Goal: Task Accomplishment & Management: Manage account settings

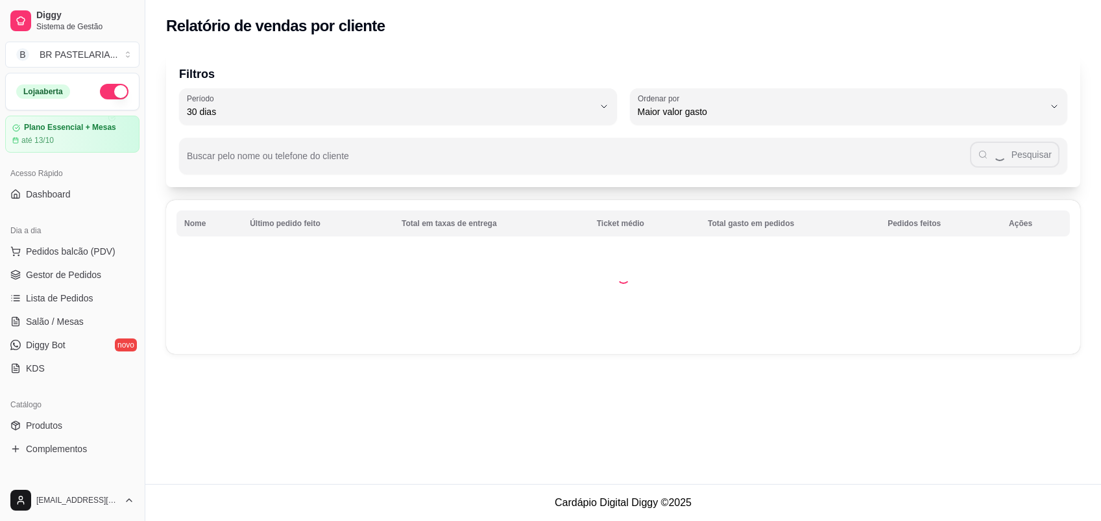
select select "30"
select select "HIGHEST_TOTAL_SPENT_WITH_ORDERS"
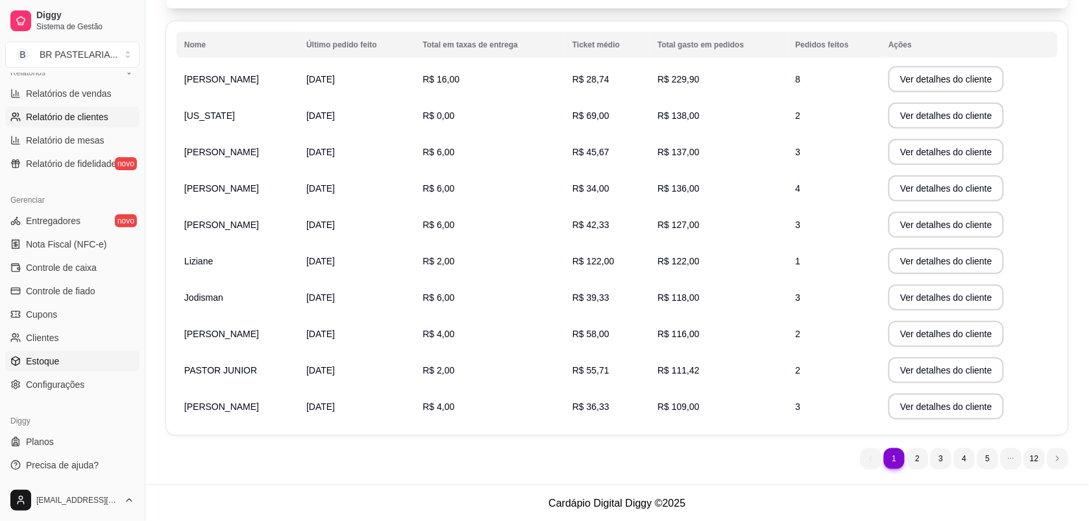
scroll to position [413, 0]
click at [85, 341] on link "Clientes" at bounding box center [72, 336] width 134 height 21
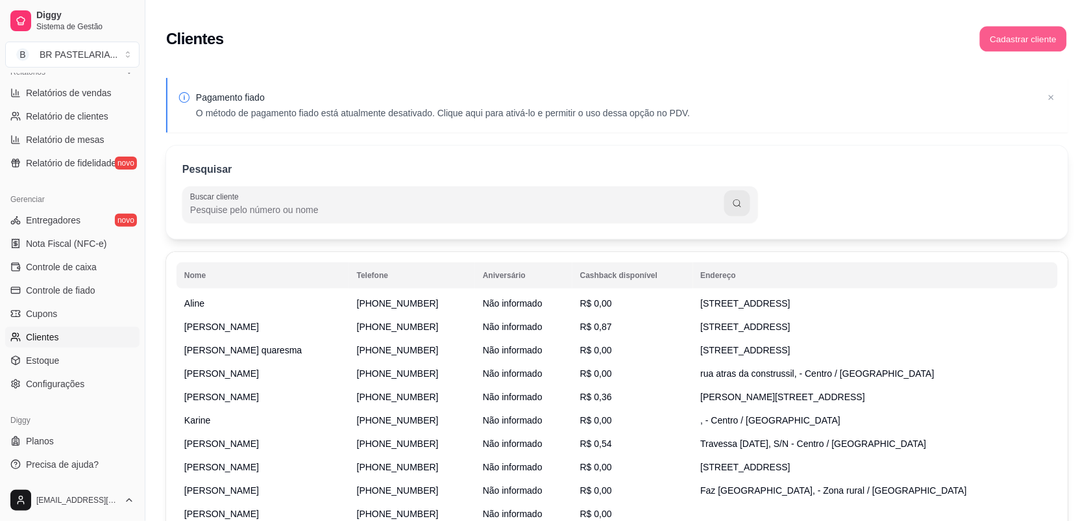
click at [1013, 34] on button "Cadastrar cliente" at bounding box center [1023, 39] width 87 height 25
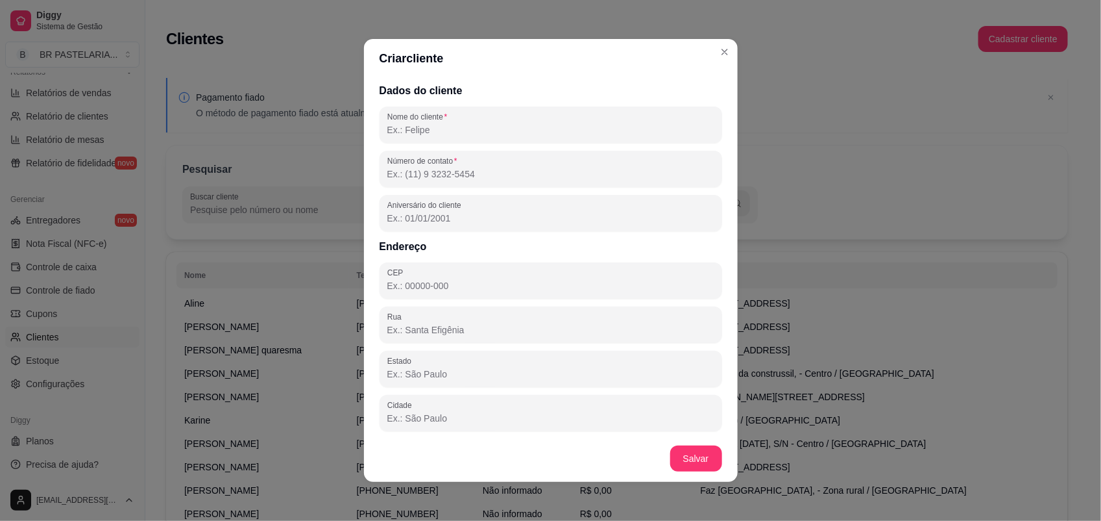
click at [552, 131] on input "Nome do cliente" at bounding box center [550, 129] width 327 height 13
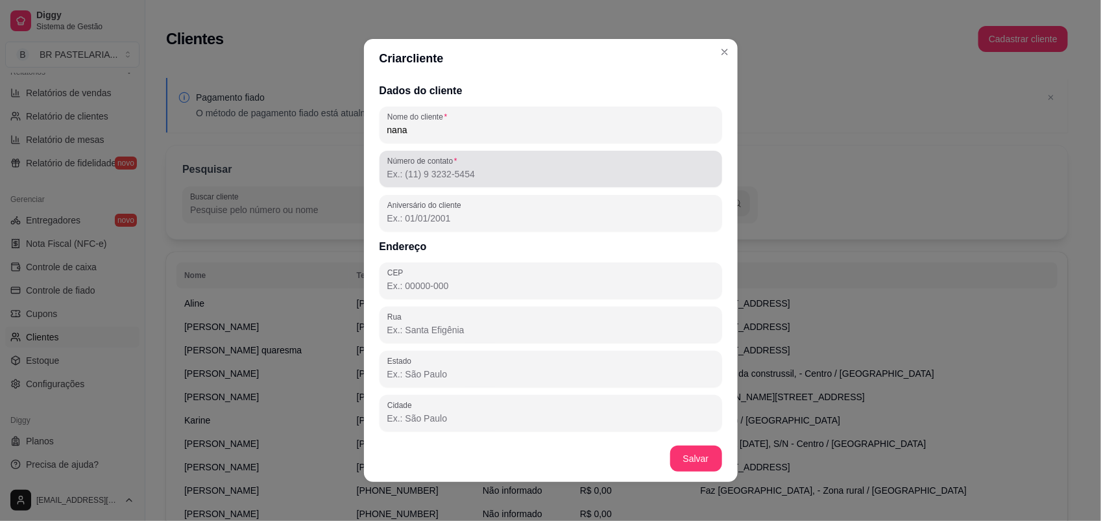
type input "nana"
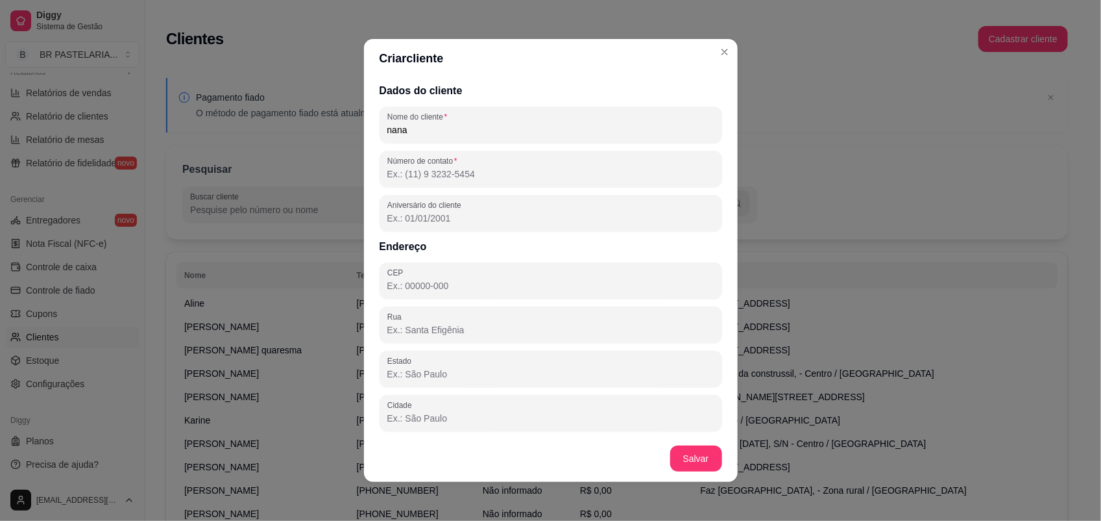
click at [515, 167] on input "Número de contato" at bounding box center [550, 173] width 327 height 13
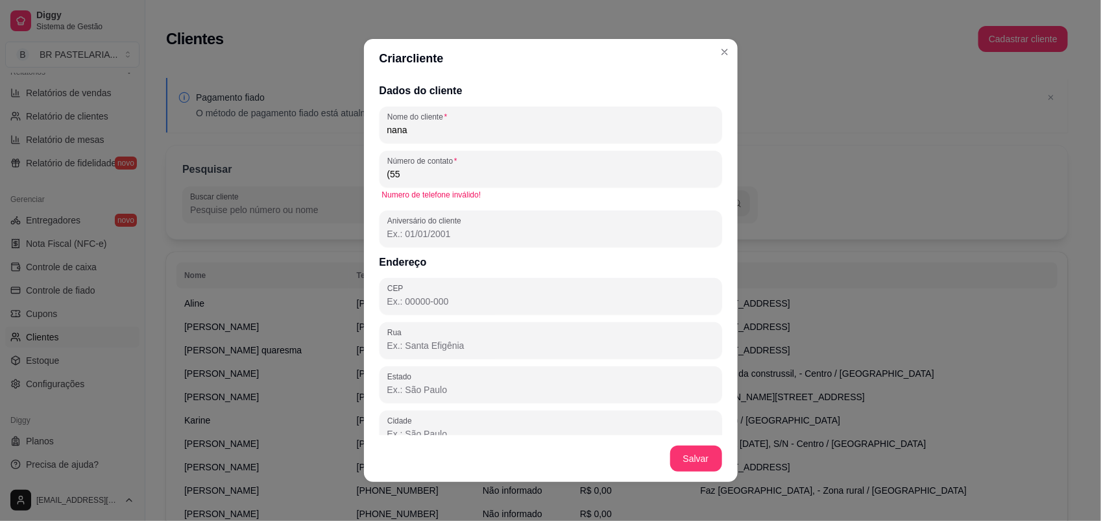
type input "(5"
type input "(7"
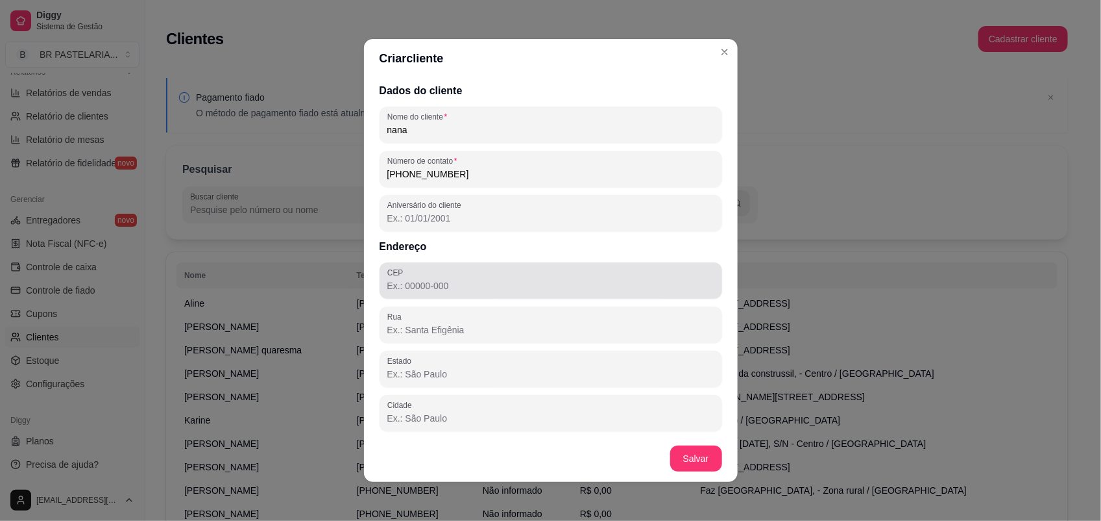
scroll to position [89, 0]
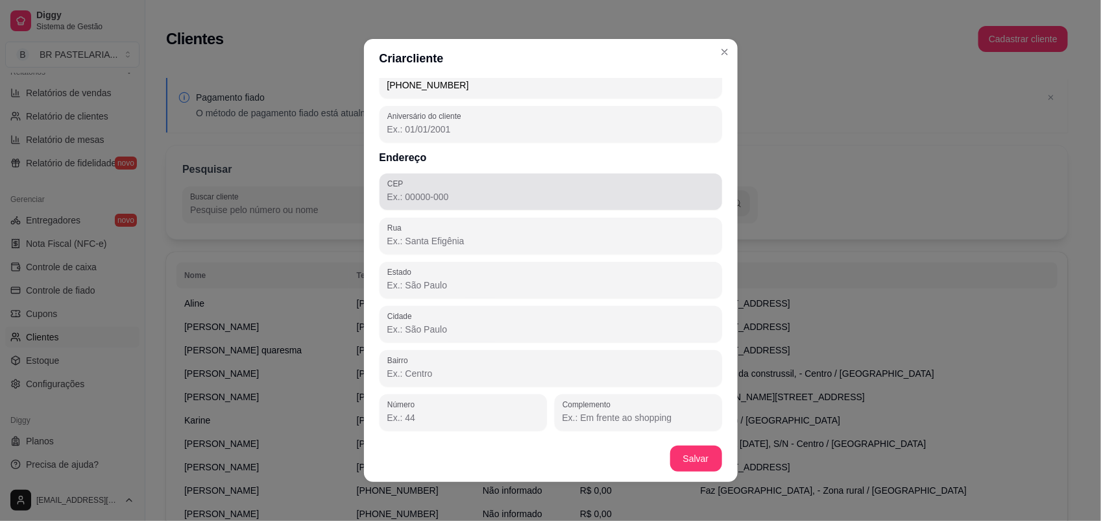
type input "[PHONE_NUMBER]"
click at [462, 196] on input "CEP" at bounding box center [550, 196] width 327 height 13
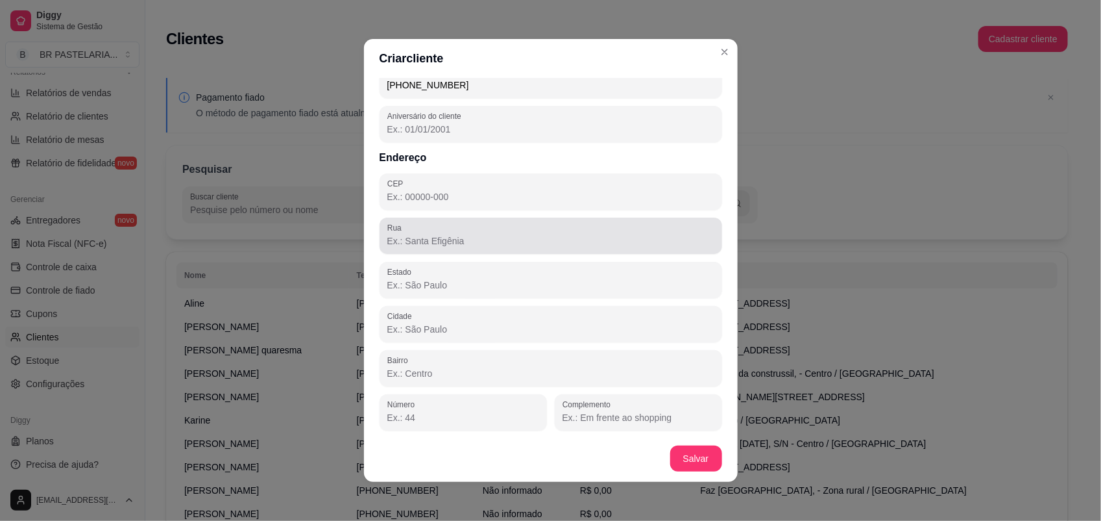
click at [446, 234] on input "Rua" at bounding box center [550, 240] width 327 height 13
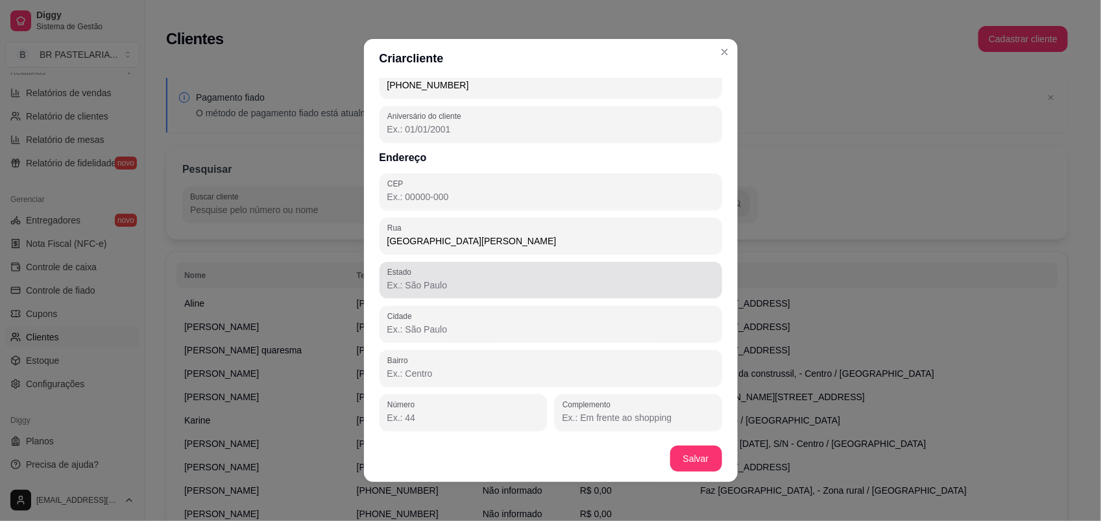
type input "[GEOGRAPHIC_DATA][PERSON_NAME]"
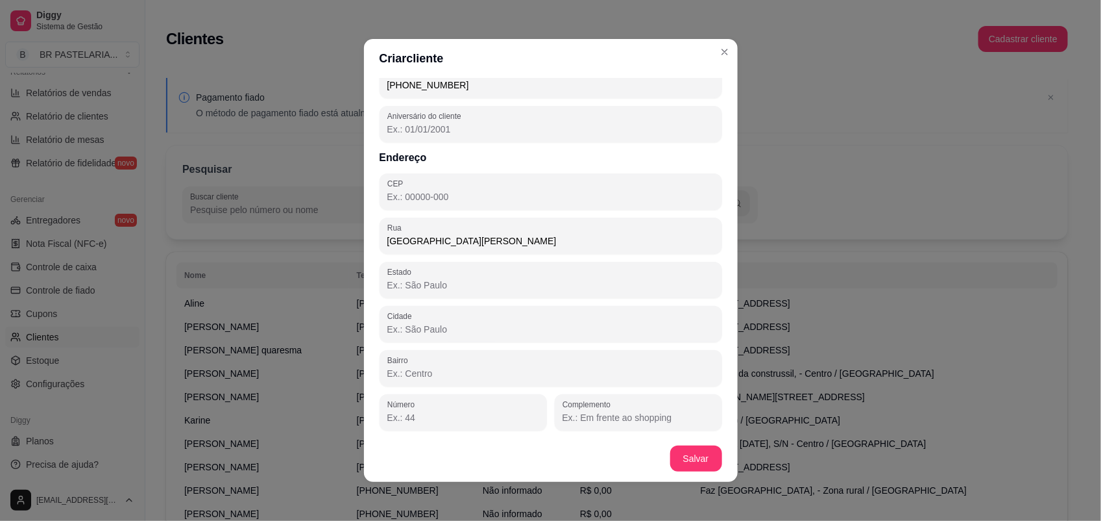
click at [432, 280] on input "Estado" at bounding box center [550, 284] width 327 height 13
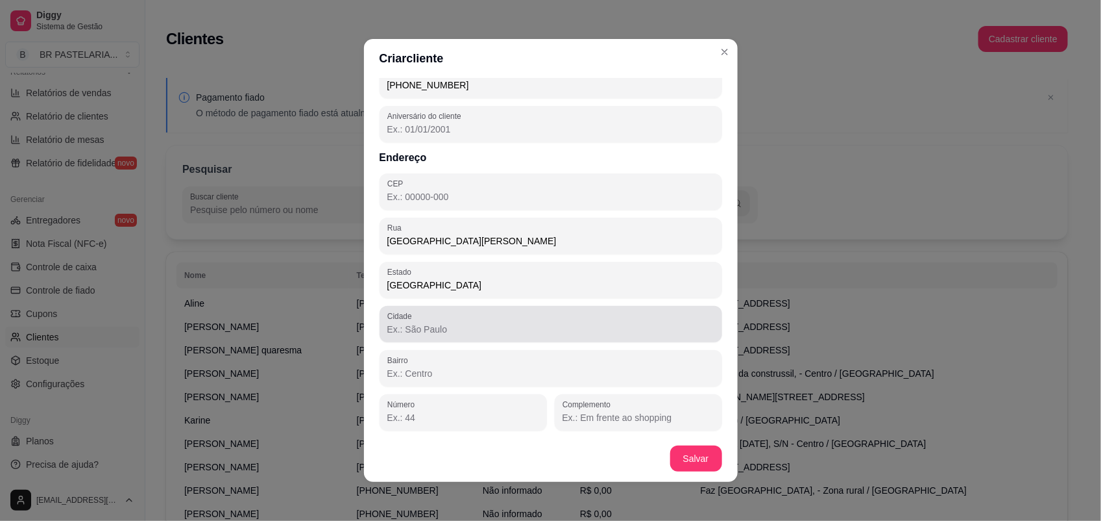
type input "[GEOGRAPHIC_DATA]"
click at [469, 339] on div "Cidade" at bounding box center [551, 324] width 343 height 36
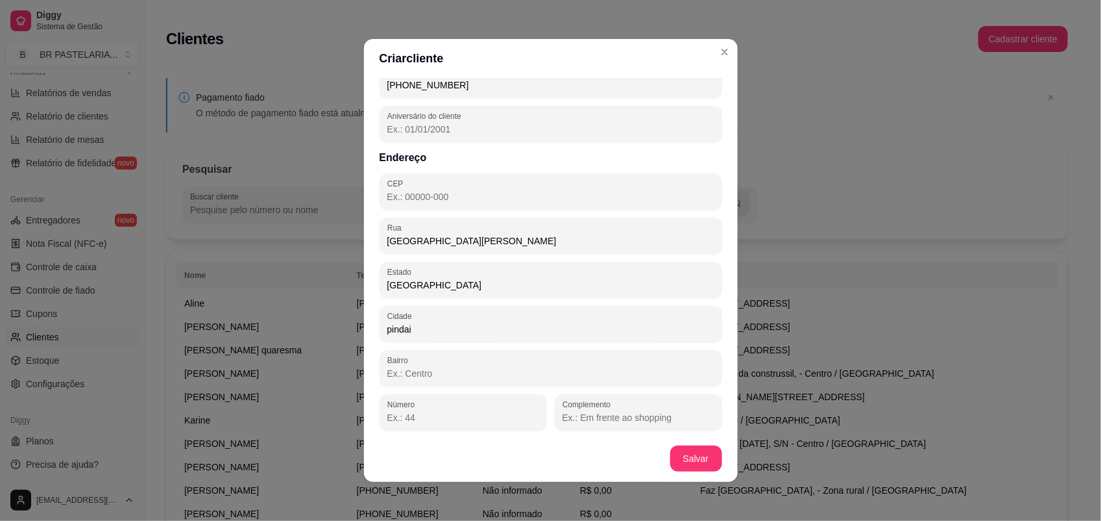
type input "pindai"
click at [478, 367] on input "Bairro" at bounding box center [550, 373] width 327 height 13
type input "centro"
click at [436, 424] on div at bounding box center [463, 412] width 152 height 26
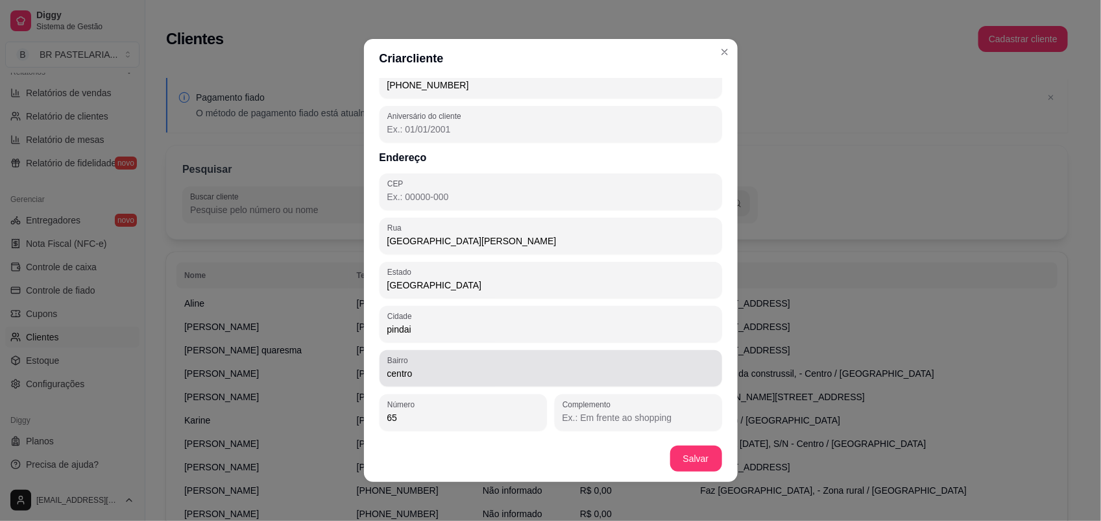
scroll to position [2, 0]
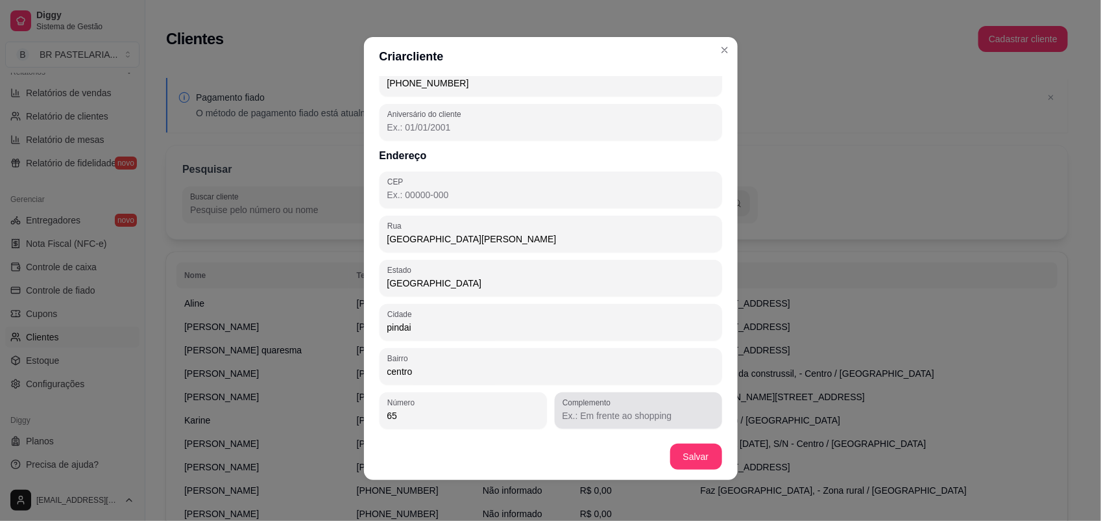
type input "65"
click at [595, 419] on input "Complemento" at bounding box center [639, 415] width 152 height 13
click at [565, 413] on input "em frente a [PERSON_NAME]" at bounding box center [639, 415] width 152 height 13
click at [597, 417] on input "em frente a [PERSON_NAME]" at bounding box center [639, 415] width 152 height 13
click at [624, 413] on input "em frente a [PERSON_NAME]" at bounding box center [639, 415] width 152 height 13
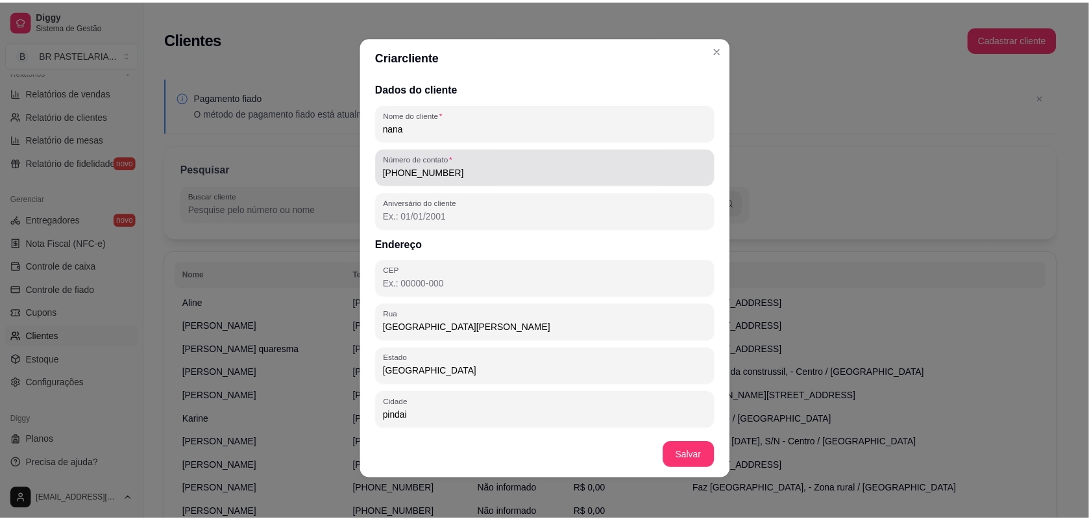
scroll to position [89, 0]
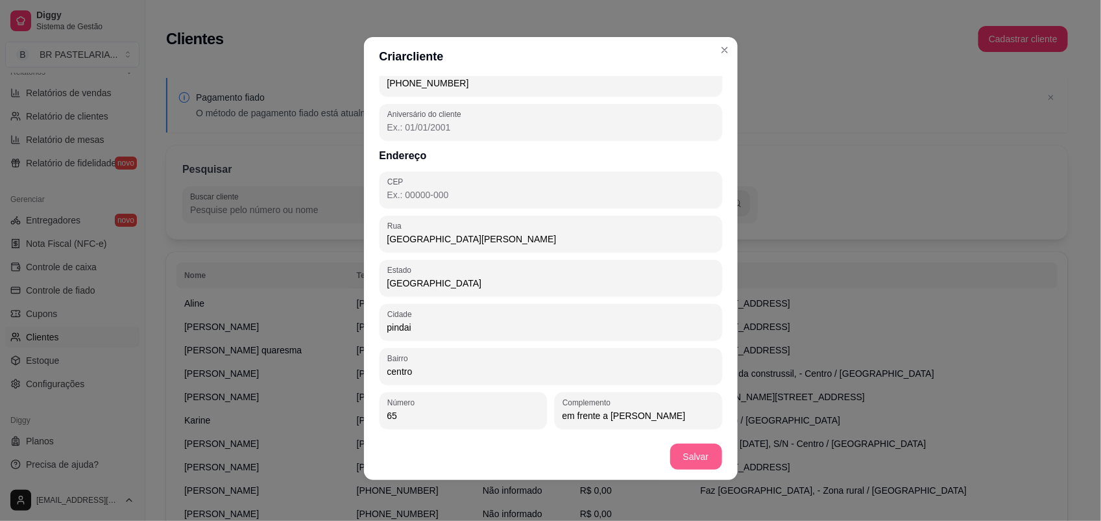
type input "em frente a [PERSON_NAME]"
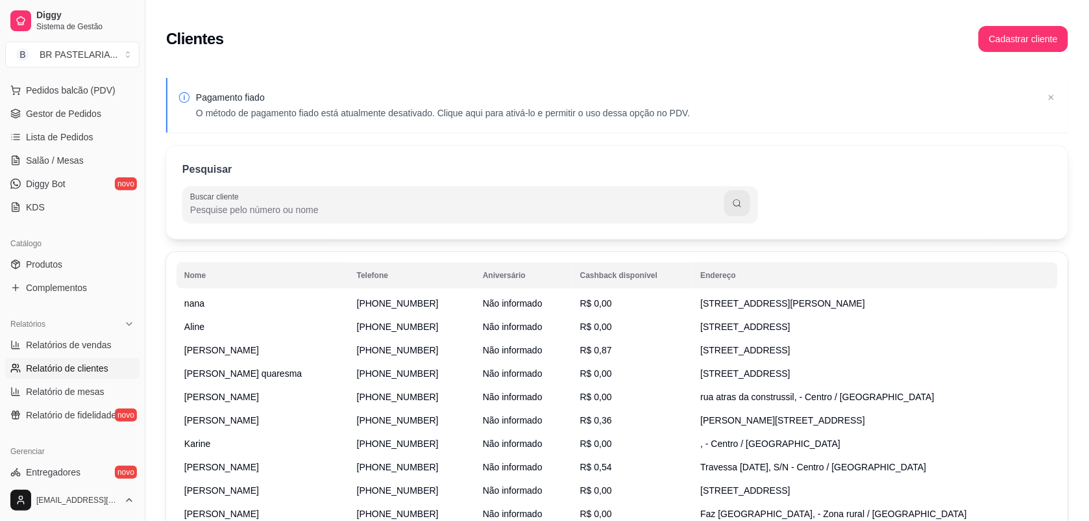
scroll to position [0, 0]
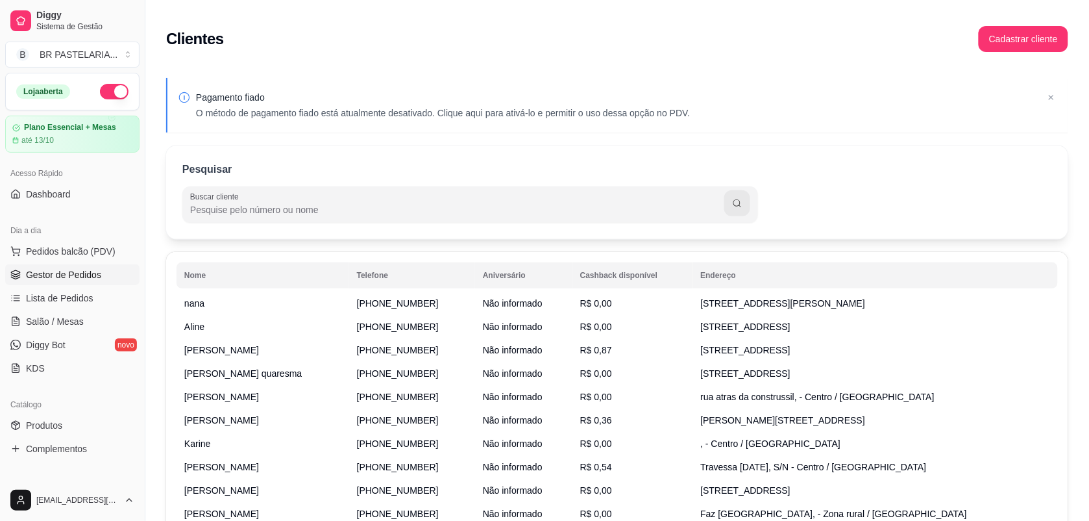
click at [79, 273] on span "Gestor de Pedidos" at bounding box center [63, 274] width 75 height 13
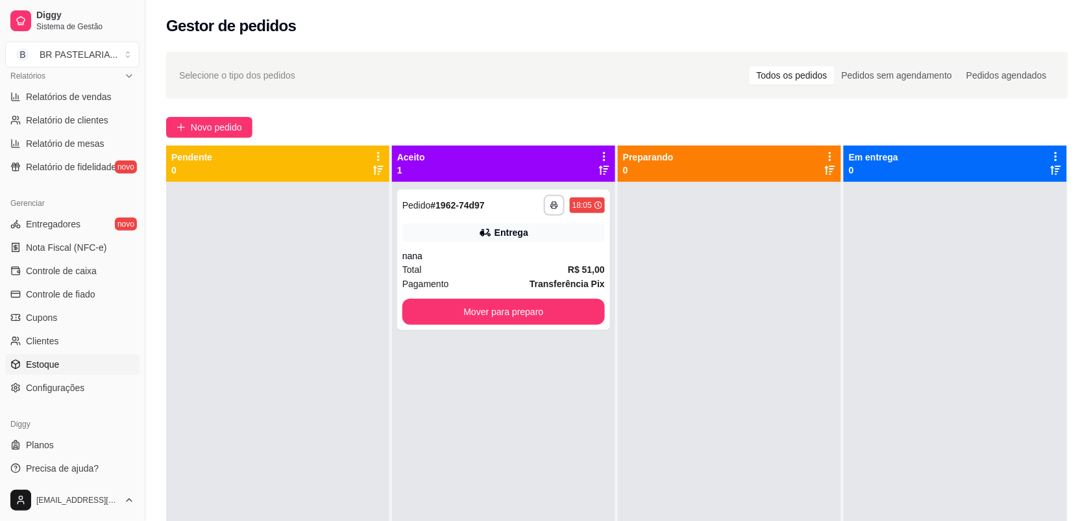
scroll to position [413, 0]
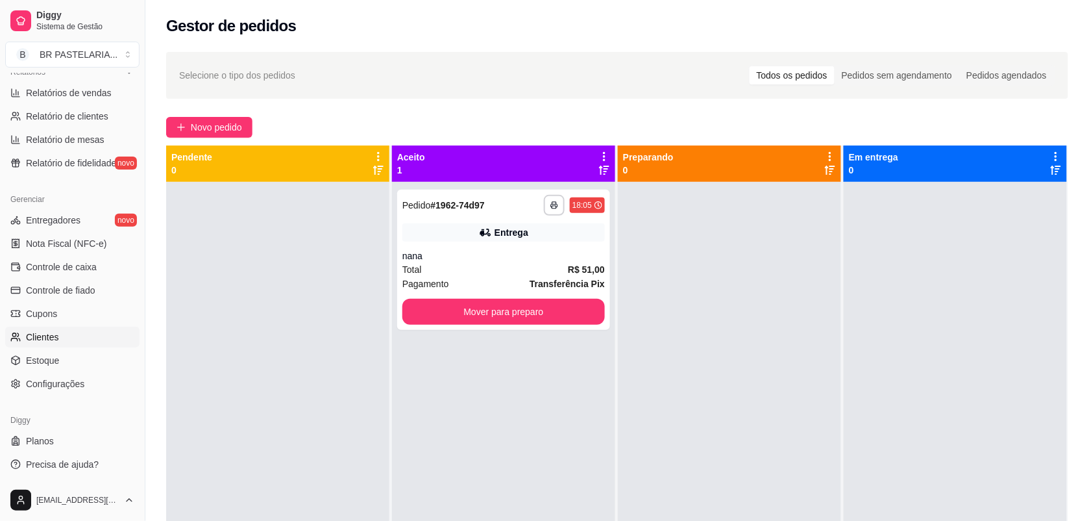
click at [60, 336] on link "Clientes" at bounding box center [72, 336] width 134 height 21
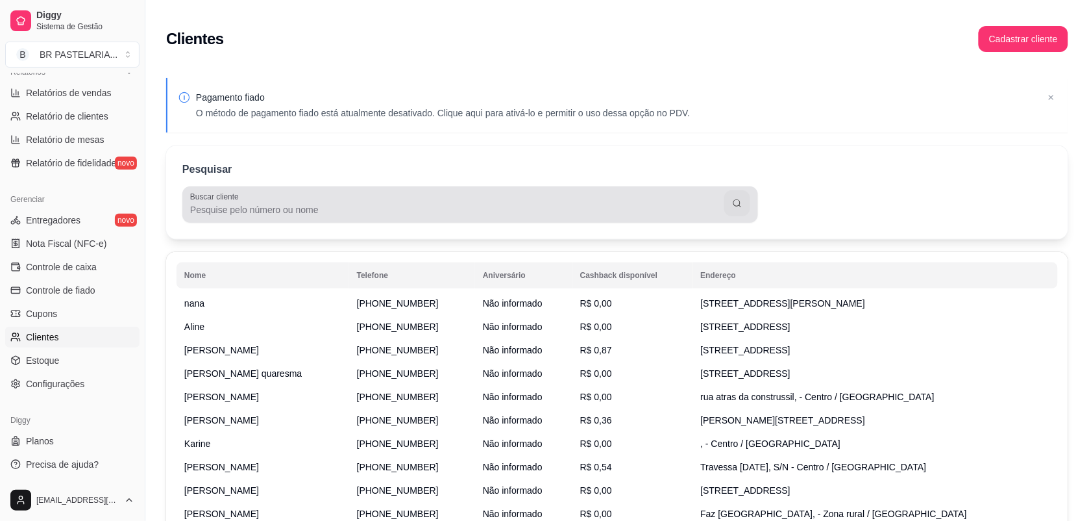
click at [316, 213] on input "Buscar cliente" at bounding box center [457, 209] width 534 height 13
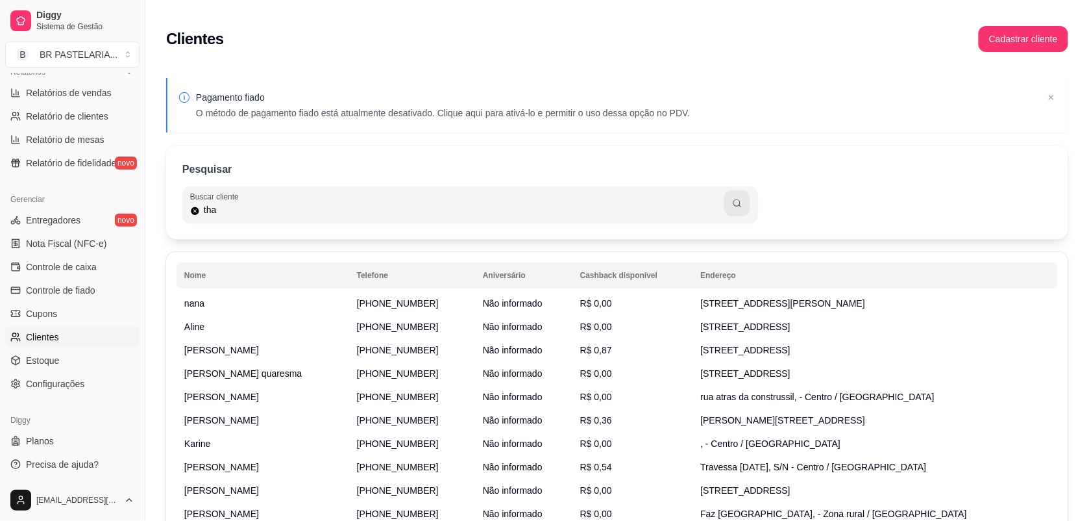
type input "tha"
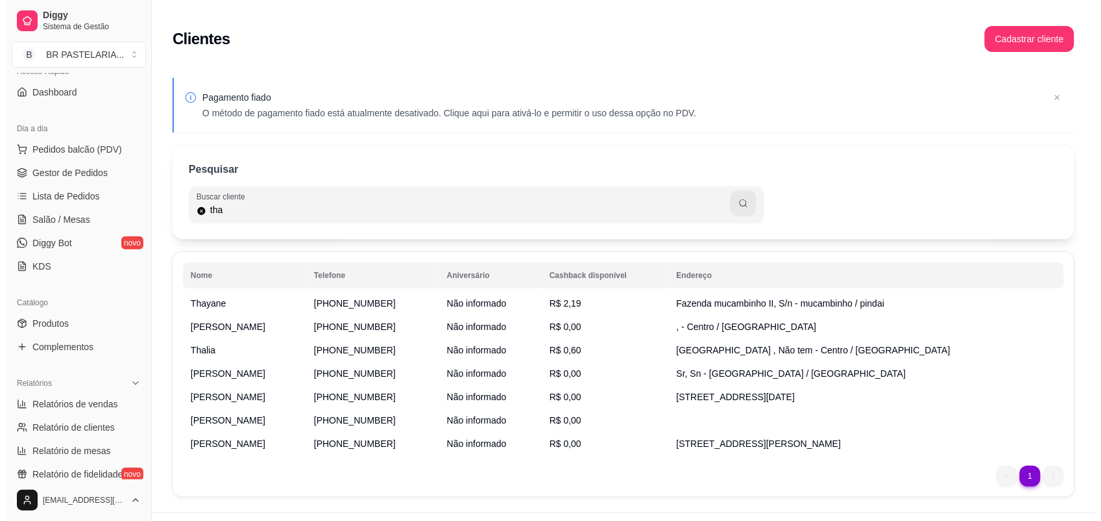
scroll to position [7, 0]
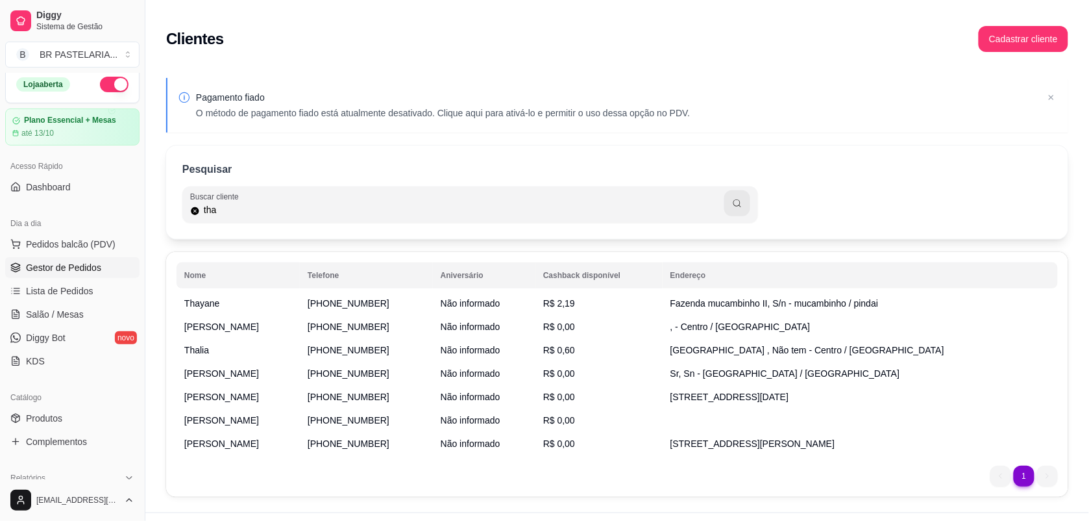
click at [81, 275] on link "Gestor de Pedidos" at bounding box center [72, 267] width 134 height 21
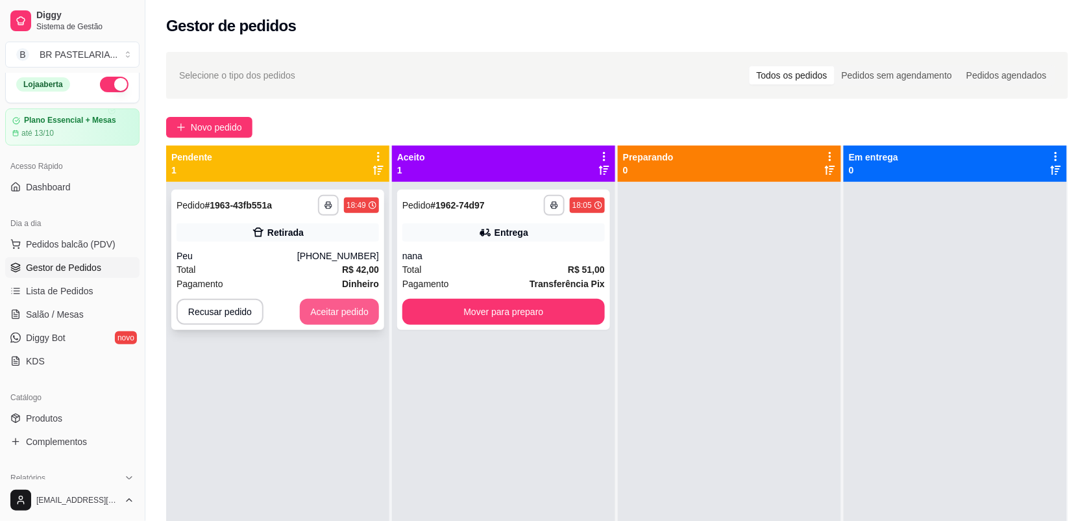
click at [341, 322] on button "Aceitar pedido" at bounding box center [339, 312] width 79 height 26
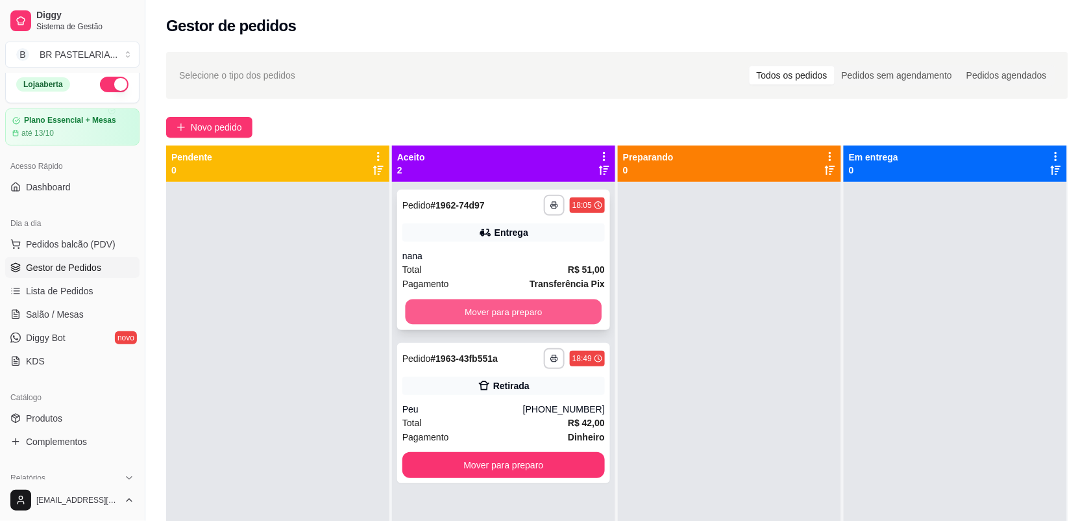
click at [521, 308] on button "Mover para preparo" at bounding box center [504, 311] width 197 height 25
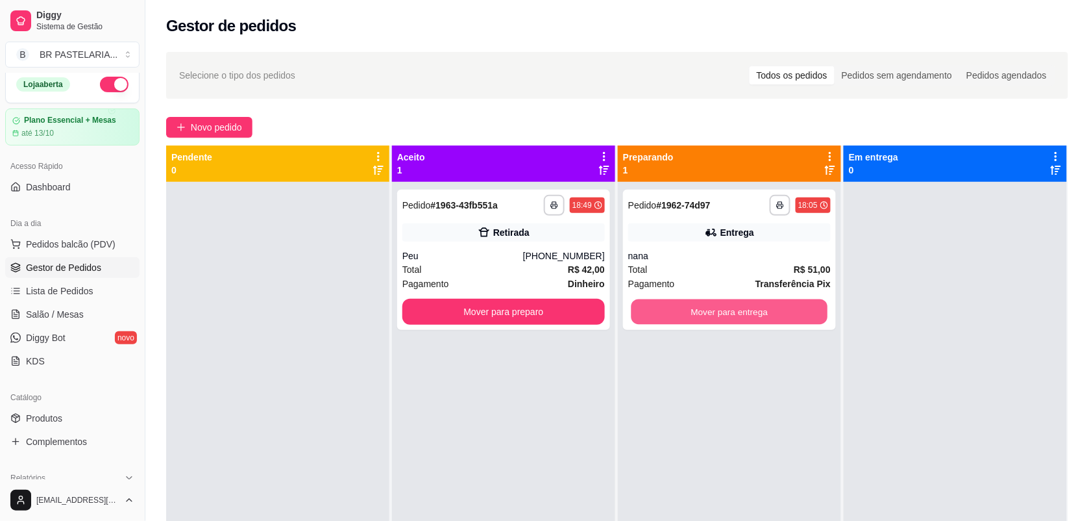
click at [709, 308] on button "Mover para entrega" at bounding box center [730, 311] width 197 height 25
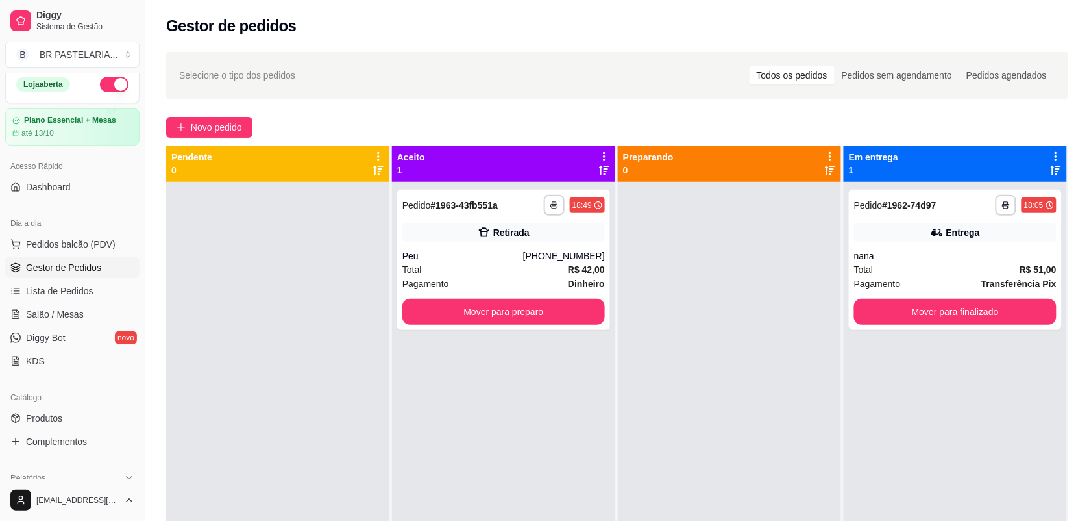
click at [742, 348] on div at bounding box center [729, 442] width 223 height 521
click at [942, 310] on button "Mover para finalizado" at bounding box center [955, 312] width 203 height 26
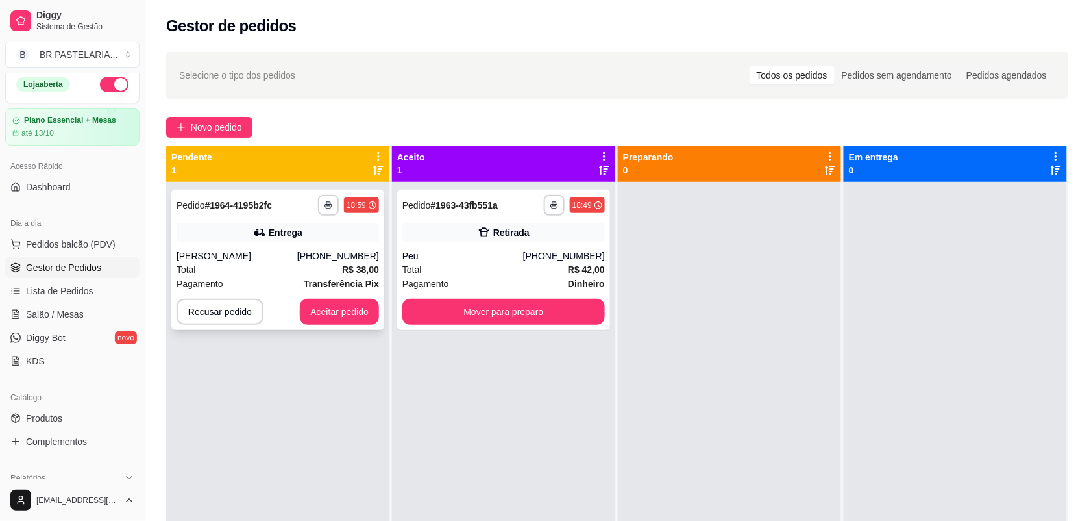
click at [323, 271] on div "Total R$ 38,00" at bounding box center [278, 269] width 203 height 14
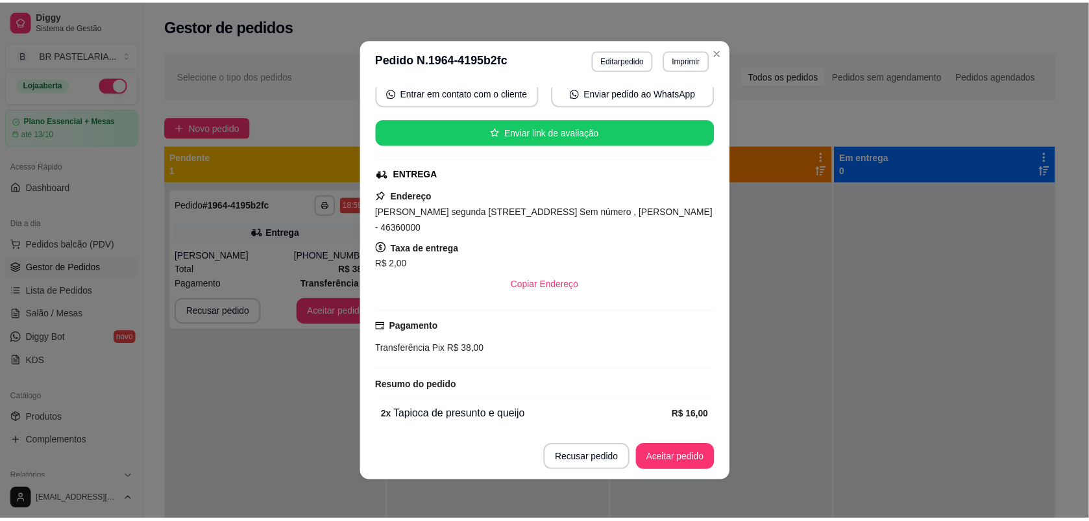
scroll to position [276, 0]
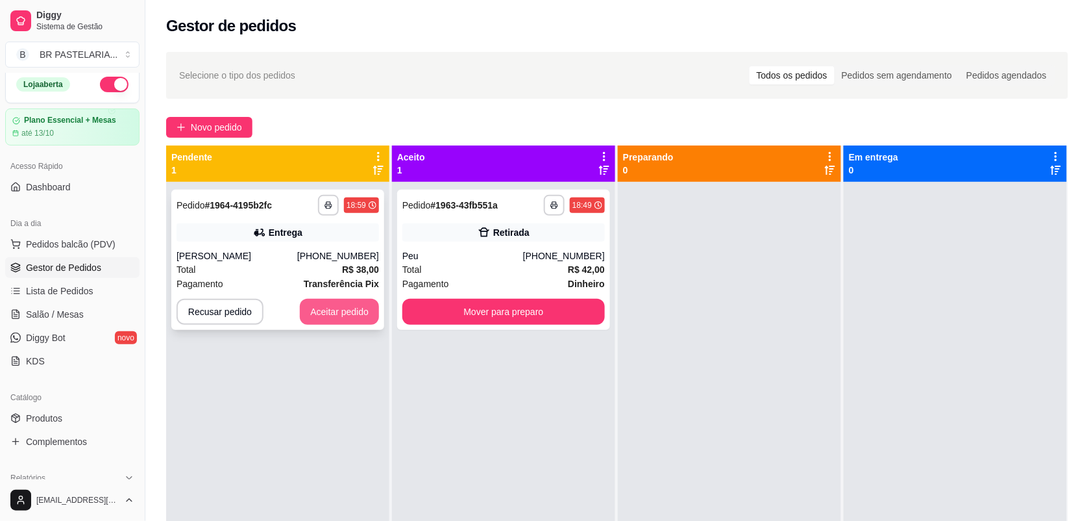
click at [336, 308] on button "Aceitar pedido" at bounding box center [339, 312] width 79 height 26
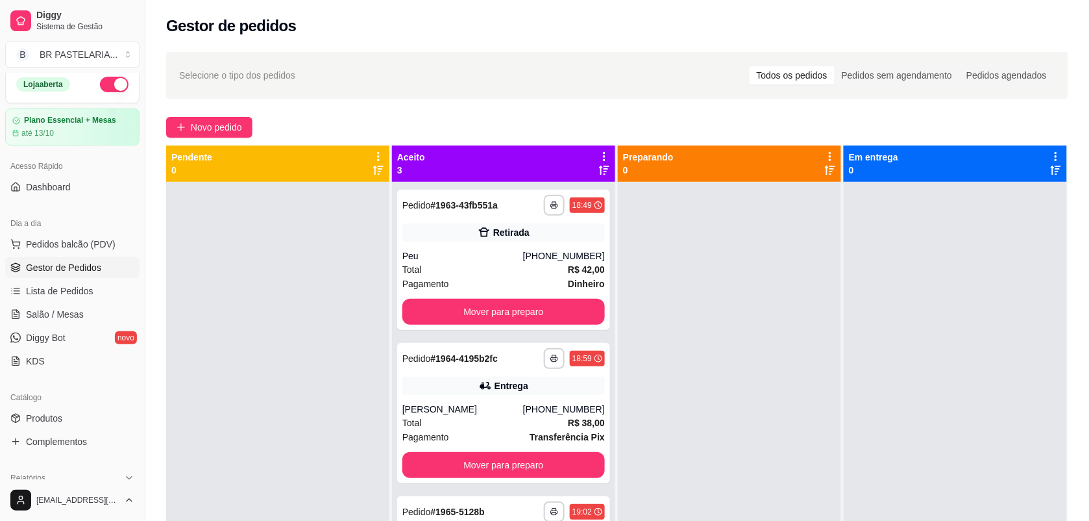
click at [726, 342] on div at bounding box center [729, 442] width 223 height 521
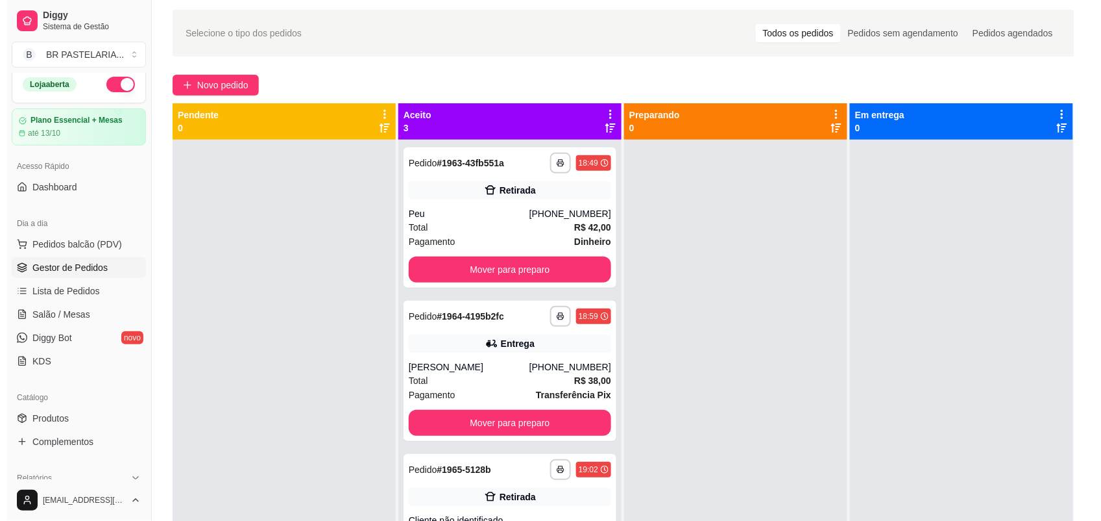
scroll to position [36, 0]
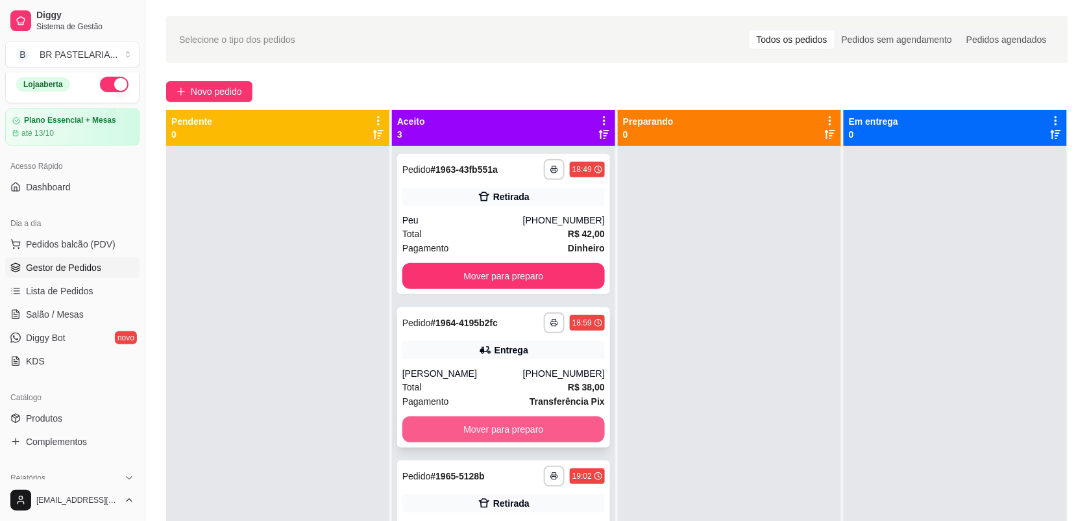
click at [547, 425] on button "Mover para preparo" at bounding box center [503, 429] width 203 height 26
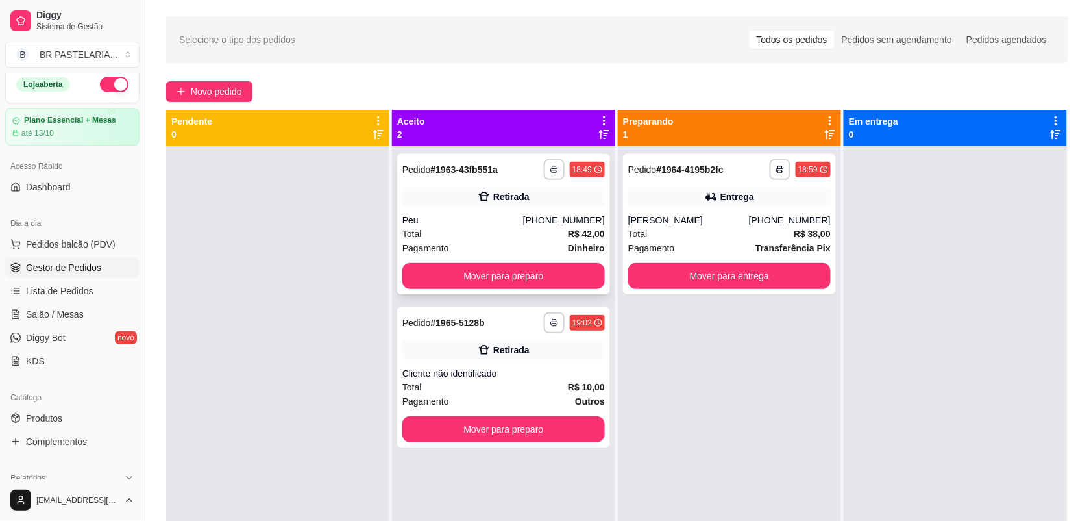
click at [513, 232] on div "Total R$ 42,00" at bounding box center [503, 234] width 203 height 14
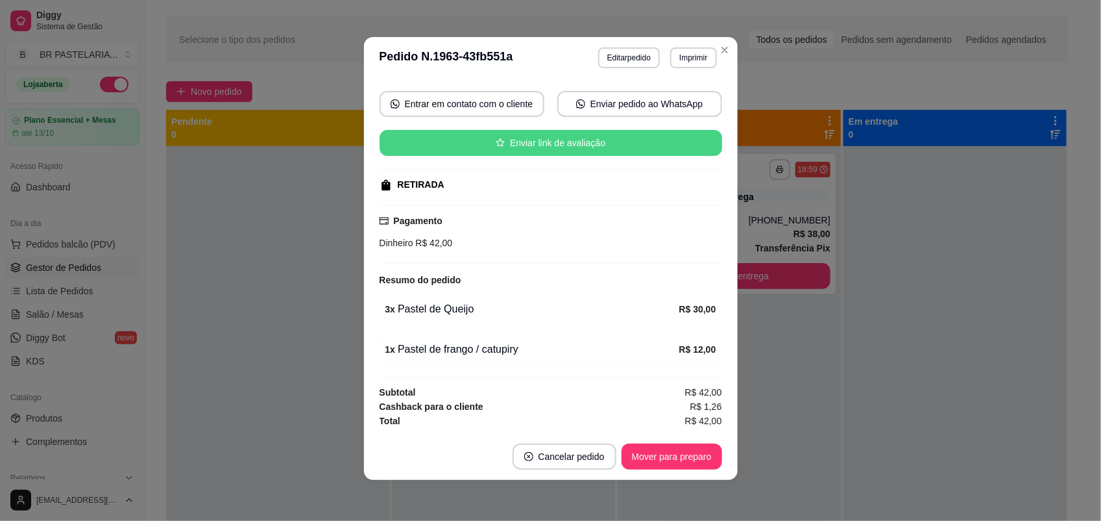
scroll to position [117, 0]
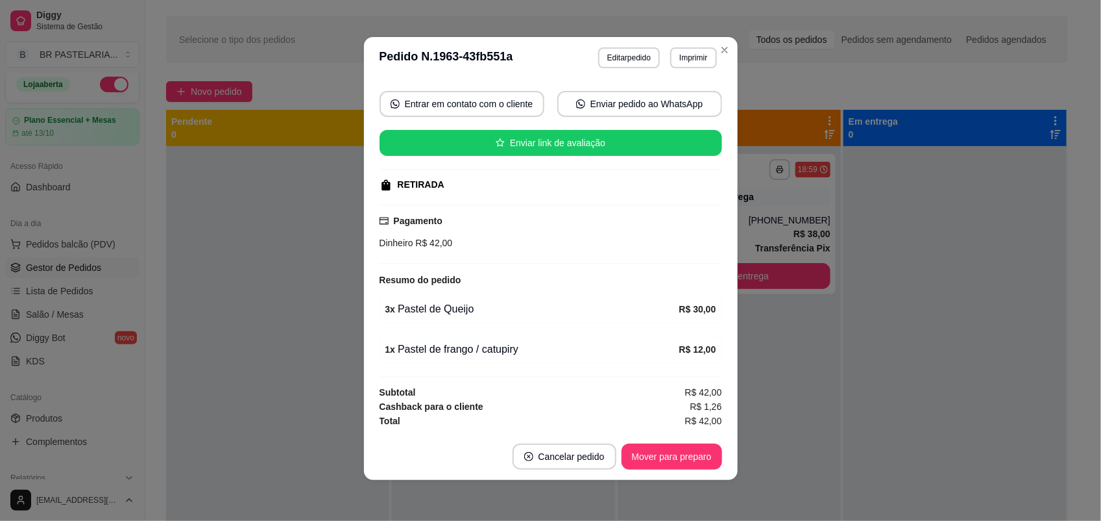
click at [731, 45] on header "**********" at bounding box center [551, 58] width 374 height 42
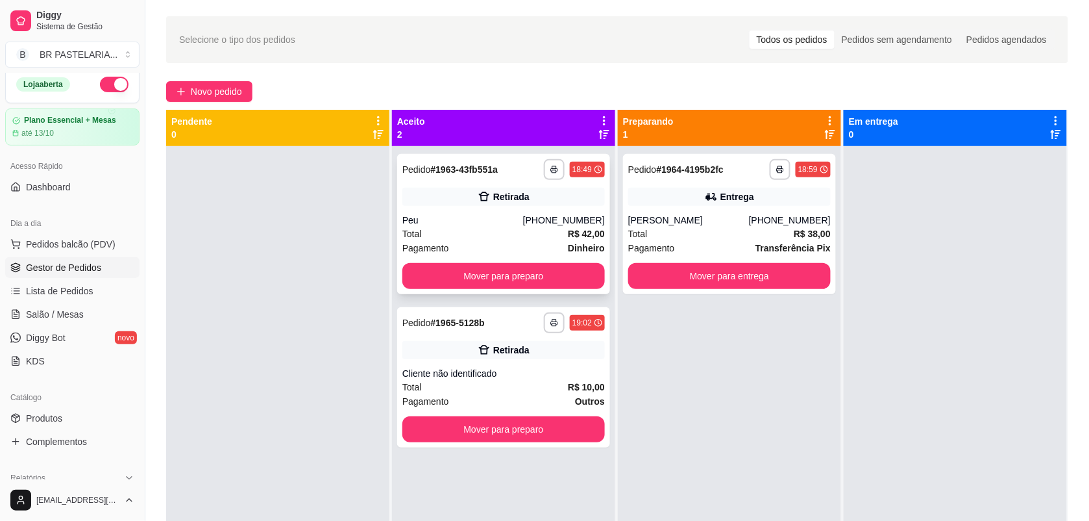
click at [522, 231] on div "Total R$ 42,00" at bounding box center [503, 234] width 203 height 14
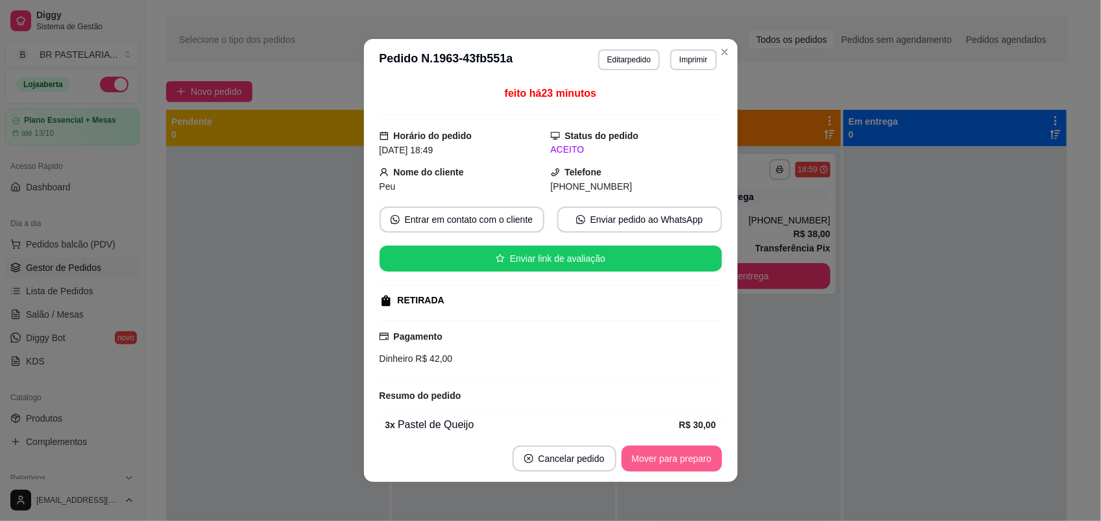
click at [686, 465] on button "Mover para preparo" at bounding box center [672, 458] width 101 height 26
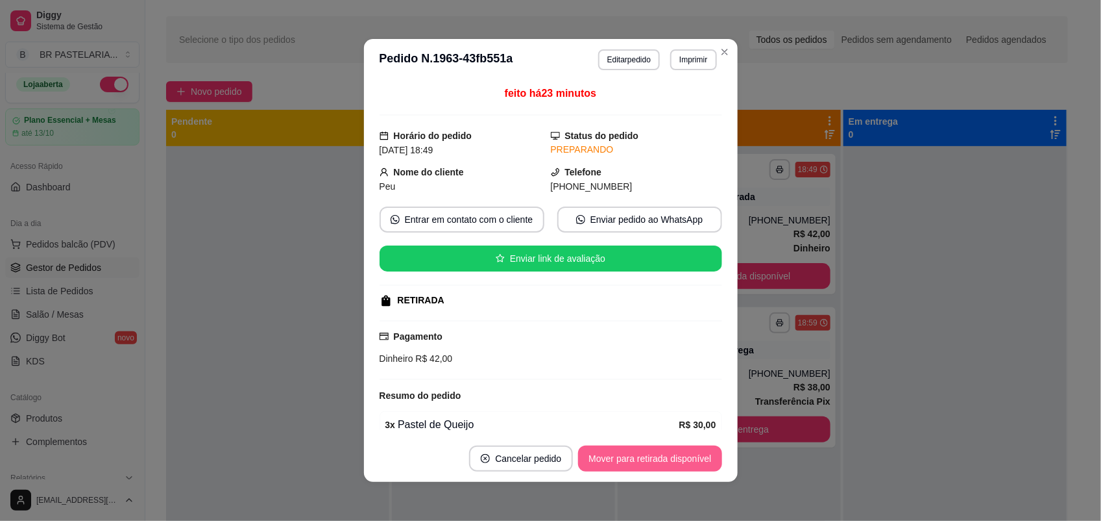
click at [688, 462] on button "Mover para retirada disponível" at bounding box center [649, 458] width 143 height 26
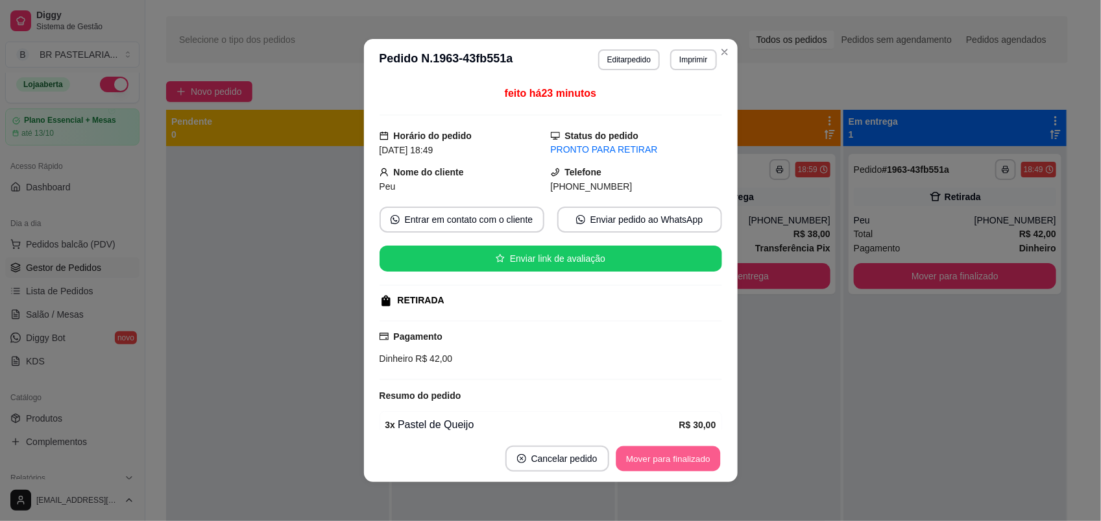
click at [688, 463] on button "Mover para finalizado" at bounding box center [668, 458] width 104 height 25
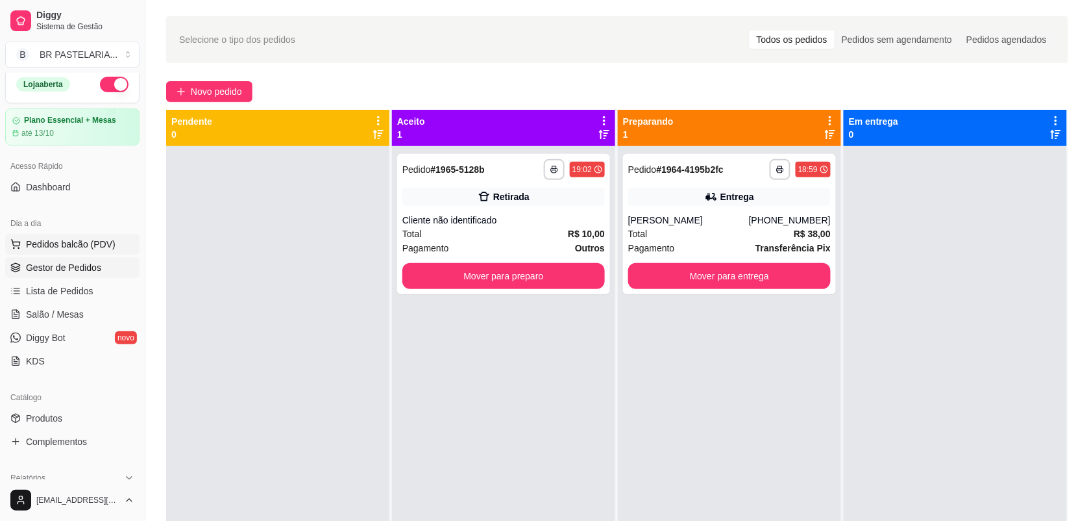
click at [79, 247] on span "Pedidos balcão (PDV)" at bounding box center [71, 244] width 90 height 13
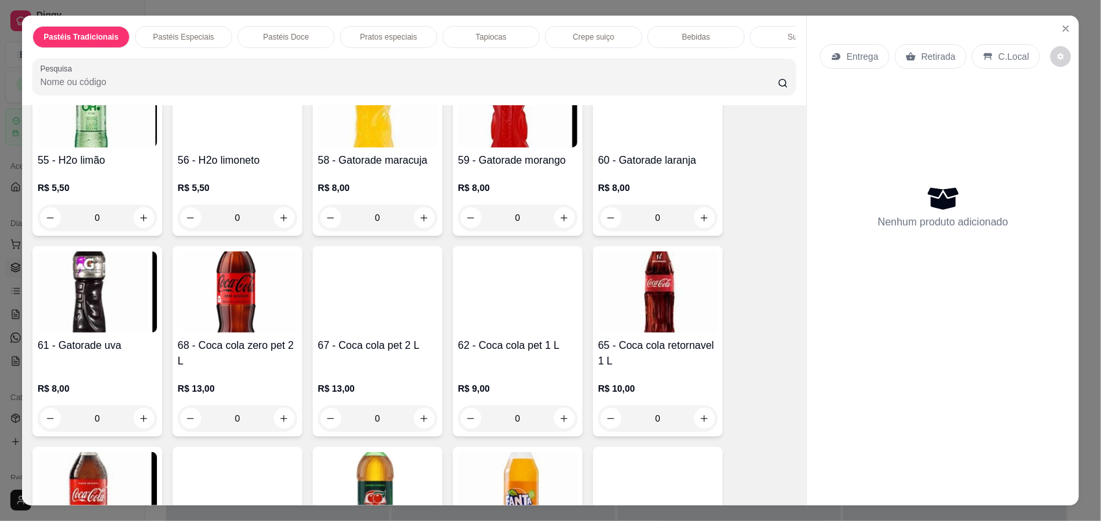
scroll to position [3083, 0]
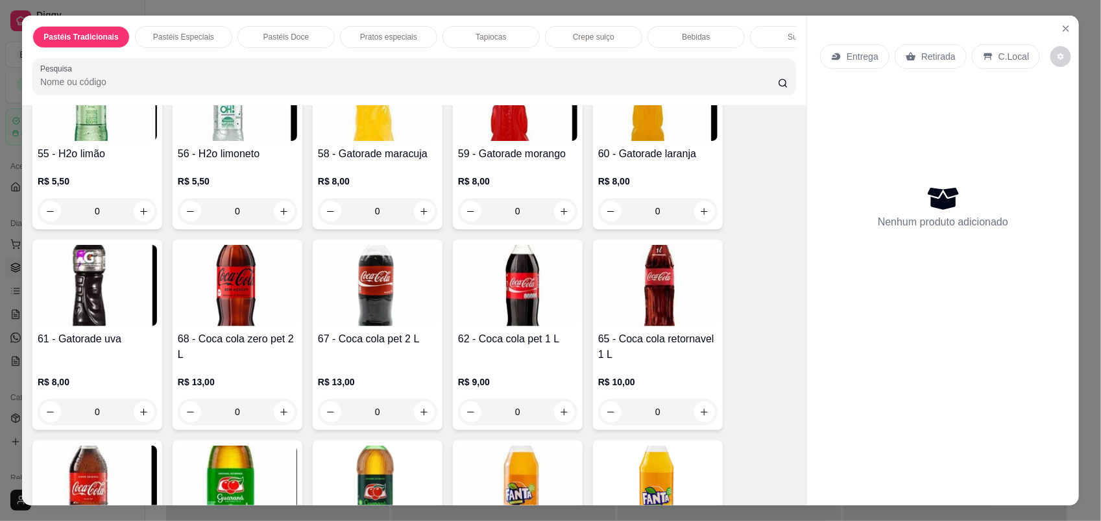
click at [563, 424] on div "0" at bounding box center [517, 412] width 119 height 26
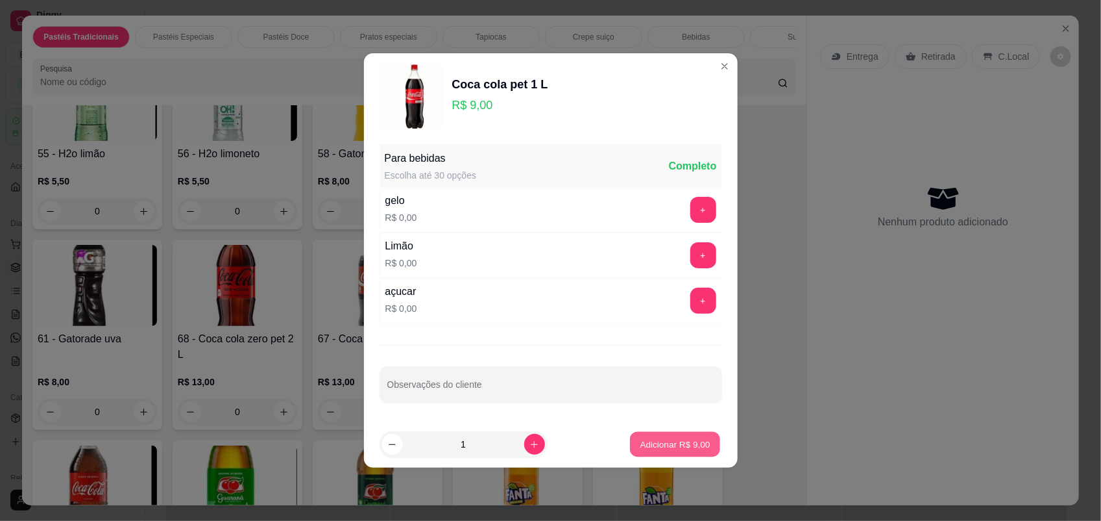
click at [641, 446] on p "Adicionar R$ 9,00" at bounding box center [676, 443] width 70 height 12
type input "1"
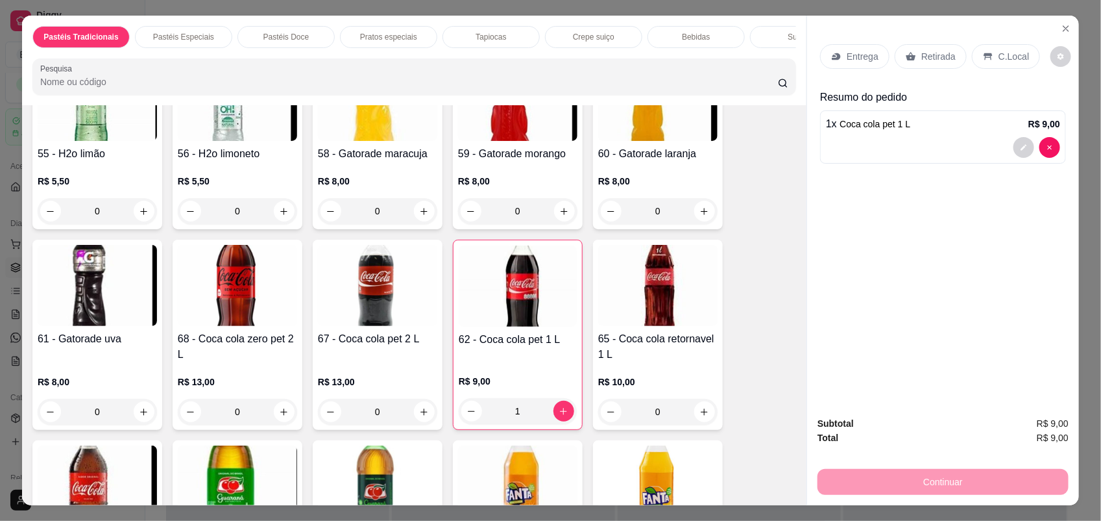
click at [922, 59] on p "Retirada" at bounding box center [939, 56] width 34 height 13
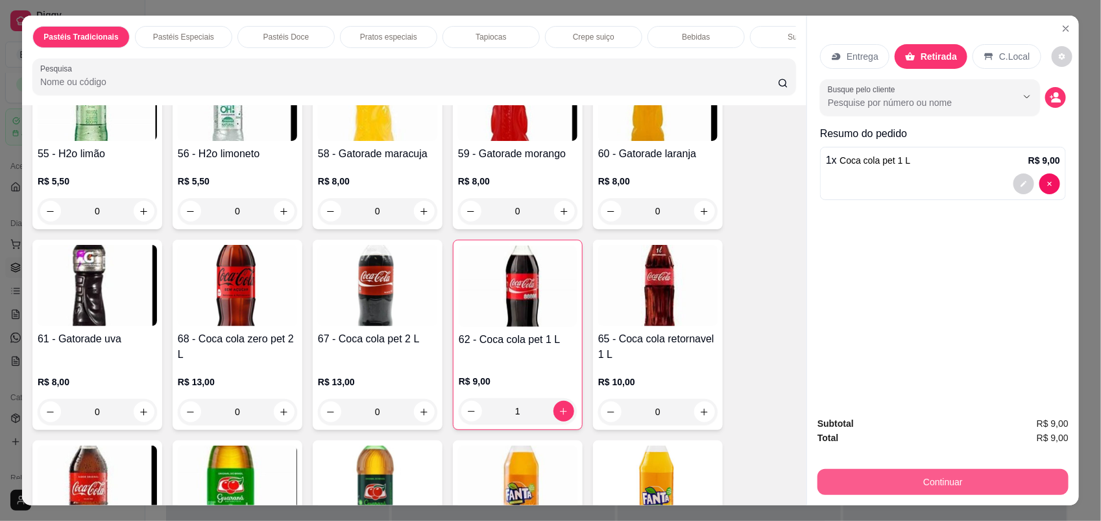
click at [929, 489] on button "Continuar" at bounding box center [943, 482] width 251 height 26
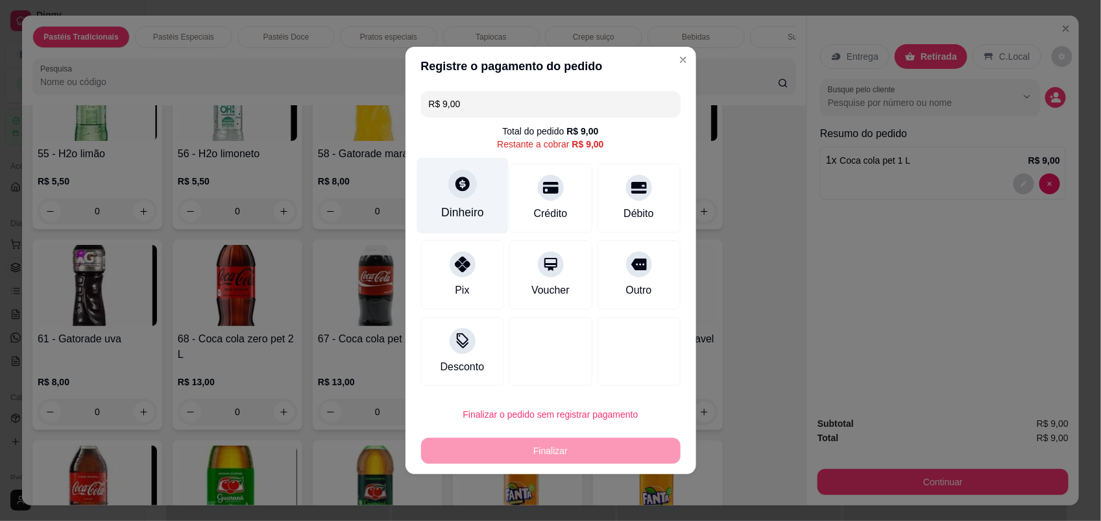
click at [458, 184] on icon at bounding box center [463, 184] width 14 height 14
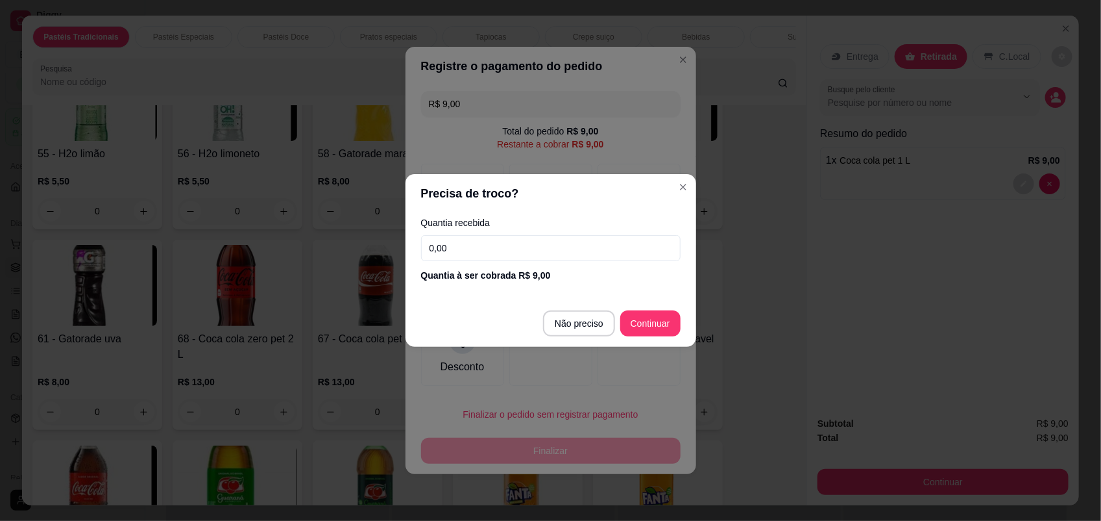
click at [511, 260] on input "0,00" at bounding box center [551, 248] width 260 height 26
type input "9,00"
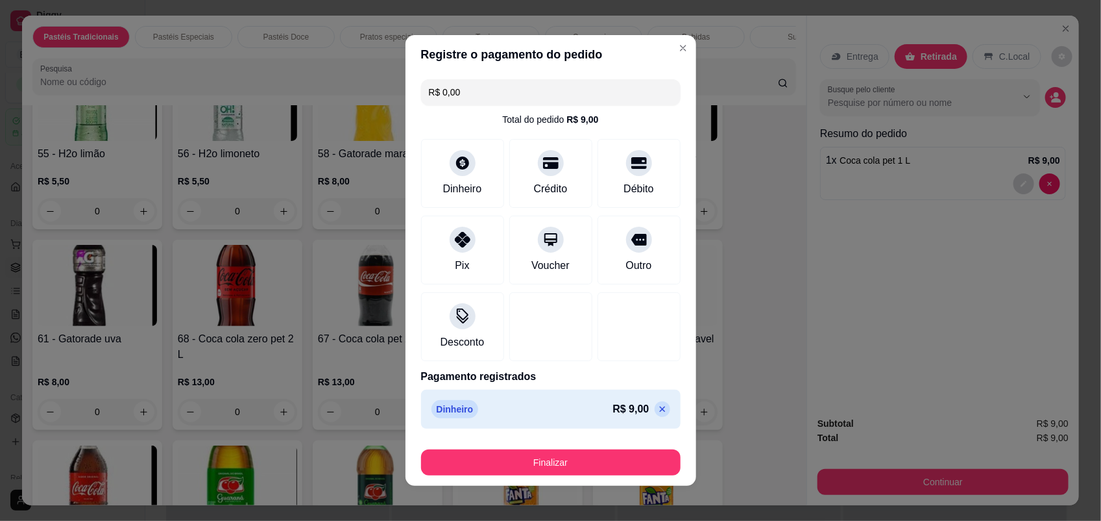
type input "R$ 0,00"
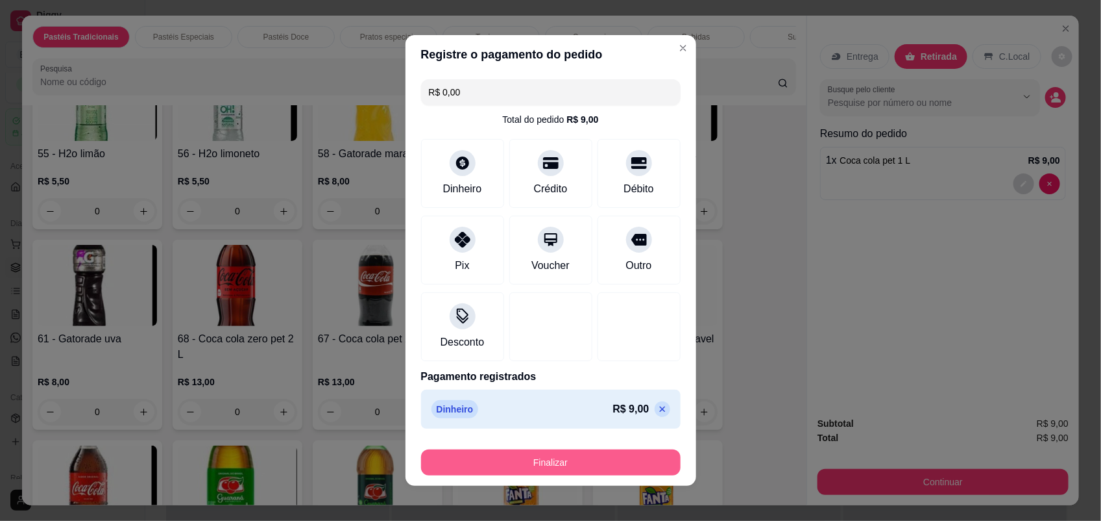
click at [580, 460] on button "Finalizar" at bounding box center [551, 462] width 260 height 26
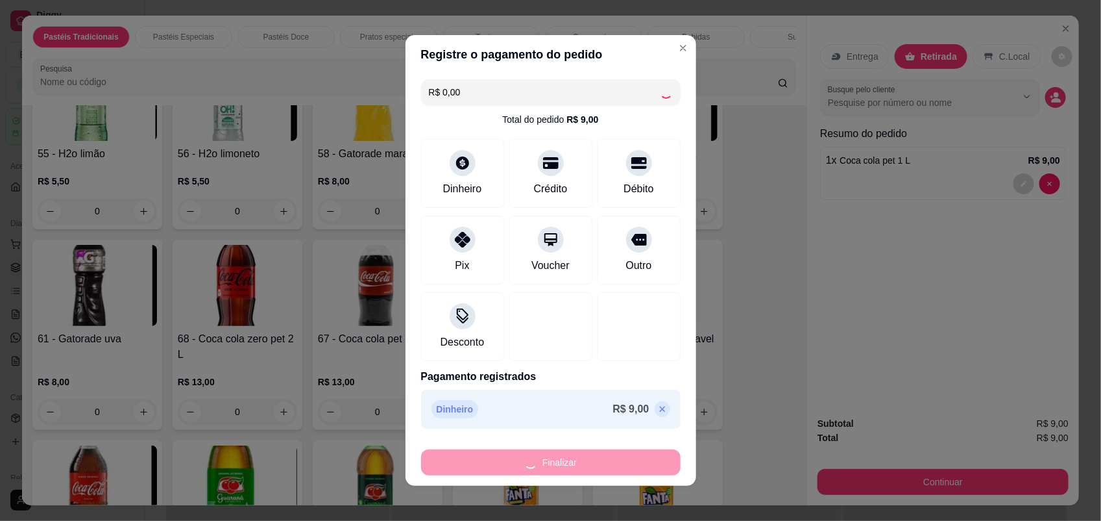
type input "0"
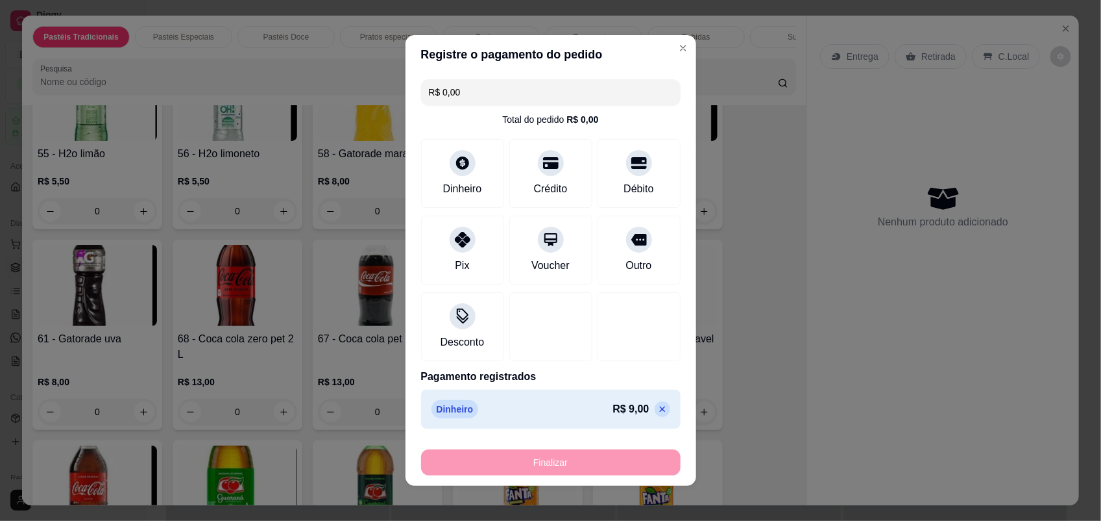
type input "-R$ 9,00"
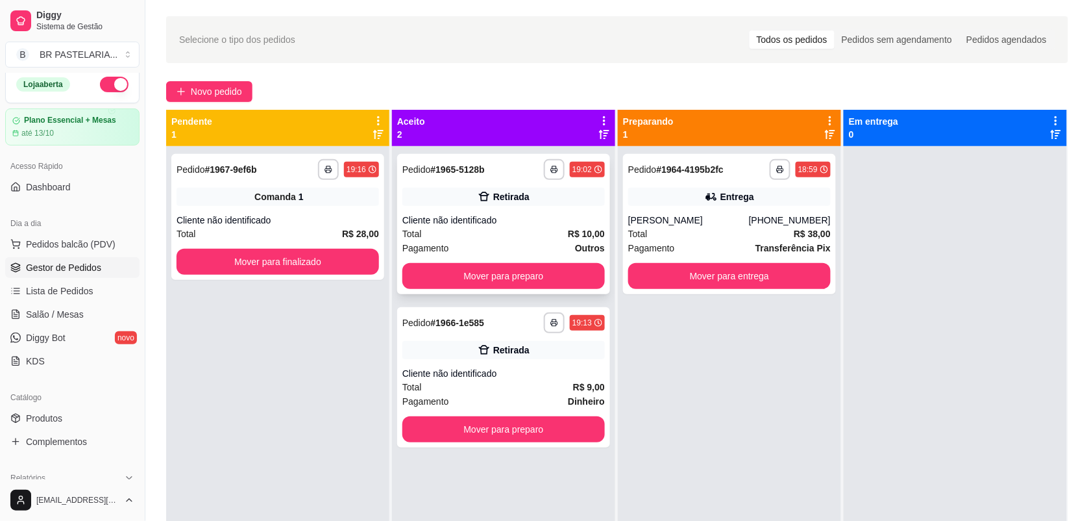
click at [513, 215] on div "Cliente não identificado" at bounding box center [503, 220] width 203 height 13
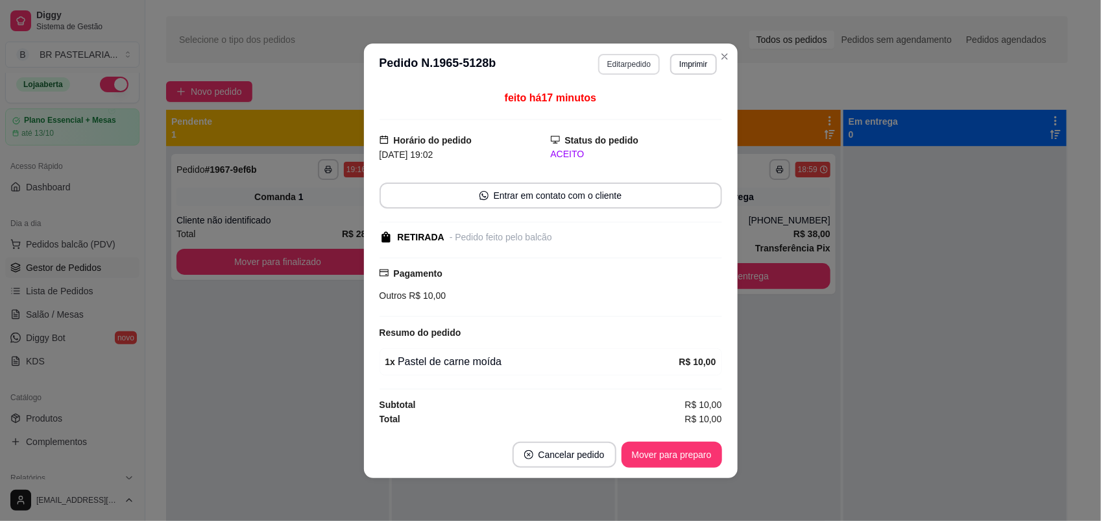
click at [628, 64] on button "Editar pedido" at bounding box center [629, 64] width 62 height 21
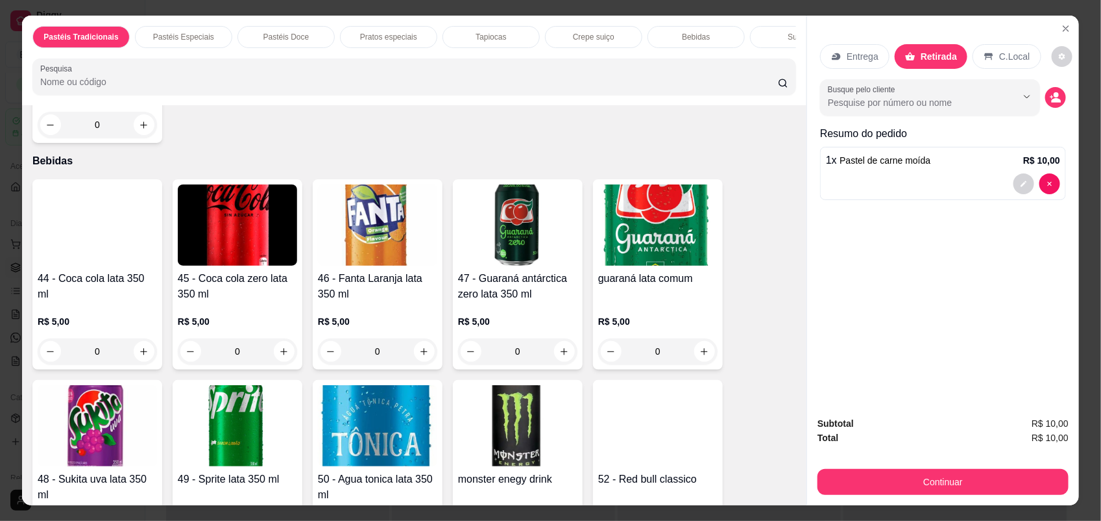
scroll to position [2596, 0]
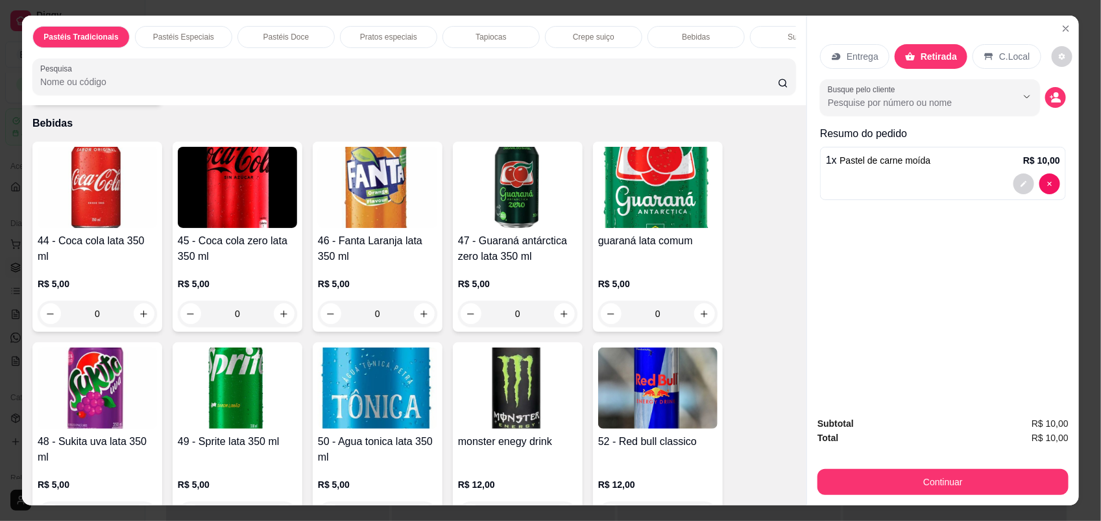
click at [273, 325] on div "0" at bounding box center [237, 314] width 119 height 26
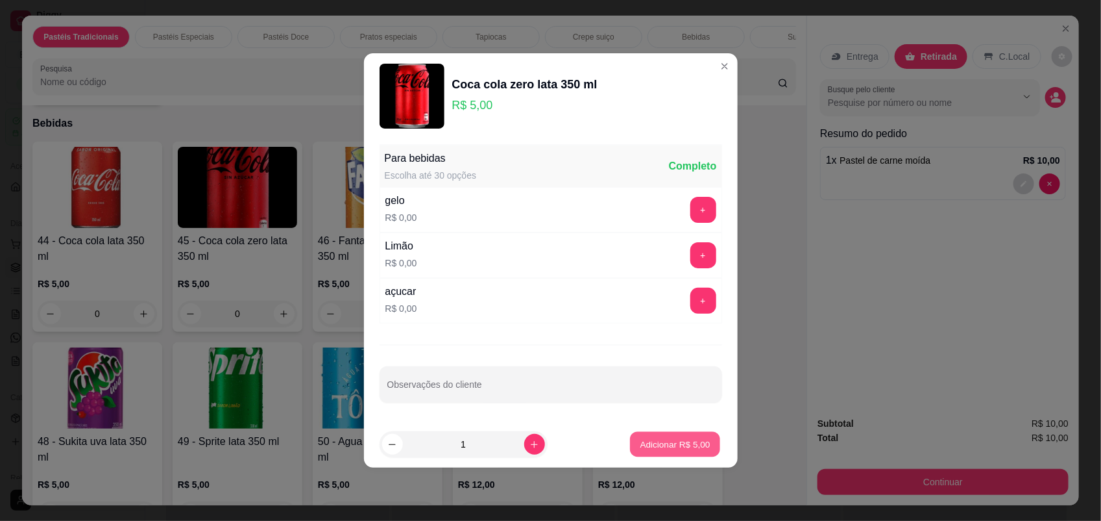
click at [678, 450] on p "Adicionar R$ 5,00" at bounding box center [676, 443] width 70 height 12
type input "1"
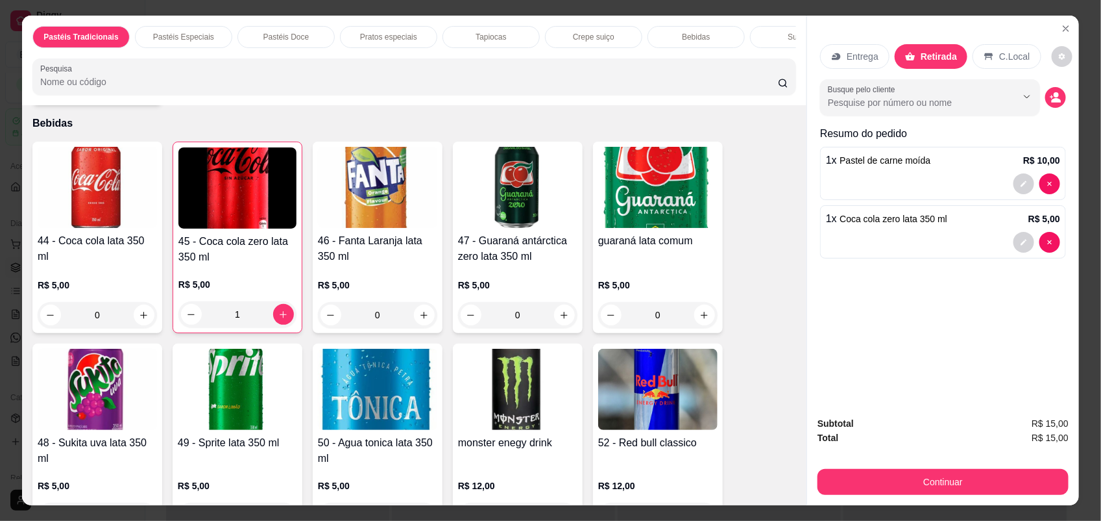
click at [1018, 65] on div "C.Local" at bounding box center [1007, 56] width 68 height 25
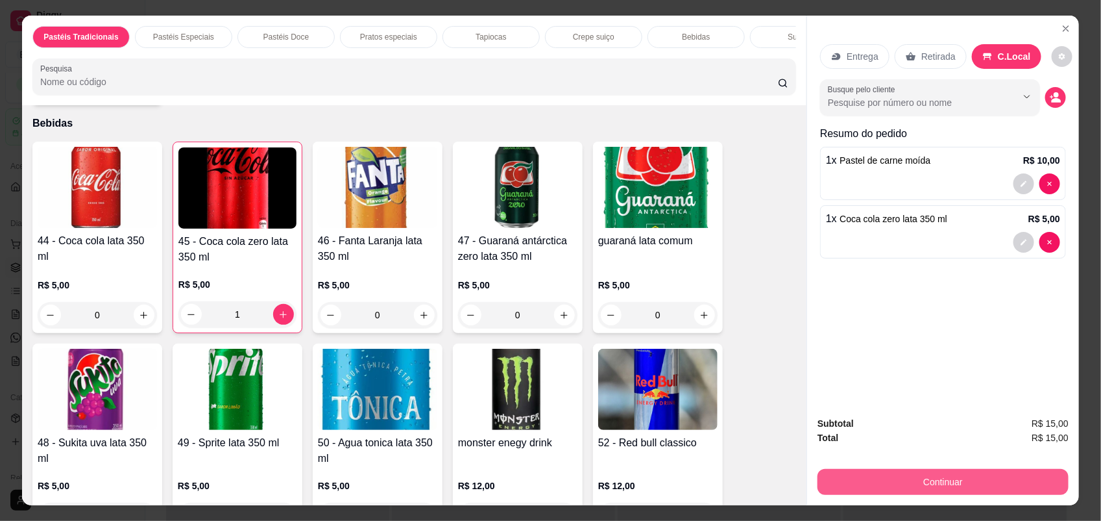
click at [997, 478] on button "Continuar" at bounding box center [943, 482] width 251 height 26
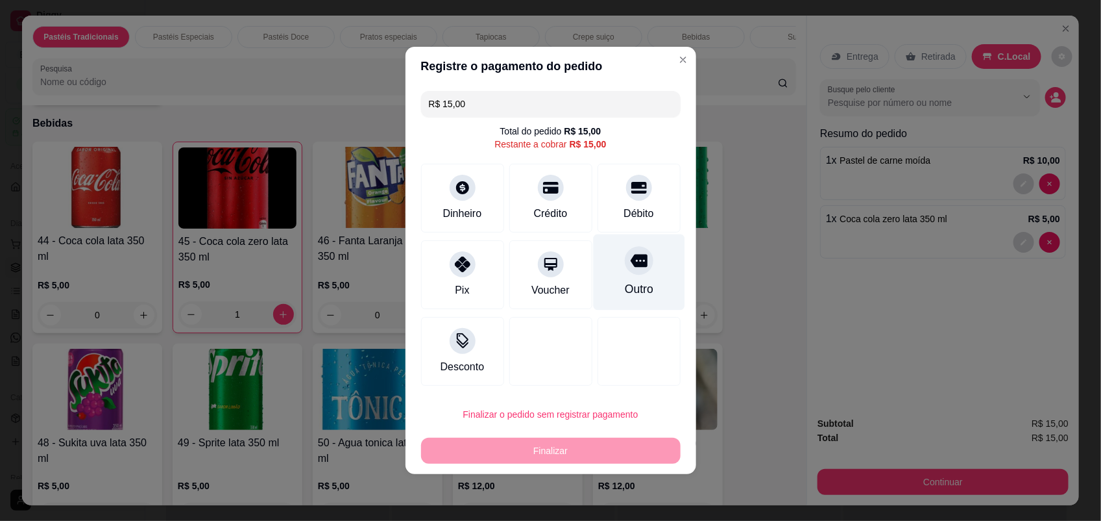
click at [636, 268] on div at bounding box center [639, 260] width 29 height 29
type input "R$ 0,00"
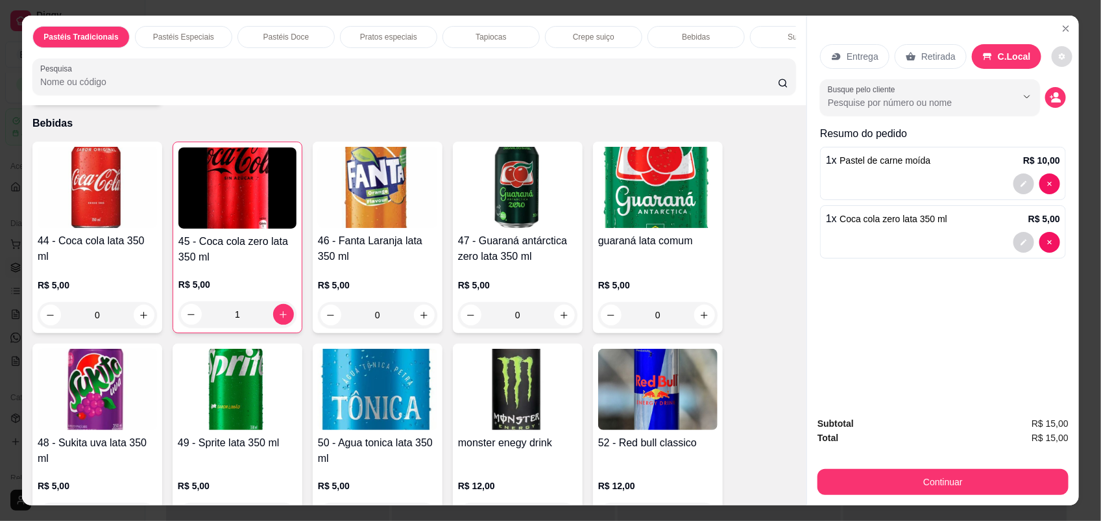
click at [1059, 60] on icon "decrease-product-quantity" at bounding box center [1063, 57] width 8 height 8
click at [959, 356] on div "Entrega Retirada C.Local Busque pelo cliente Resumo do pedido 1 x Pastel de car…" at bounding box center [943, 211] width 272 height 390
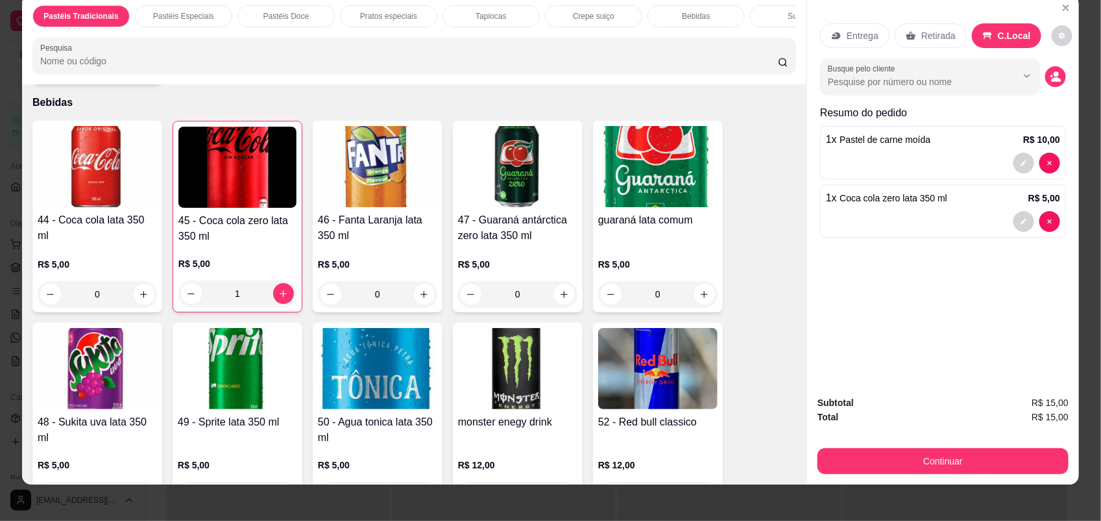
scroll to position [26, 0]
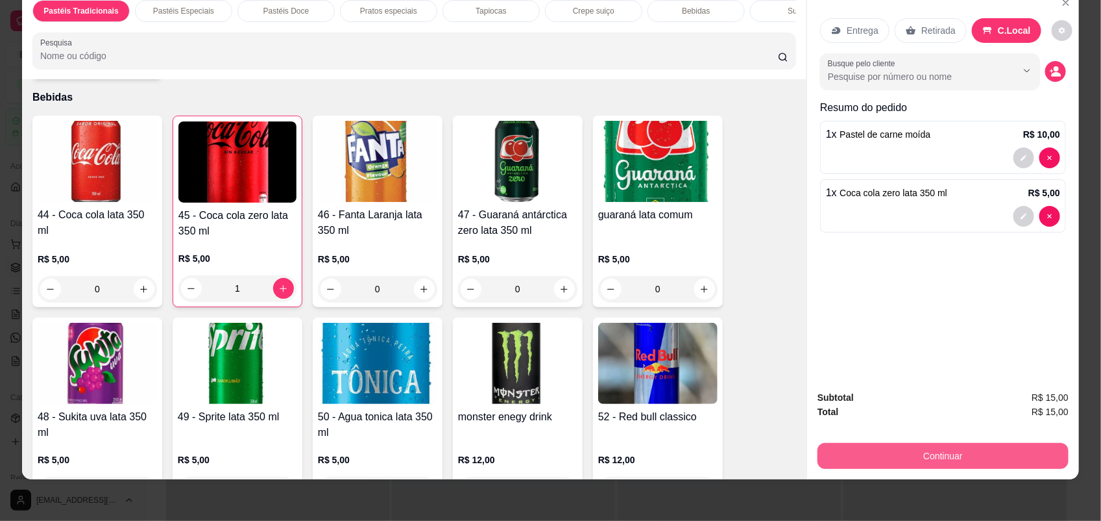
click at [985, 453] on button "Continuar" at bounding box center [943, 456] width 251 height 26
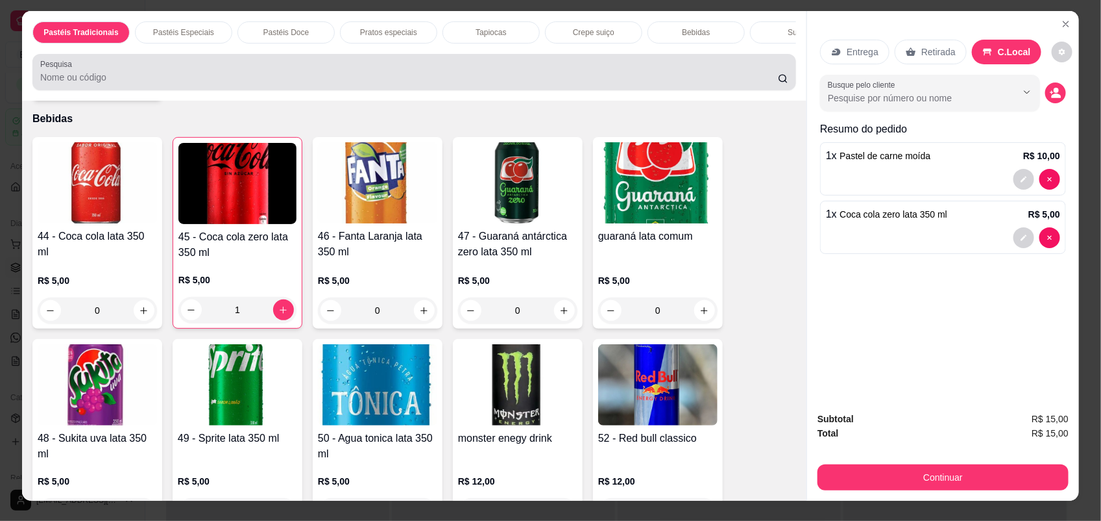
scroll to position [0, 0]
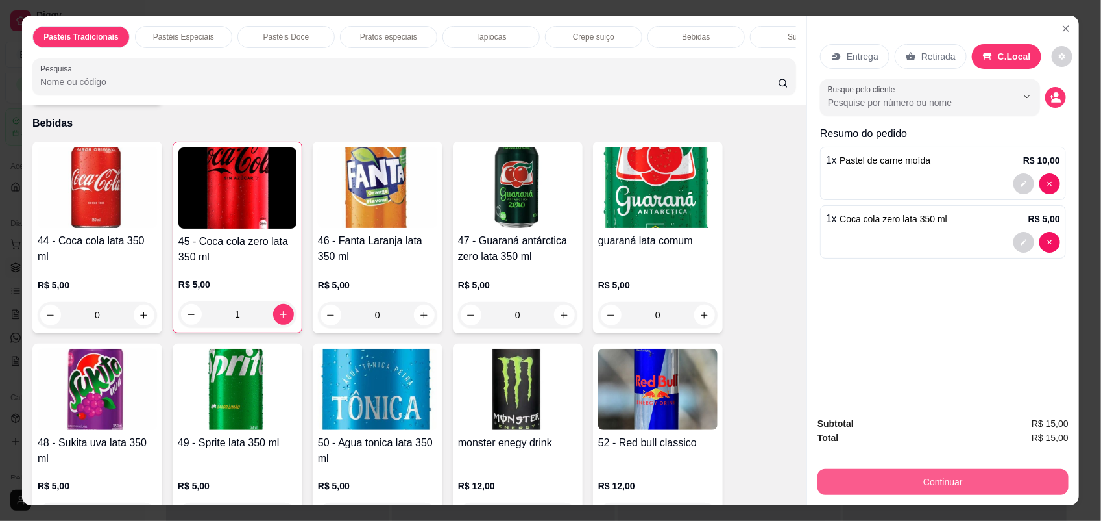
click at [969, 484] on button "Continuar" at bounding box center [943, 482] width 251 height 26
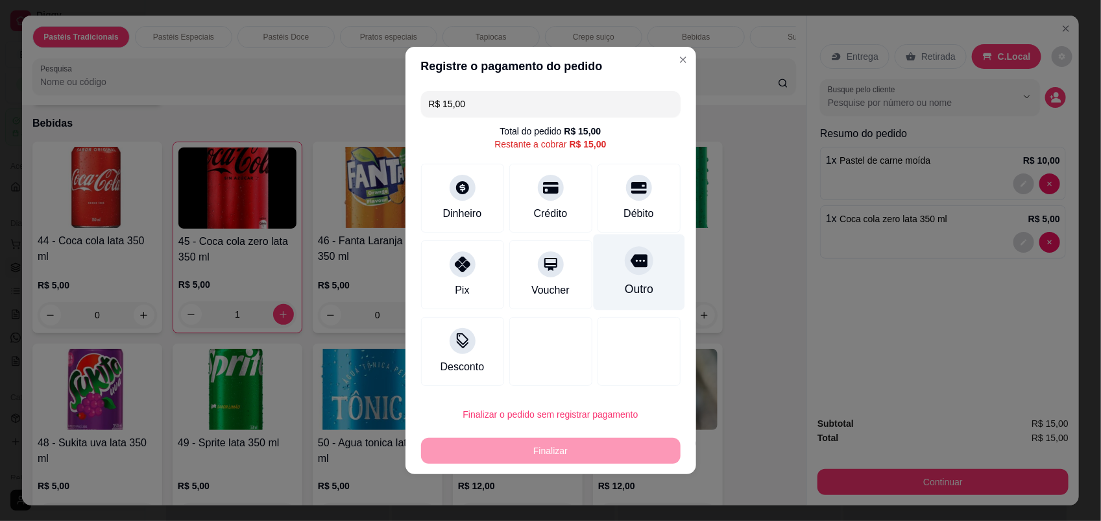
click at [636, 295] on div "Outro" at bounding box center [638, 288] width 29 height 17
type input "R$ 0,00"
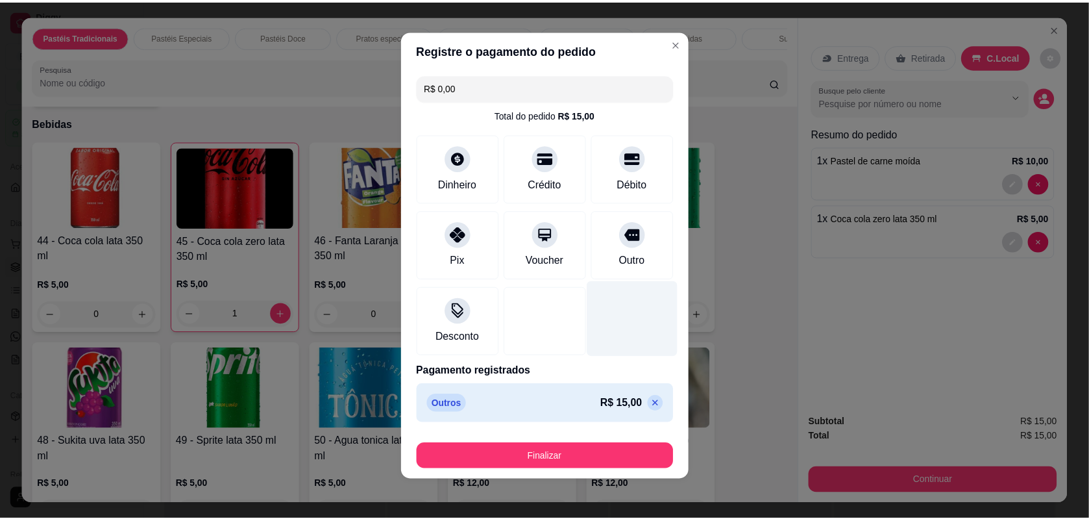
scroll to position [6, 0]
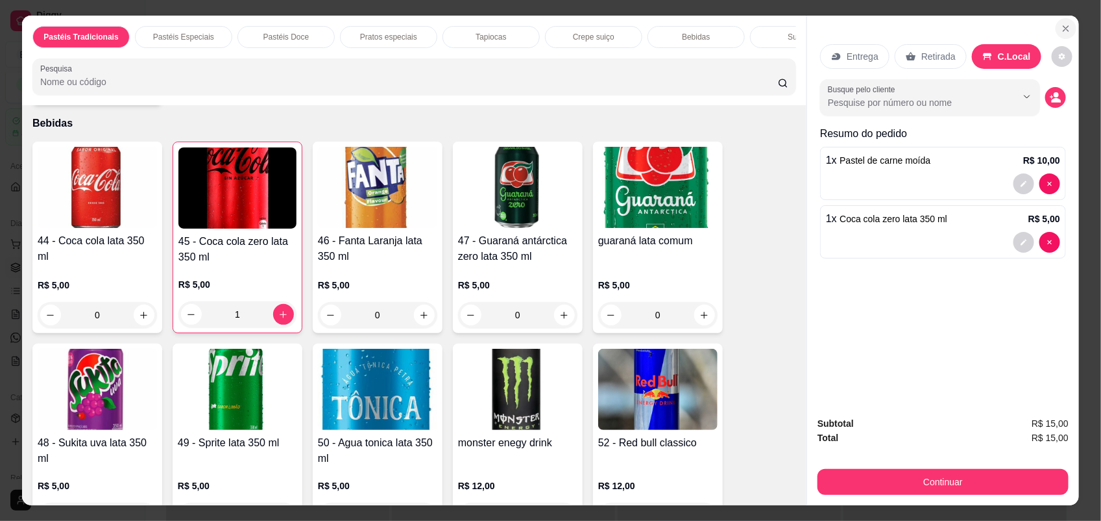
click at [1061, 27] on icon "Close" at bounding box center [1066, 28] width 10 height 10
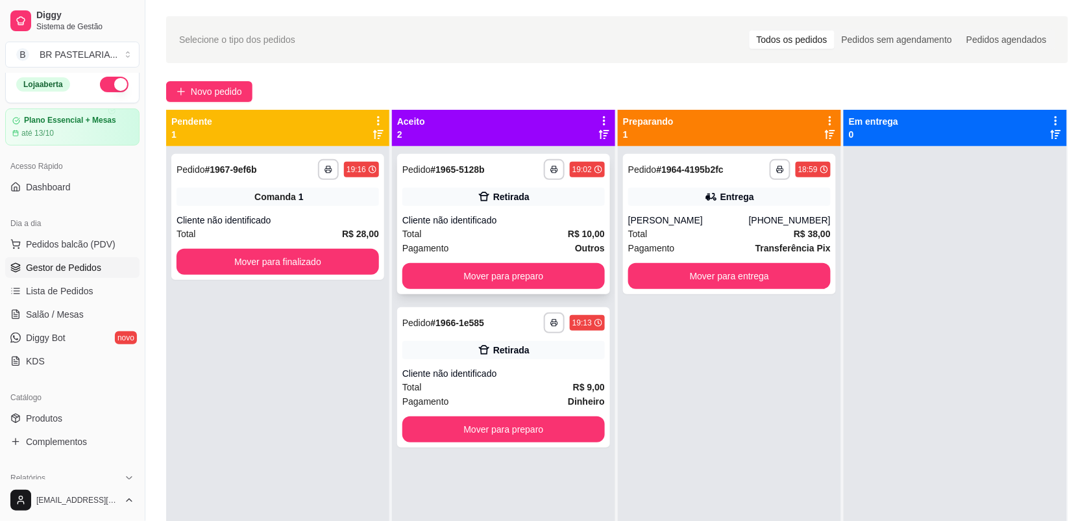
click at [488, 188] on div "Retirada" at bounding box center [503, 197] width 203 height 18
click at [515, 364] on div "**********" at bounding box center [503, 377] width 213 height 140
click at [479, 186] on div "**********" at bounding box center [503, 224] width 213 height 140
click at [754, 205] on div "Entrega" at bounding box center [729, 197] width 203 height 18
click at [793, 274] on button "Mover para entrega" at bounding box center [729, 276] width 203 height 26
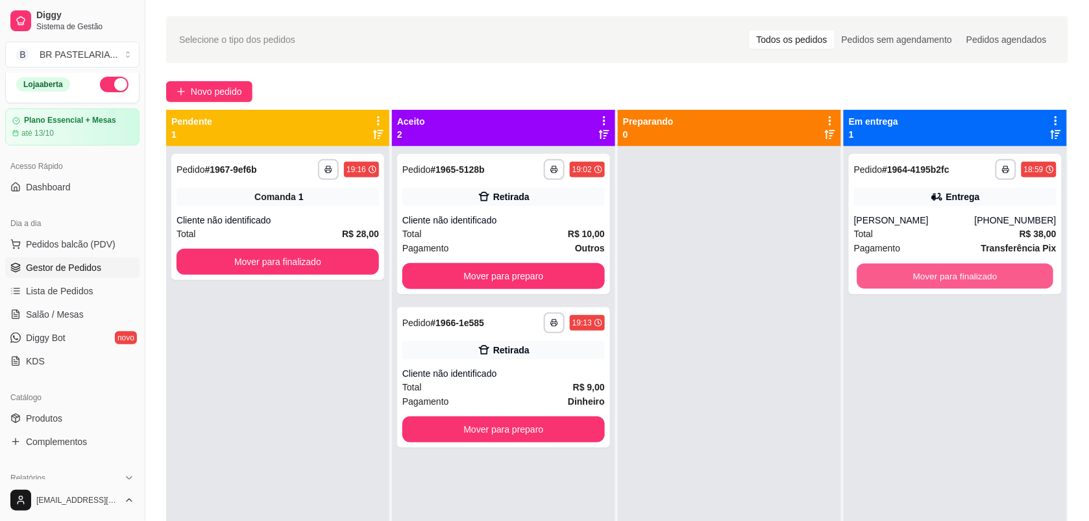
click at [912, 284] on button "Mover para finalizado" at bounding box center [955, 276] width 197 height 25
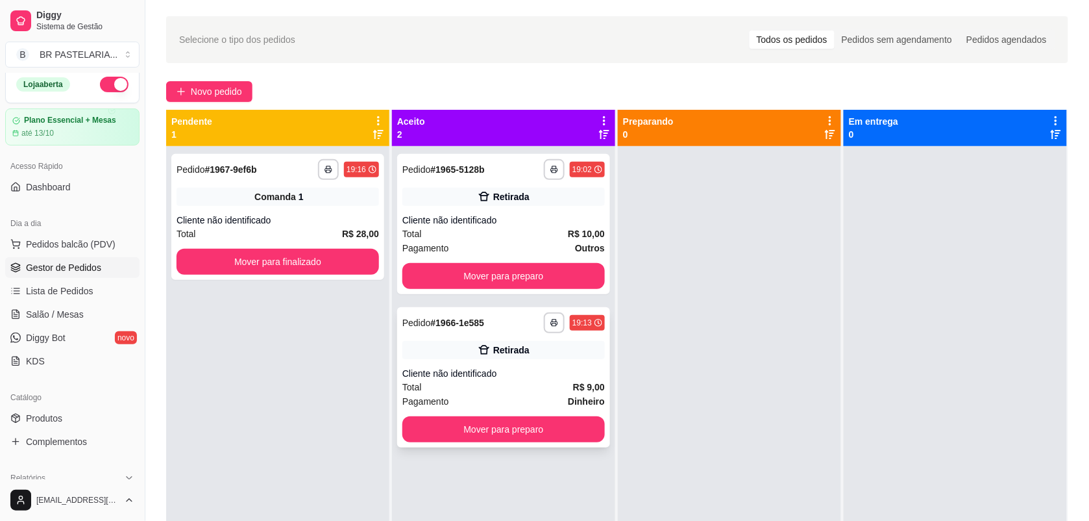
scroll to position [12, 0]
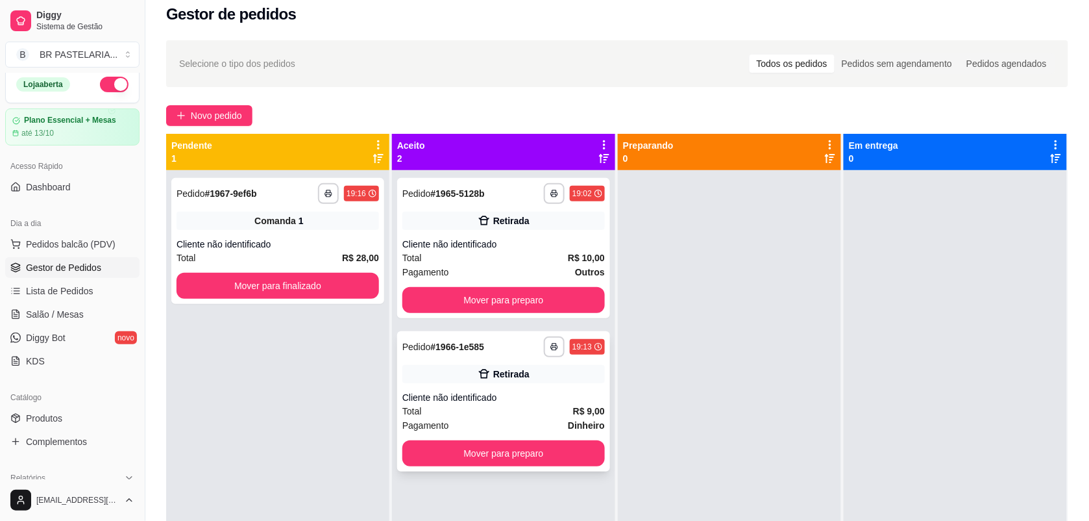
click at [544, 388] on div "**********" at bounding box center [503, 401] width 213 height 140
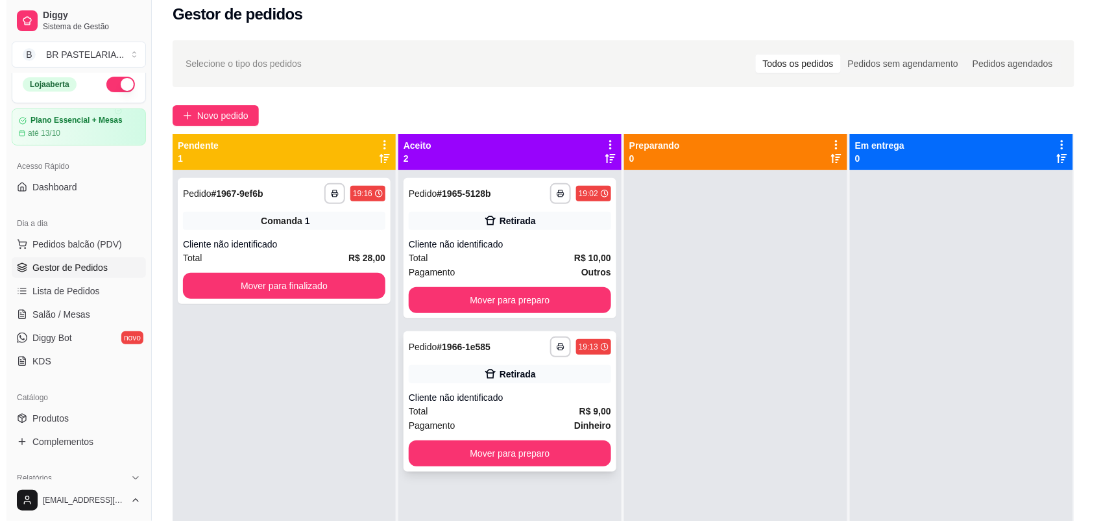
scroll to position [0, 0]
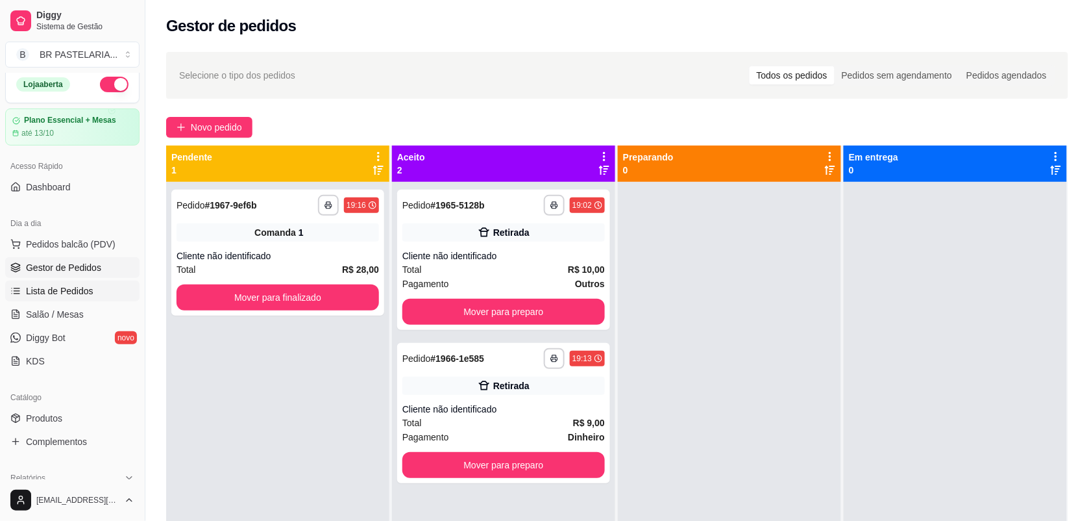
click at [66, 288] on span "Lista de Pedidos" at bounding box center [60, 290] width 68 height 13
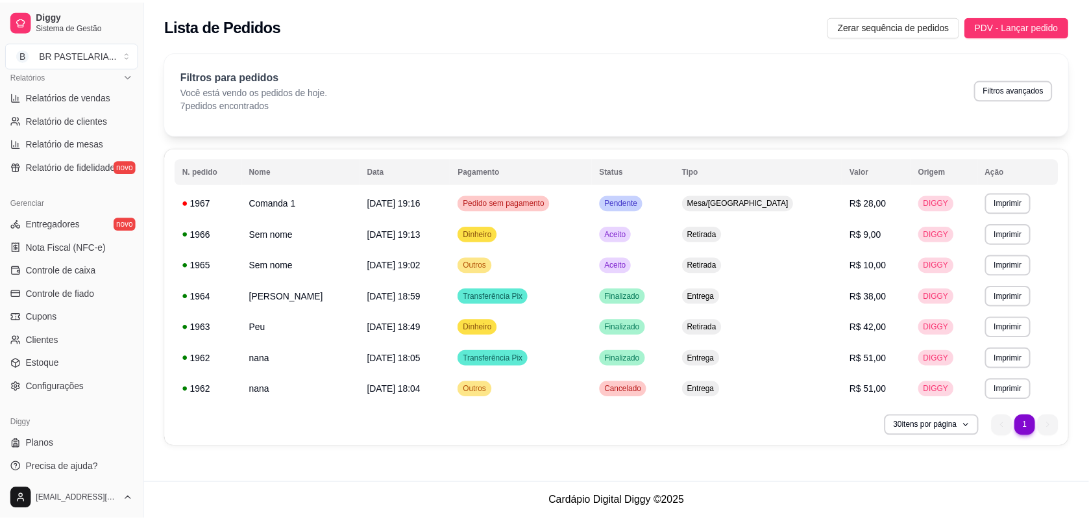
scroll to position [413, 0]
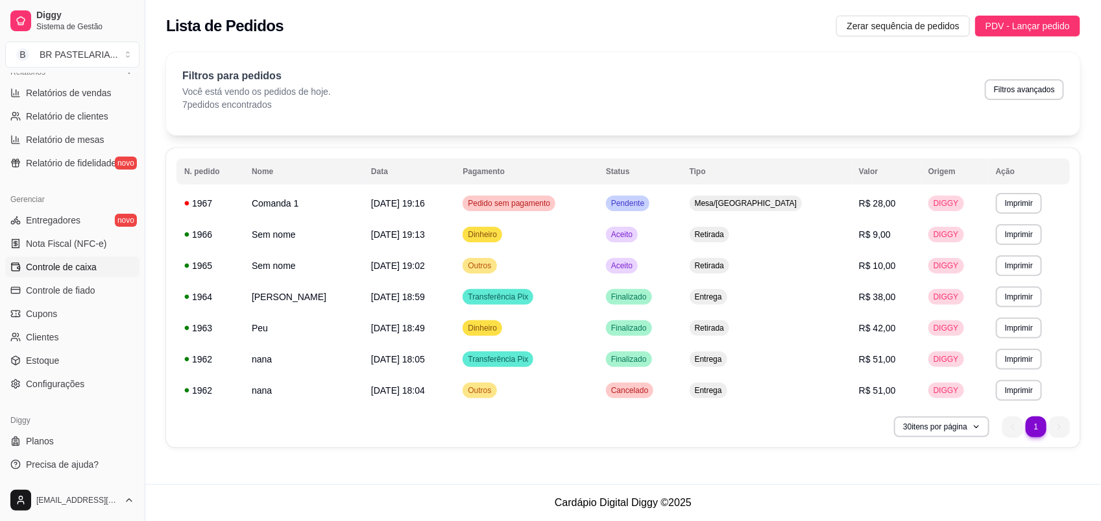
click at [65, 268] on span "Controle de caixa" at bounding box center [61, 266] width 71 height 13
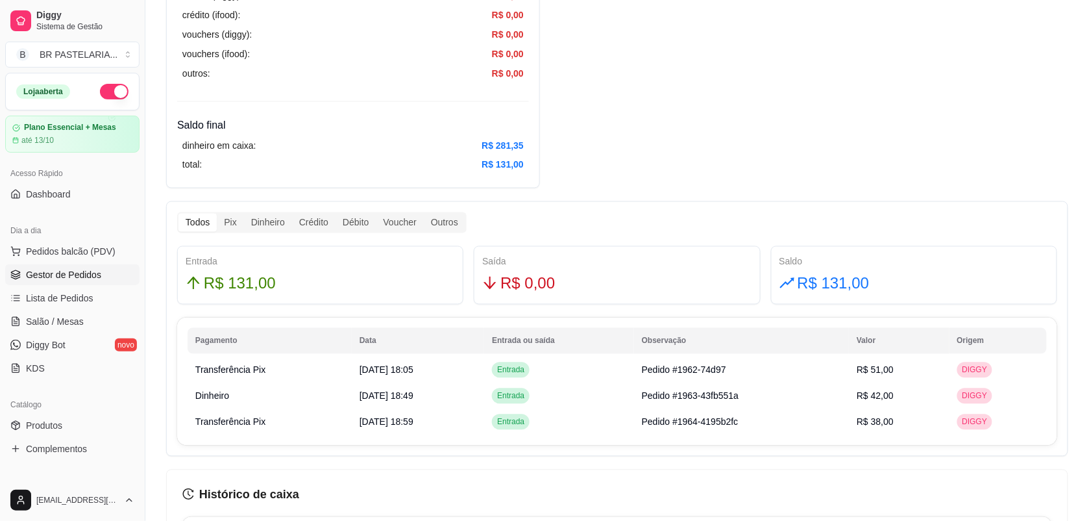
click at [34, 271] on span "Gestor de Pedidos" at bounding box center [63, 274] width 75 height 13
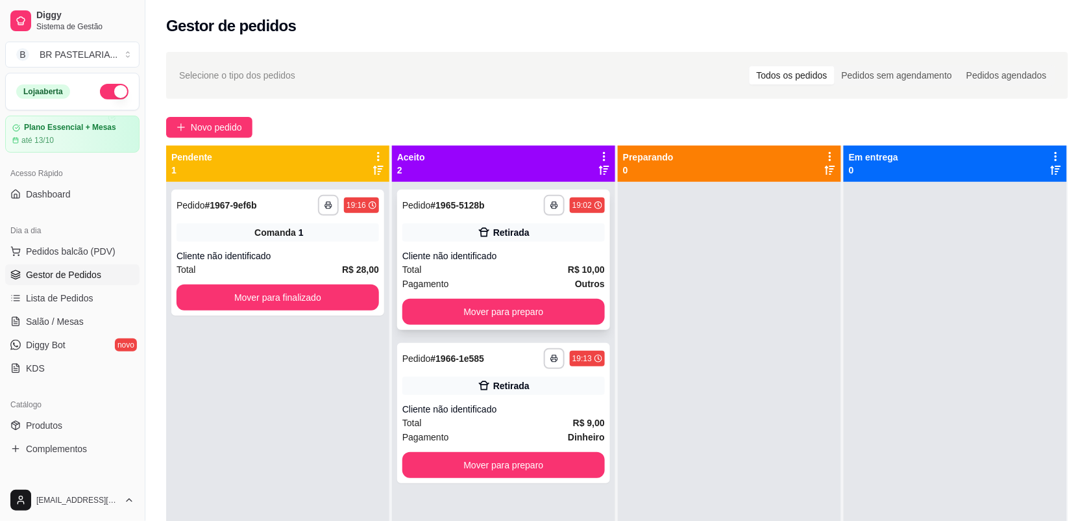
scroll to position [36, 0]
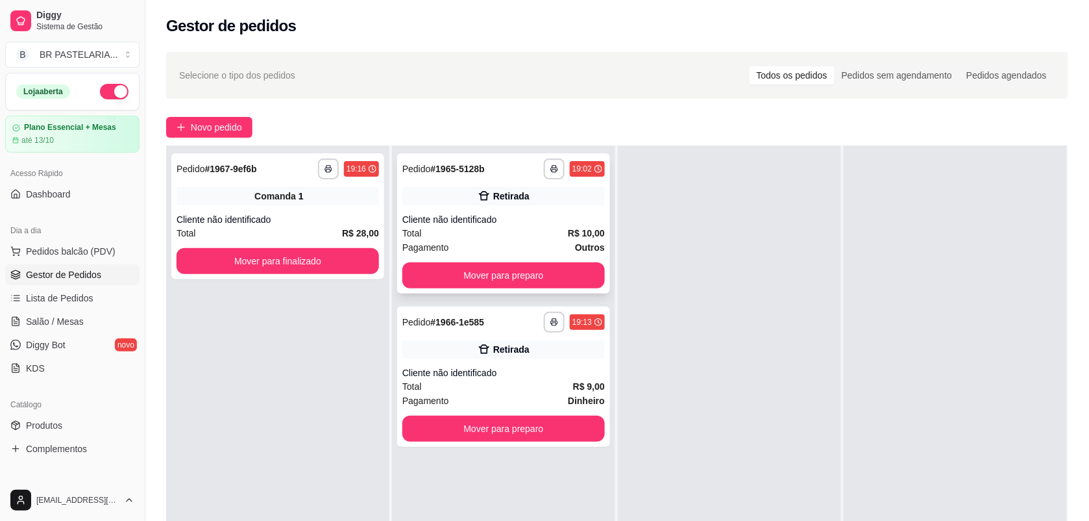
click at [562, 219] on div "Cliente não identificado" at bounding box center [503, 219] width 203 height 13
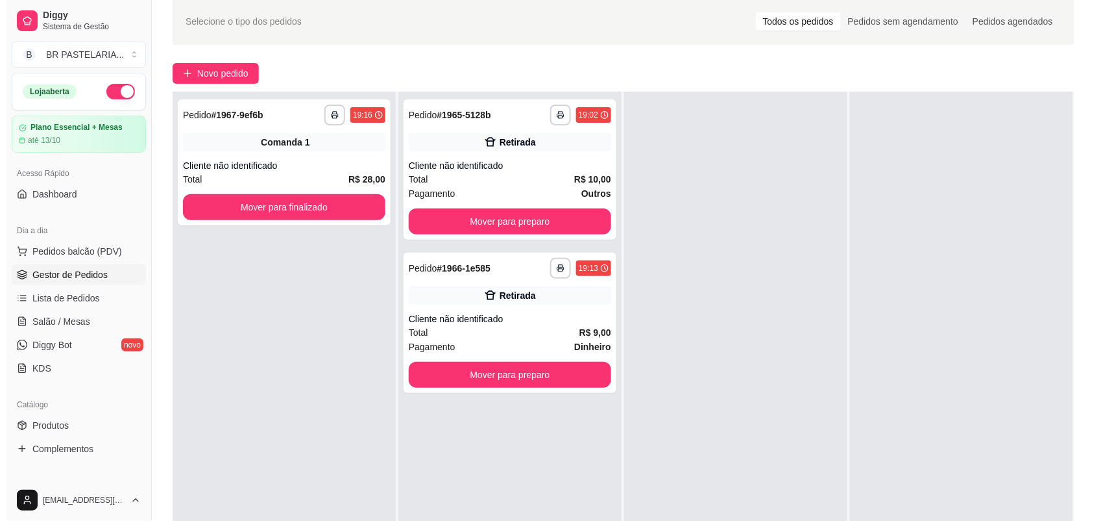
scroll to position [81, 0]
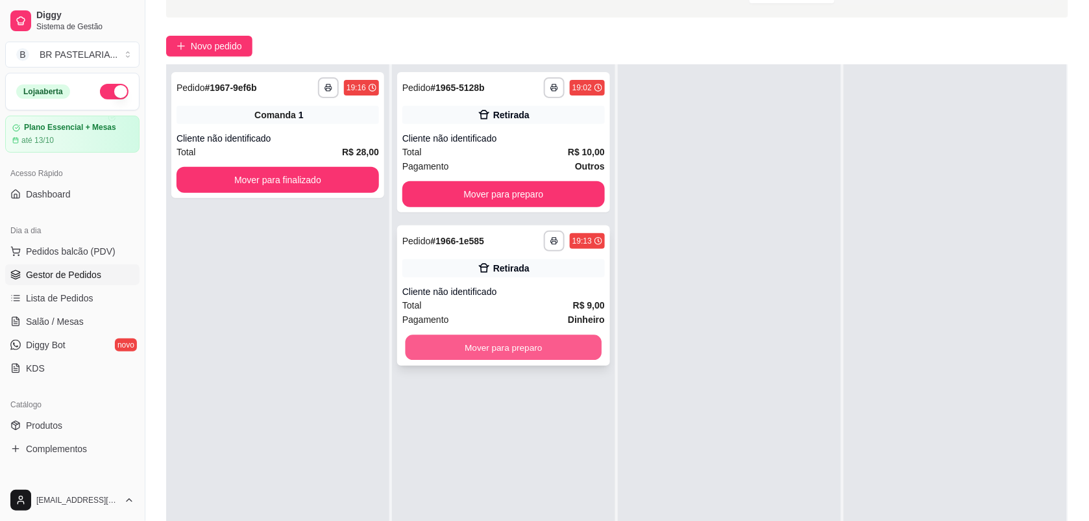
click at [530, 350] on button "Mover para preparo" at bounding box center [504, 347] width 197 height 25
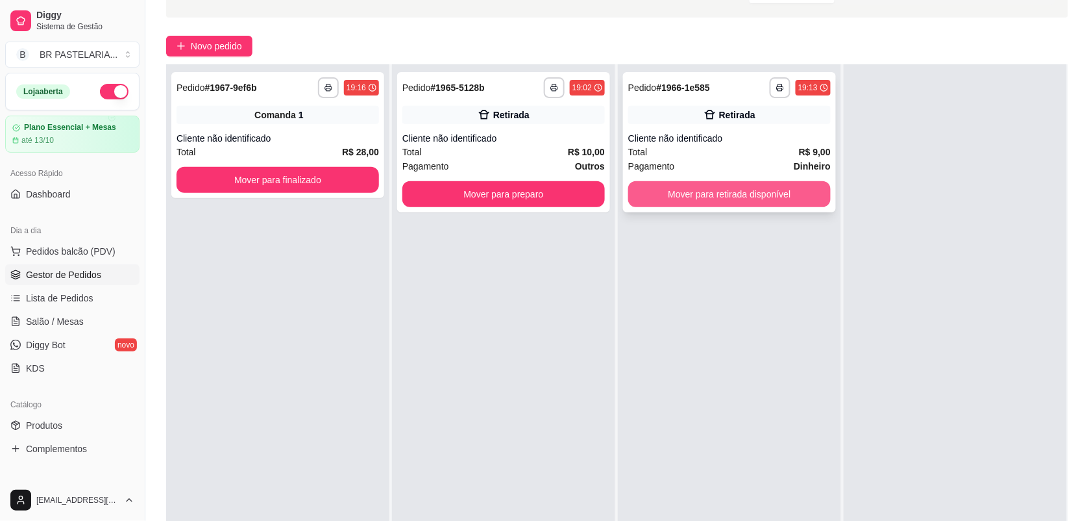
click at [805, 183] on button "Mover para retirada disponível" at bounding box center [729, 194] width 203 height 26
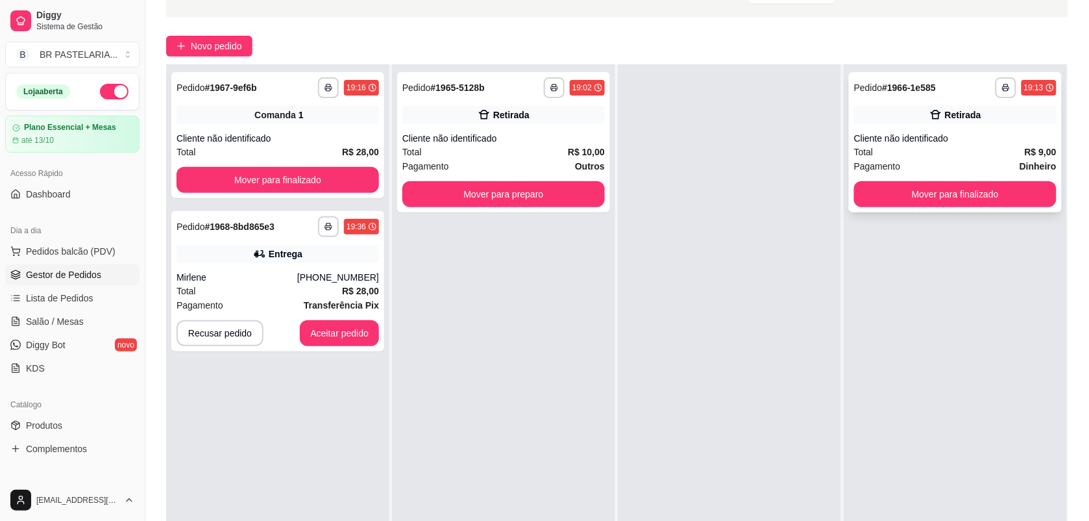
click at [954, 143] on div "Cliente não identificado" at bounding box center [955, 138] width 203 height 13
click at [341, 346] on div "**********" at bounding box center [277, 281] width 213 height 140
click at [320, 326] on button "Aceitar pedido" at bounding box center [339, 333] width 77 height 25
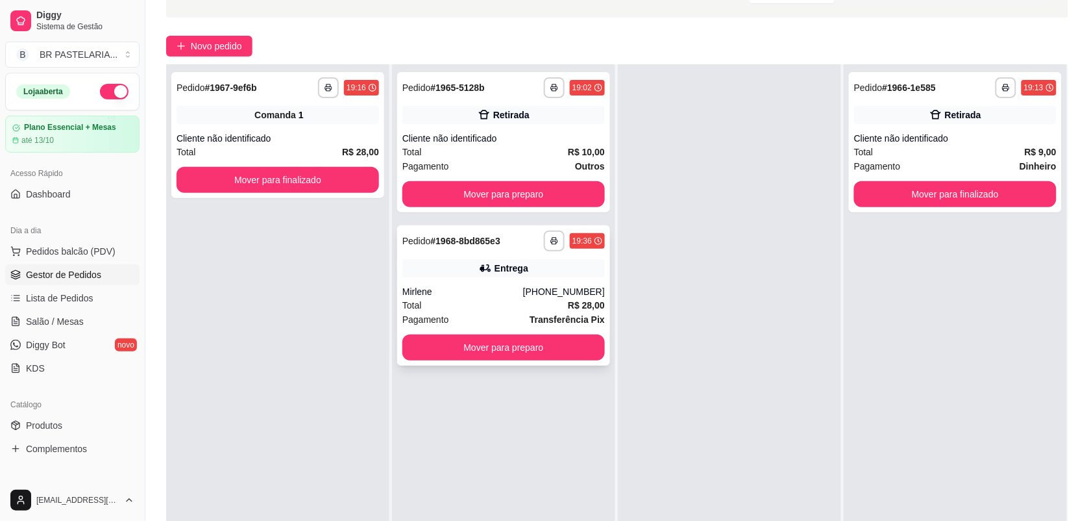
click at [454, 280] on div "**********" at bounding box center [503, 295] width 213 height 140
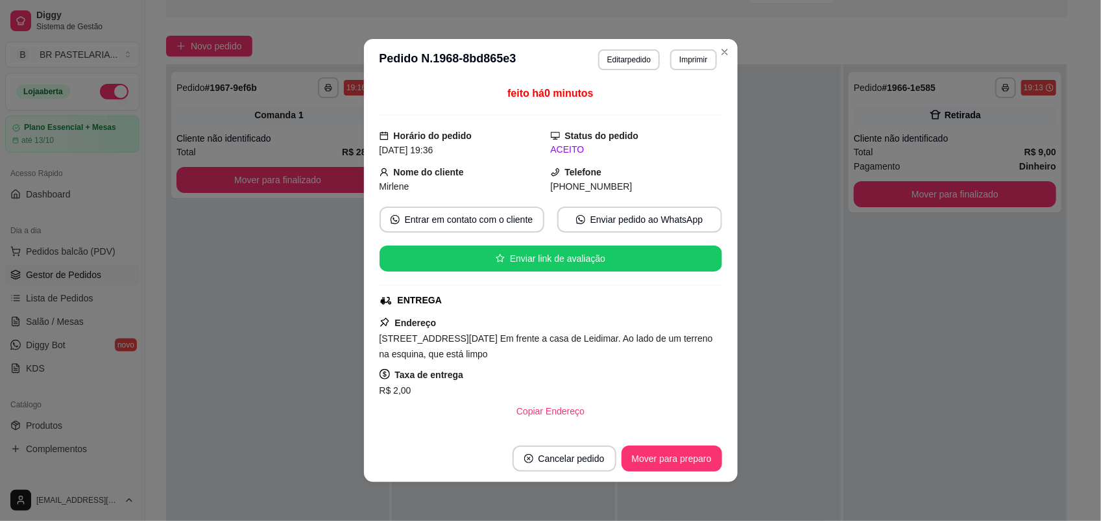
scroll to position [271, 0]
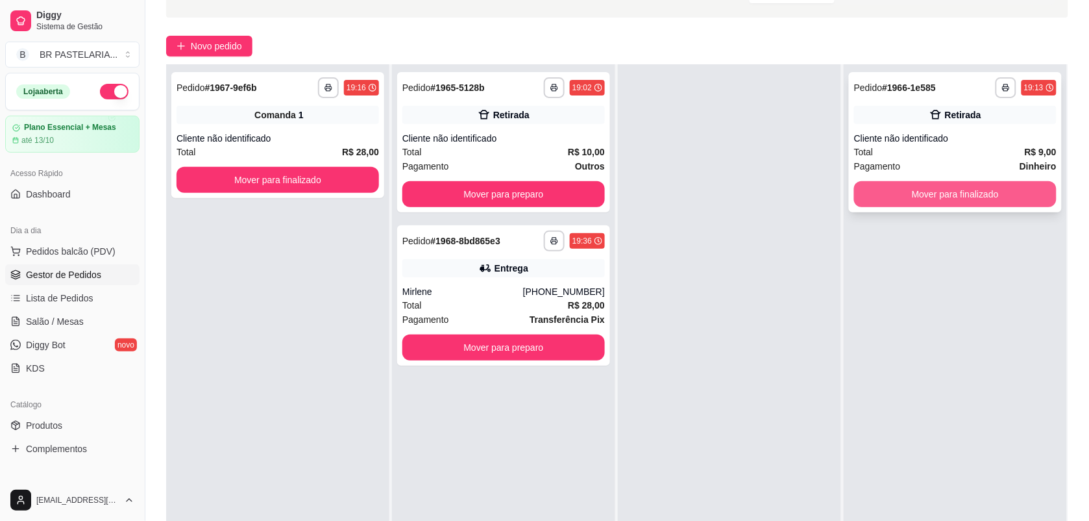
click at [929, 199] on button "Mover para finalizado" at bounding box center [955, 194] width 203 height 26
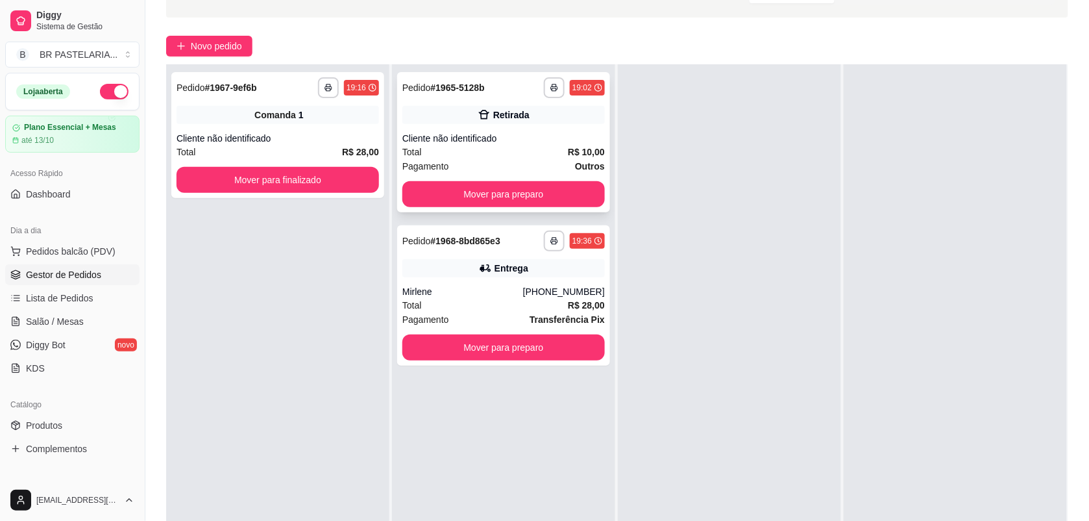
click at [533, 154] on div "Total R$ 10,00" at bounding box center [503, 152] width 203 height 14
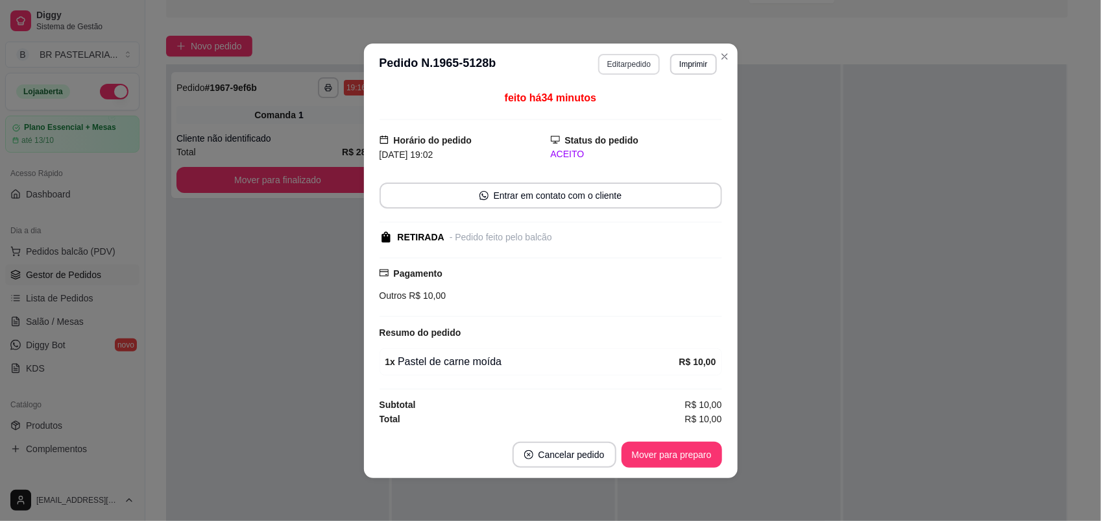
click at [648, 64] on button "Editar pedido" at bounding box center [629, 64] width 62 height 21
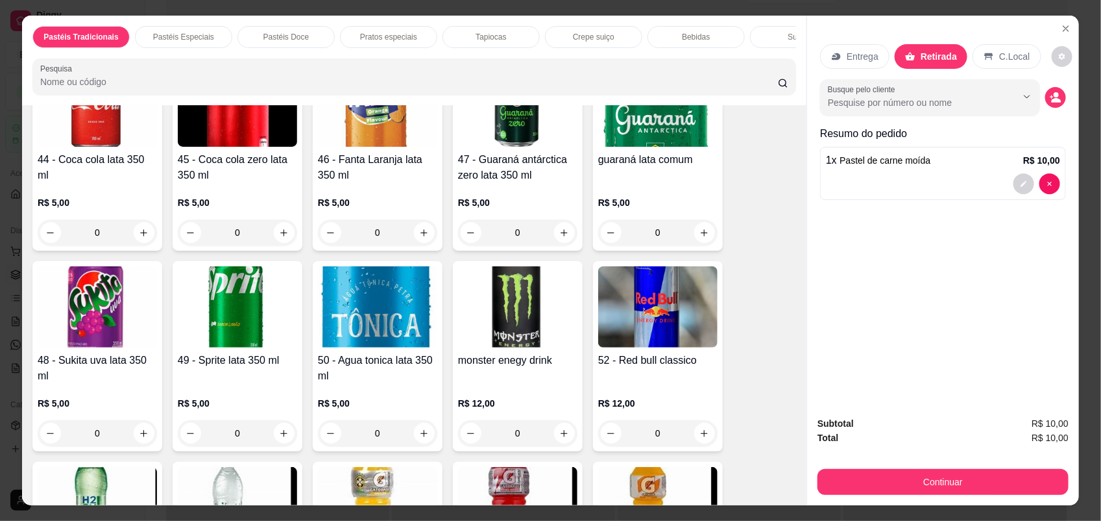
scroll to position [2596, 0]
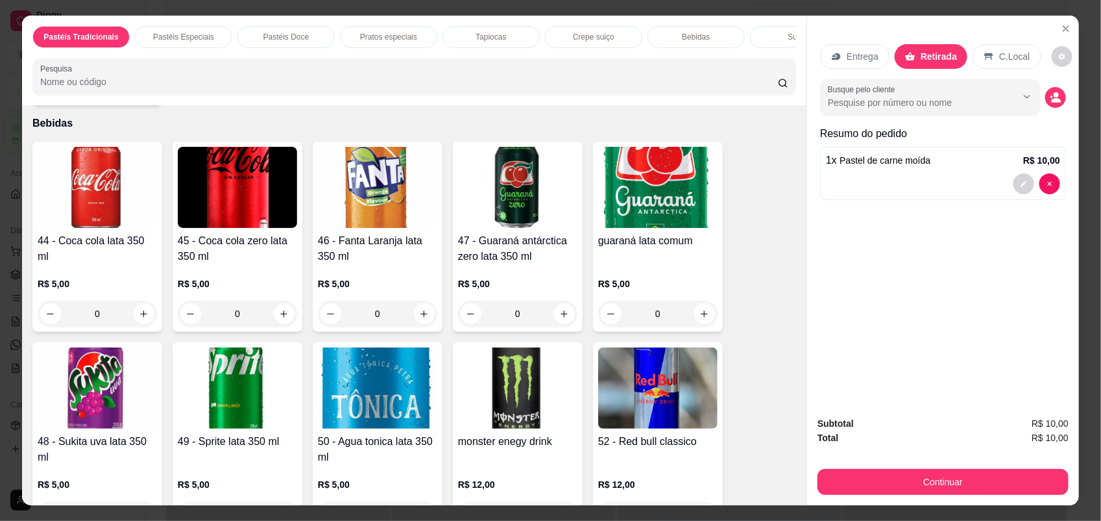
click at [276, 323] on div "0" at bounding box center [237, 314] width 119 height 26
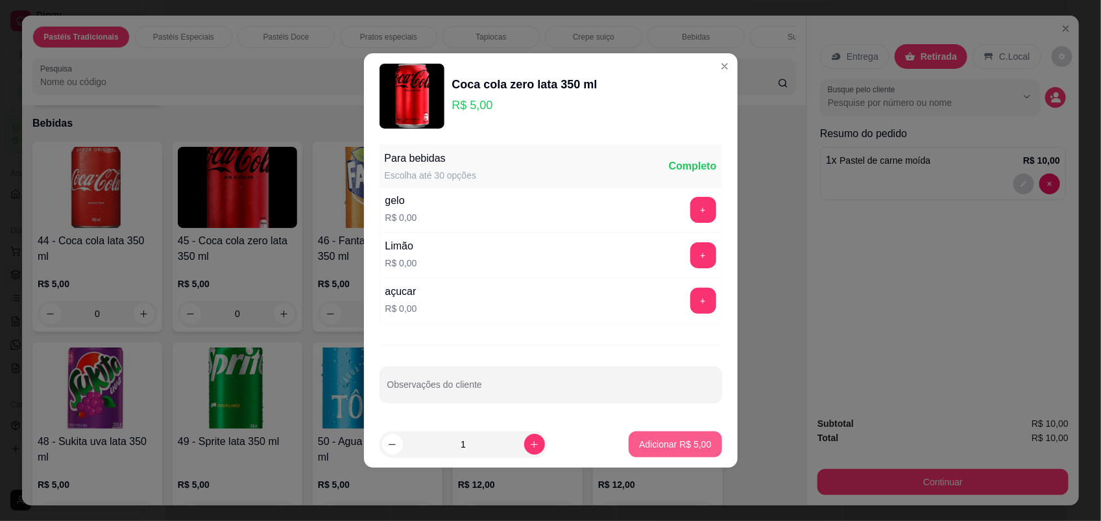
click at [639, 439] on p "Adicionar R$ 5,00" at bounding box center [675, 443] width 72 height 13
type input "1"
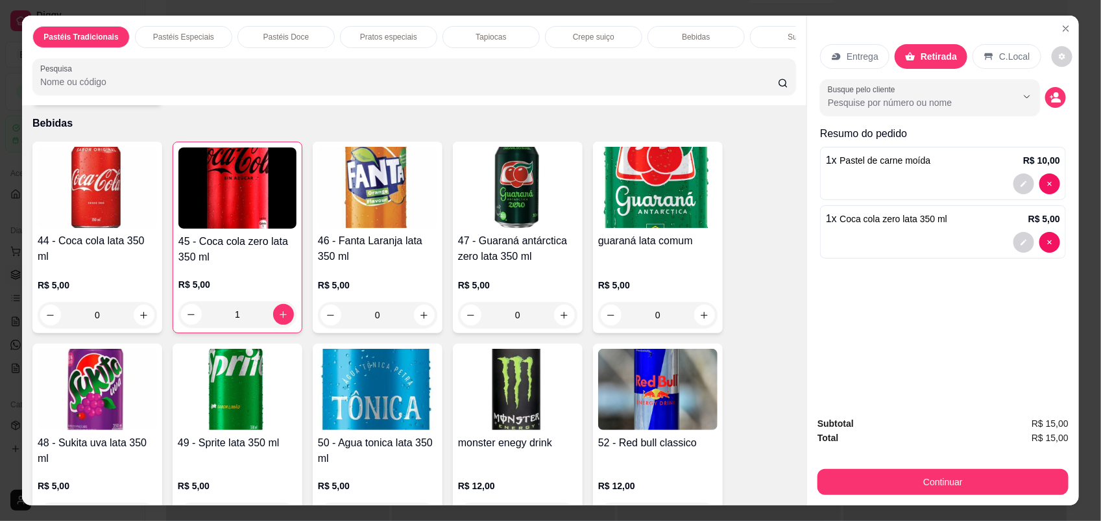
click at [985, 60] on icon at bounding box center [989, 56] width 8 height 7
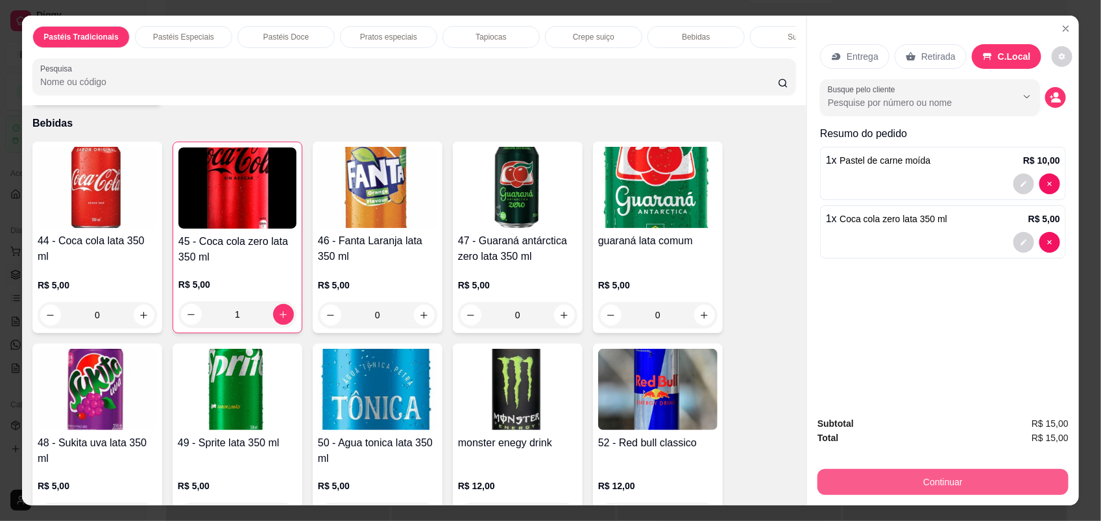
click at [982, 482] on button "Continuar" at bounding box center [943, 482] width 251 height 26
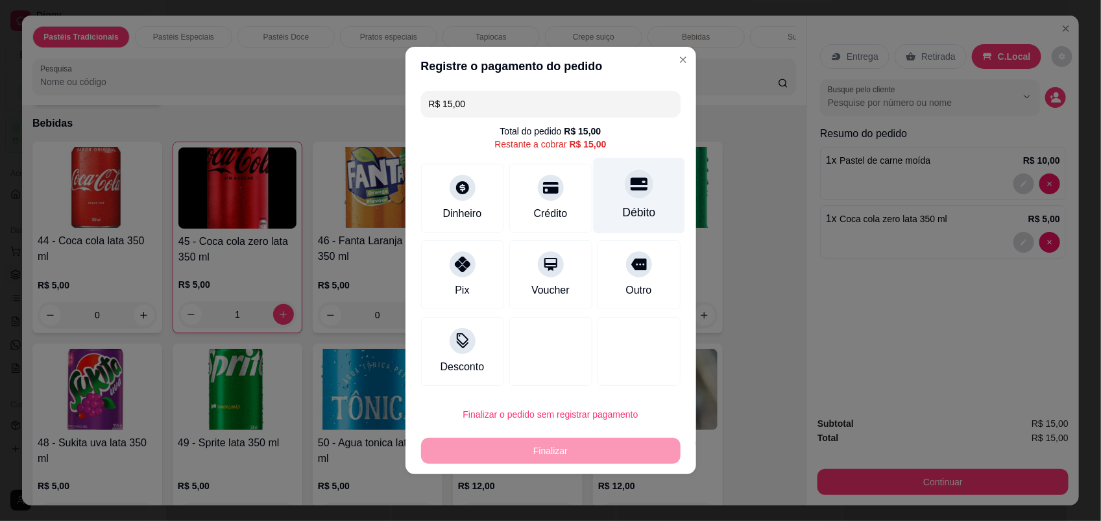
click at [625, 193] on div at bounding box center [639, 183] width 29 height 29
type input "R$ 0,00"
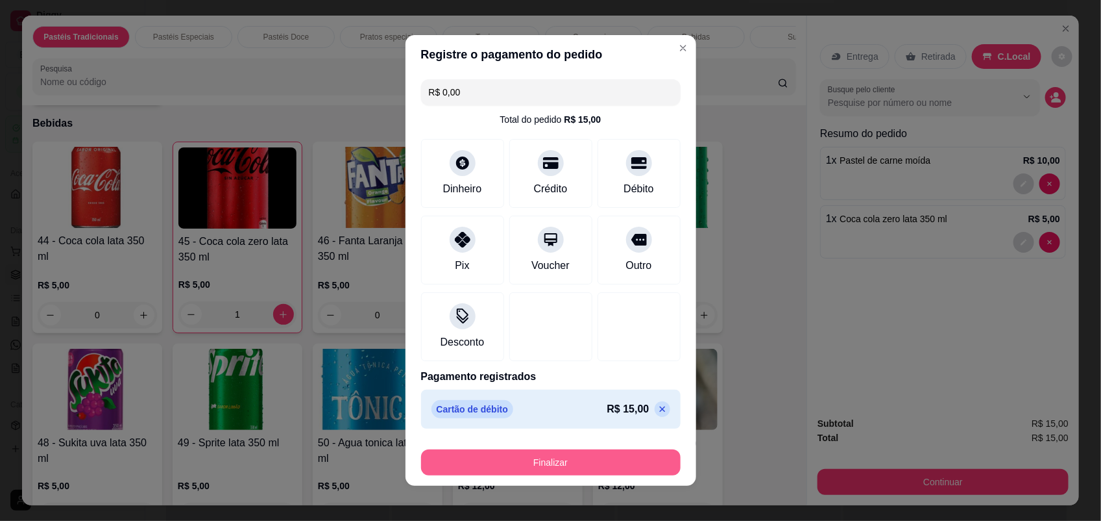
click at [593, 458] on button "Finalizar" at bounding box center [551, 462] width 260 height 26
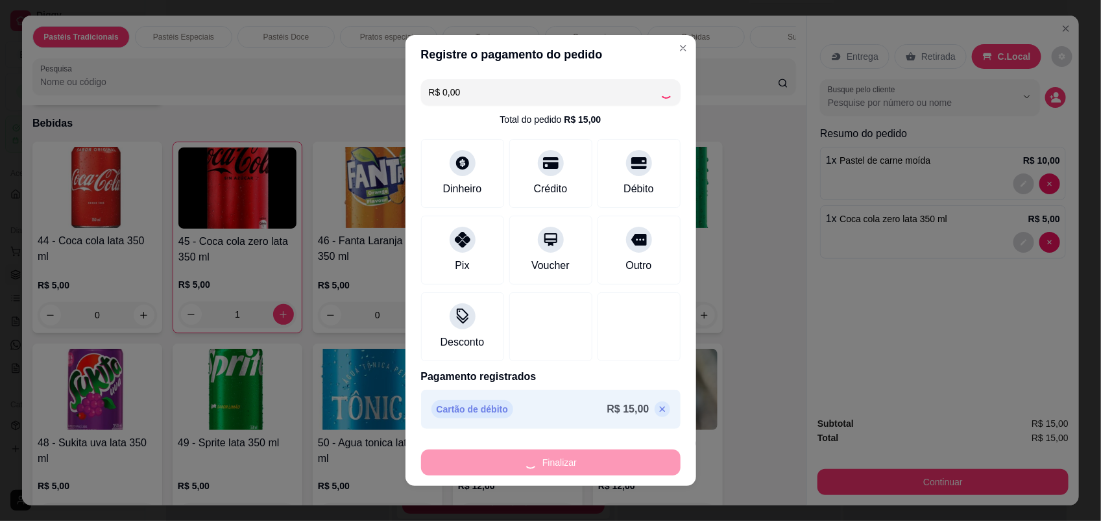
type input "0"
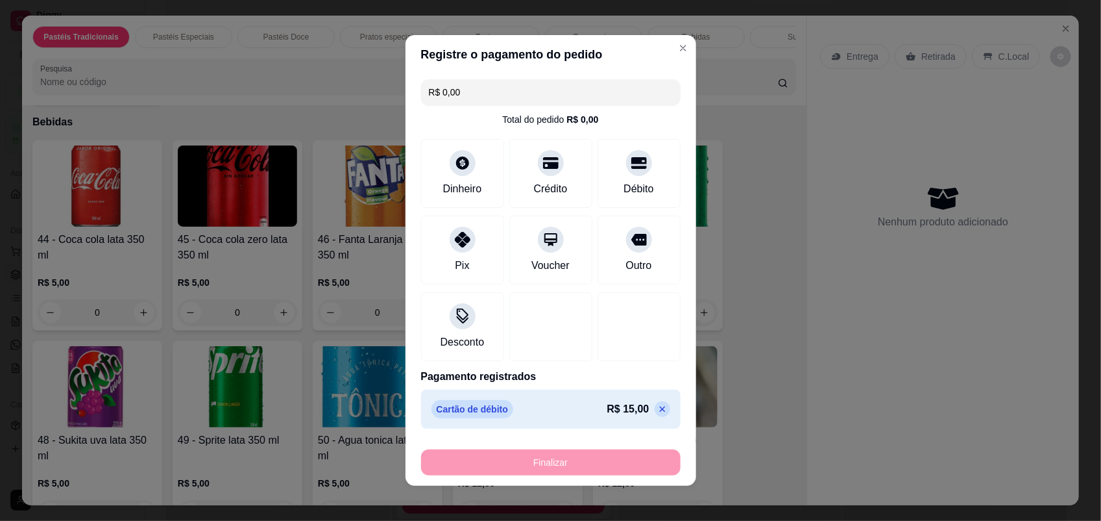
type input "-R$ 15,00"
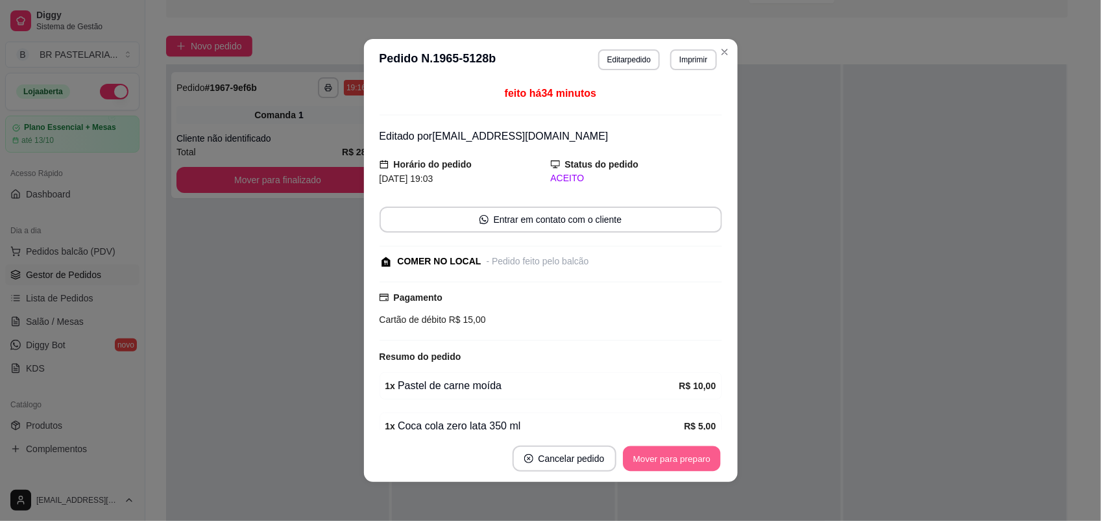
click at [660, 461] on button "Mover para preparo" at bounding box center [671, 458] width 97 height 25
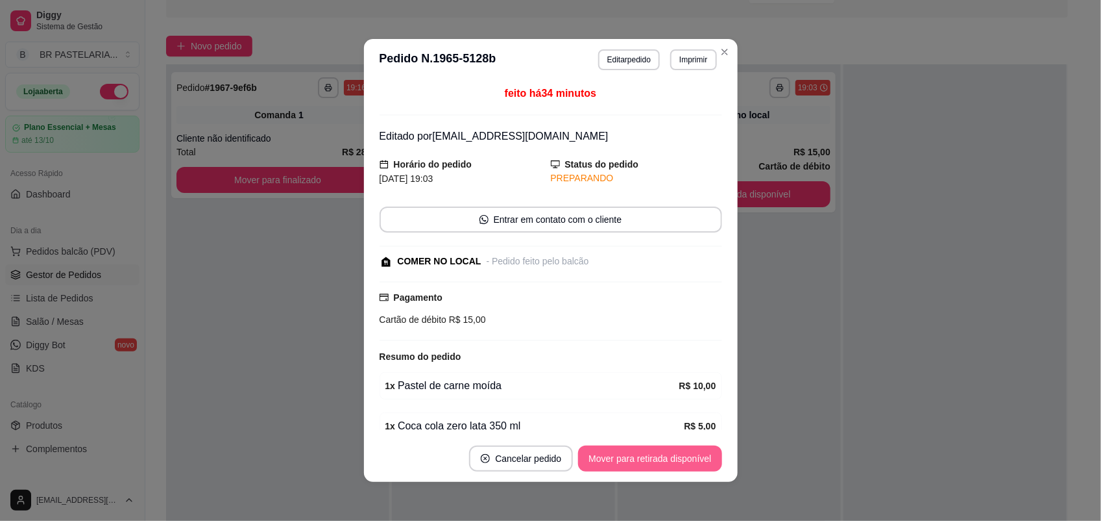
click at [656, 458] on button "Mover para retirada disponível" at bounding box center [649, 458] width 143 height 26
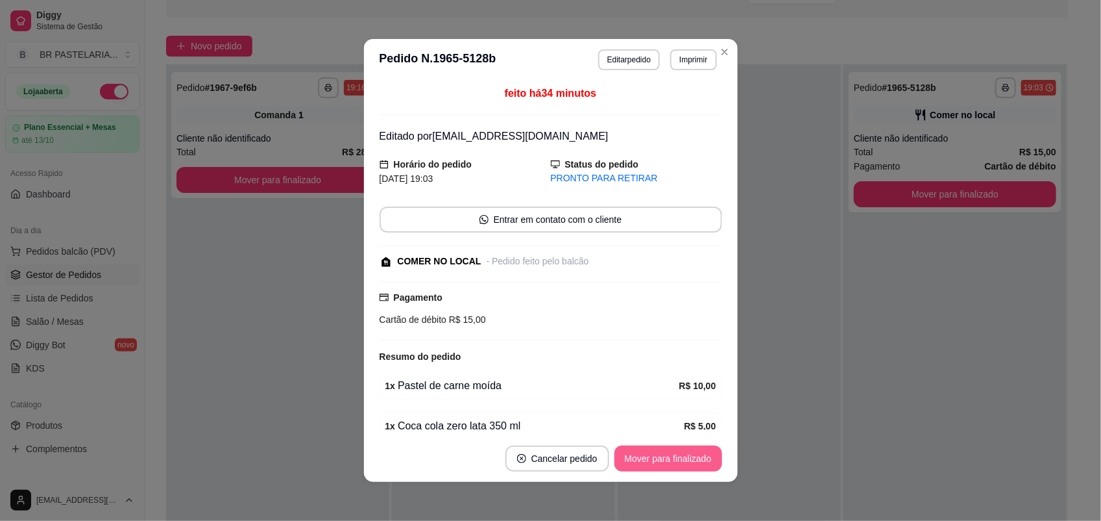
click at [654, 456] on button "Mover para finalizado" at bounding box center [669, 458] width 108 height 26
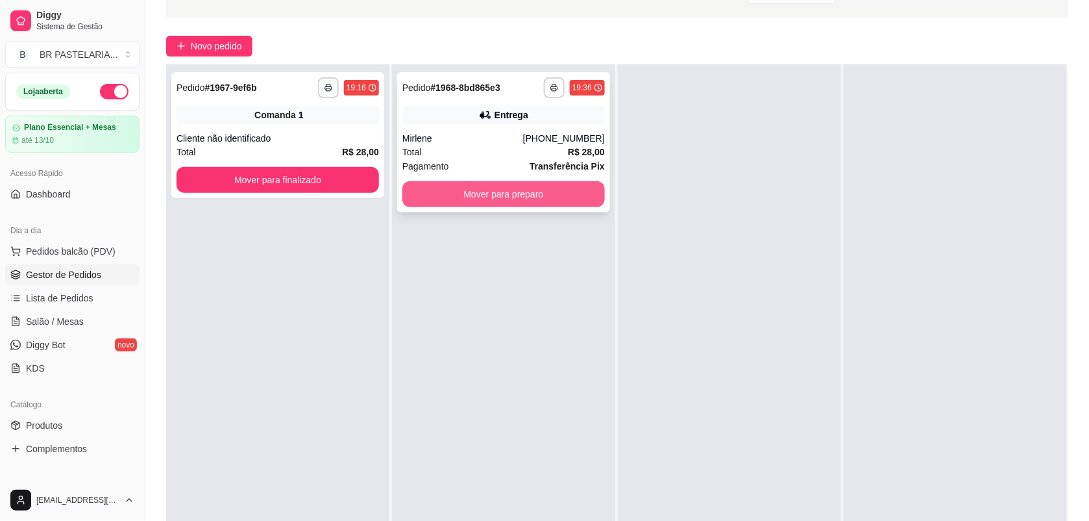
click at [521, 192] on button "Mover para preparo" at bounding box center [503, 194] width 203 height 26
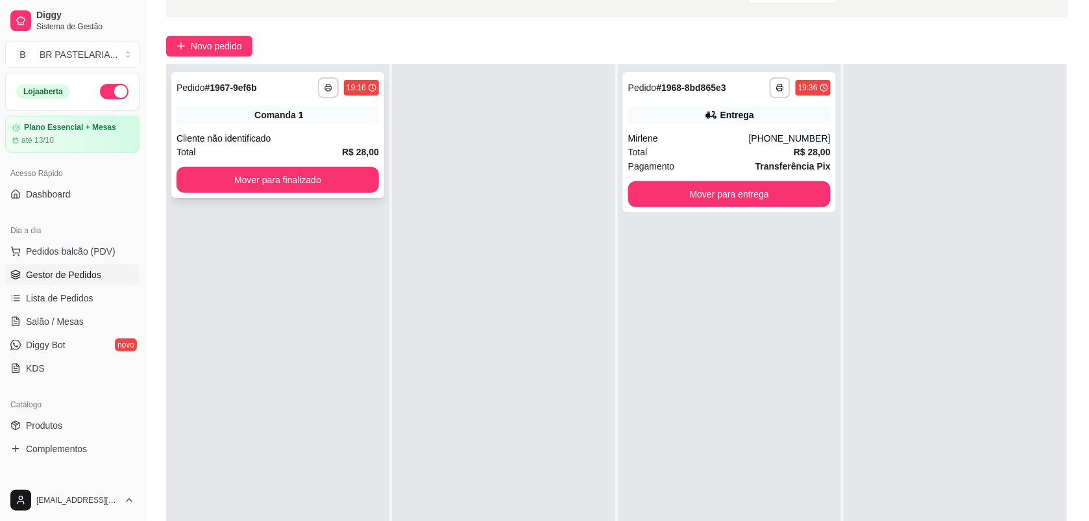
click at [255, 146] on div "Total R$ 28,00" at bounding box center [278, 152] width 203 height 14
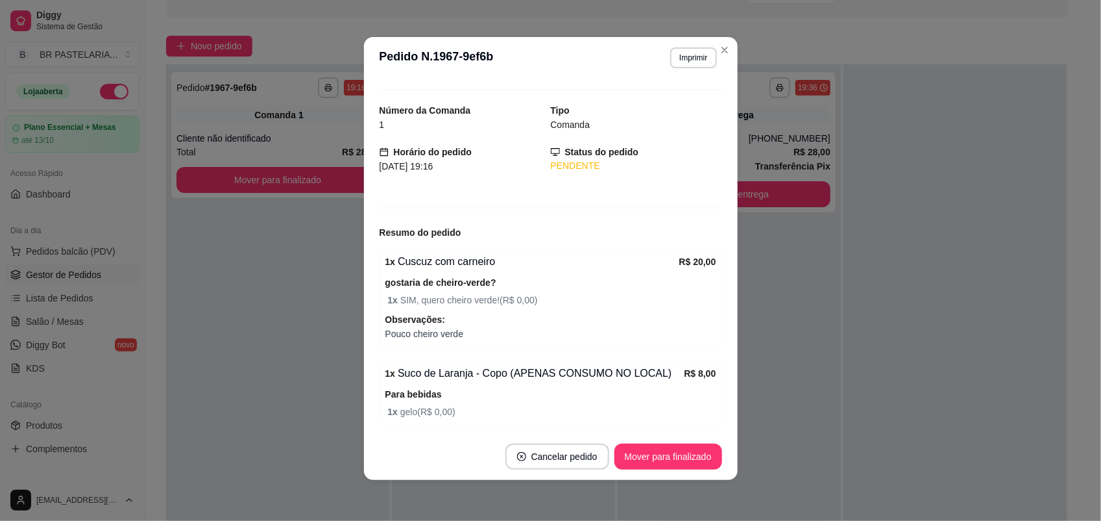
scroll to position [0, 0]
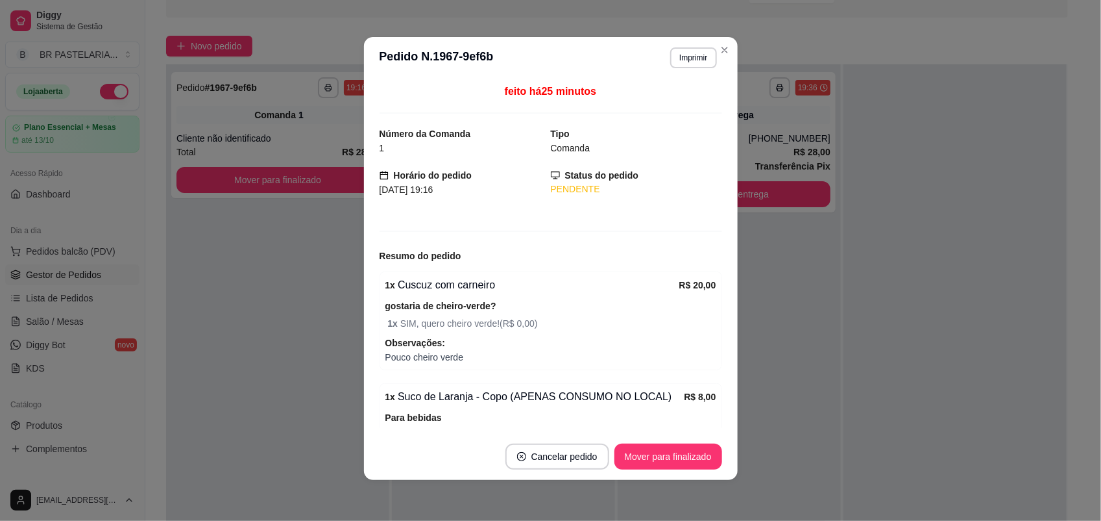
click at [725, 40] on header "**********" at bounding box center [551, 58] width 374 height 42
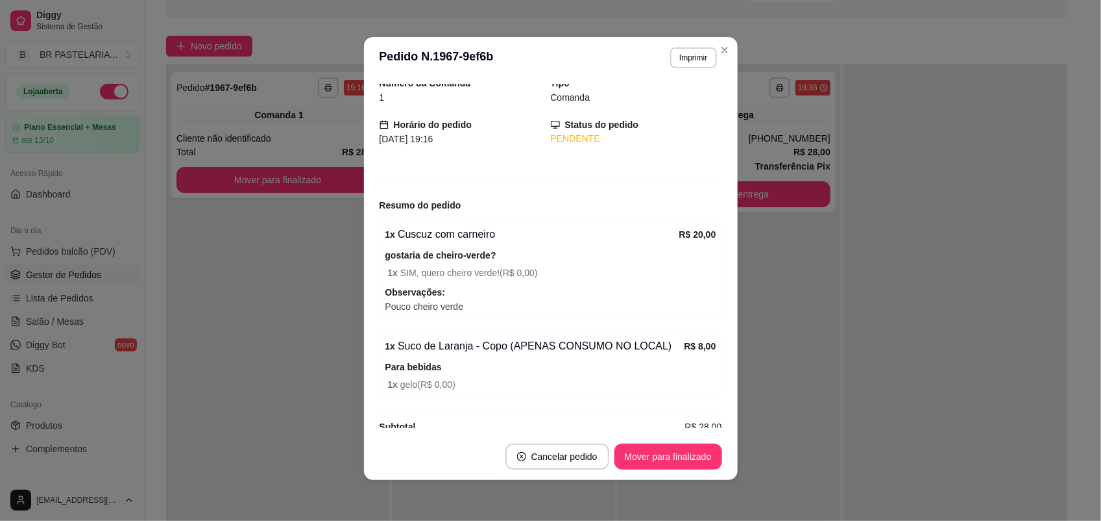
scroll to position [75, 0]
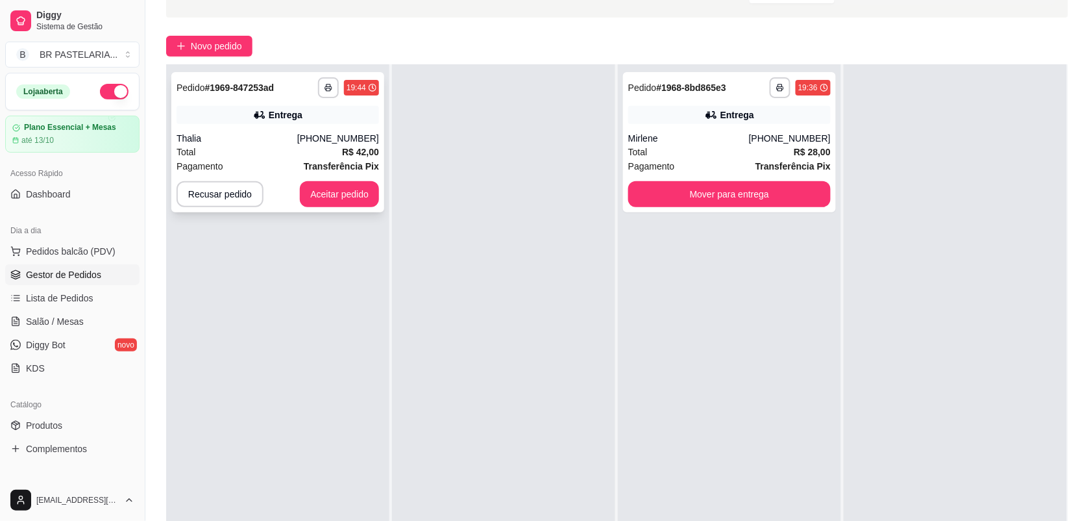
click at [247, 160] on div "Pagamento Transferência Pix" at bounding box center [278, 166] width 203 height 14
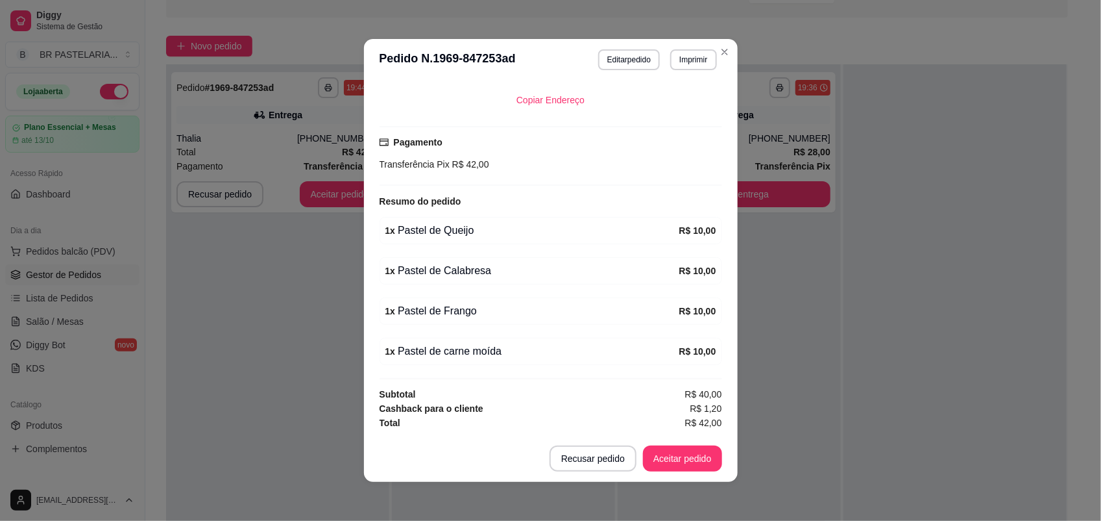
scroll to position [2, 0]
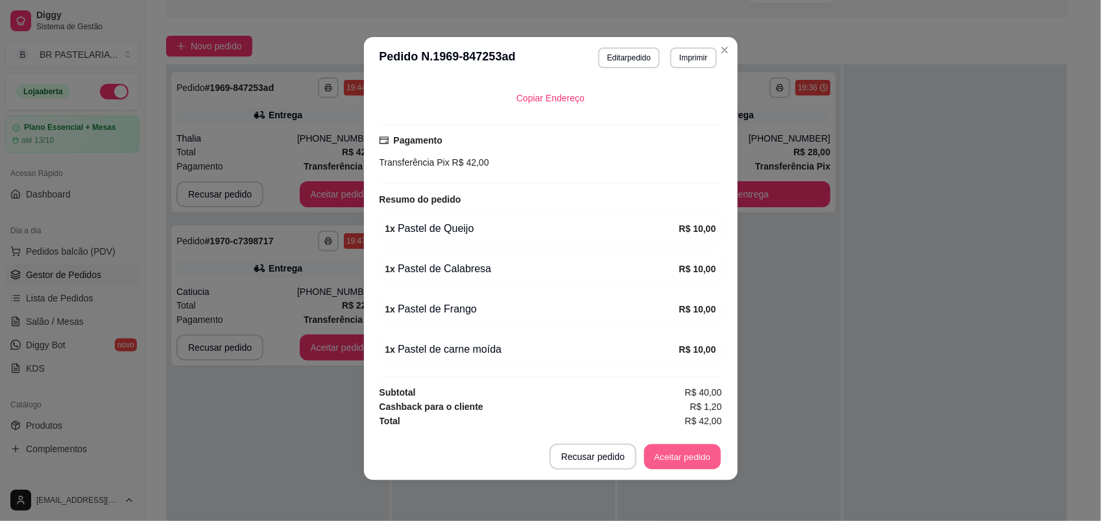
click at [660, 449] on button "Aceitar pedido" at bounding box center [683, 456] width 77 height 25
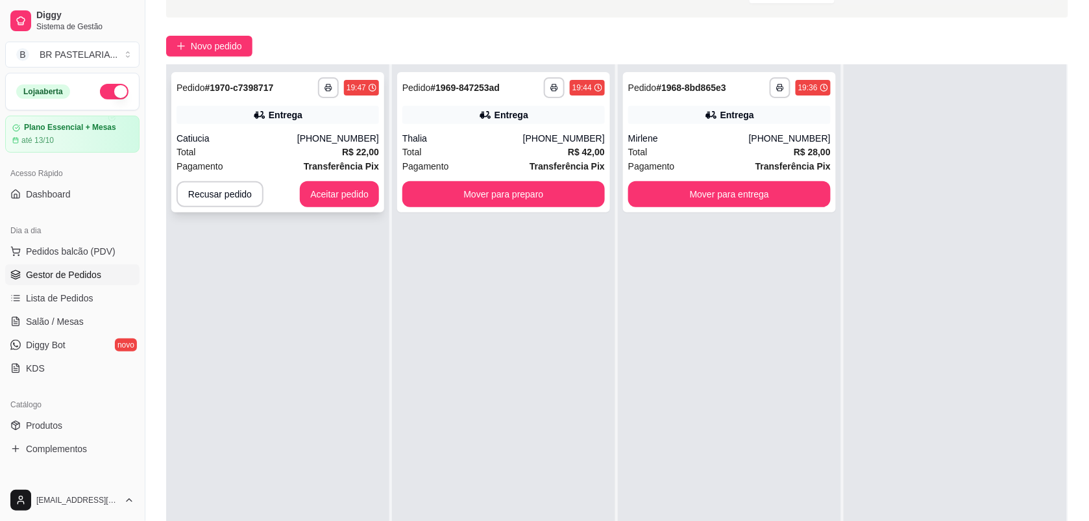
click at [306, 145] on div "Total R$ 22,00" at bounding box center [278, 152] width 203 height 14
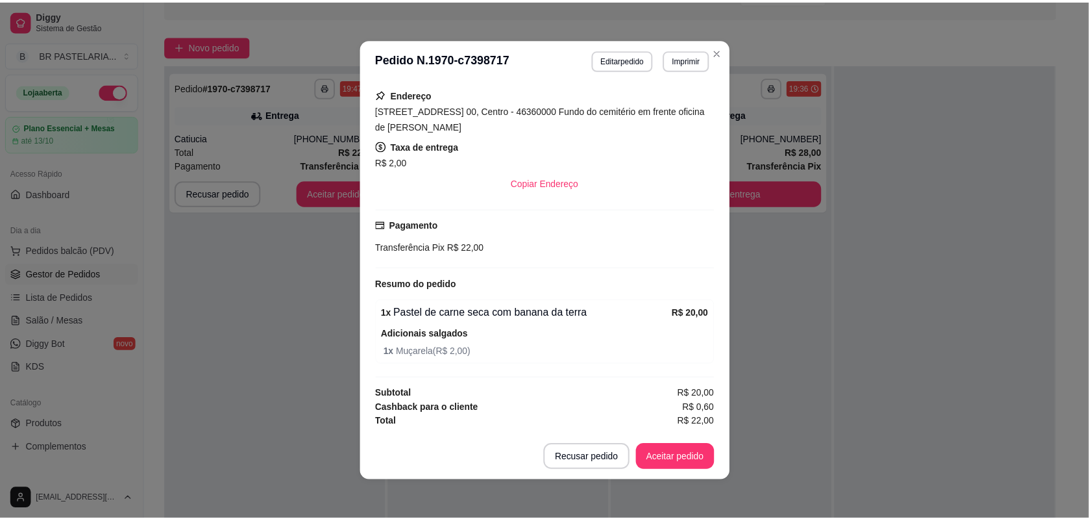
scroll to position [232, 0]
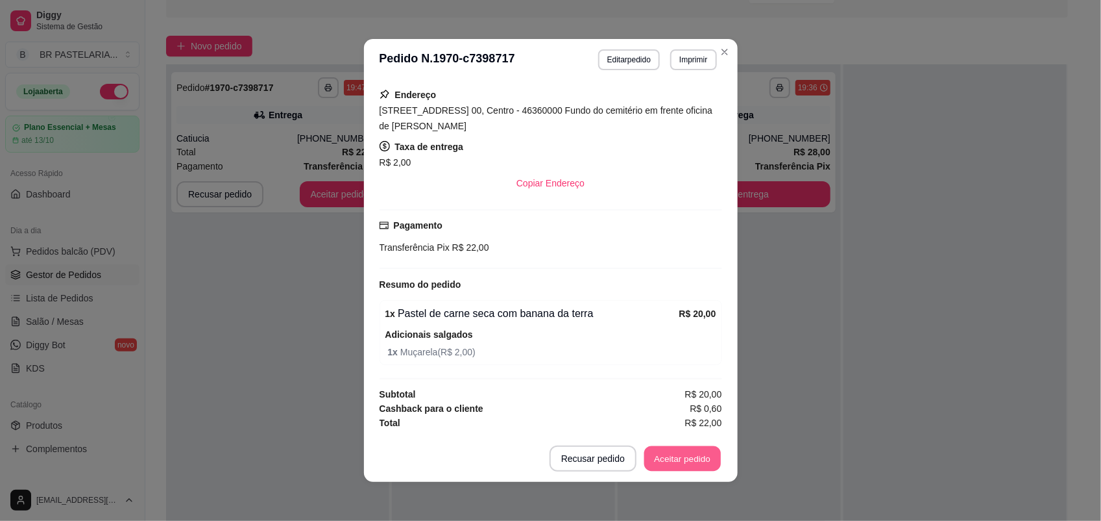
click at [686, 462] on button "Aceitar pedido" at bounding box center [683, 458] width 77 height 25
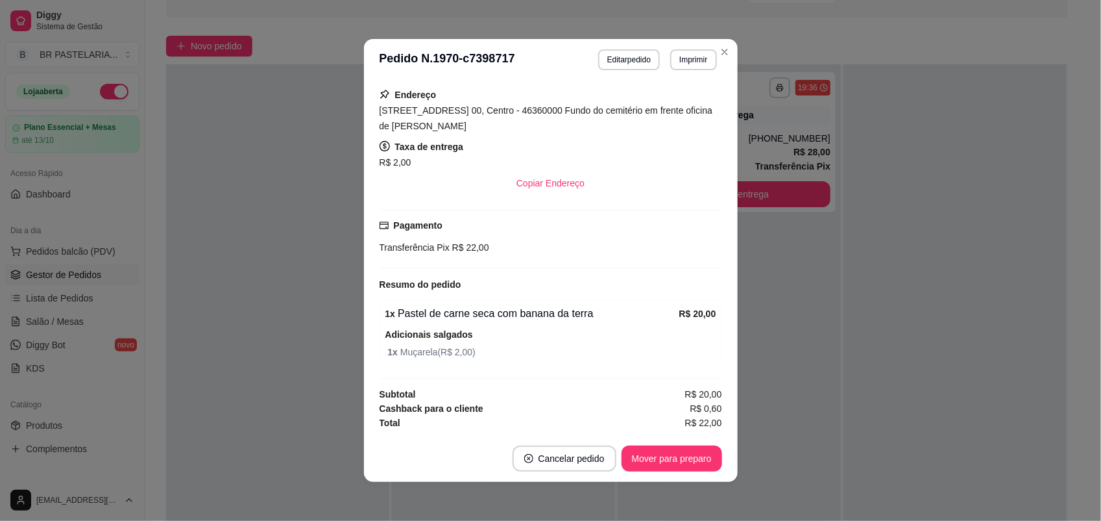
click at [682, 465] on button "Mover para preparo" at bounding box center [672, 458] width 101 height 26
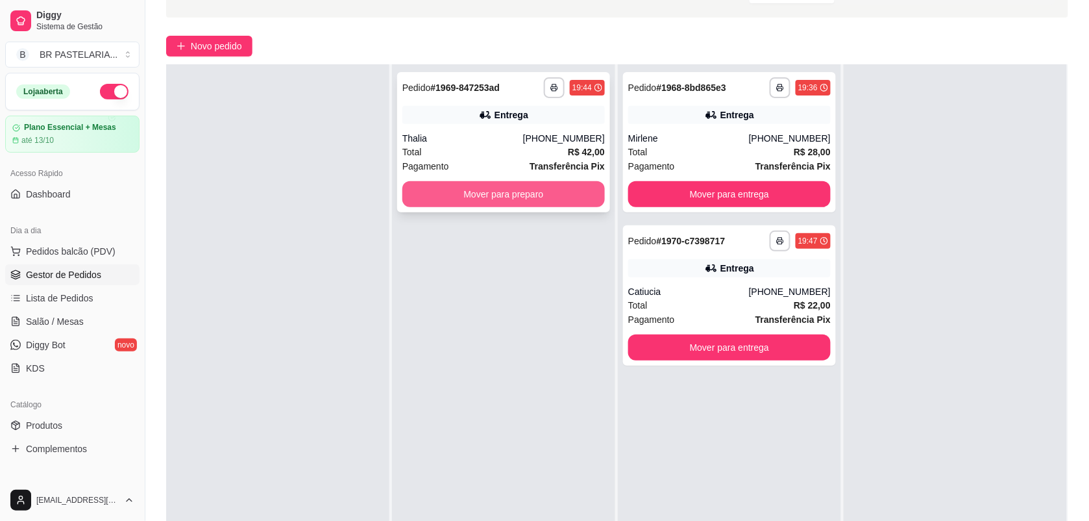
click at [524, 199] on button "Mover para preparo" at bounding box center [503, 194] width 203 height 26
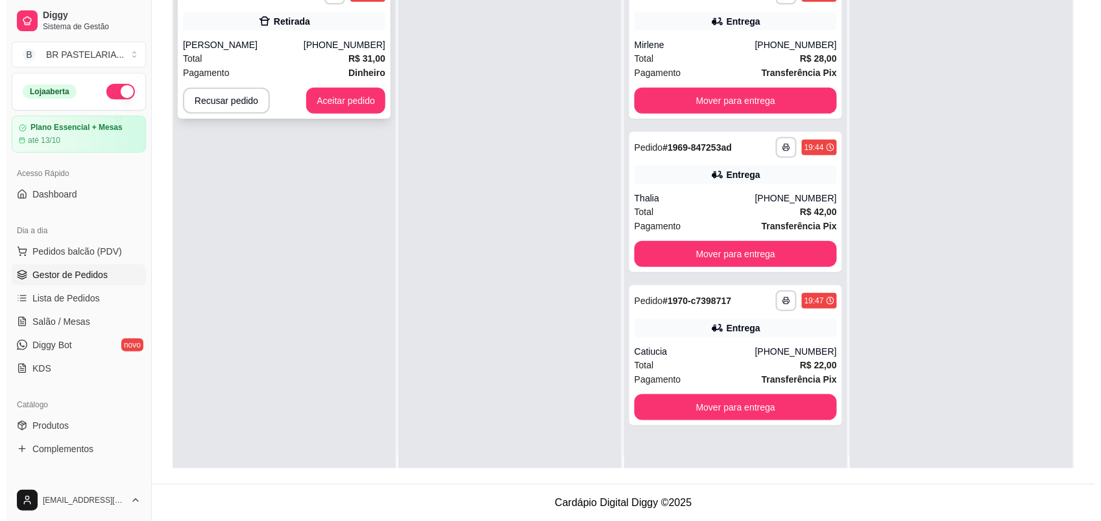
scroll to position [0, 0]
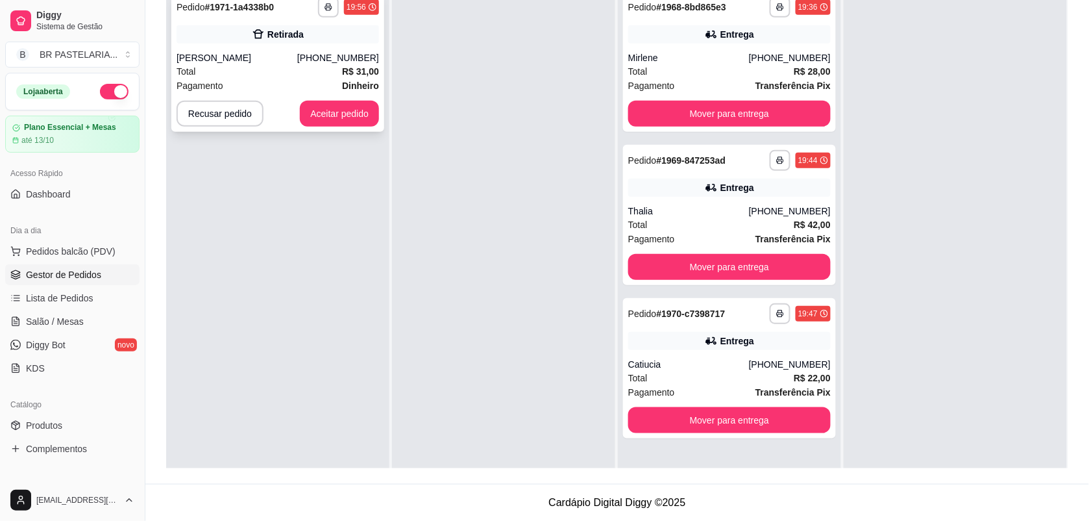
click at [297, 55] on div "[PERSON_NAME]" at bounding box center [237, 57] width 121 height 13
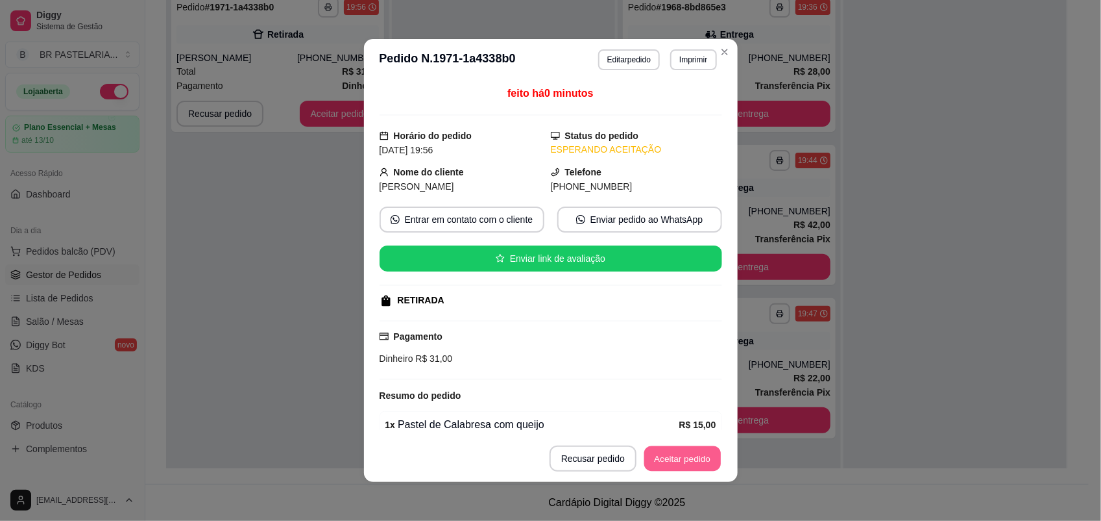
click at [680, 454] on button "Aceitar pedido" at bounding box center [683, 458] width 77 height 25
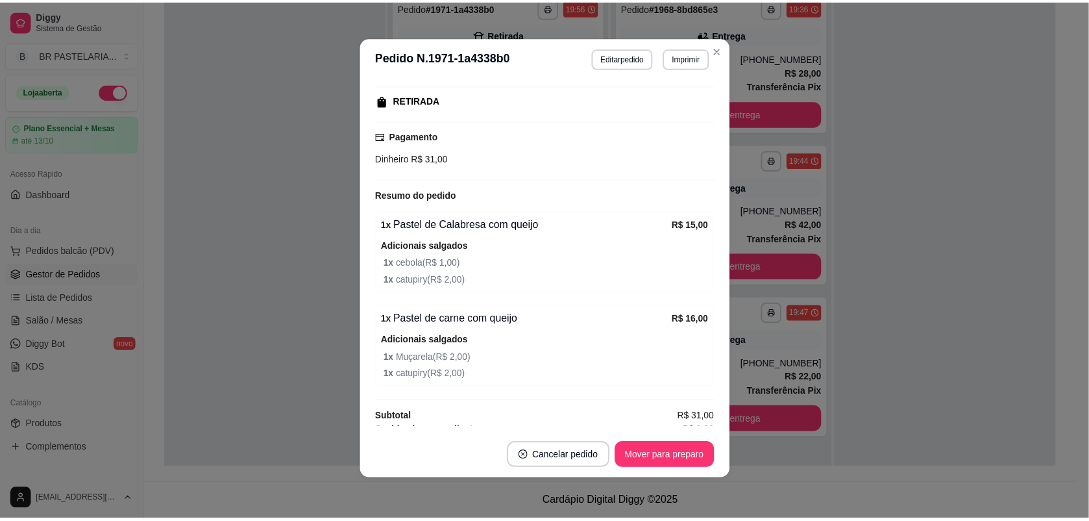
scroll to position [227, 0]
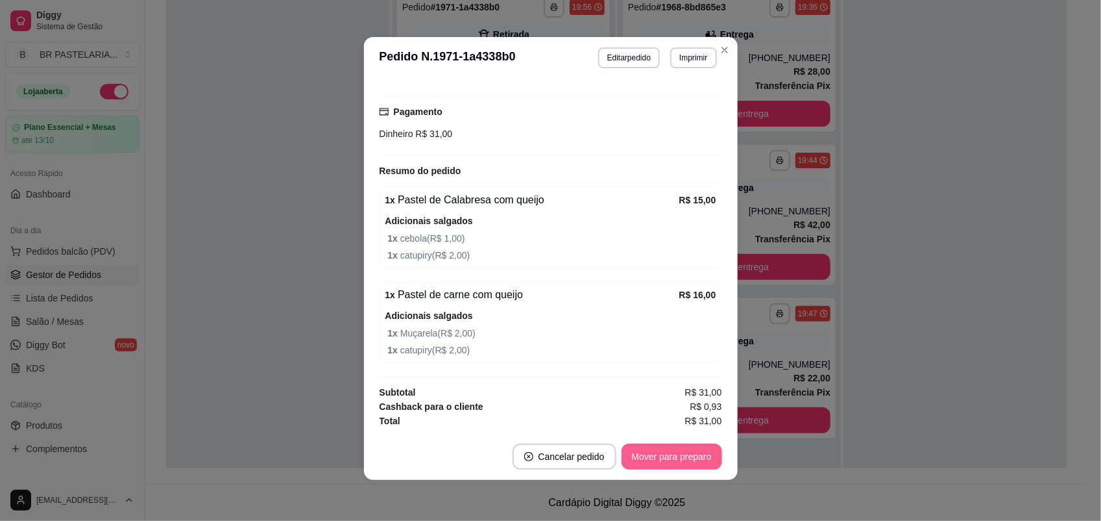
click at [673, 448] on button "Mover para preparo" at bounding box center [672, 456] width 101 height 26
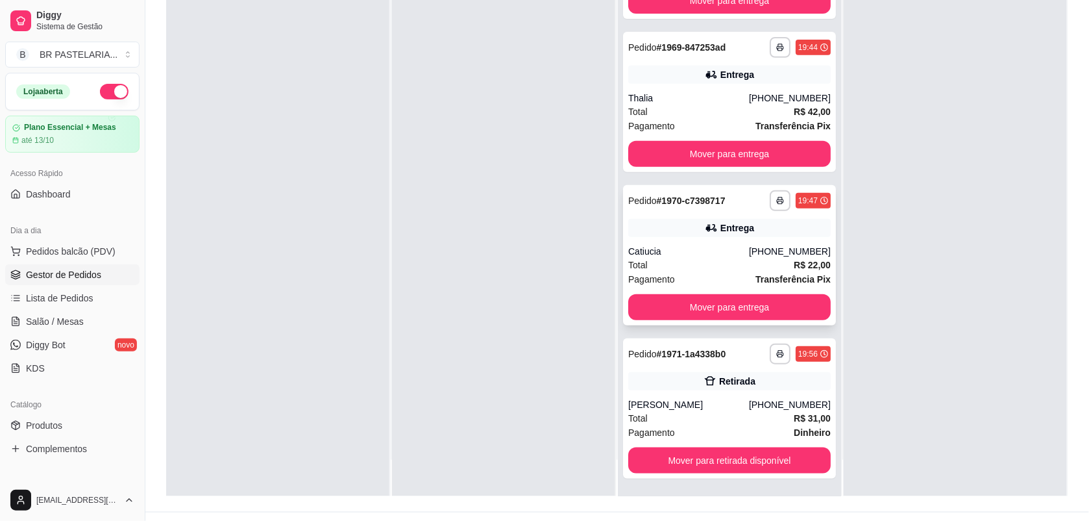
scroll to position [198, 0]
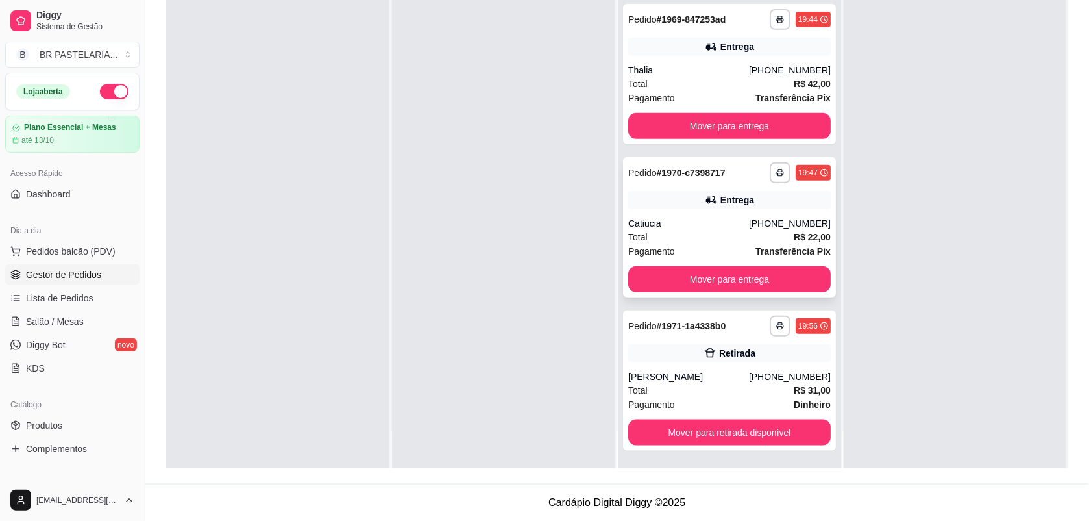
click at [696, 222] on div "Catiucia" at bounding box center [688, 223] width 121 height 13
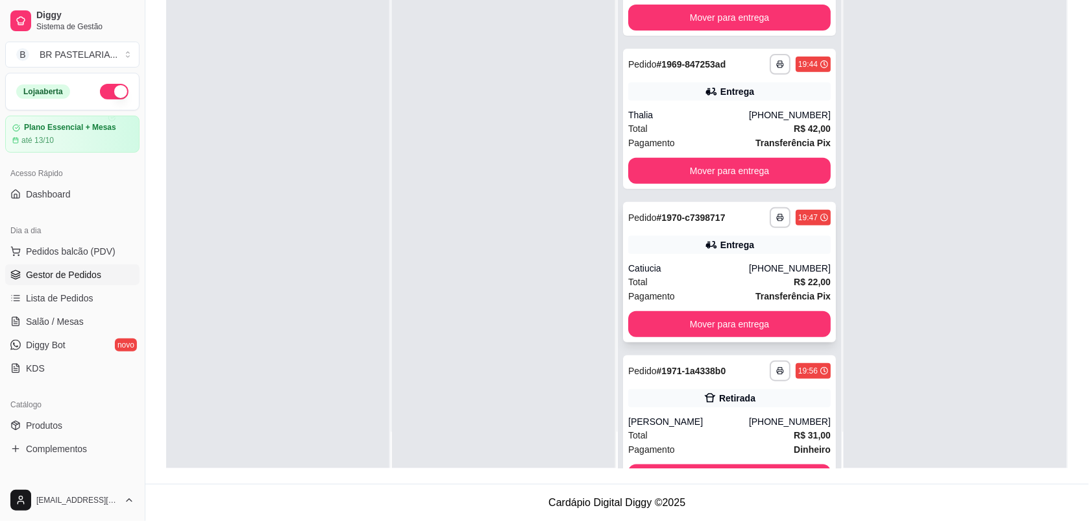
scroll to position [23, 0]
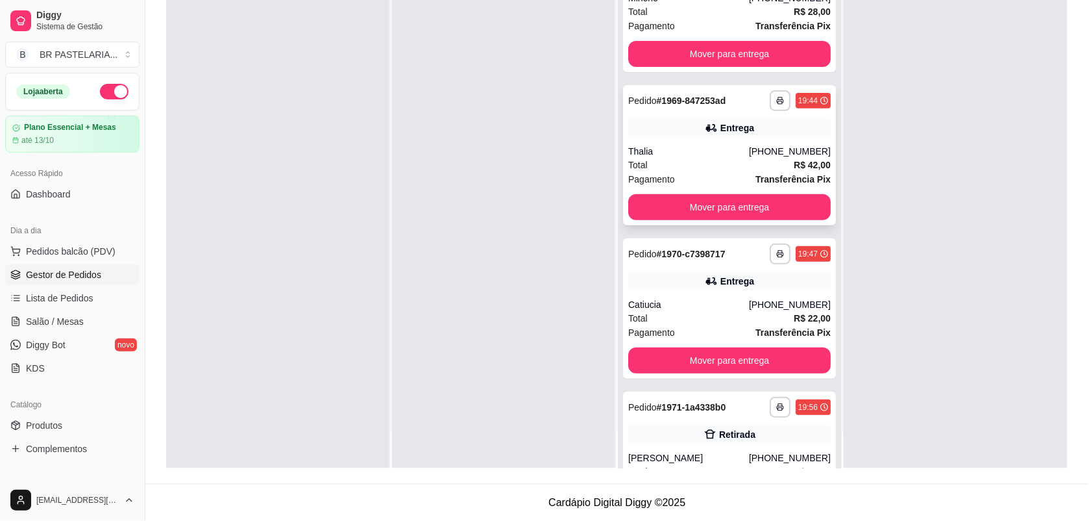
click at [708, 150] on div "Thalia" at bounding box center [688, 151] width 121 height 13
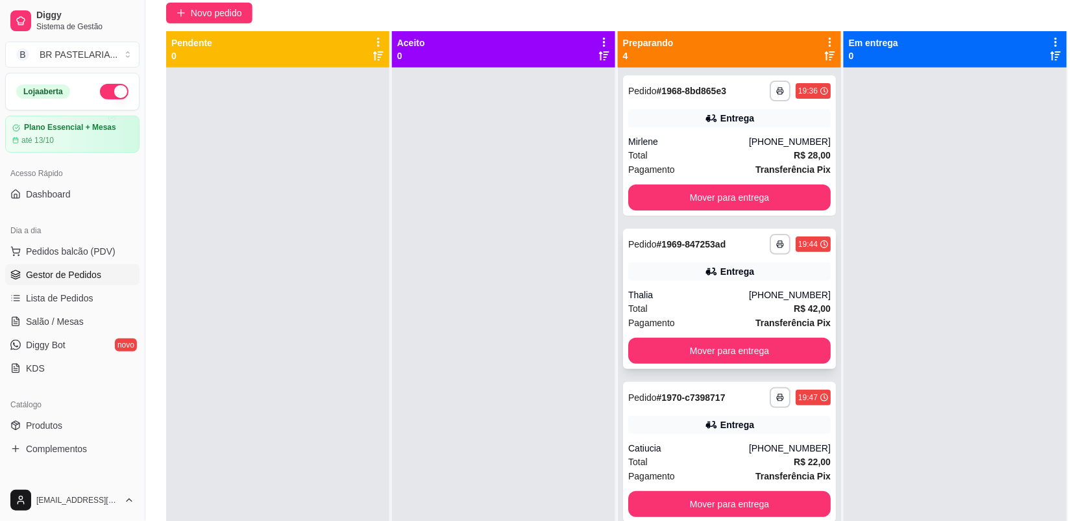
scroll to position [0, 0]
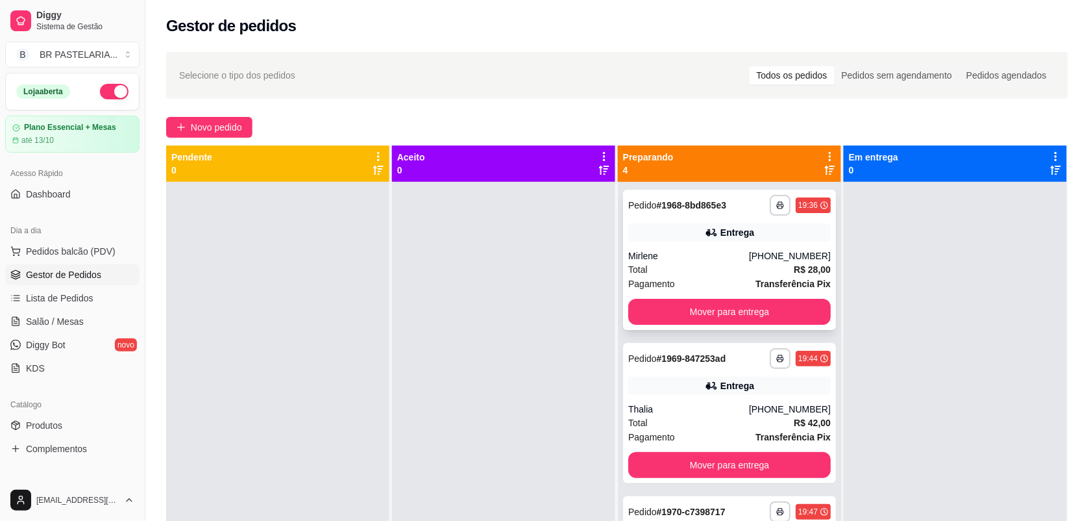
click at [686, 260] on div "Mirlene" at bounding box center [688, 255] width 121 height 13
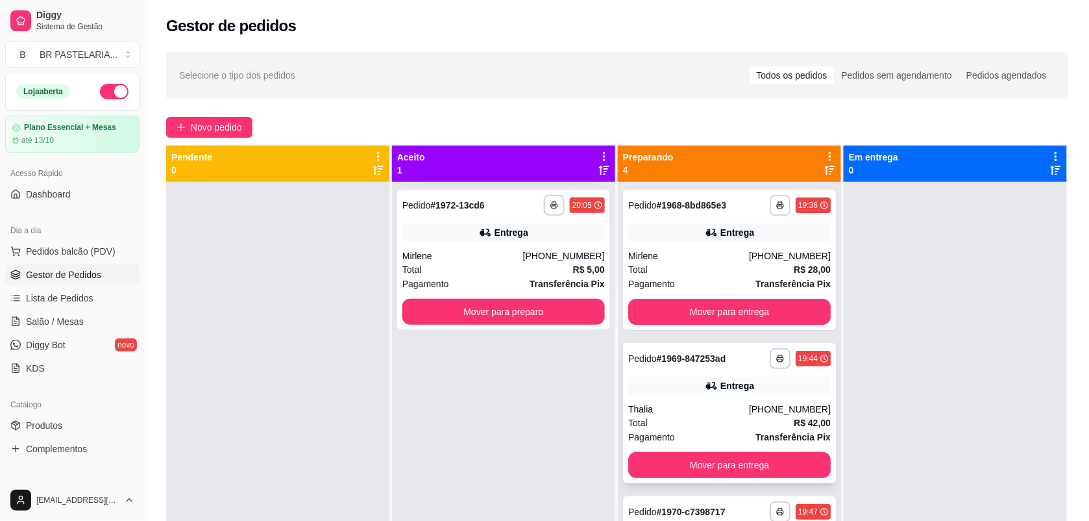
click at [677, 395] on div "**********" at bounding box center [729, 413] width 213 height 140
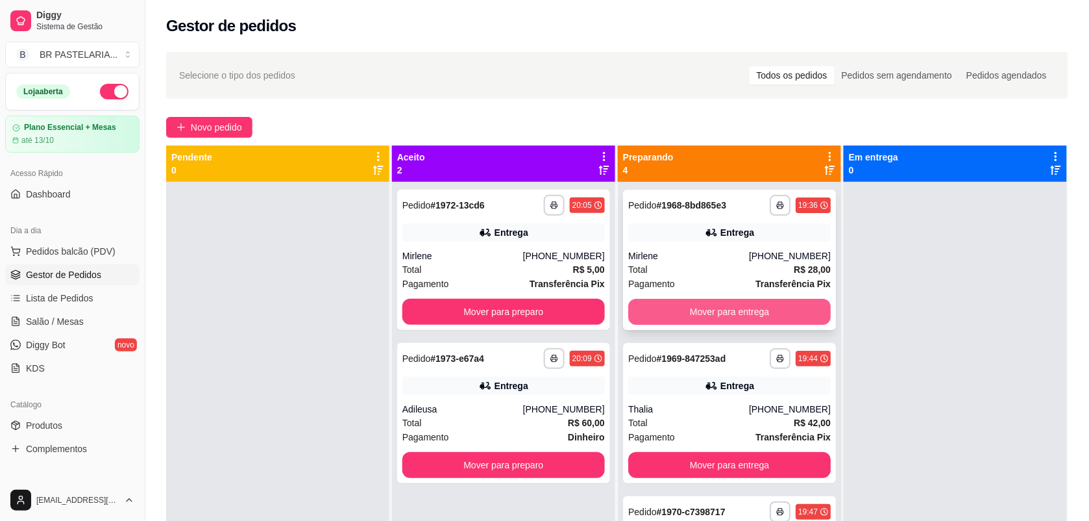
click at [714, 307] on button "Mover para entrega" at bounding box center [729, 312] width 203 height 26
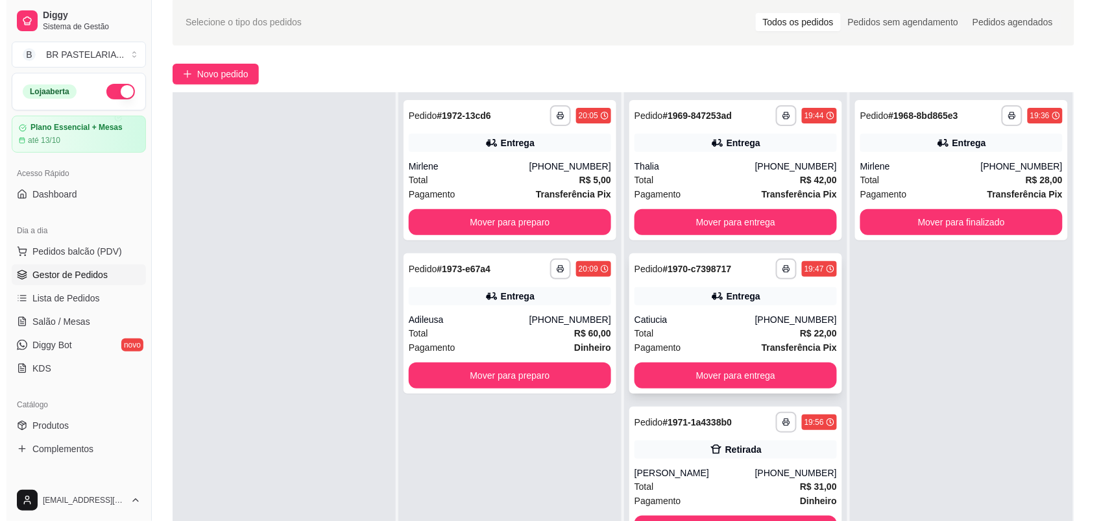
scroll to position [81, 0]
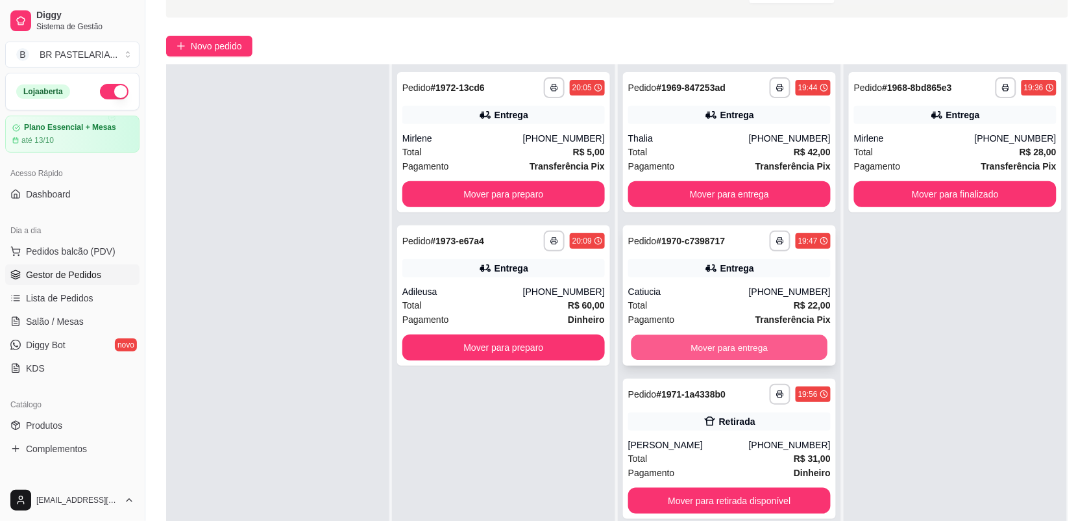
click at [712, 358] on button "Mover para entrega" at bounding box center [730, 347] width 197 height 25
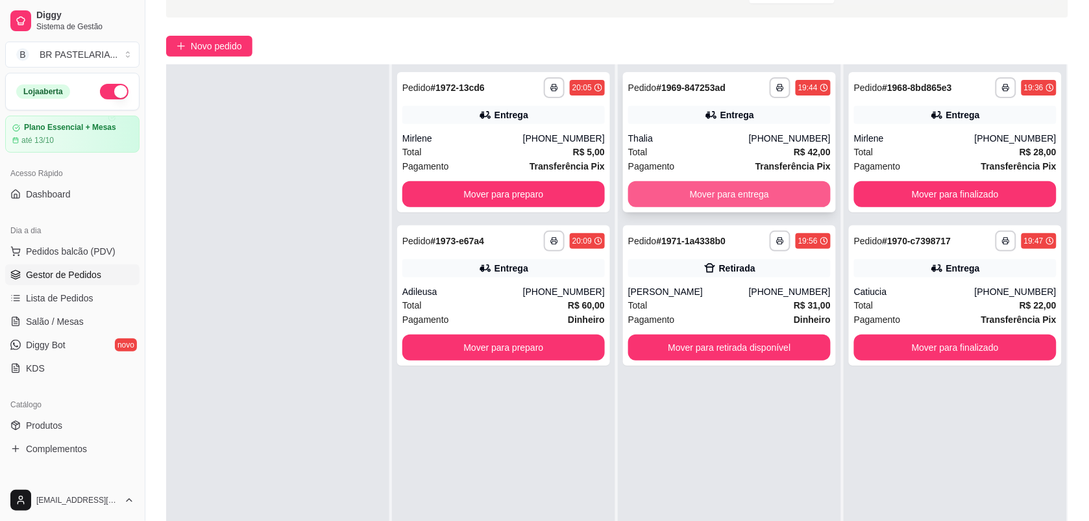
click at [694, 188] on button "Mover para entrega" at bounding box center [729, 194] width 203 height 26
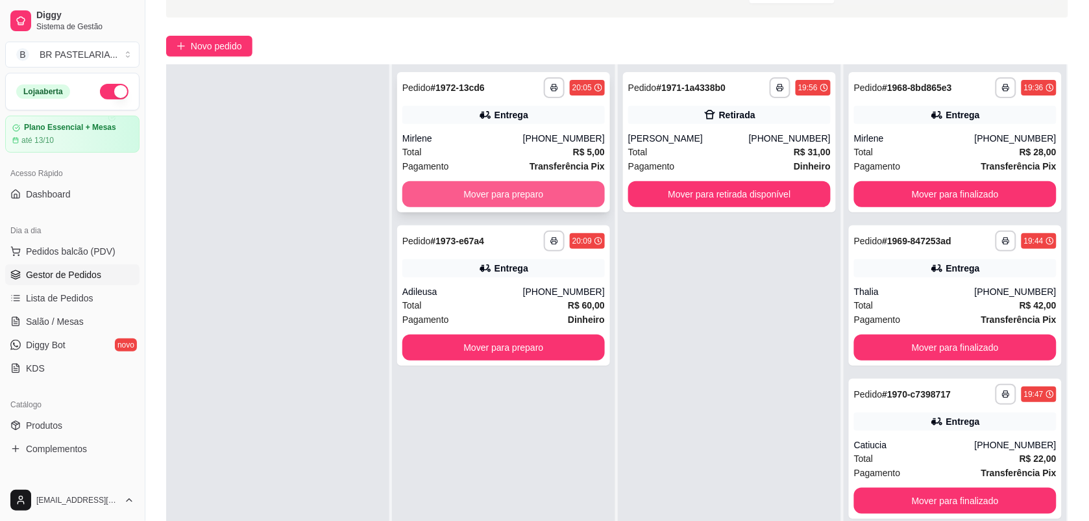
click at [554, 200] on button "Mover para preparo" at bounding box center [503, 194] width 203 height 26
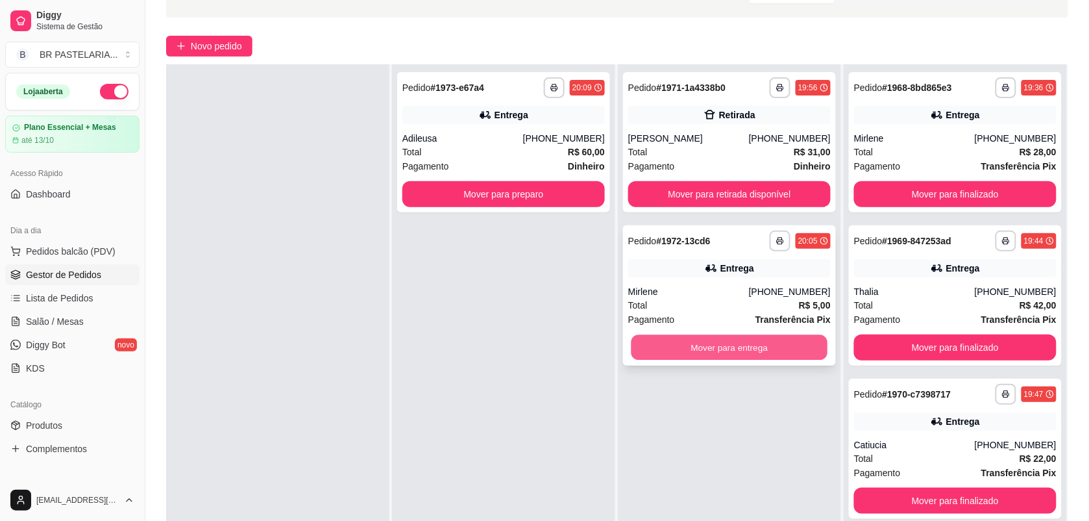
click at [727, 352] on button "Mover para entrega" at bounding box center [730, 347] width 197 height 25
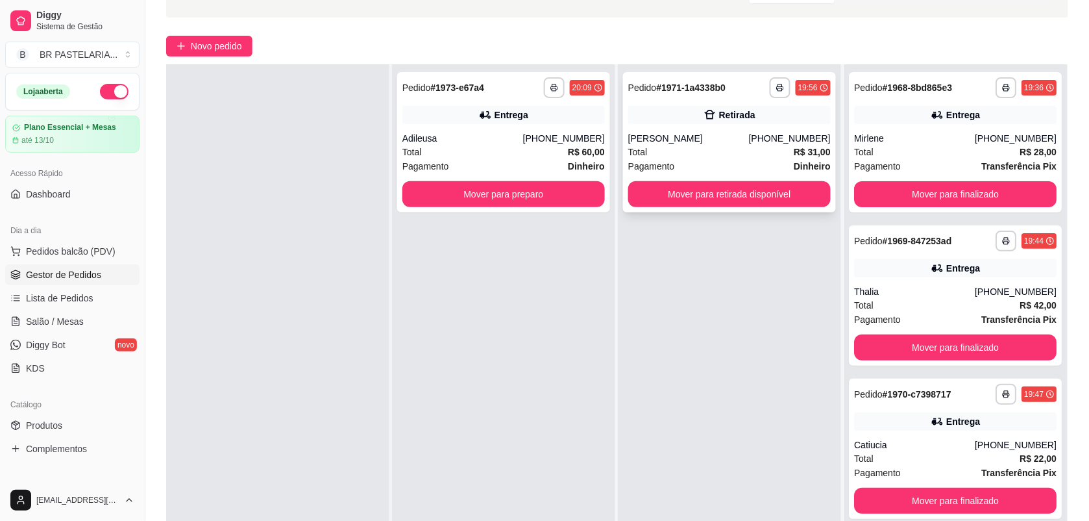
click at [679, 138] on div "[PERSON_NAME]" at bounding box center [688, 138] width 121 height 13
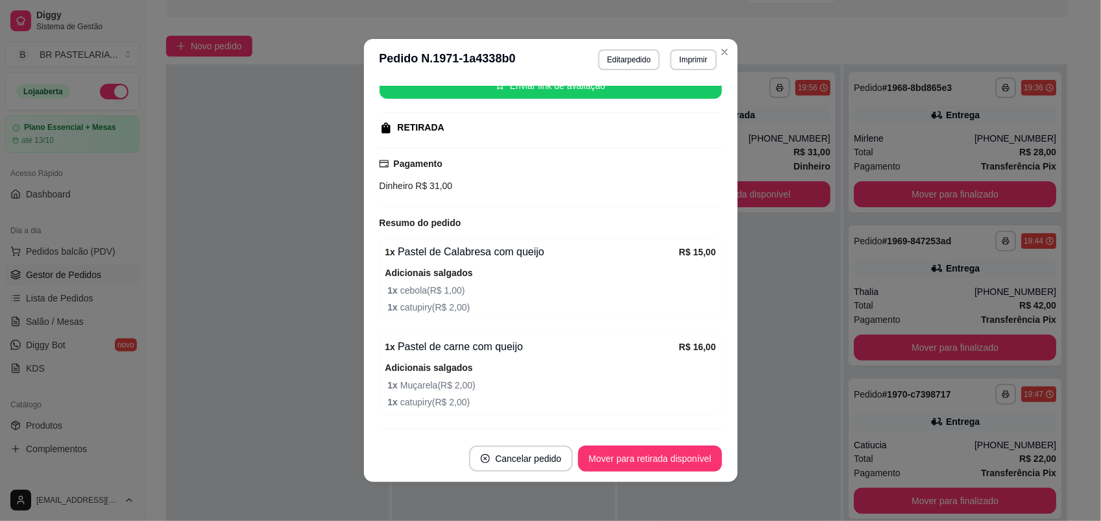
scroll to position [227, 0]
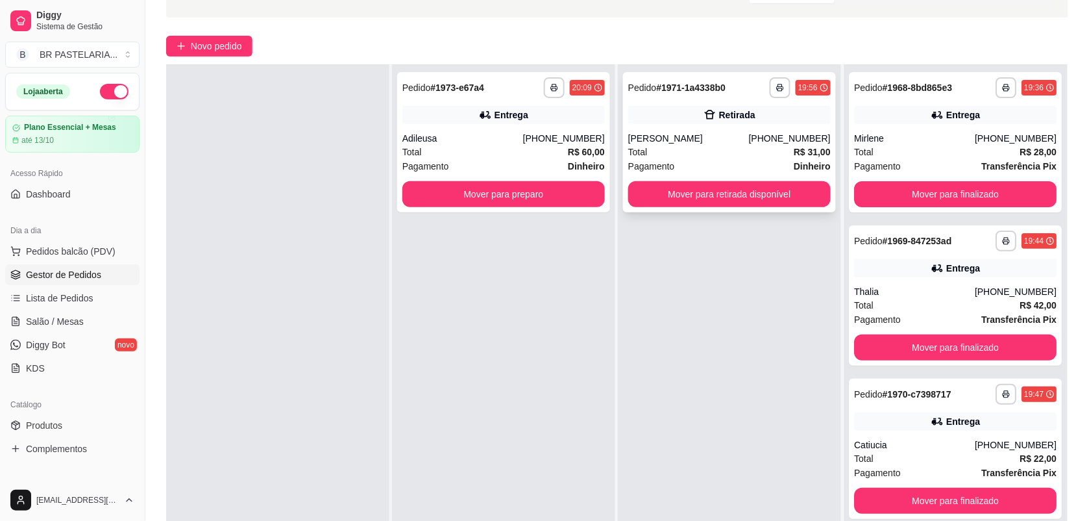
click at [748, 132] on div "[PERSON_NAME]" at bounding box center [688, 138] width 121 height 13
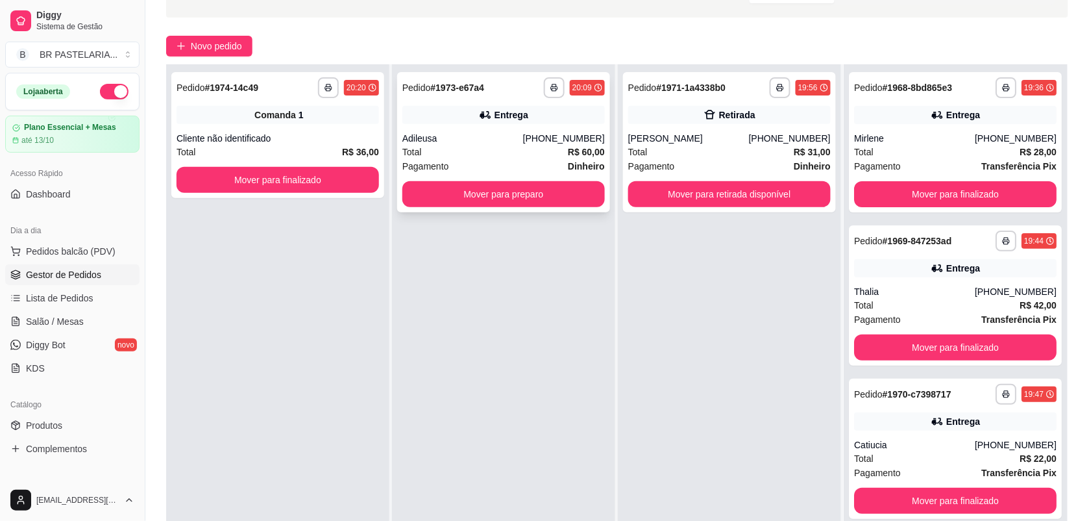
click at [578, 147] on strong "R$ 60,00" at bounding box center [586, 152] width 37 height 10
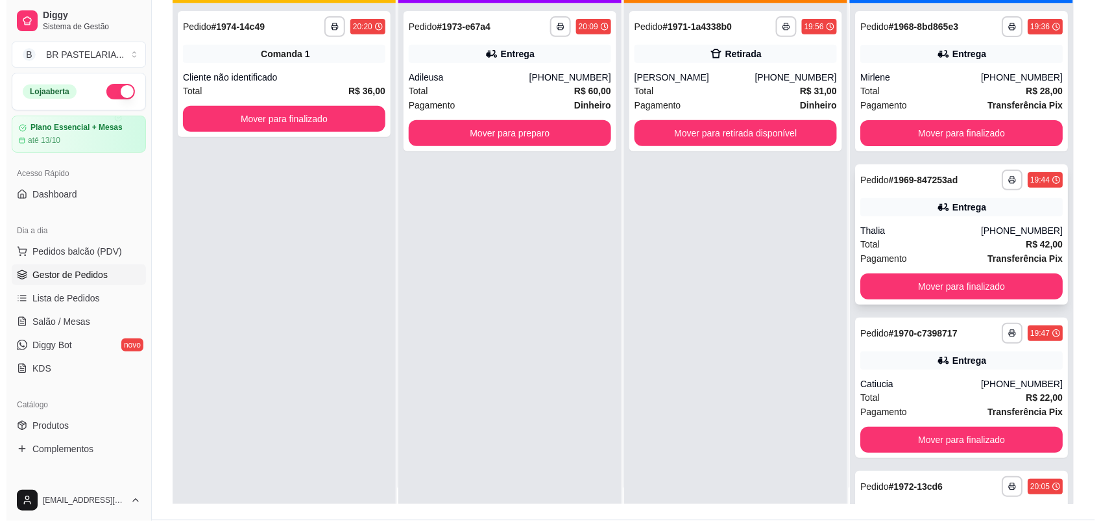
scroll to position [0, 0]
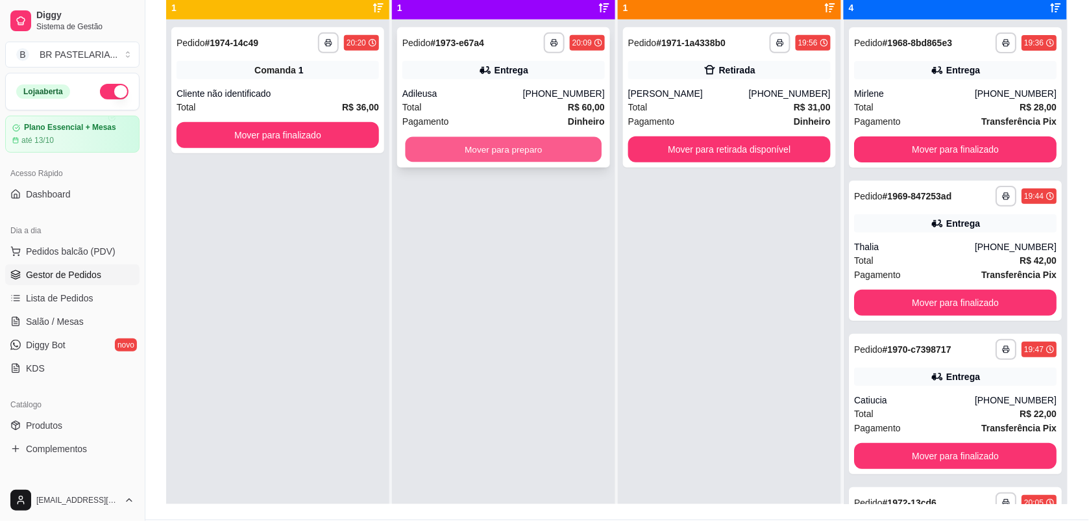
click at [534, 138] on button "Mover para preparo" at bounding box center [504, 149] width 197 height 25
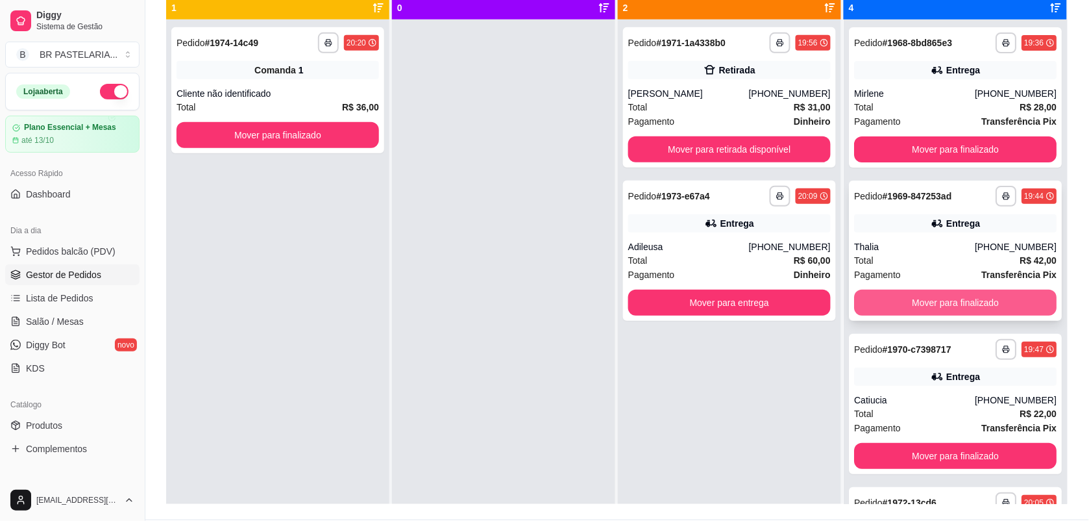
click at [922, 306] on button "Mover para finalizado" at bounding box center [955, 302] width 203 height 26
click at [992, 294] on button "Mover para finalizado" at bounding box center [955, 302] width 203 height 26
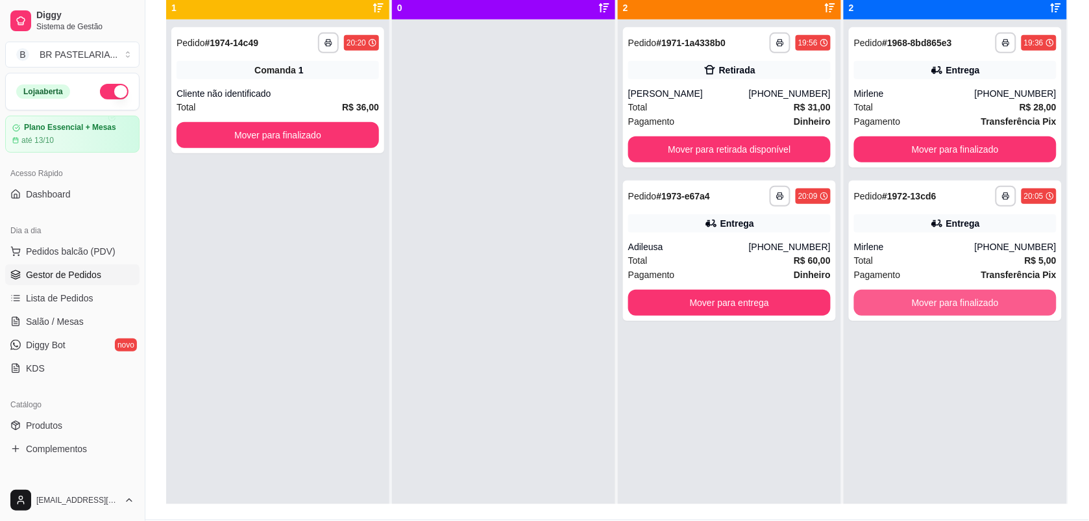
click at [991, 295] on button "Mover para finalizado" at bounding box center [955, 302] width 203 height 26
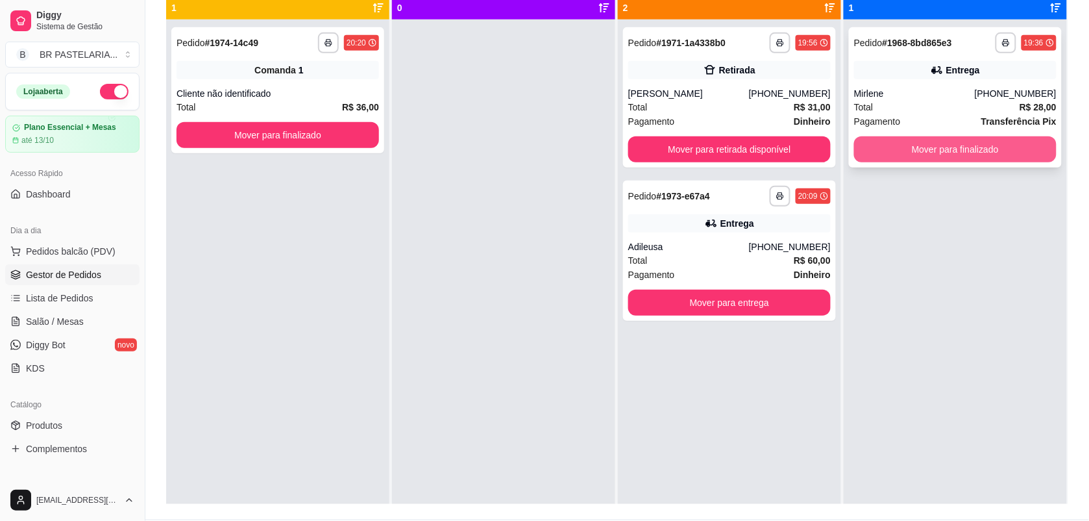
click at [958, 144] on button "Mover para finalizado" at bounding box center [955, 149] width 203 height 26
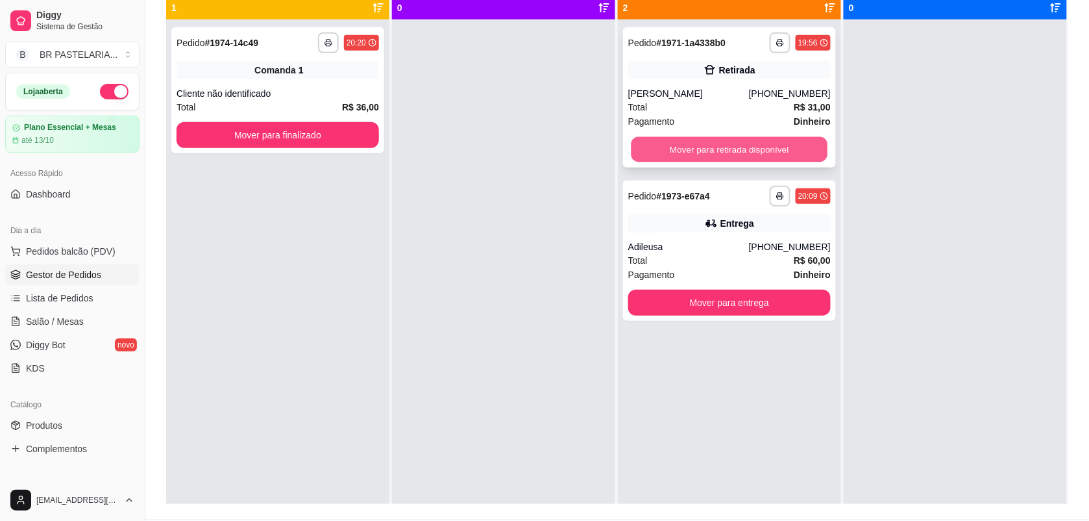
click at [735, 151] on button "Mover para retirada disponível" at bounding box center [730, 149] width 197 height 25
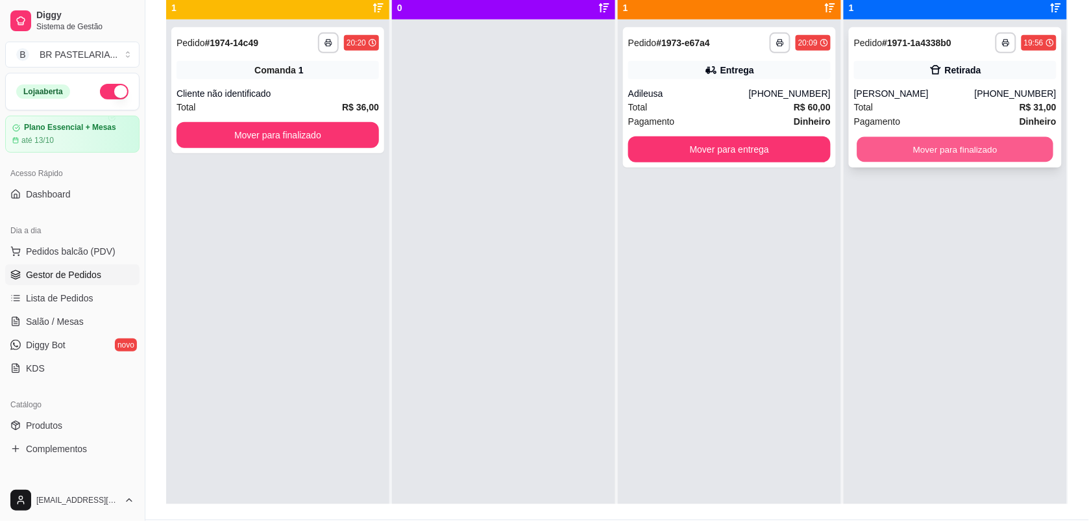
click at [998, 150] on button "Mover para finalizado" at bounding box center [955, 149] width 197 height 25
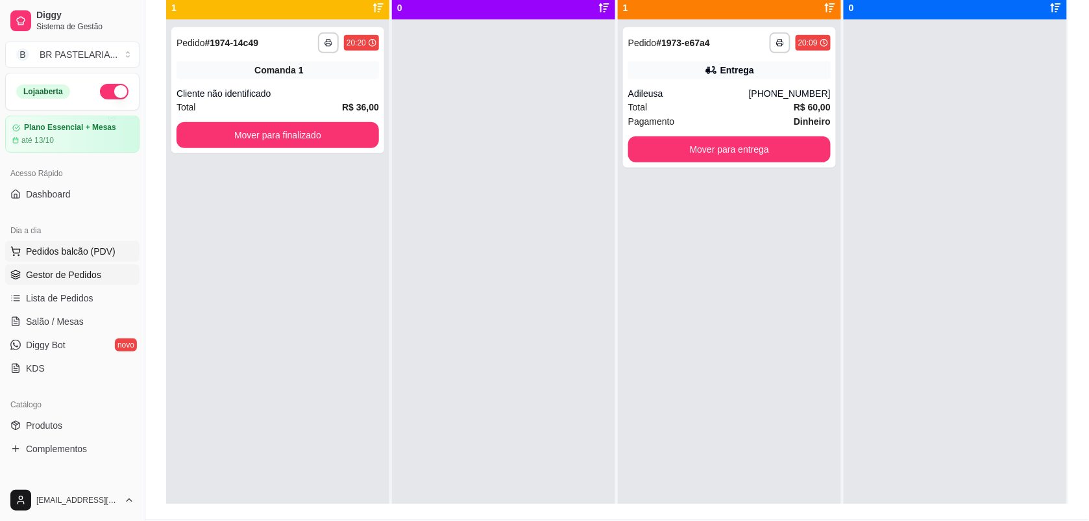
click at [60, 255] on span "Pedidos balcão (PDV)" at bounding box center [71, 251] width 90 height 13
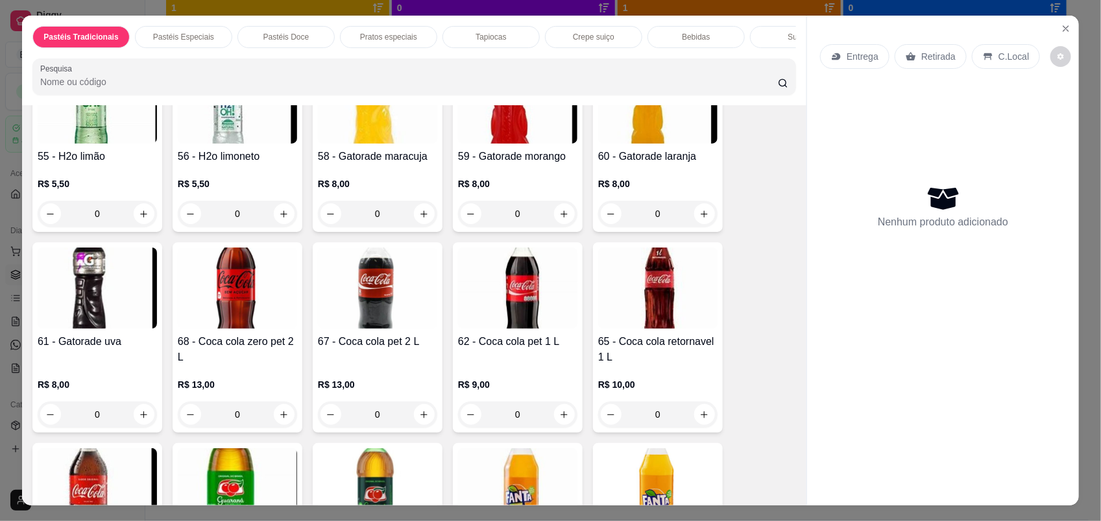
scroll to position [3083, 0]
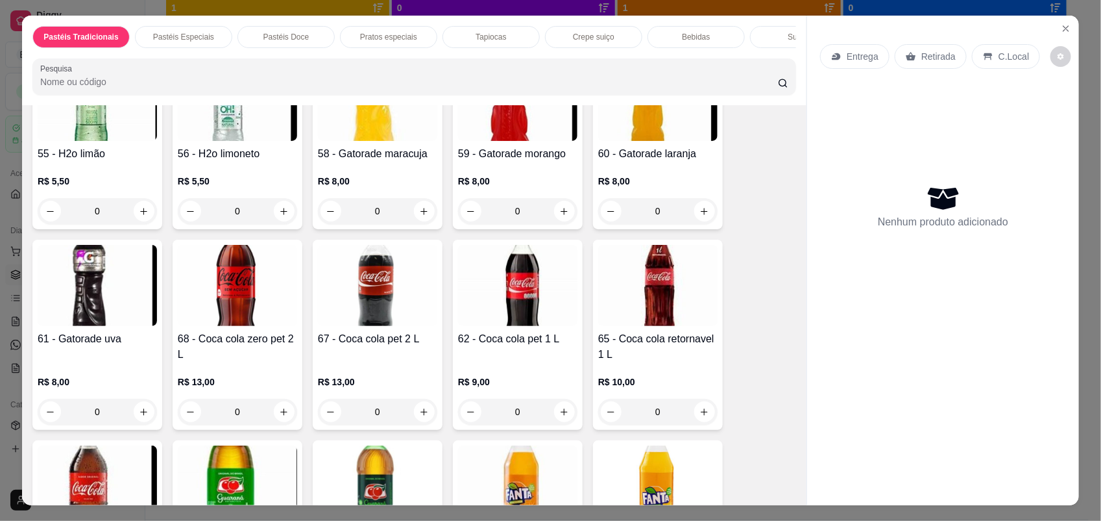
click at [414, 424] on div "0" at bounding box center [377, 412] width 119 height 26
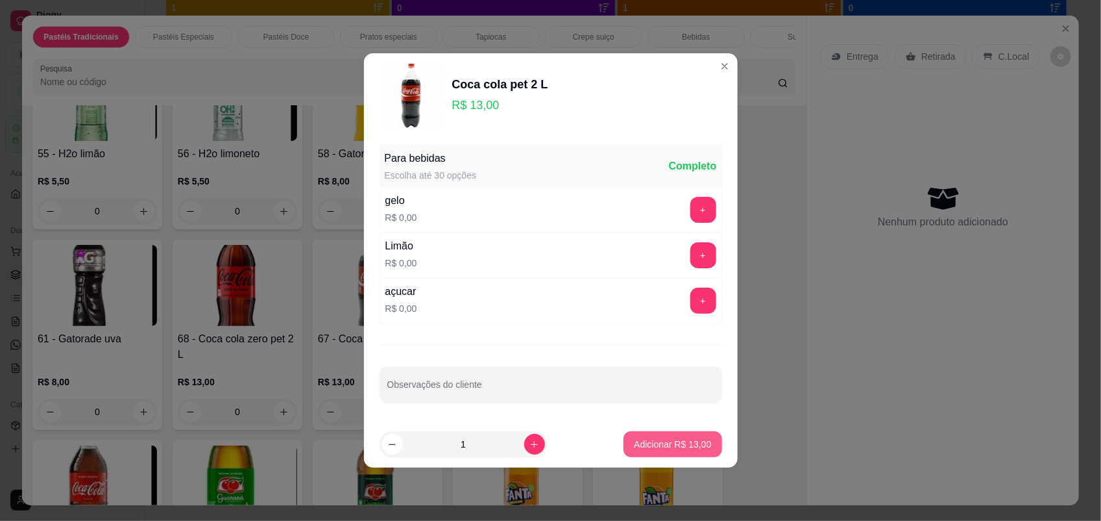
click at [625, 452] on button "Adicionar R$ 13,00" at bounding box center [673, 444] width 98 height 26
type input "1"
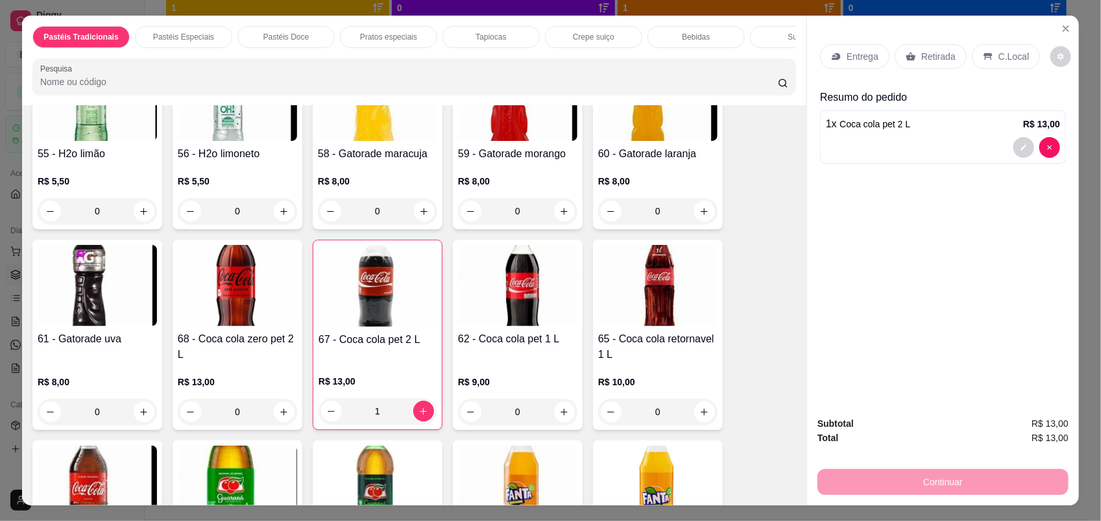
click at [922, 58] on p "Retirada" at bounding box center [939, 56] width 34 height 13
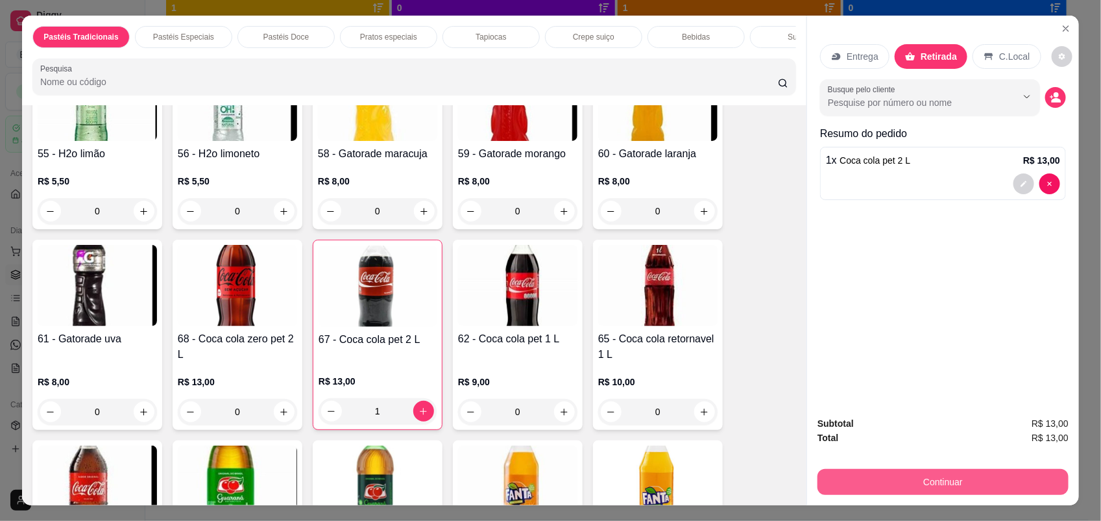
click at [938, 473] on button "Continuar" at bounding box center [943, 482] width 251 height 26
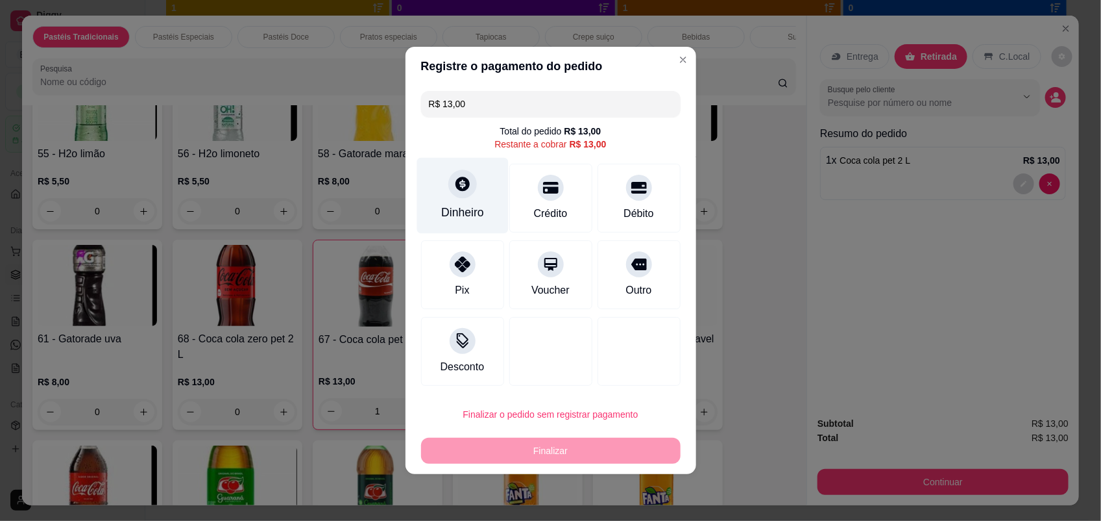
click at [469, 199] on div "Dinheiro" at bounding box center [463, 196] width 92 height 76
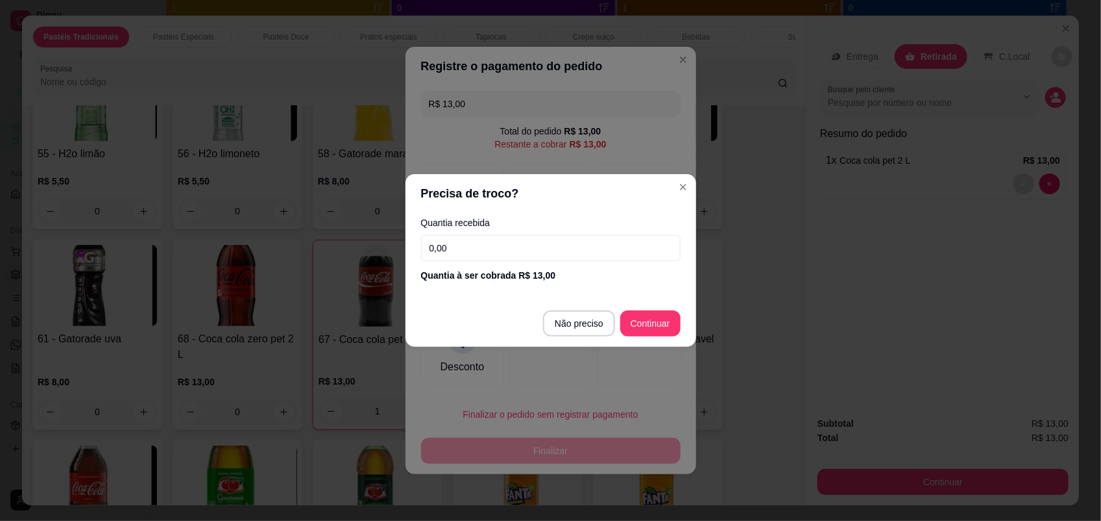
click at [527, 258] on input "0,00" at bounding box center [551, 248] width 260 height 26
type input "13,00"
type input "R$ 0,00"
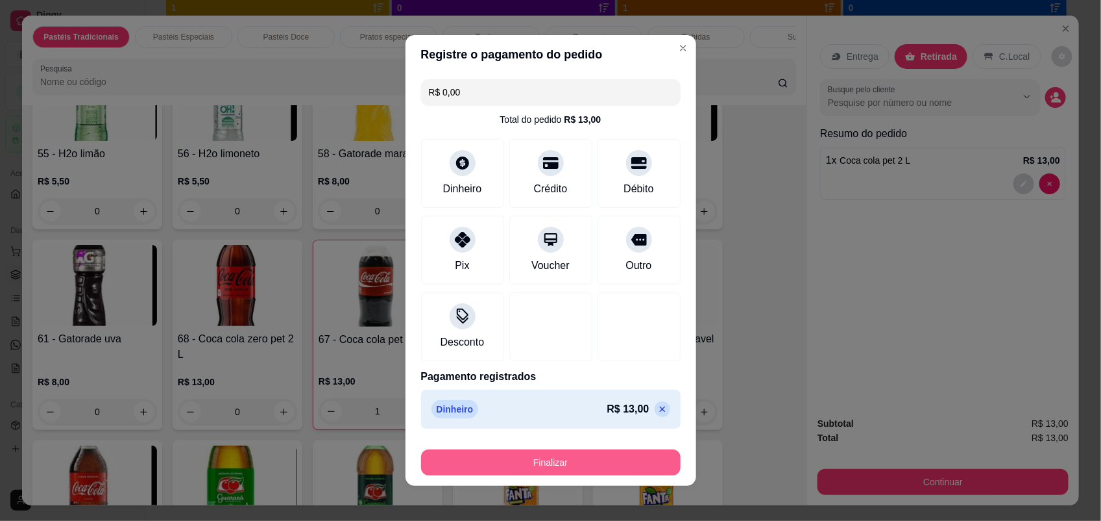
click at [585, 455] on button "Finalizar" at bounding box center [551, 462] width 260 height 26
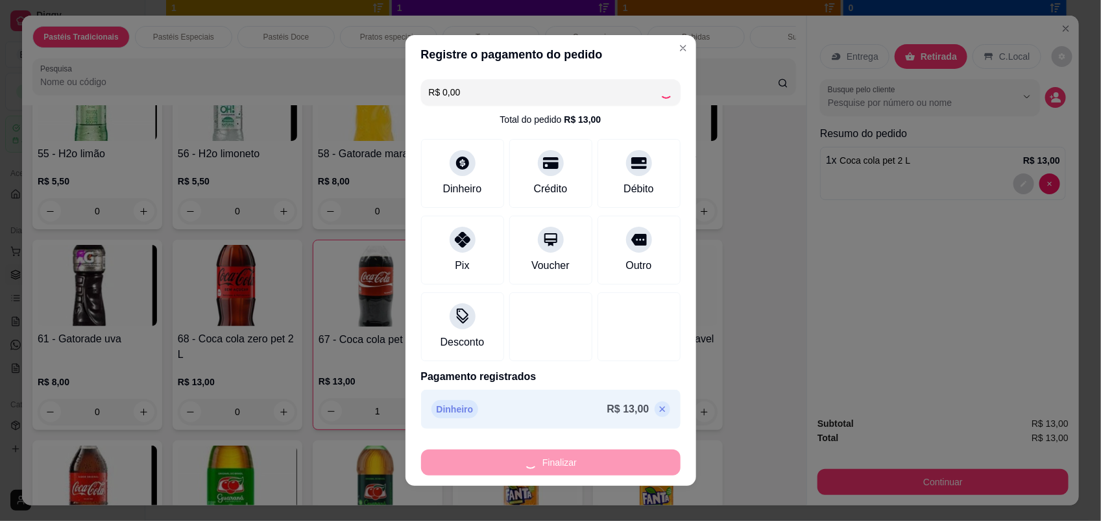
type input "0"
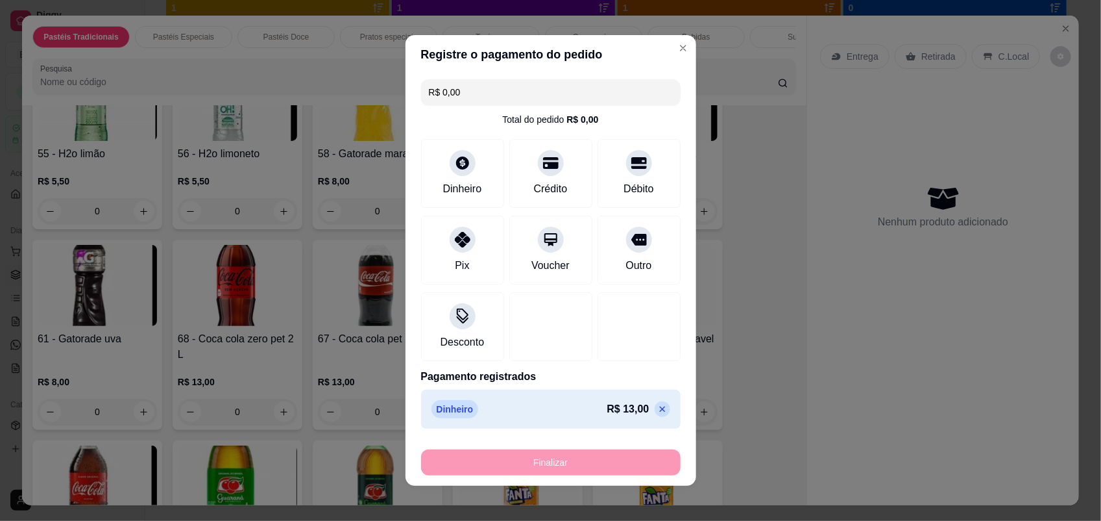
type input "-R$ 13,00"
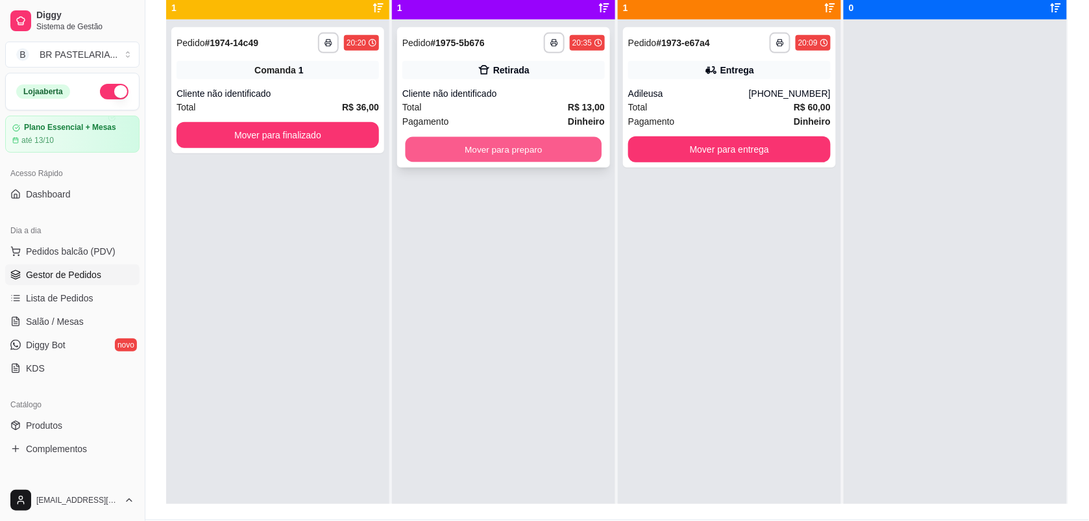
click at [505, 149] on button "Mover para preparo" at bounding box center [504, 149] width 197 height 25
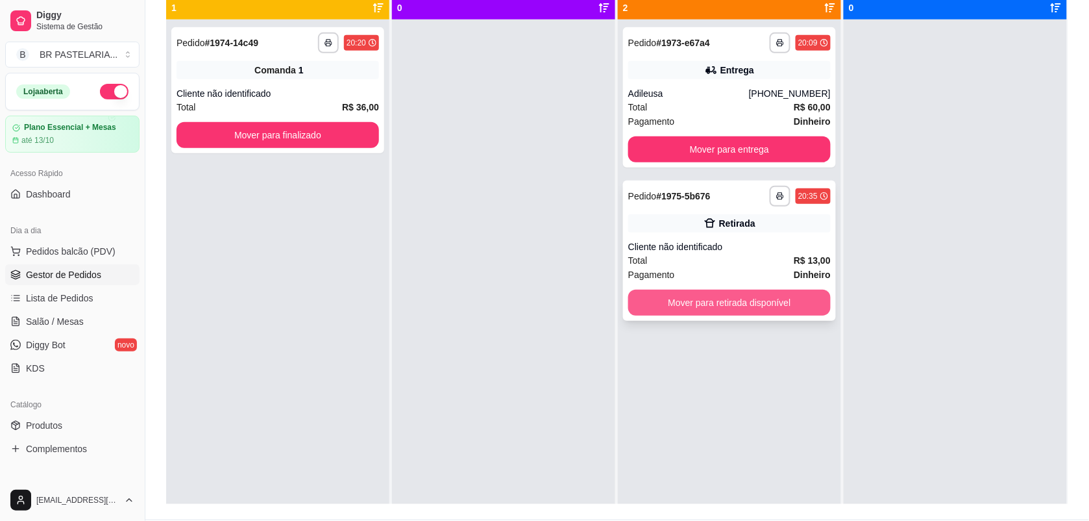
click at [729, 308] on button "Mover para retirada disponível" at bounding box center [729, 302] width 203 height 26
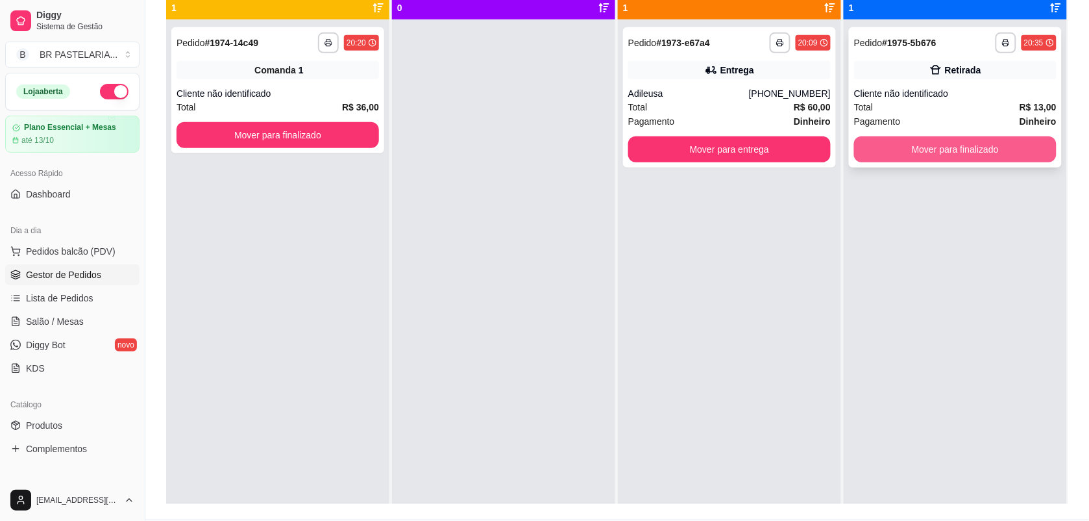
click at [994, 154] on button "Mover para finalizado" at bounding box center [955, 149] width 203 height 26
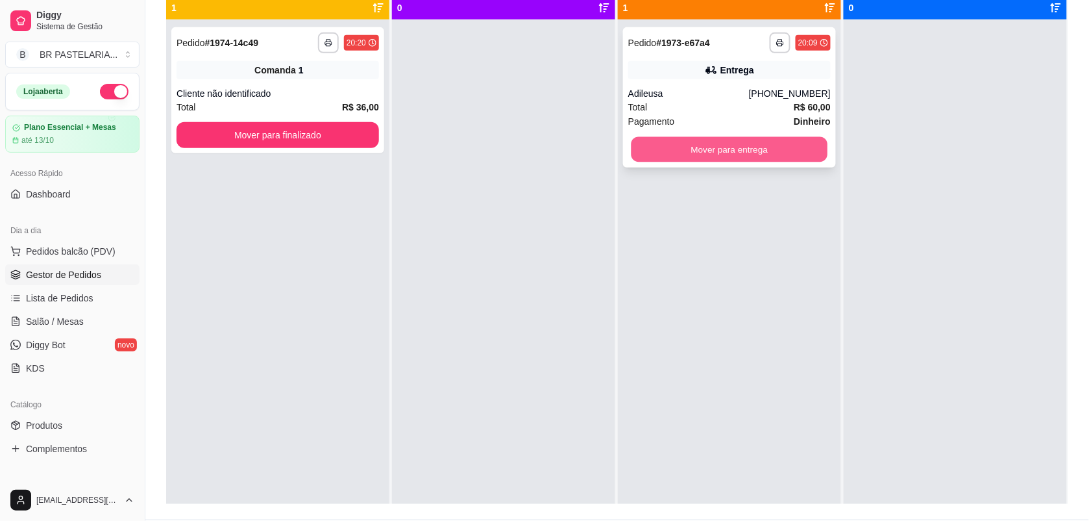
click at [696, 153] on button "Mover para entrega" at bounding box center [730, 149] width 197 height 25
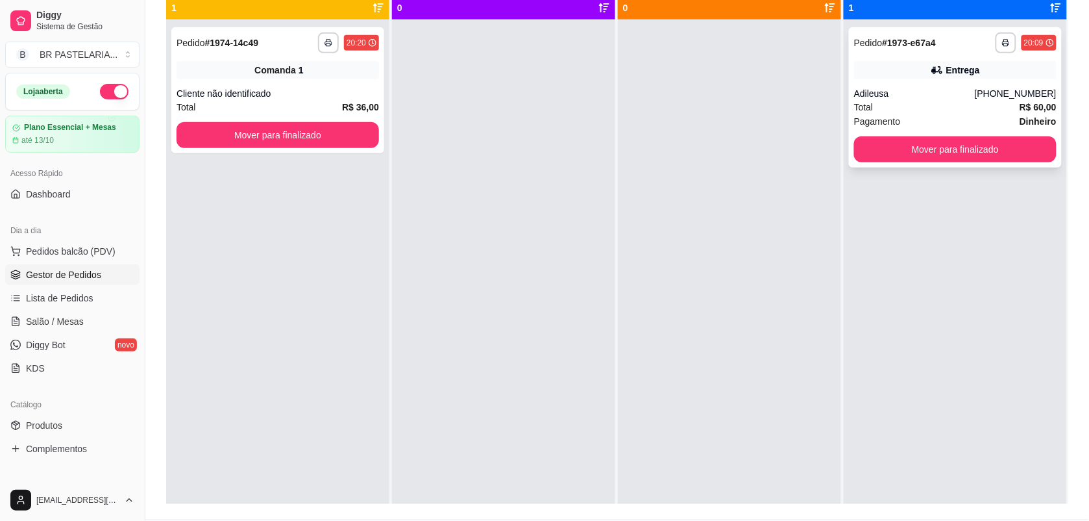
click at [854, 84] on div "**********" at bounding box center [955, 97] width 213 height 140
click at [1024, 112] on strong "R$ 60,00" at bounding box center [1038, 107] width 37 height 10
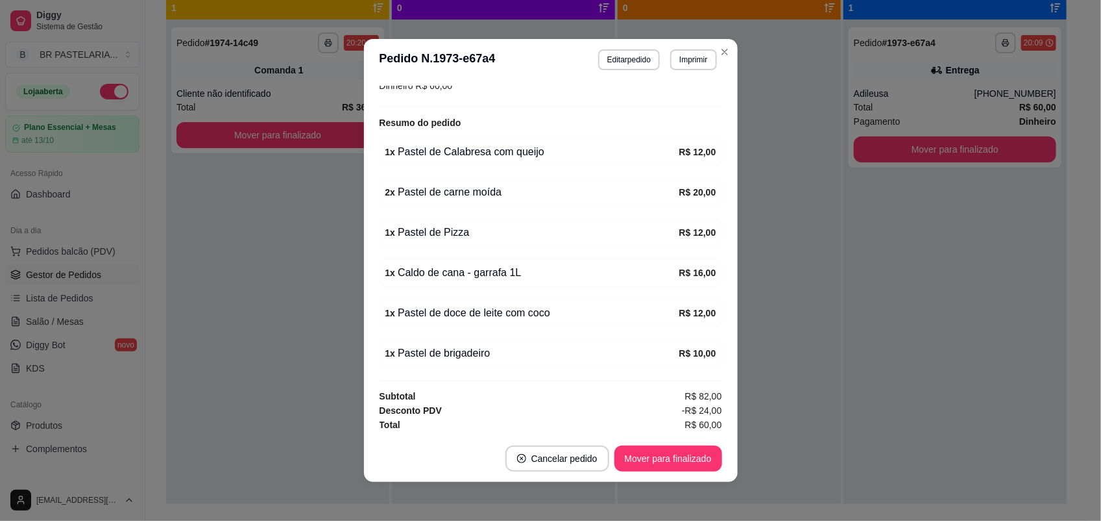
scroll to position [345, 0]
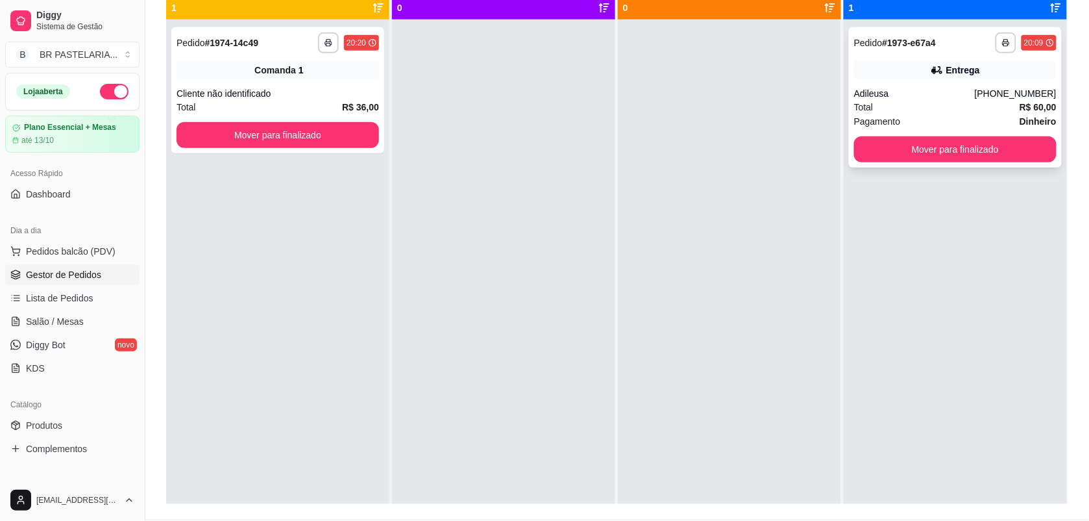
click at [938, 99] on div "Adileusa" at bounding box center [914, 93] width 121 height 13
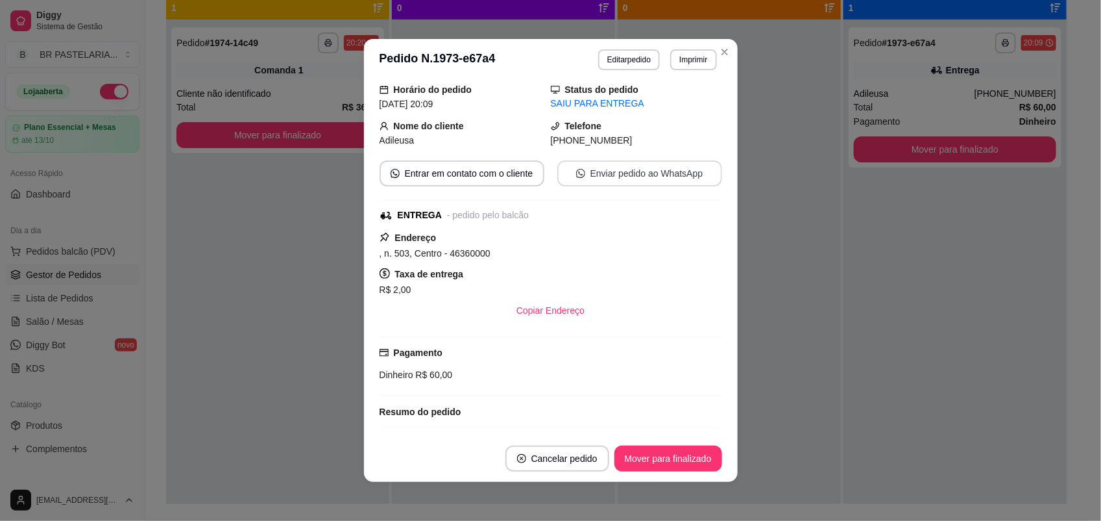
scroll to position [81, 0]
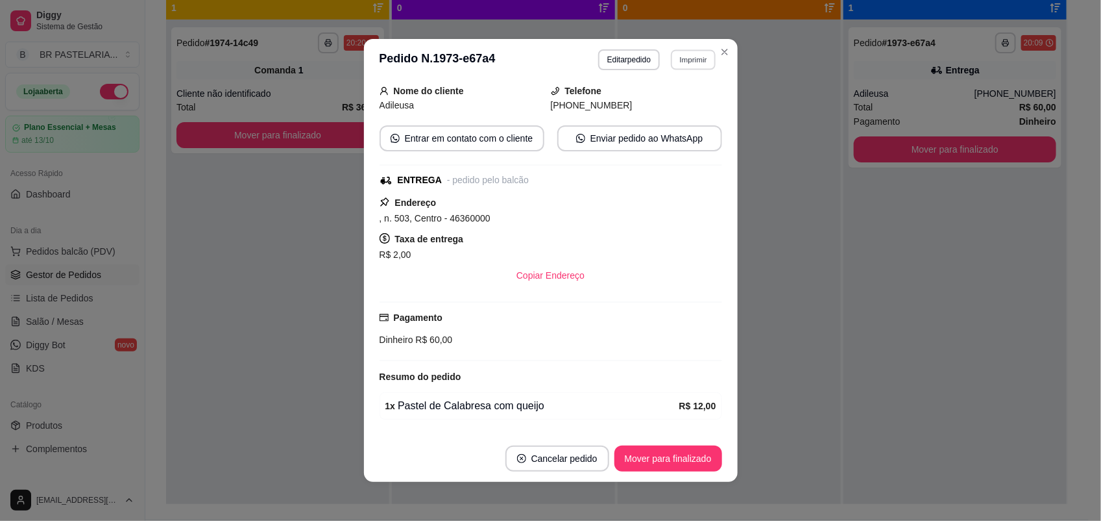
click at [682, 69] on button "Imprimir" at bounding box center [693, 59] width 45 height 20
click at [688, 103] on button "IMPRESSORA" at bounding box center [665, 105] width 91 height 20
click at [685, 458] on button "Mover para finalizado" at bounding box center [668, 458] width 104 height 25
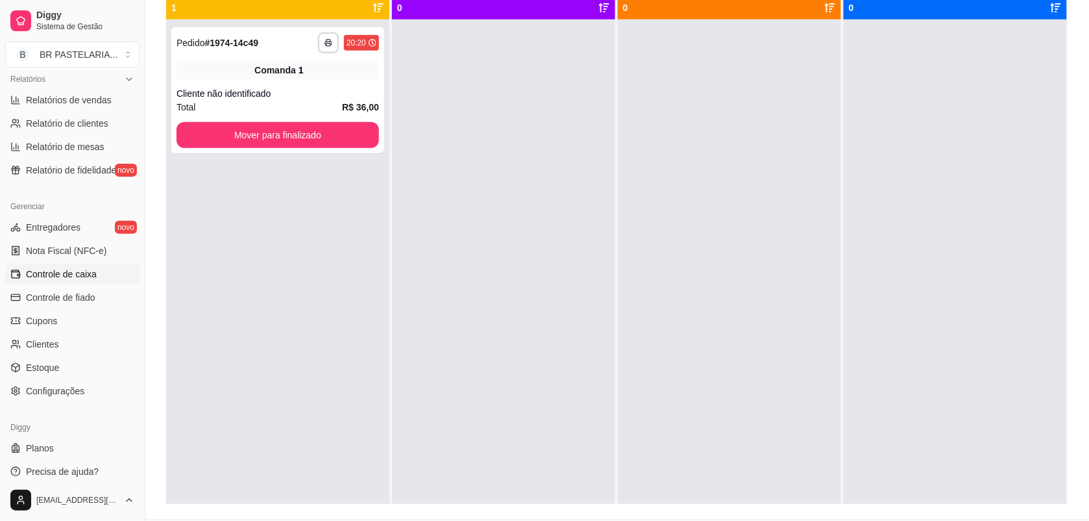
scroll to position [413, 0]
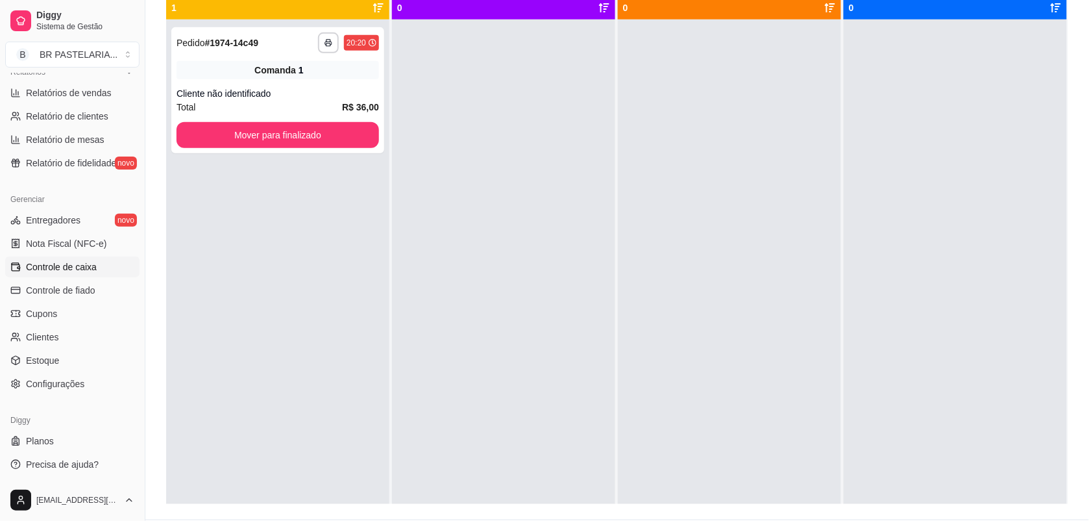
click at [82, 271] on span "Controle de caixa" at bounding box center [61, 266] width 71 height 13
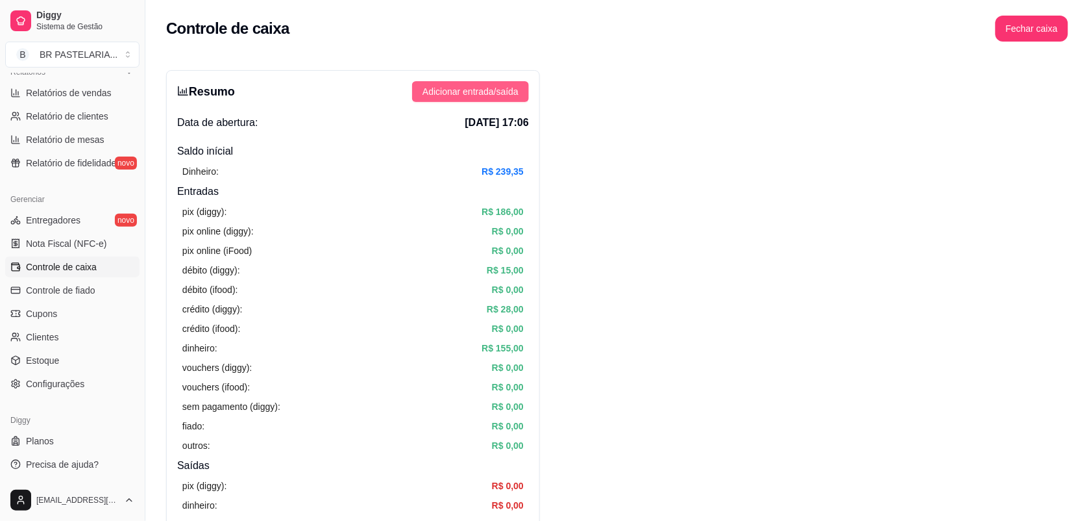
click at [454, 92] on span "Adicionar entrada/saída" at bounding box center [471, 91] width 96 height 14
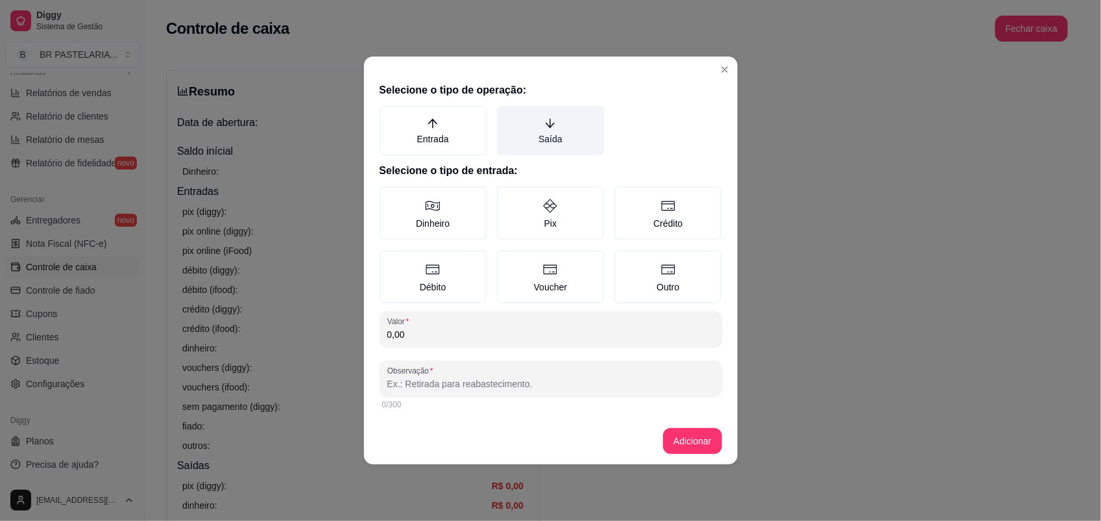
click at [543, 115] on label "Saída" at bounding box center [550, 130] width 107 height 49
click at [507, 115] on button "Saída" at bounding box center [502, 110] width 10 height 10
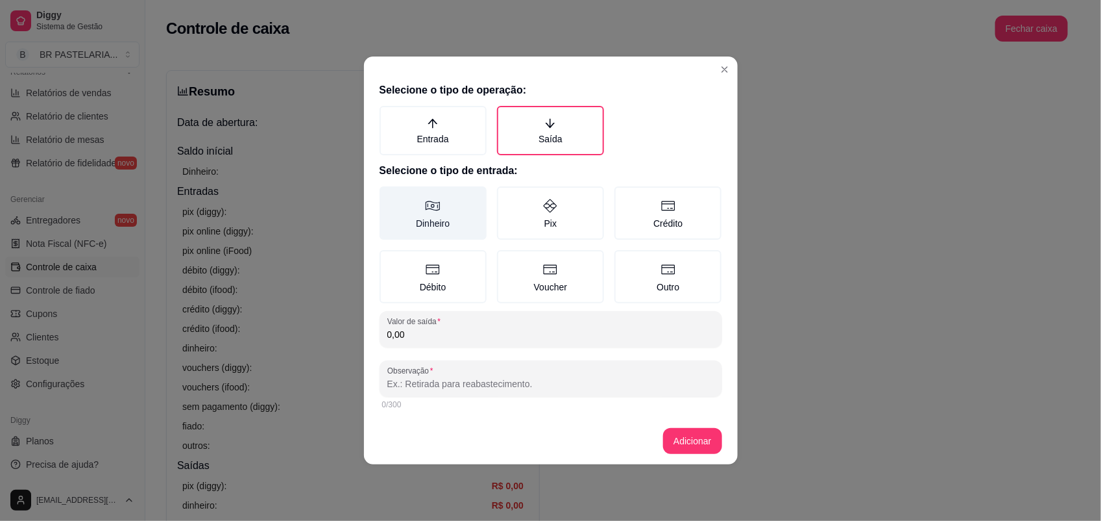
click at [438, 218] on label "Dinheiro" at bounding box center [433, 212] width 107 height 53
click at [389, 196] on button "Dinheiro" at bounding box center [384, 191] width 10 height 10
click at [456, 338] on input "0,00" at bounding box center [550, 334] width 327 height 13
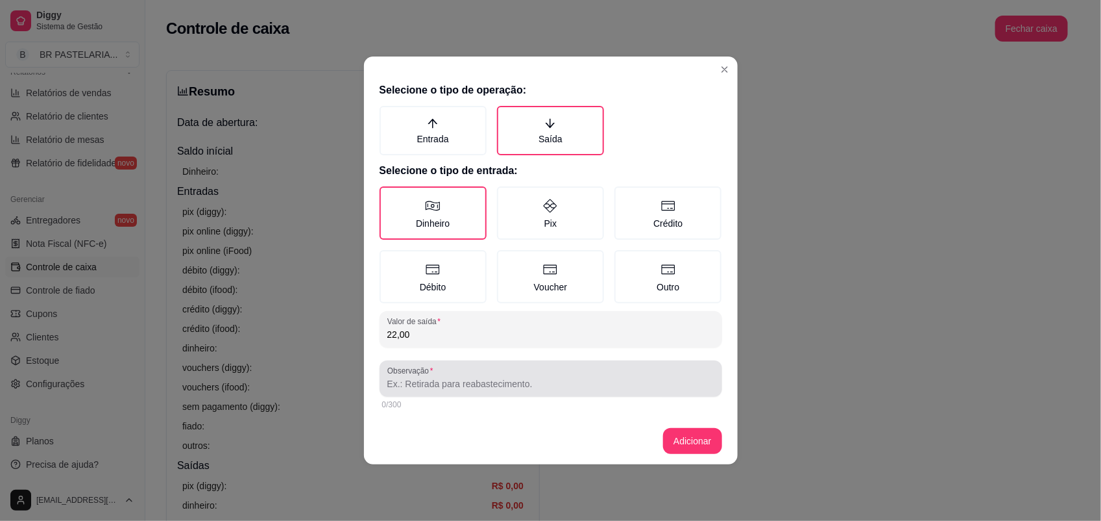
type input "22,00"
click at [452, 381] on input "Observação" at bounding box center [550, 383] width 327 height 13
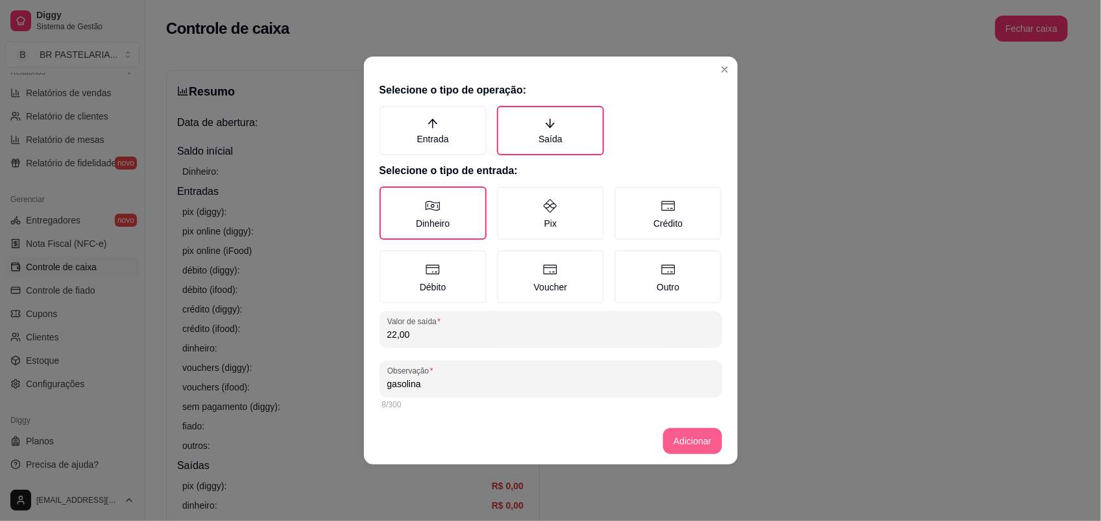
type input "gasolina"
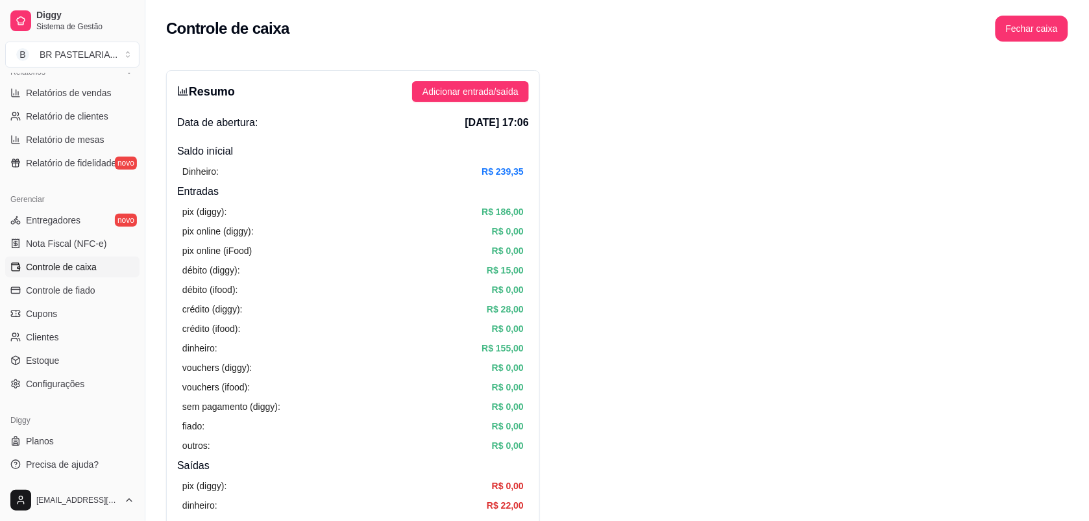
click at [0, 520] on html "Diggy Sistema de Gestão B BR PASTELARIA ... Loja aberta Plano Essencial + Mesas…" at bounding box center [544, 260] width 1089 height 521
drag, startPoint x: 748, startPoint y: 306, endPoint x: 714, endPoint y: 312, distance: 34.3
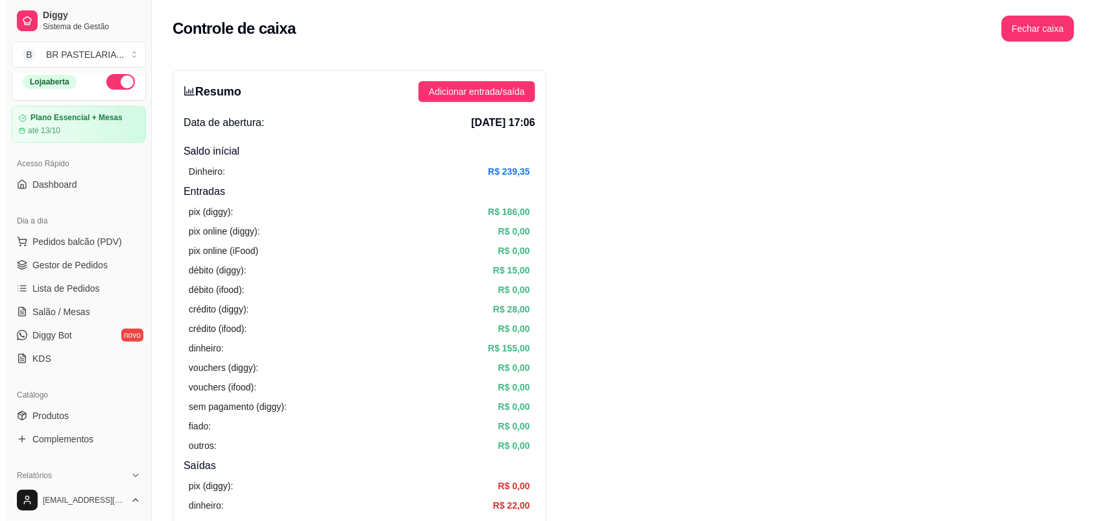
scroll to position [7, 0]
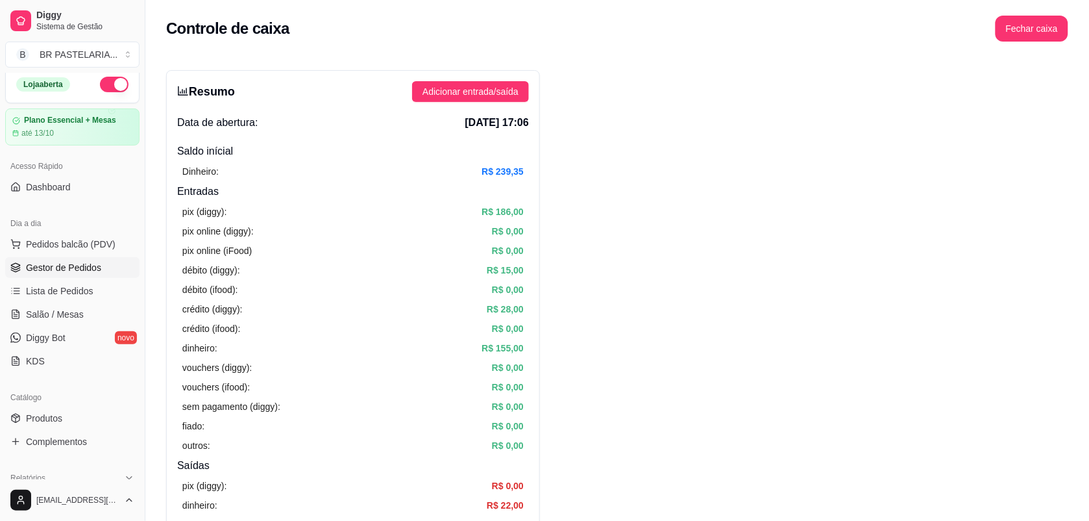
click at [69, 267] on span "Gestor de Pedidos" at bounding box center [63, 267] width 75 height 13
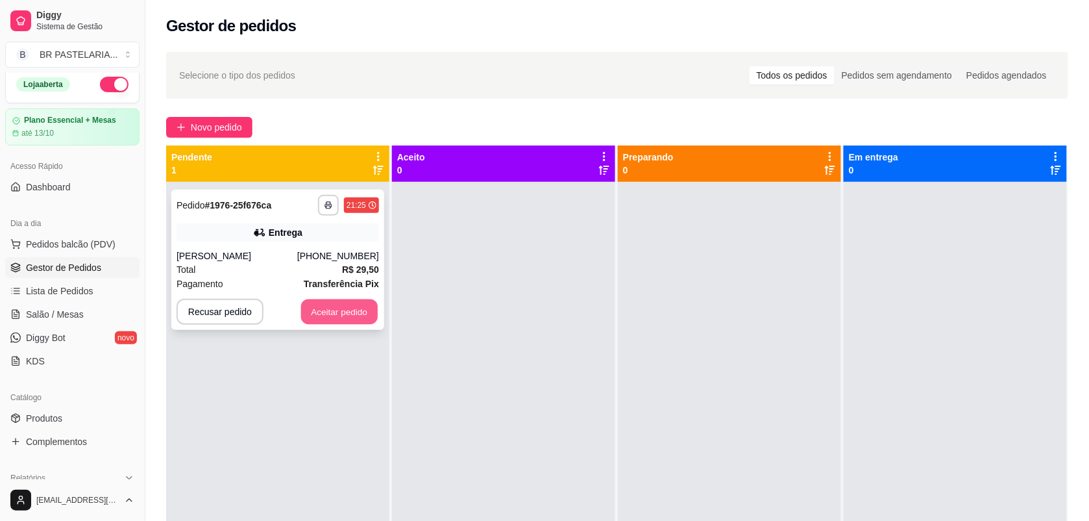
click at [341, 316] on button "Aceitar pedido" at bounding box center [339, 311] width 77 height 25
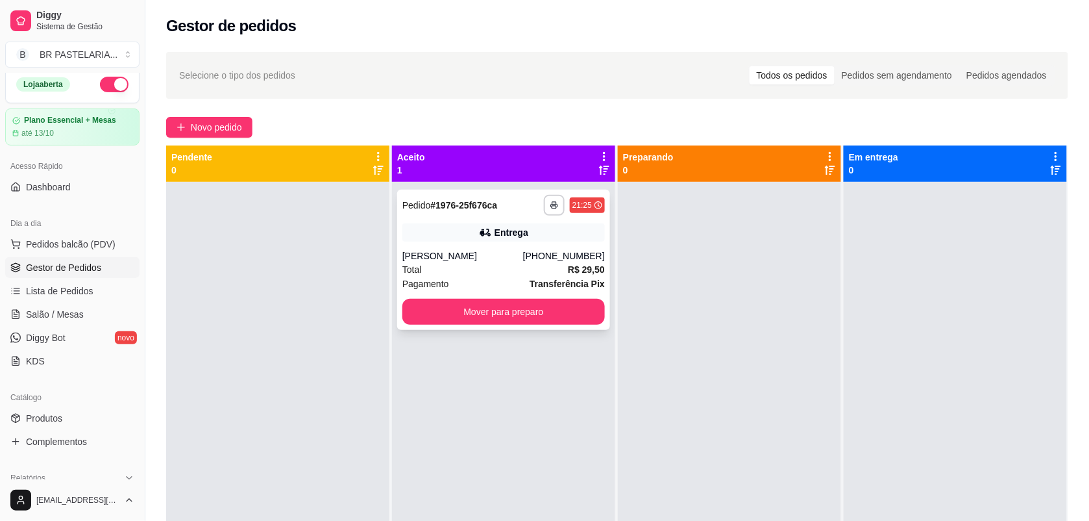
click at [413, 256] on div "[PERSON_NAME]" at bounding box center [462, 255] width 121 height 13
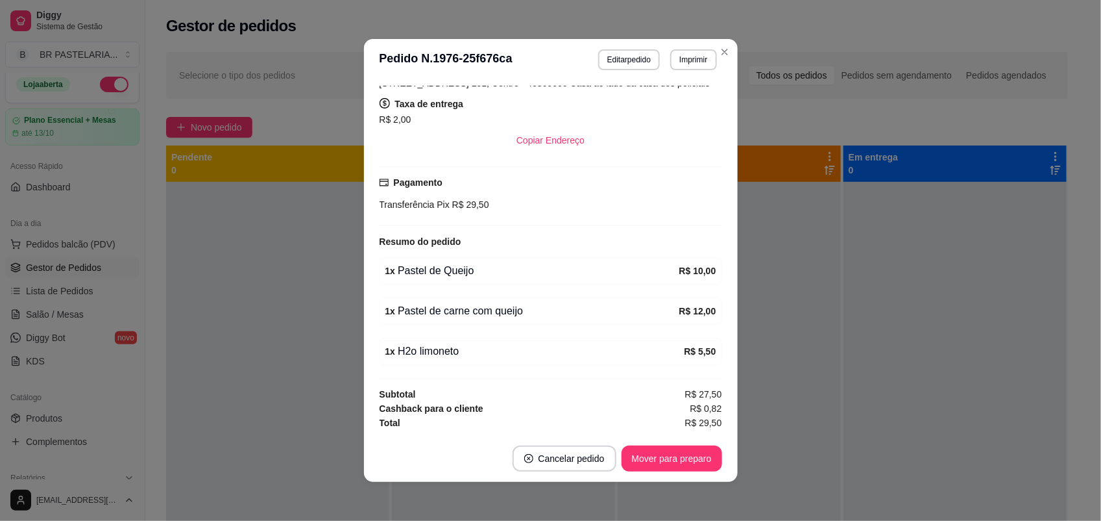
scroll to position [2, 0]
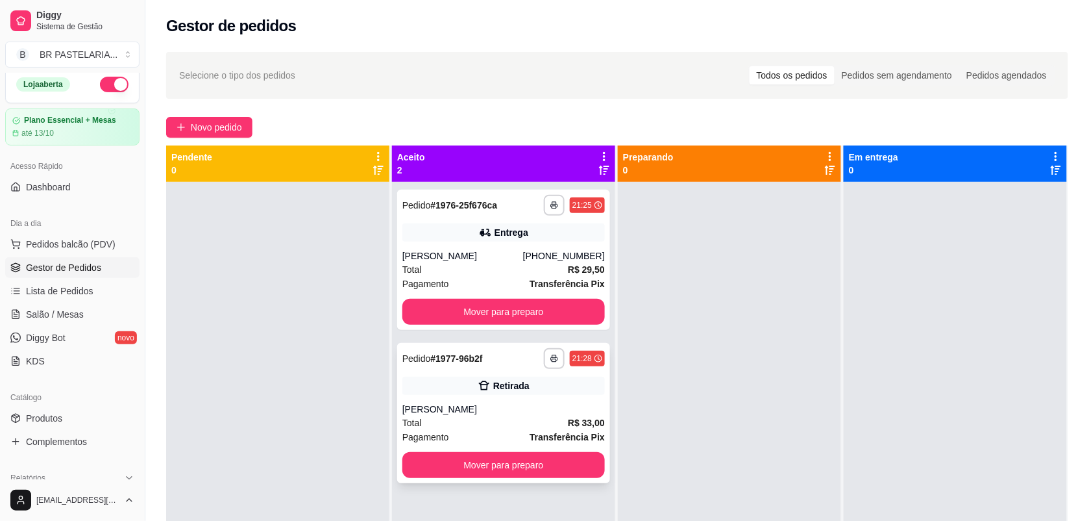
click at [491, 425] on div "Total R$ 33,00" at bounding box center [503, 422] width 203 height 14
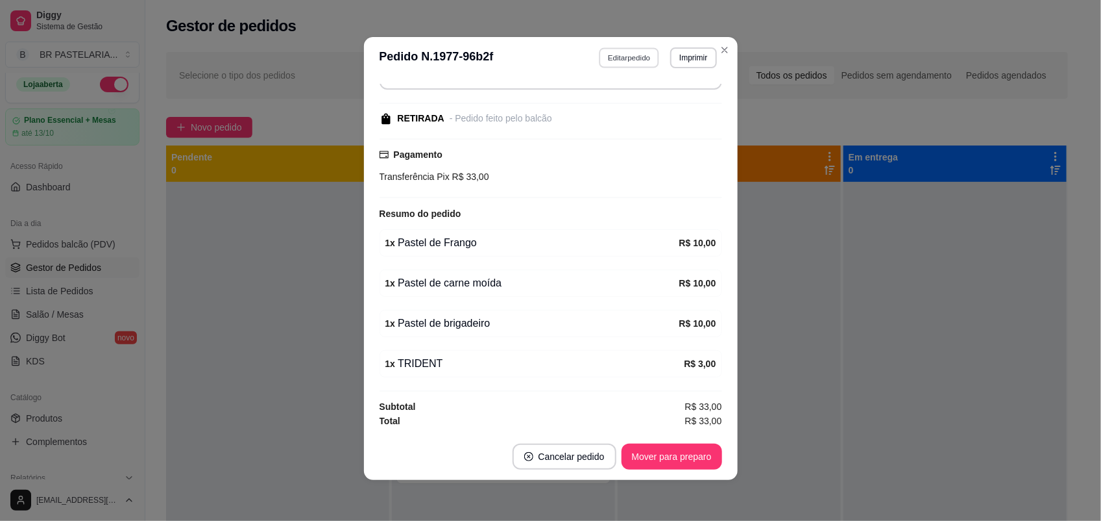
click at [606, 47] on button "Editar pedido" at bounding box center [629, 57] width 60 height 20
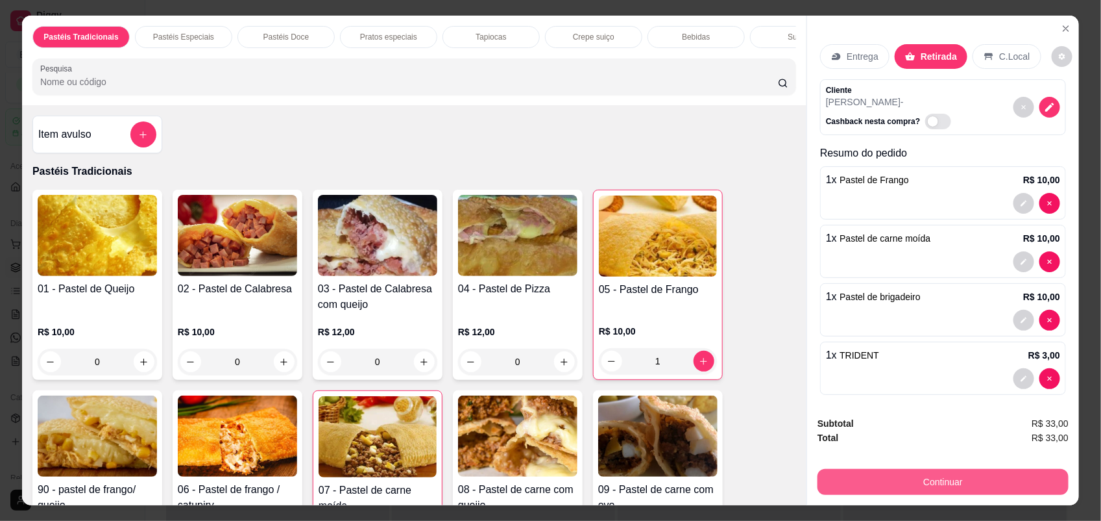
click at [955, 476] on button "Continuar" at bounding box center [943, 482] width 251 height 26
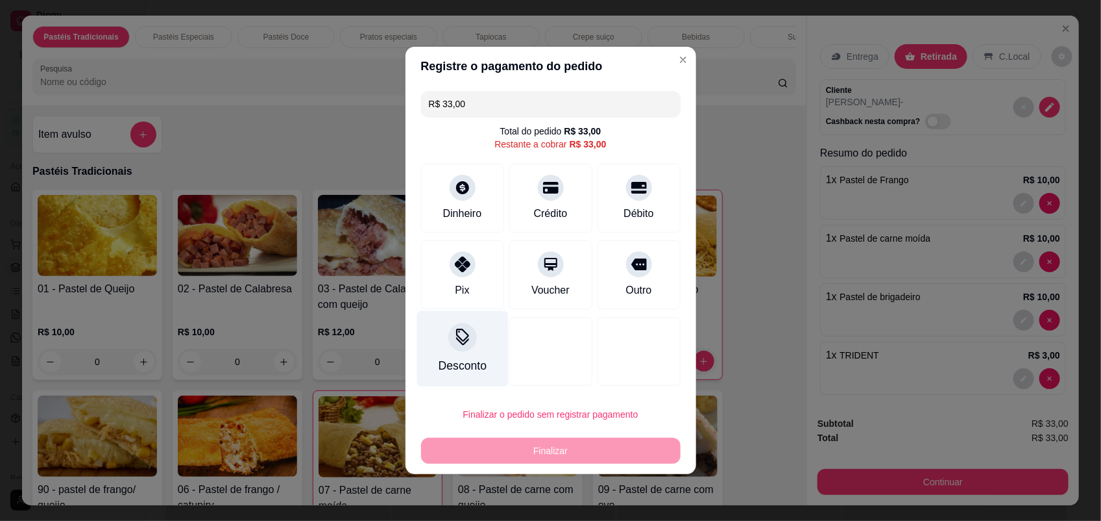
click at [472, 357] on div "Desconto" at bounding box center [463, 349] width 92 height 76
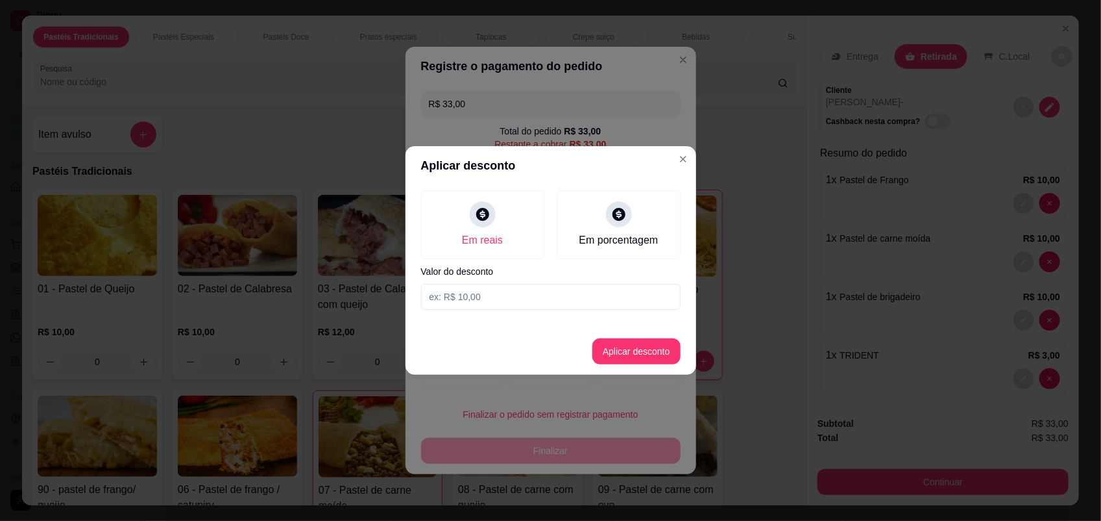
click at [497, 297] on input at bounding box center [551, 297] width 260 height 26
type input "10,00"
click at [624, 354] on button "Aplicar desconto" at bounding box center [637, 351] width 88 height 26
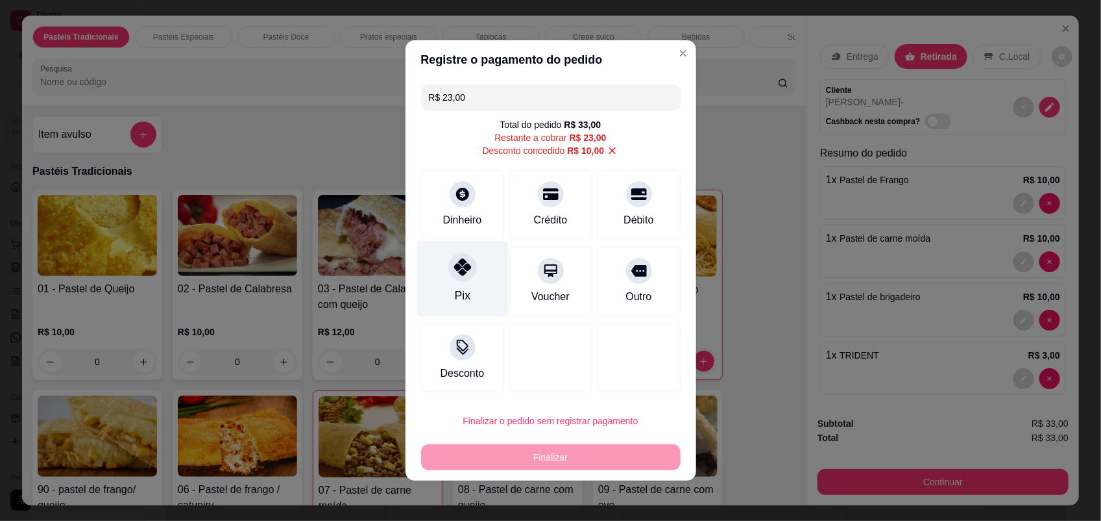
click at [466, 267] on div at bounding box center [462, 266] width 29 height 29
type input "R$ 0,00"
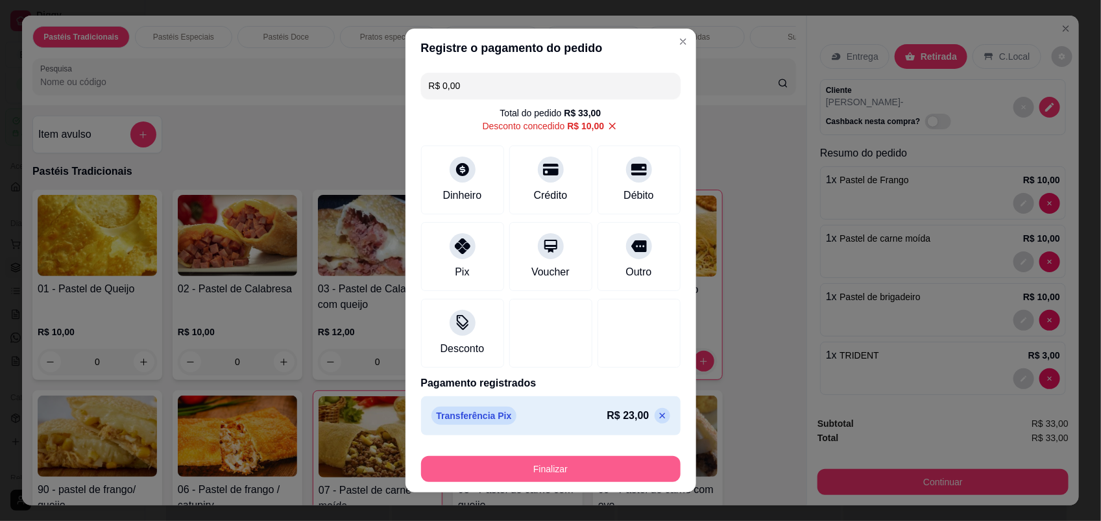
click at [560, 460] on button "Finalizar" at bounding box center [551, 469] width 260 height 26
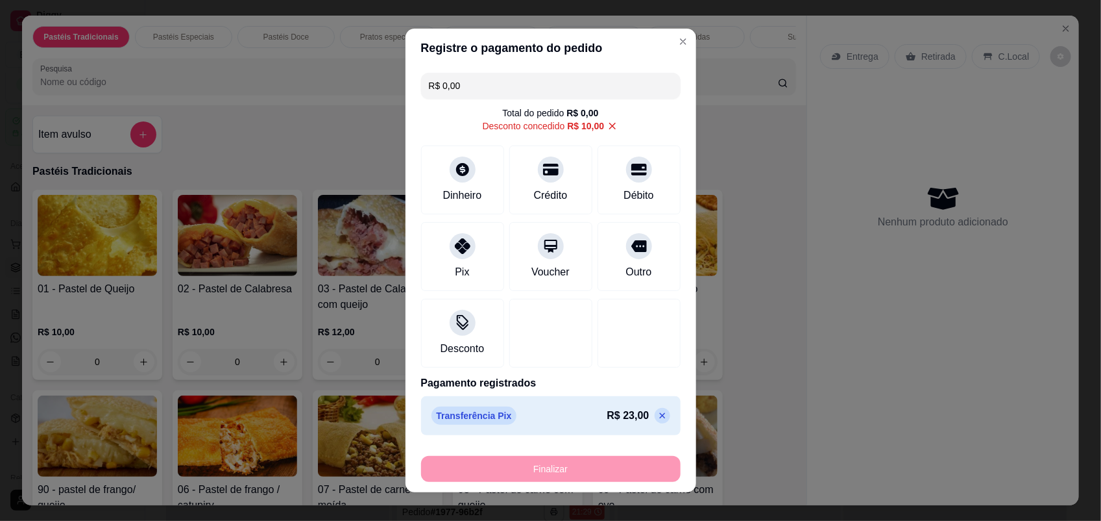
type input "0"
type input "-R$ 33,00"
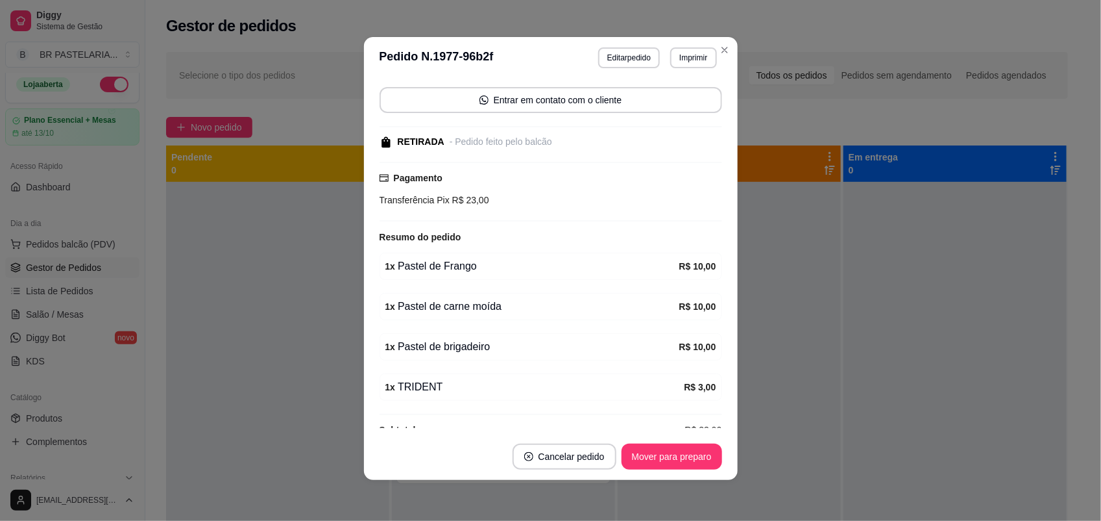
scroll to position [174, 0]
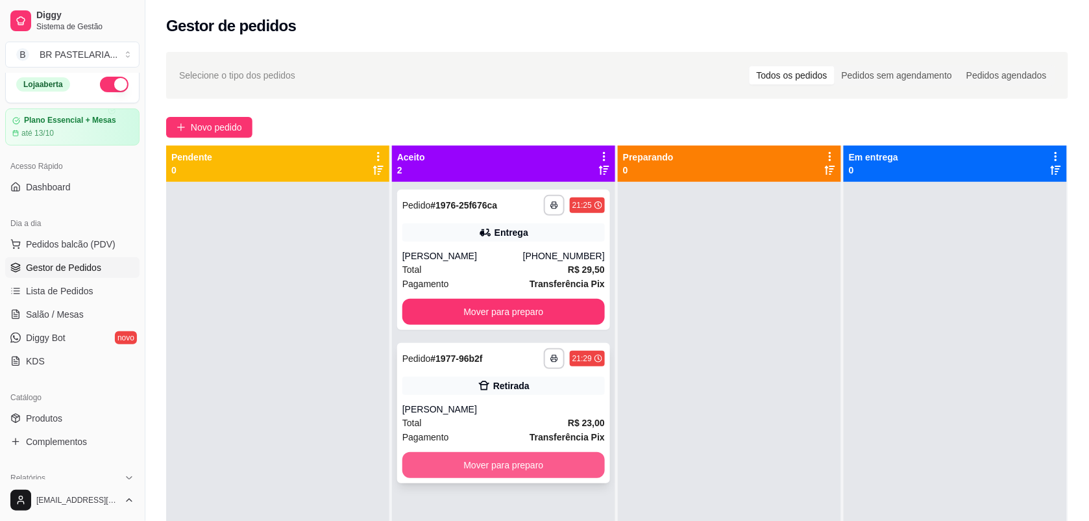
click at [534, 475] on button "Mover para preparo" at bounding box center [503, 465] width 203 height 26
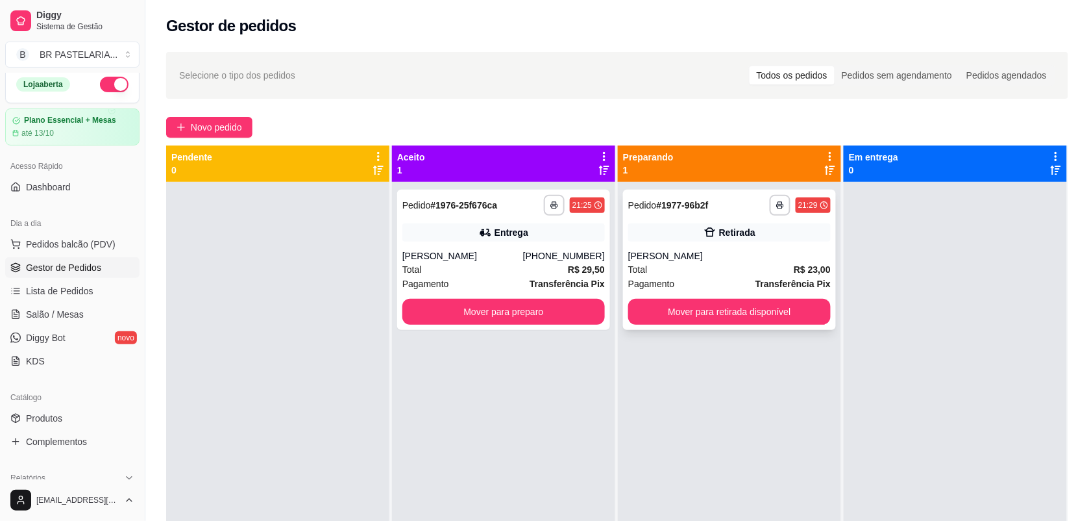
click at [761, 309] on button "Mover para retirada disponível" at bounding box center [729, 312] width 203 height 26
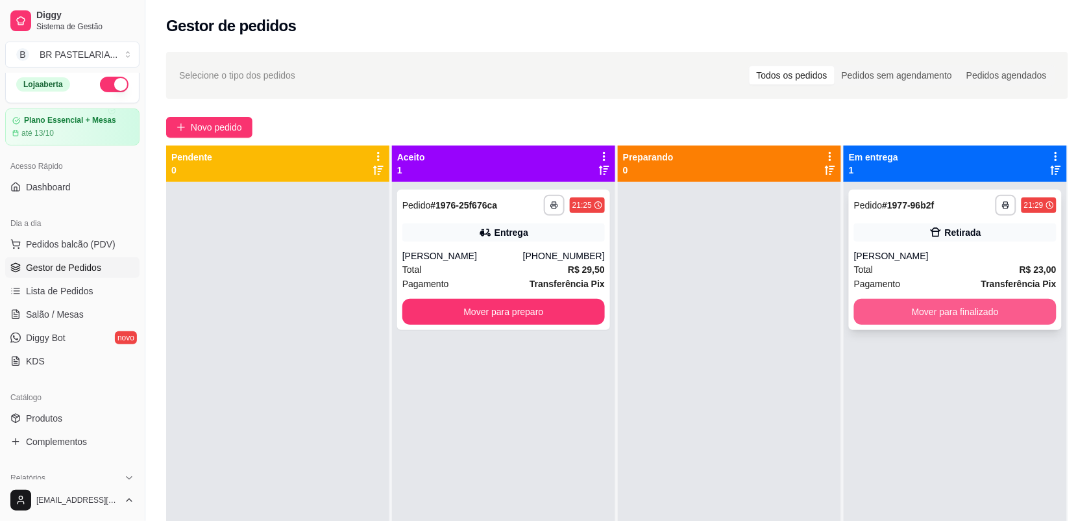
click at [928, 302] on button "Mover para finalizado" at bounding box center [955, 312] width 203 height 26
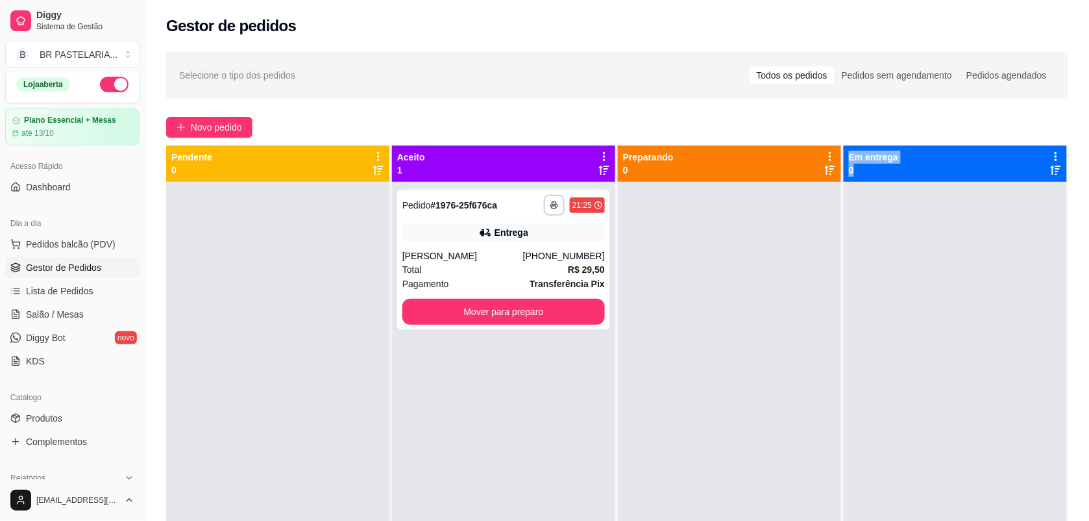
drag, startPoint x: 831, startPoint y: 406, endPoint x: 851, endPoint y: 398, distance: 21.6
click at [851, 398] on div "**********" at bounding box center [617, 405] width 902 height 521
click at [450, 203] on strong "# 1976-25f676ca" at bounding box center [464, 205] width 67 height 10
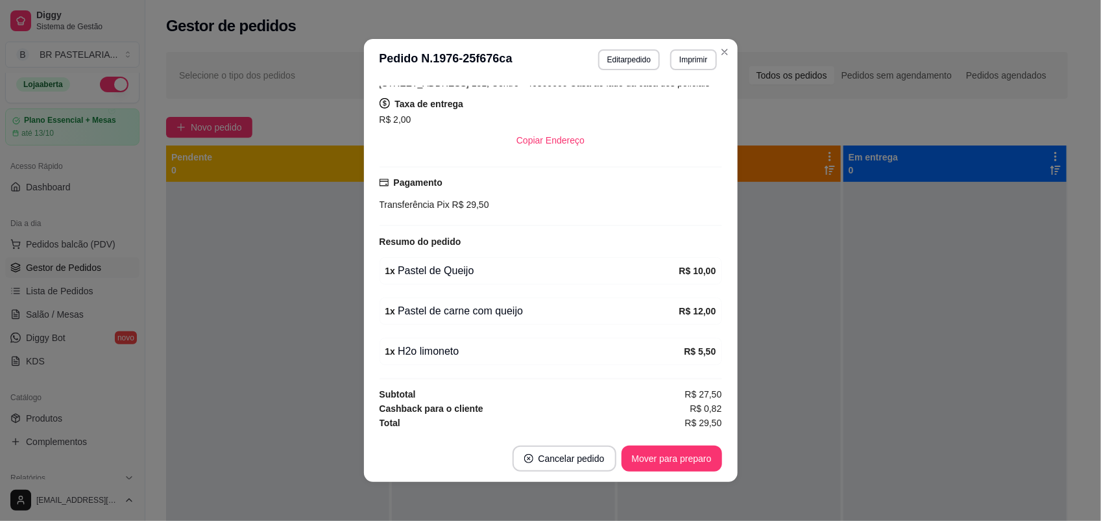
scroll to position [0, 0]
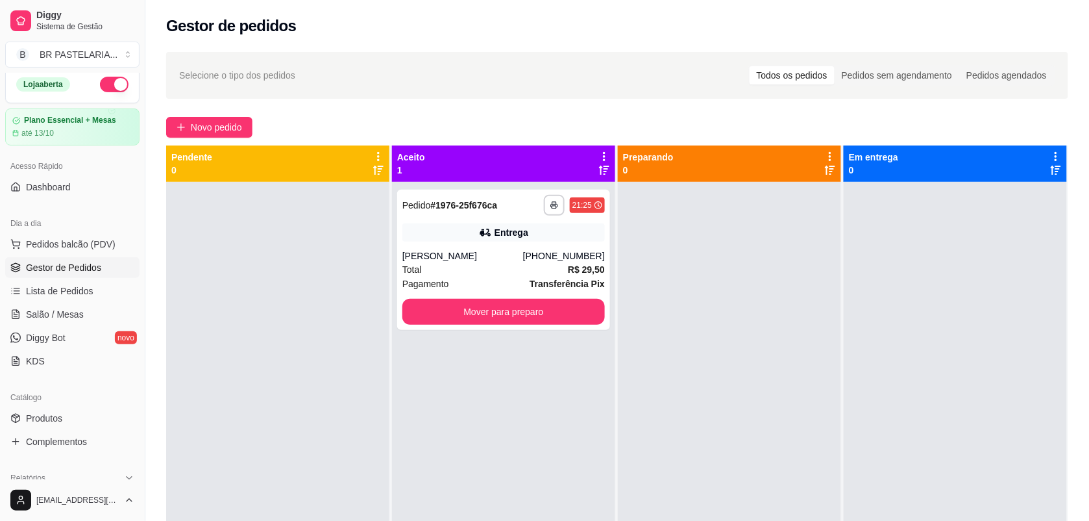
click at [889, 269] on div at bounding box center [955, 442] width 223 height 521
click at [805, 254] on div at bounding box center [729, 442] width 223 height 521
click at [556, 305] on button "Mover para preparo" at bounding box center [504, 311] width 197 height 25
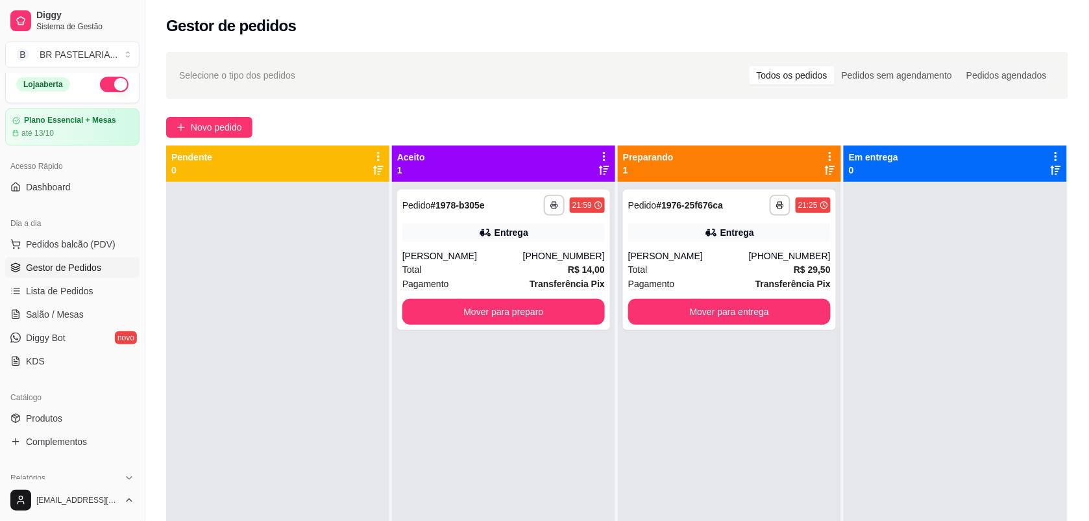
click at [554, 345] on div "**********" at bounding box center [503, 442] width 223 height 521
click at [529, 354] on div "**********" at bounding box center [503, 442] width 223 height 521
click at [43, 242] on span "Pedidos balcão (PDV)" at bounding box center [71, 244] width 90 height 13
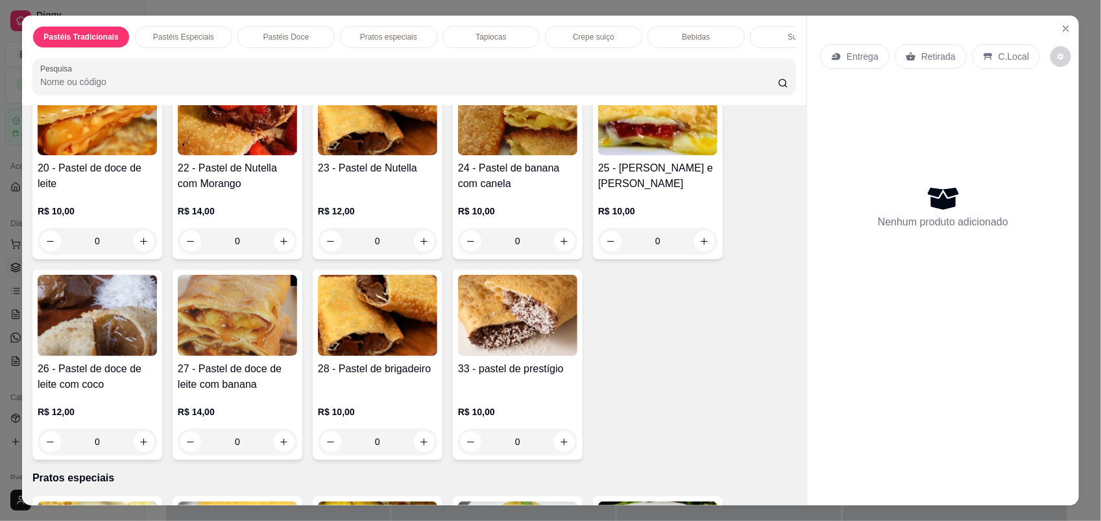
scroll to position [1136, 0]
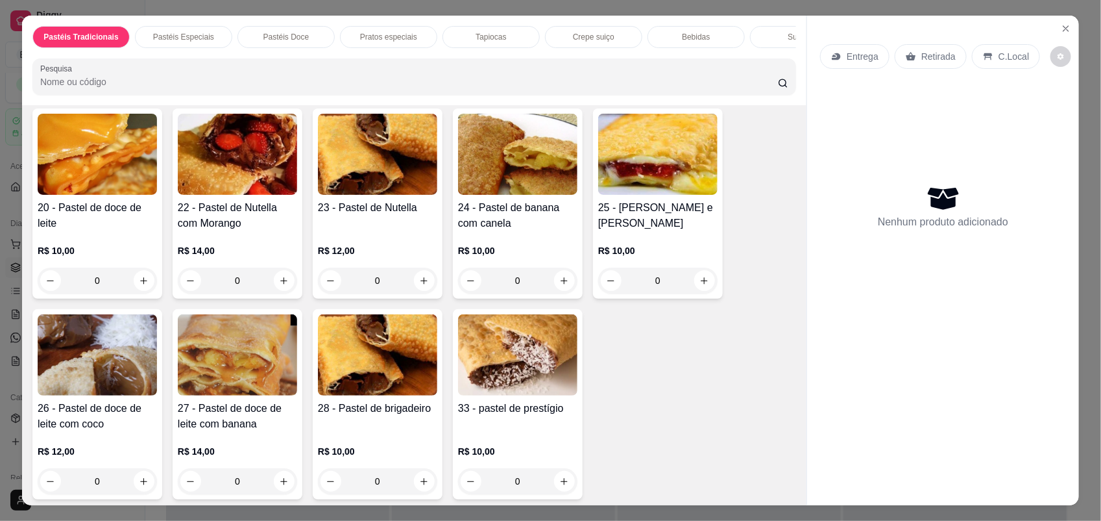
click at [643, 393] on div "20 - Pastel de doce de leite R$ 10,00 0 22 - Pastel de Nutella com Morango R$ 1…" at bounding box center [414, 303] width 764 height 391
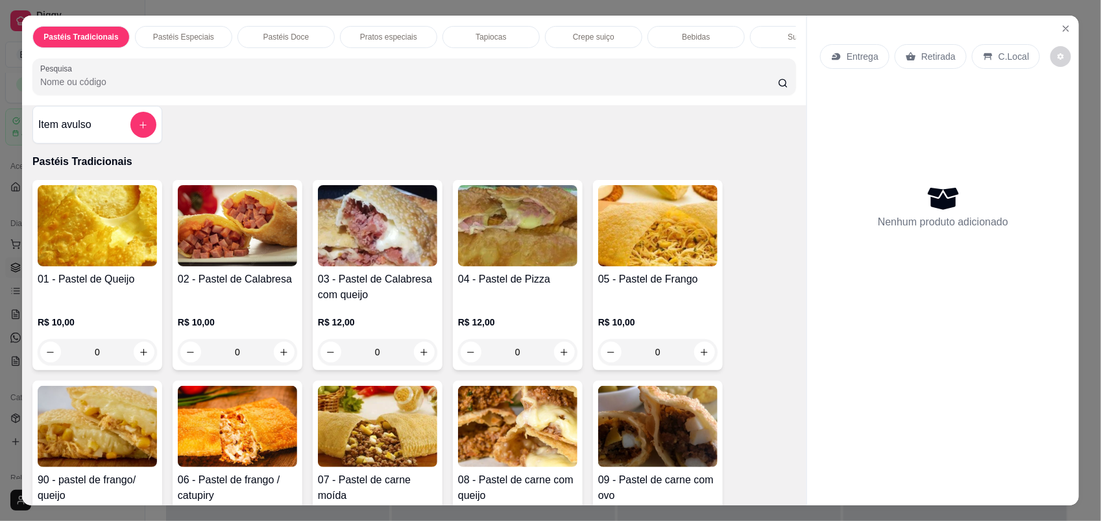
scroll to position [0, 0]
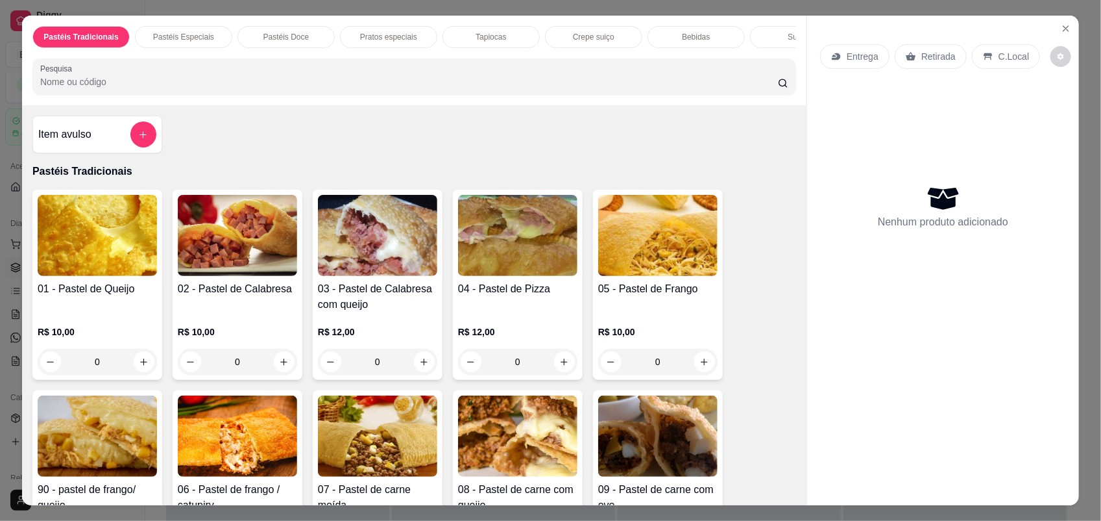
click at [748, 354] on div "01 - Pastel de Queijo R$ 10,00 0 02 - Pastel de Calabresa R$ 10,00 0 03 - Paste…" at bounding box center [414, 385] width 764 height 391
click at [135, 375] on div "0" at bounding box center [97, 362] width 119 height 26
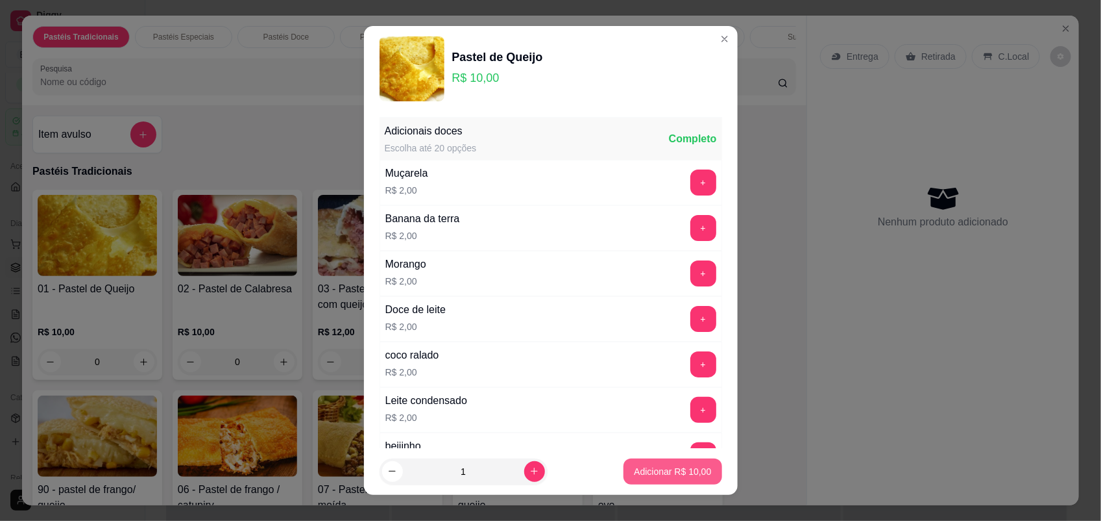
click at [634, 471] on p "Adicionar R$ 10,00" at bounding box center [672, 471] width 77 height 13
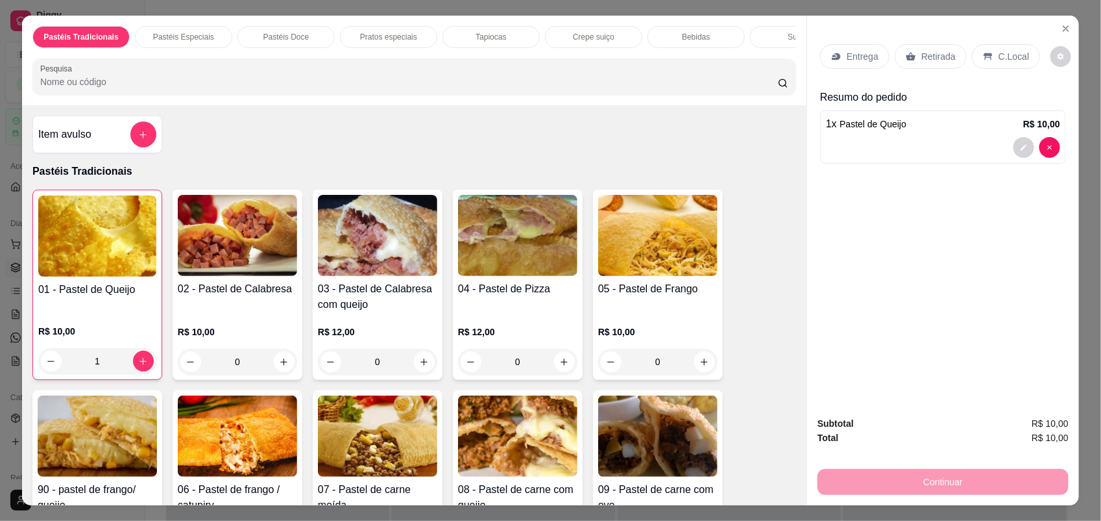
type input "1"
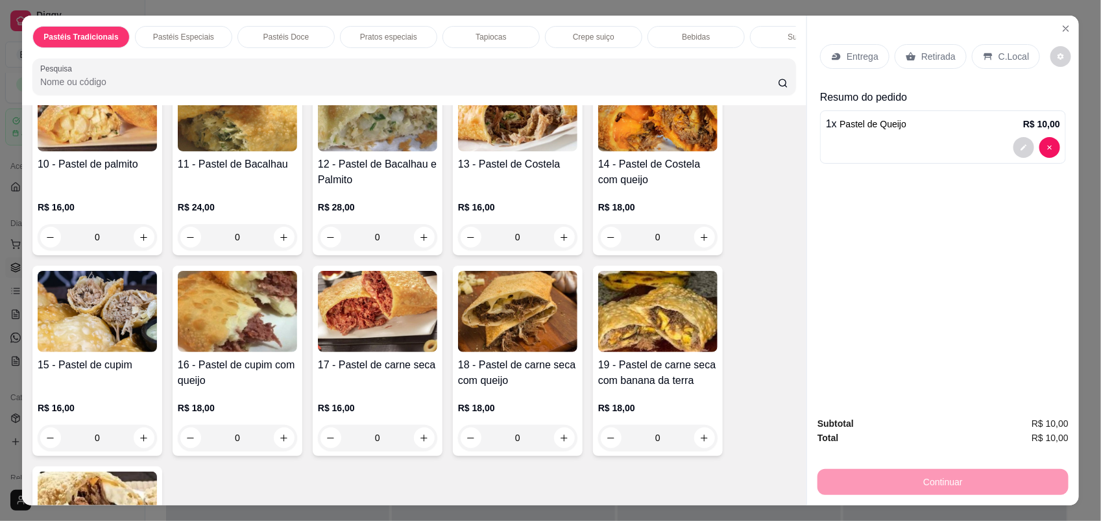
scroll to position [568, 0]
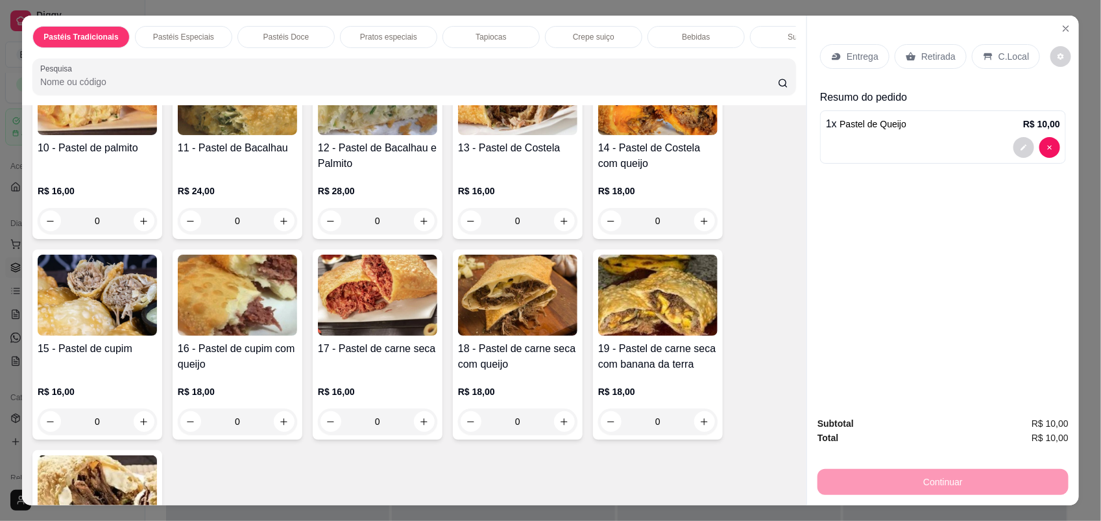
click at [280, 430] on div "0" at bounding box center [237, 421] width 119 height 26
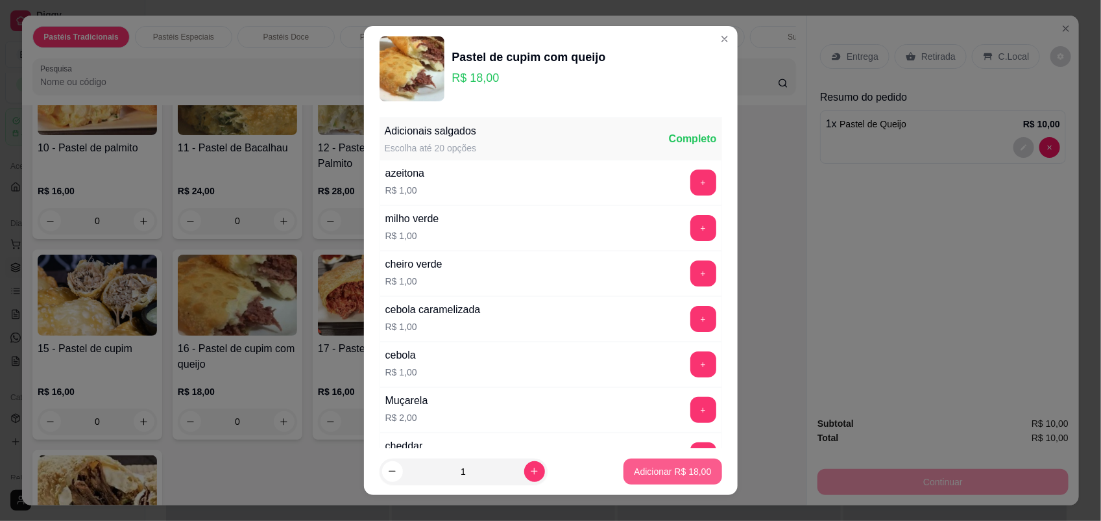
click at [634, 467] on p "Adicionar R$ 18,00" at bounding box center [672, 471] width 77 height 13
type input "1"
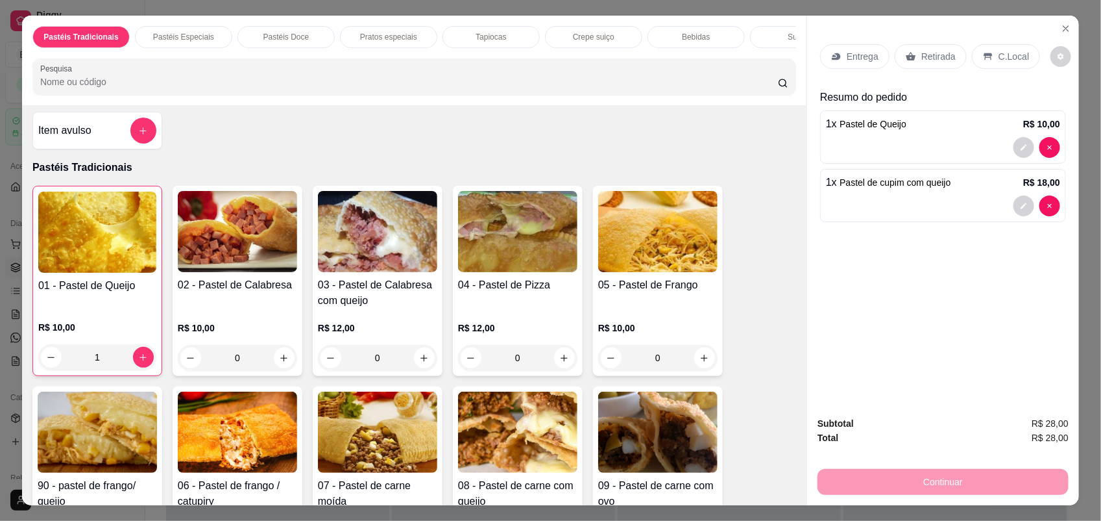
scroll to position [0, 0]
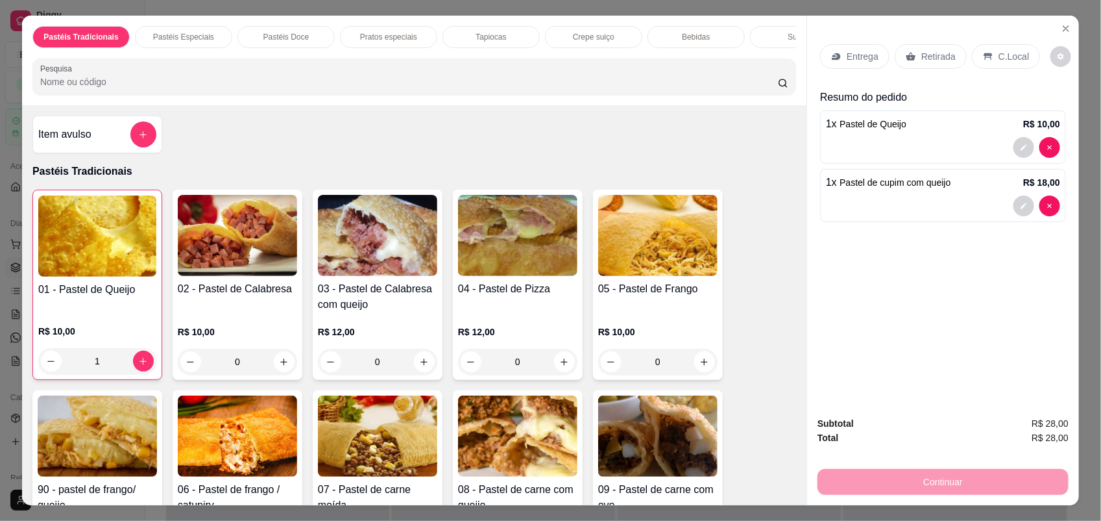
click at [859, 59] on p "Entrega" at bounding box center [863, 56] width 32 height 13
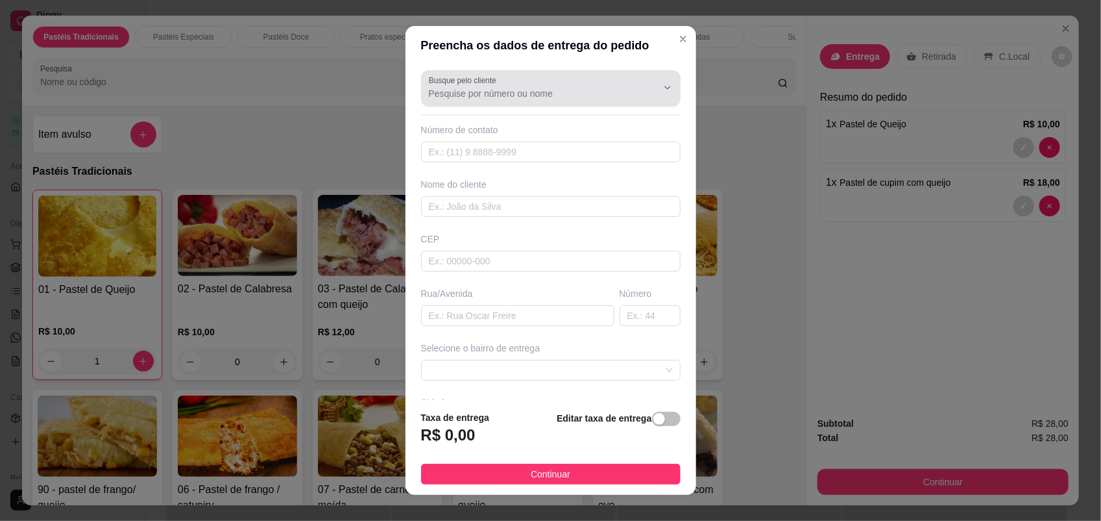
drag, startPoint x: 462, startPoint y: 80, endPoint x: 474, endPoint y: 95, distance: 19.4
click at [461, 80] on label "Busque pelo cliente" at bounding box center [465, 80] width 72 height 11
click at [461, 87] on input "Busque pelo cliente" at bounding box center [533, 93] width 208 height 13
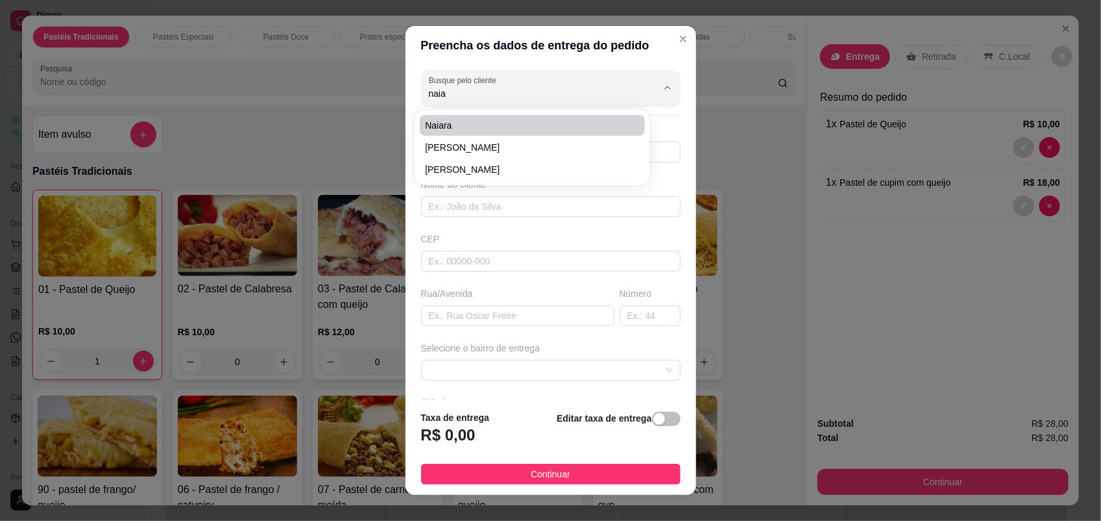
click at [508, 127] on span "Naiara" at bounding box center [526, 125] width 202 height 13
type input "Naiara"
type input "77992069788"
type input "Naiara"
type input "Posto cmop"
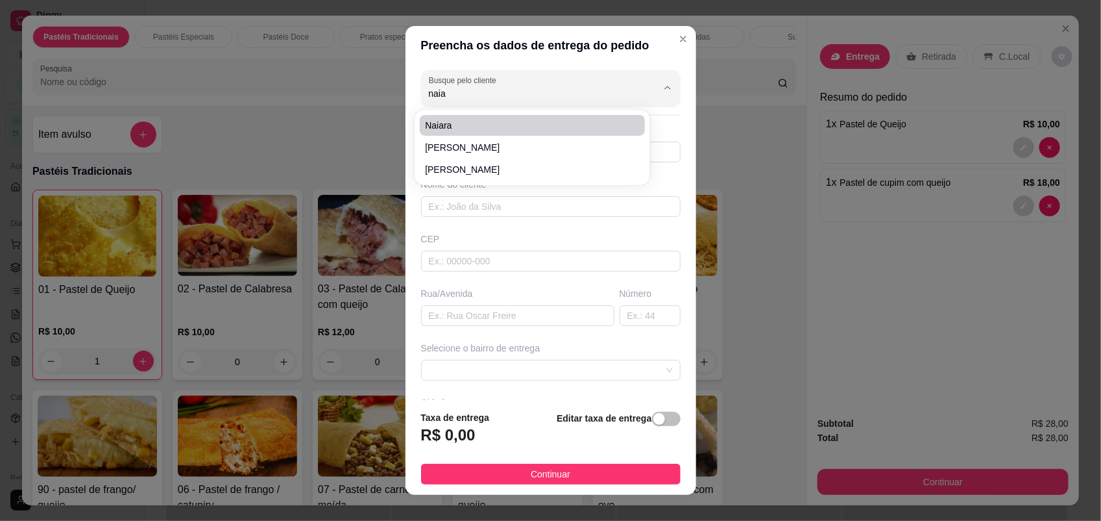
type input "Pindai"
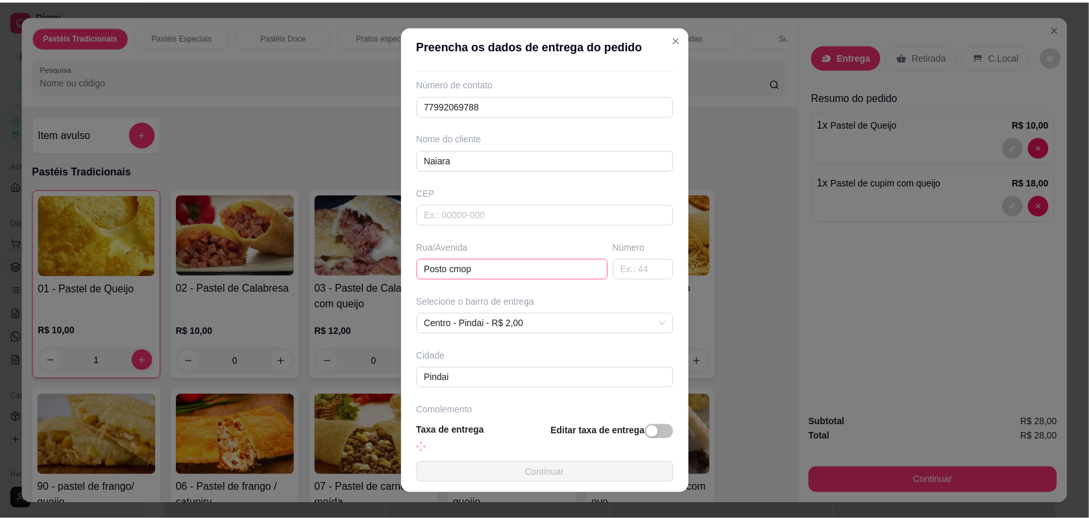
scroll to position [90, 0]
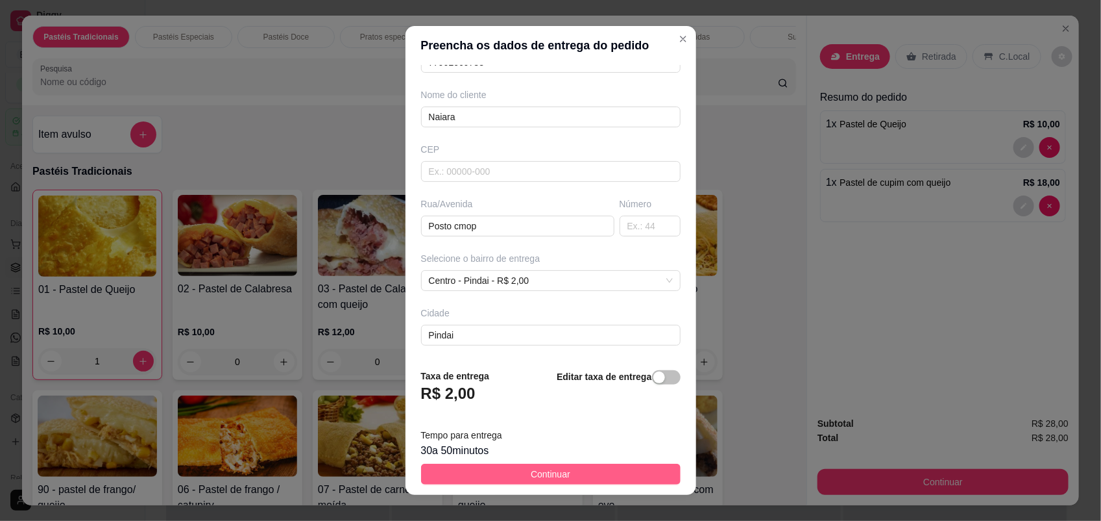
type input "Naiara"
click at [554, 469] on span "Continuar" at bounding box center [551, 474] width 40 height 14
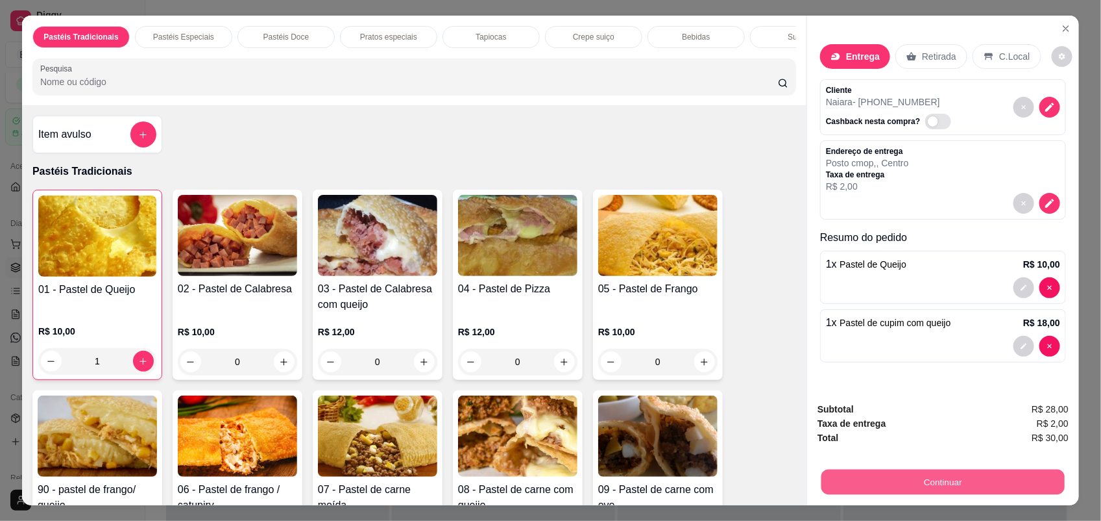
click at [916, 490] on button "Continuar" at bounding box center [943, 481] width 243 height 25
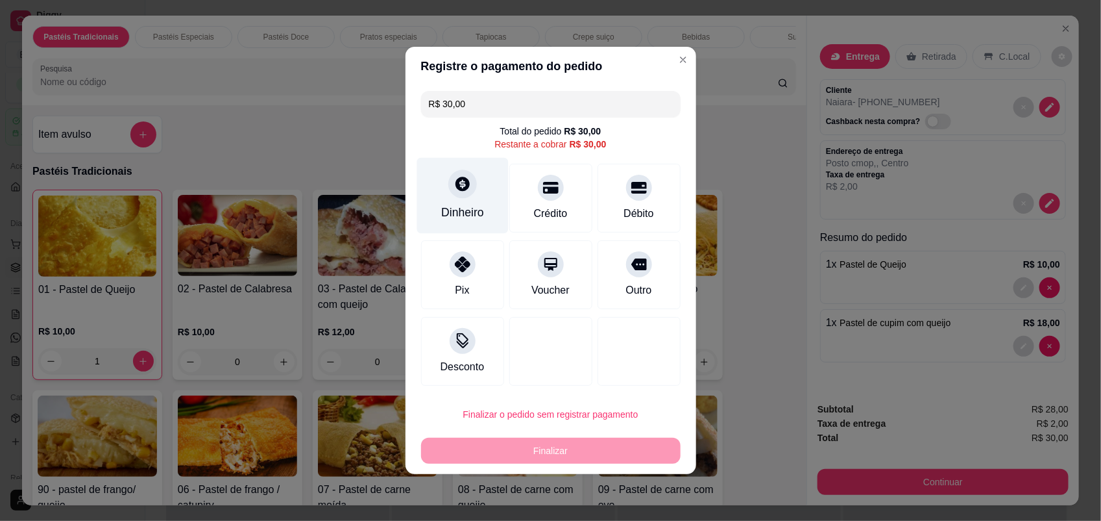
click at [445, 206] on div "Dinheiro" at bounding box center [462, 212] width 43 height 17
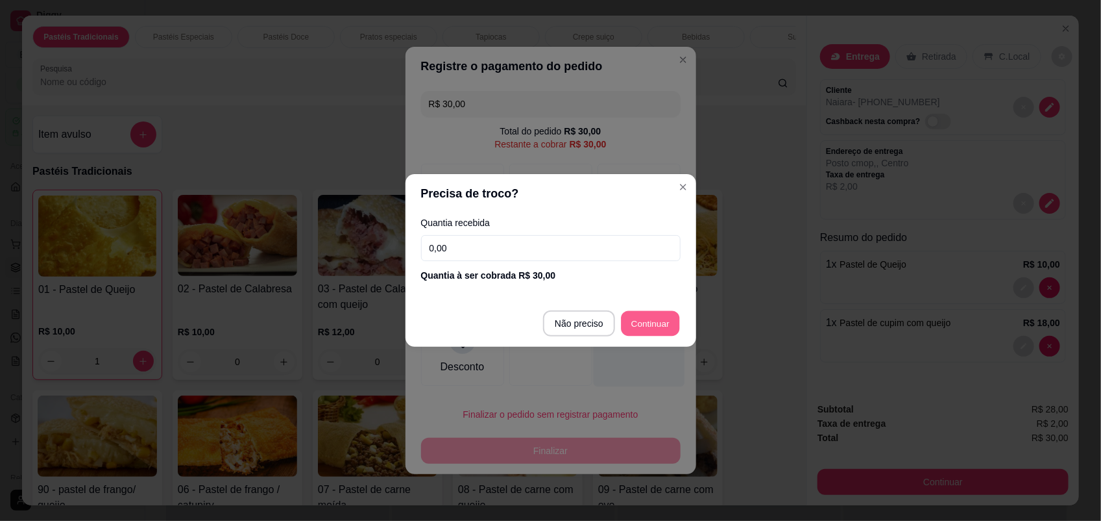
type input "R$ 0,00"
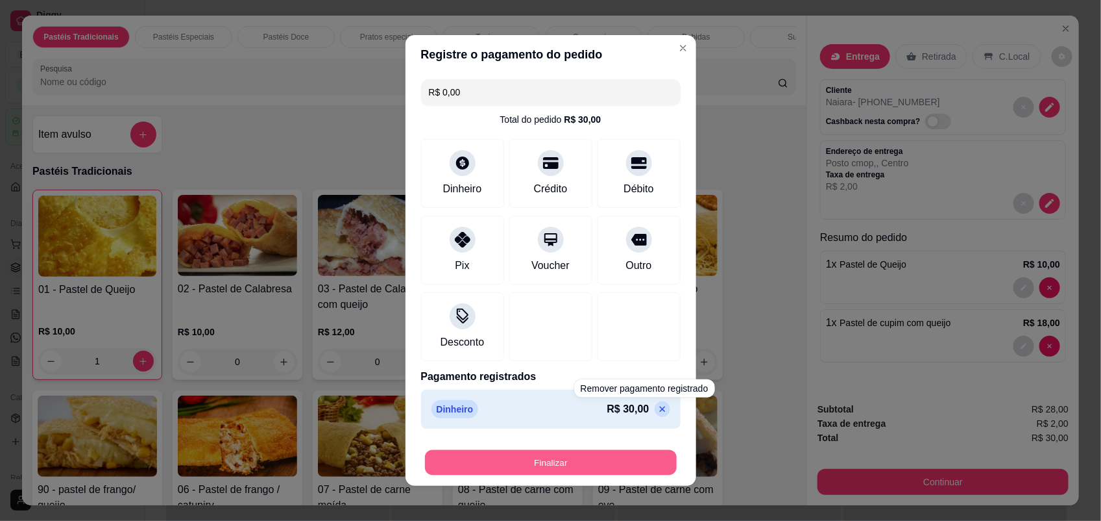
click at [596, 467] on button "Finalizar" at bounding box center [551, 462] width 252 height 25
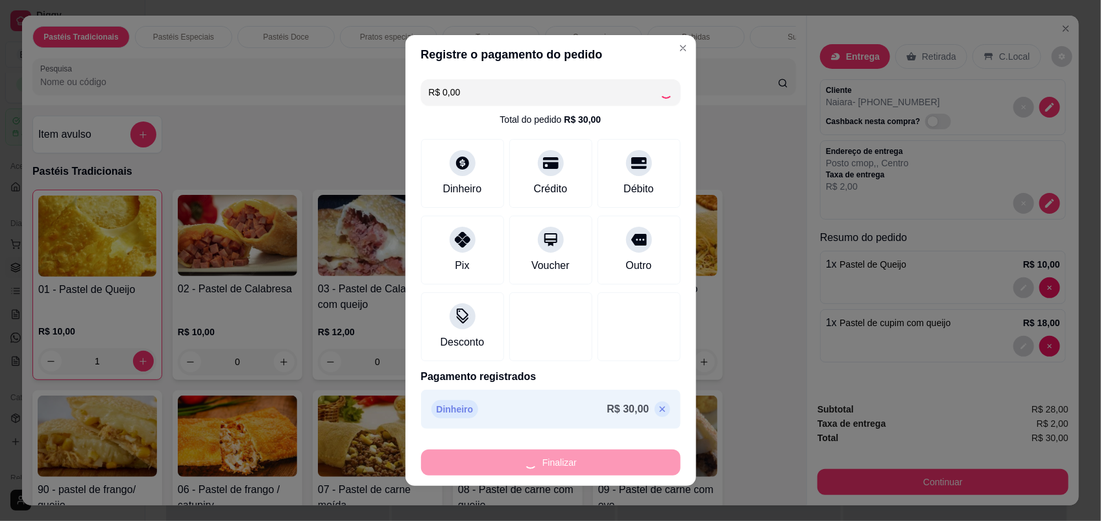
type input "0"
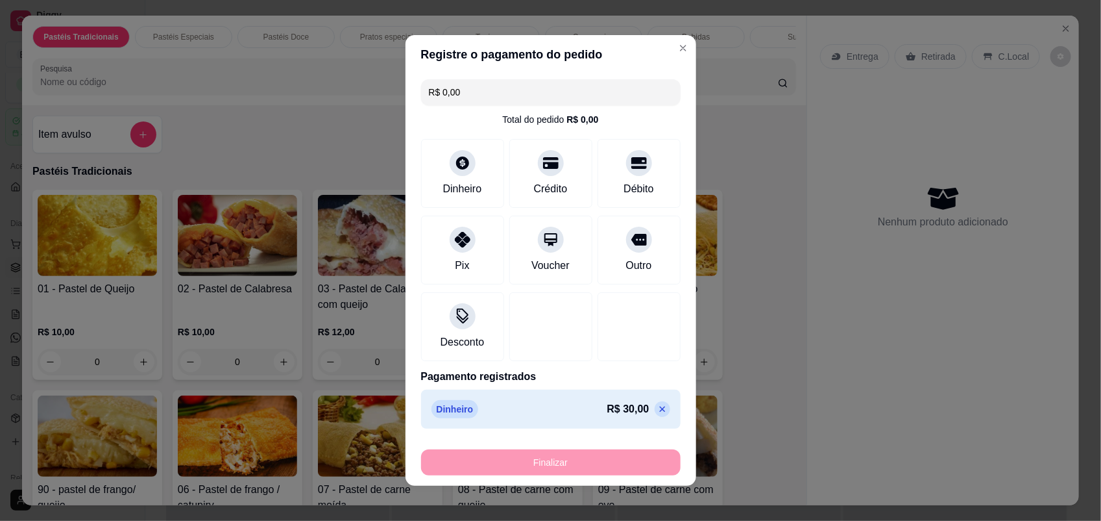
type input "-R$ 30,00"
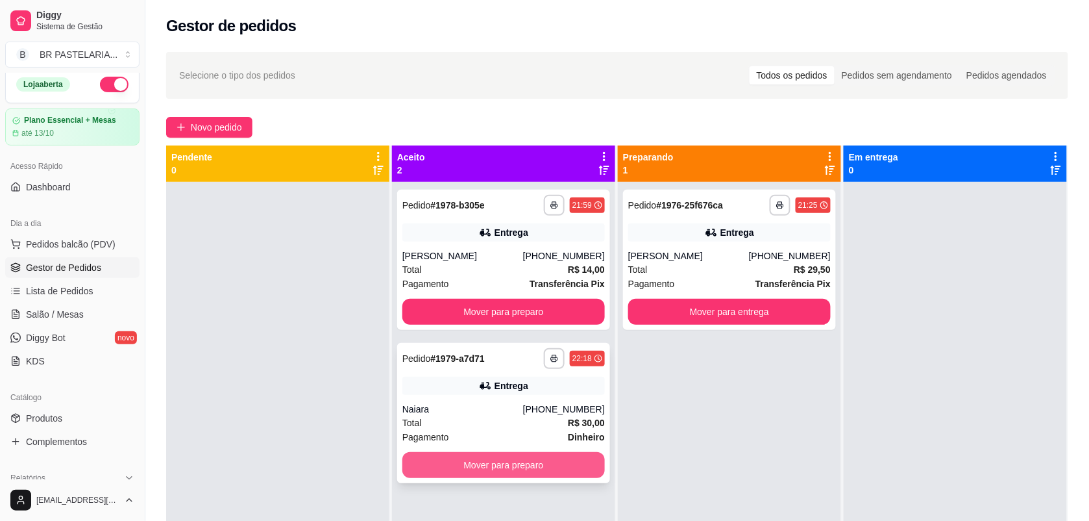
click at [537, 460] on button "Mover para preparo" at bounding box center [503, 465] width 203 height 26
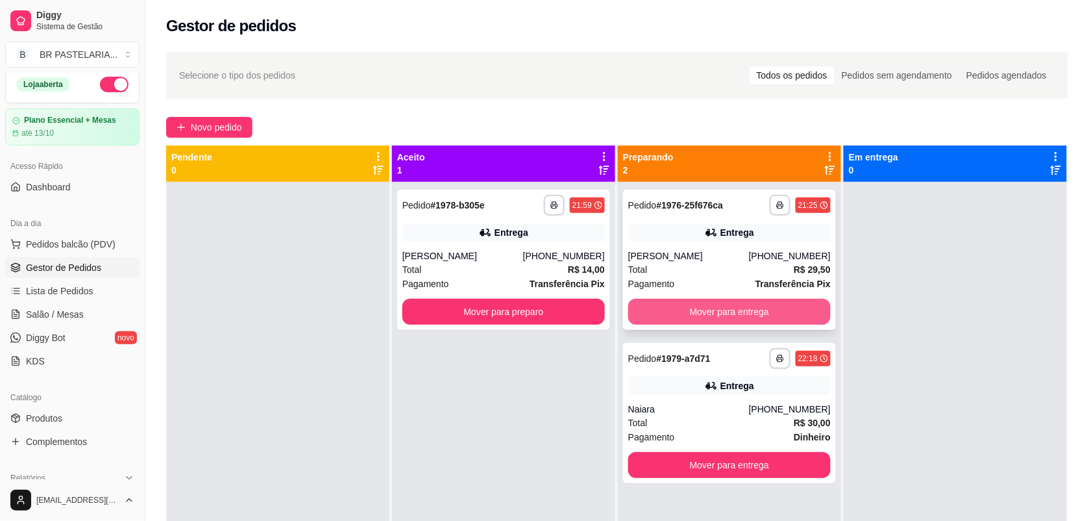
click at [686, 313] on button "Mover para entrega" at bounding box center [729, 312] width 203 height 26
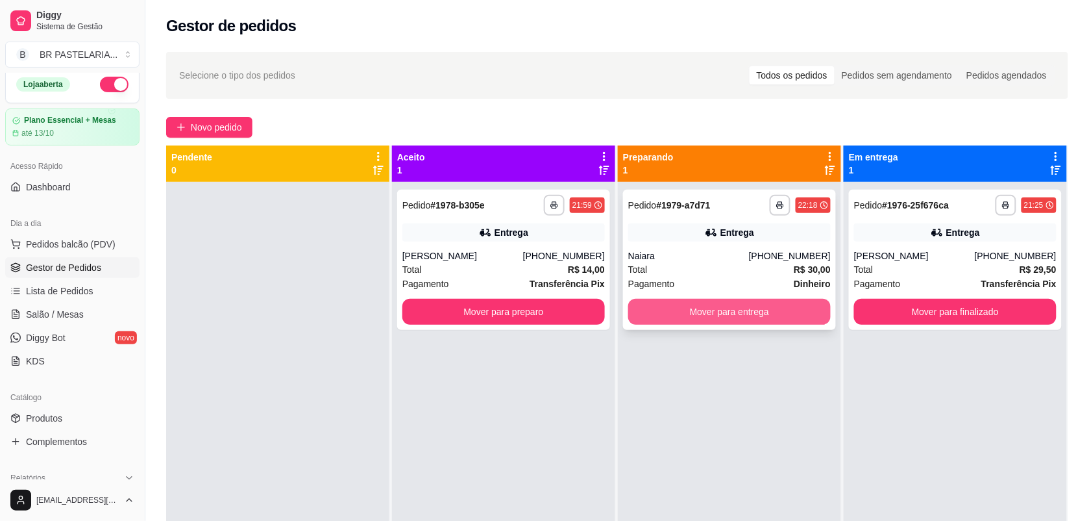
click at [688, 315] on button "Mover para entrega" at bounding box center [729, 312] width 203 height 26
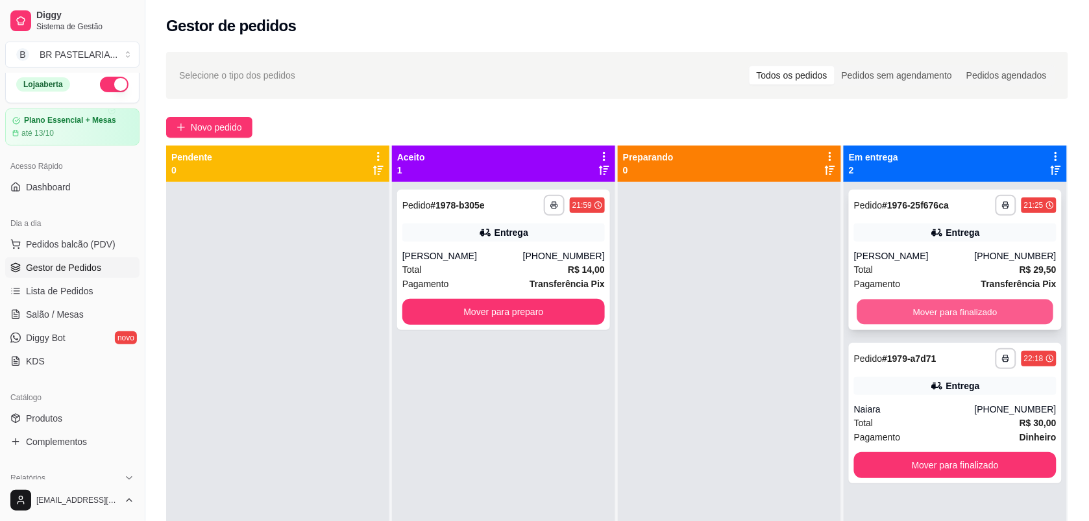
click at [911, 312] on button "Mover para finalizado" at bounding box center [955, 311] width 197 height 25
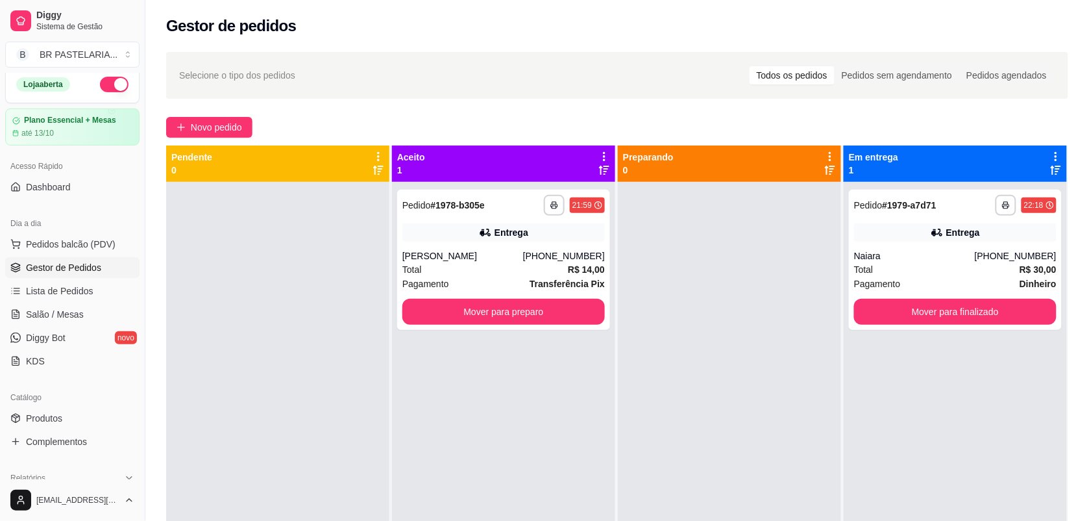
click at [706, 399] on div at bounding box center [729, 442] width 223 height 521
click at [507, 310] on button "Mover para preparo" at bounding box center [503, 312] width 203 height 26
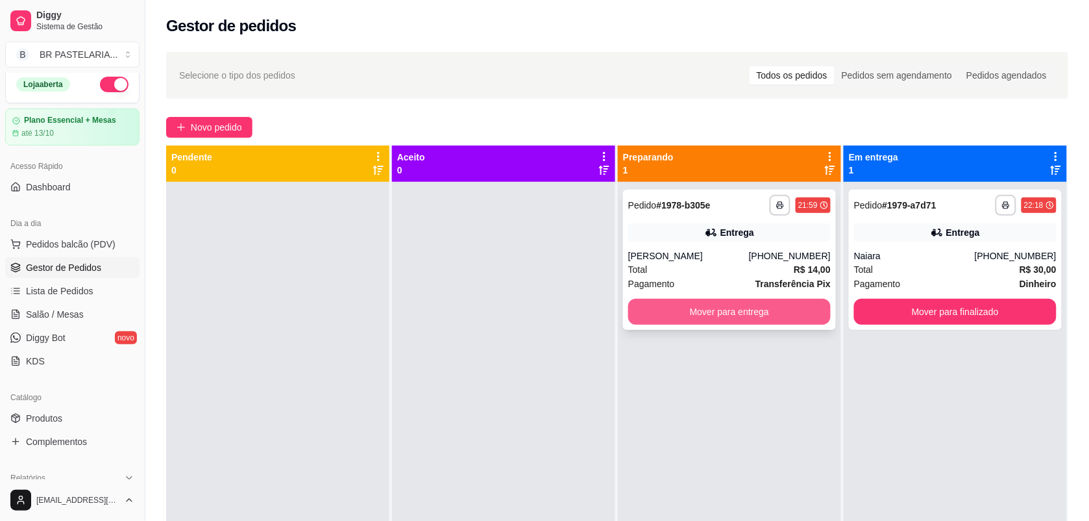
click at [718, 319] on button "Mover para entrega" at bounding box center [729, 312] width 203 height 26
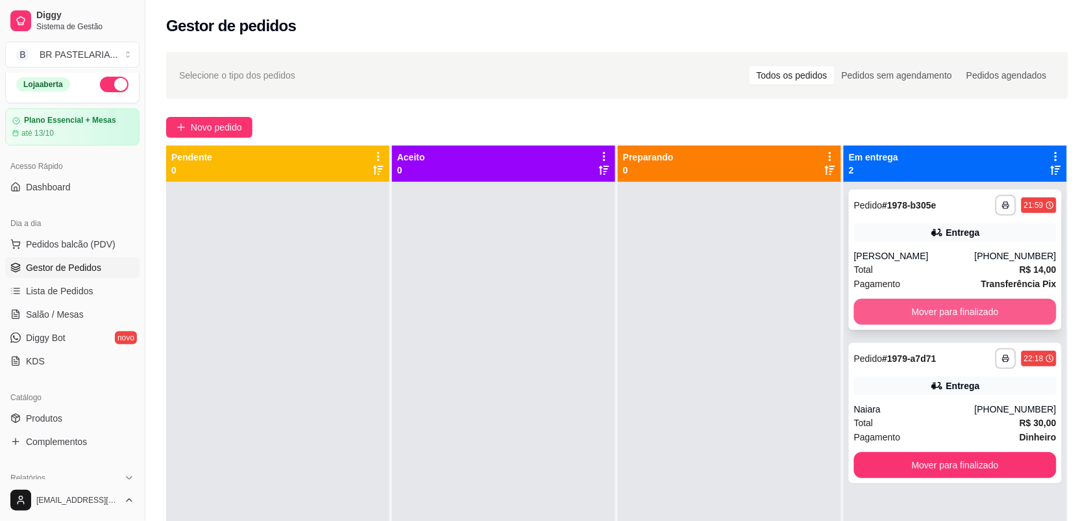
click at [885, 303] on button "Mover para finalizado" at bounding box center [955, 312] width 203 height 26
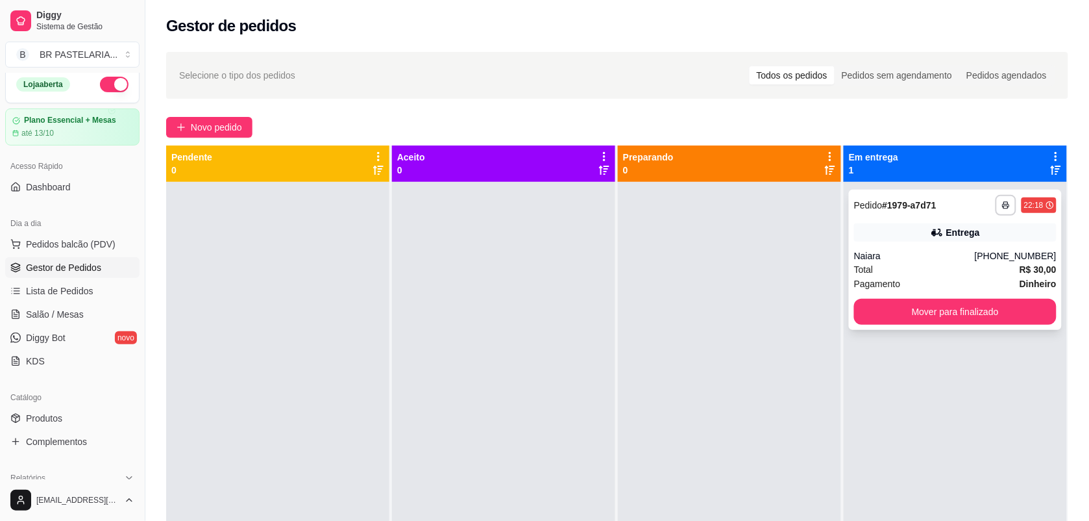
click at [948, 267] on div "Total R$ 30,00" at bounding box center [955, 269] width 203 height 14
click at [996, 209] on button "button" at bounding box center [1006, 205] width 21 height 21
click at [953, 245] on button "IMPRESSORA" at bounding box center [960, 250] width 91 height 20
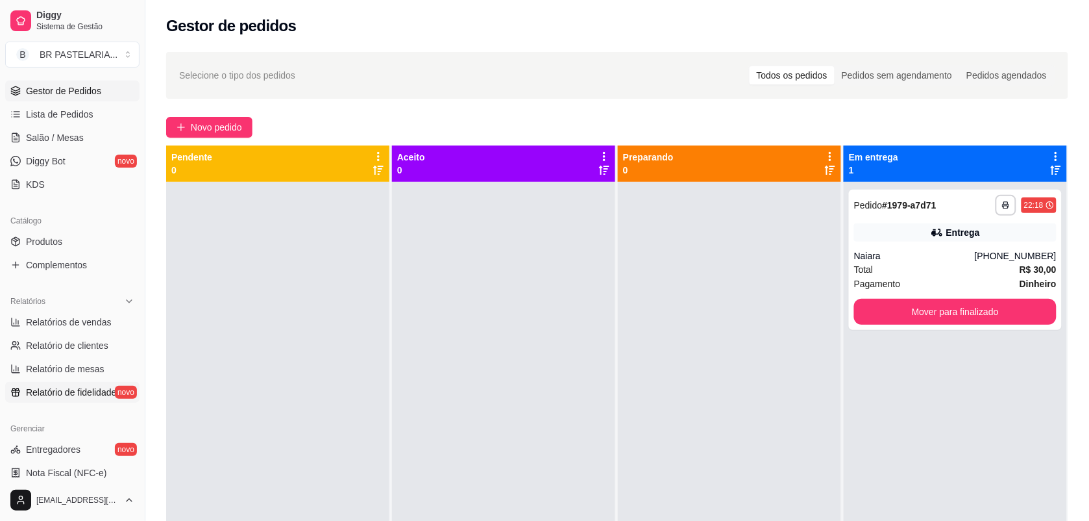
scroll to position [251, 0]
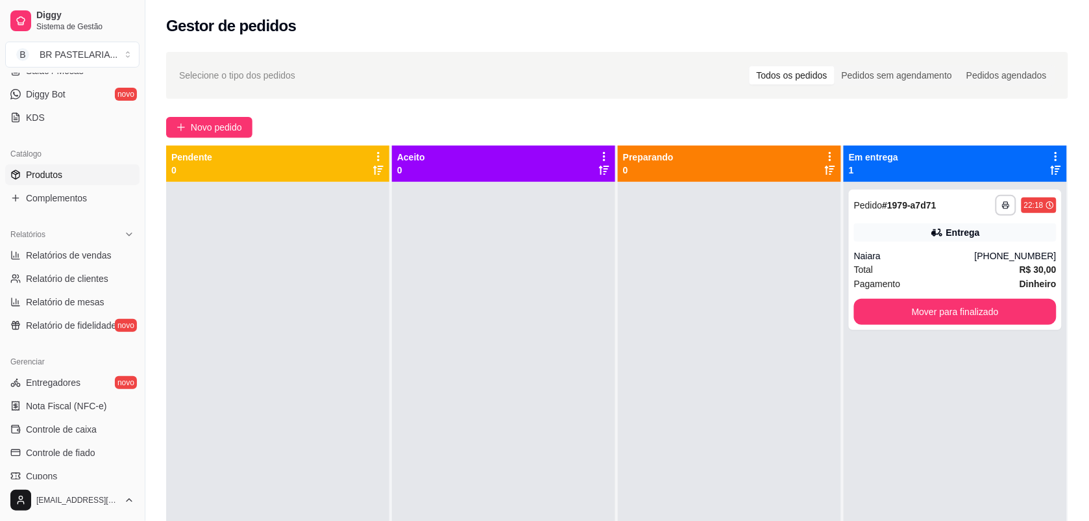
click at [53, 169] on span "Produtos" at bounding box center [44, 174] width 36 height 13
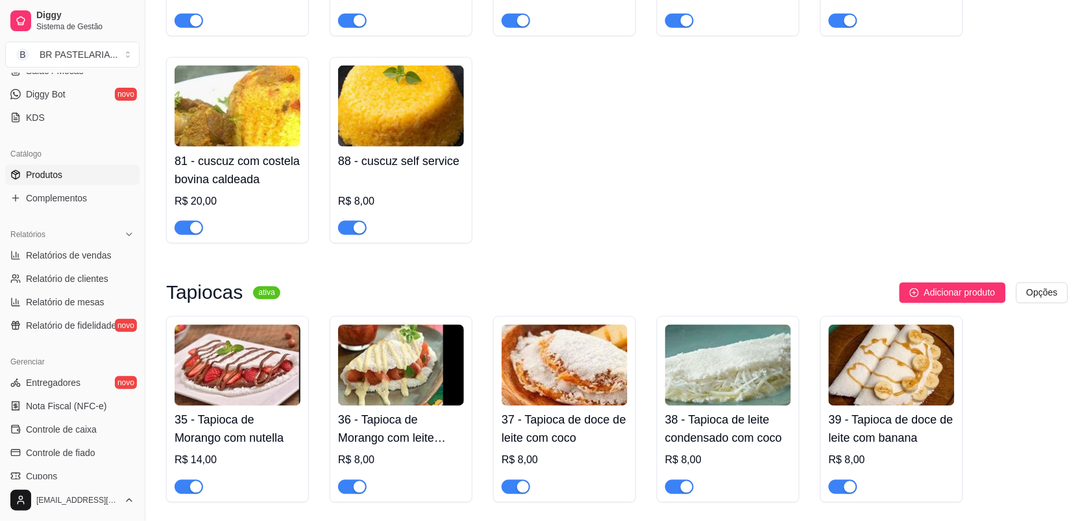
scroll to position [2109, 0]
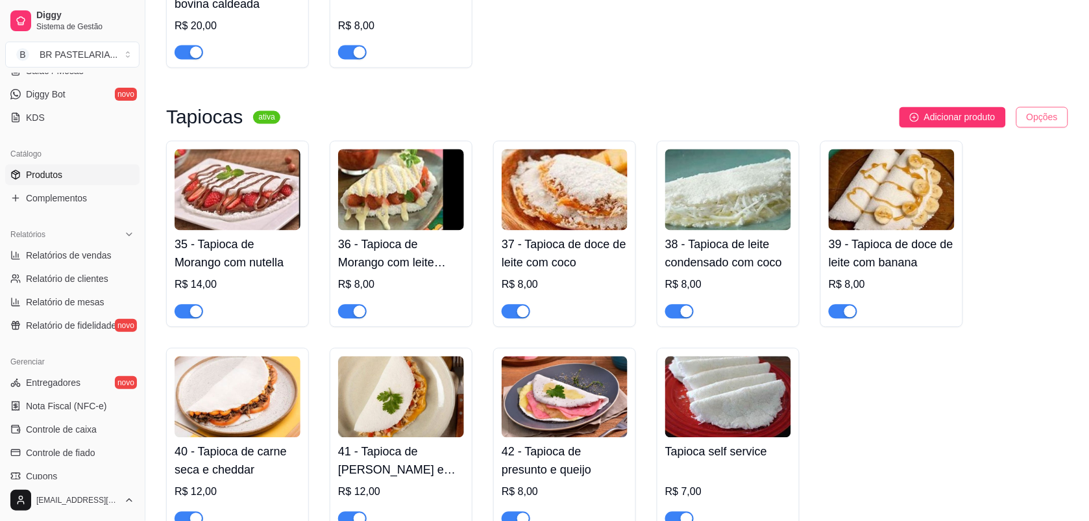
drag, startPoint x: 1027, startPoint y: 112, endPoint x: 1040, endPoint y: 121, distance: 15.5
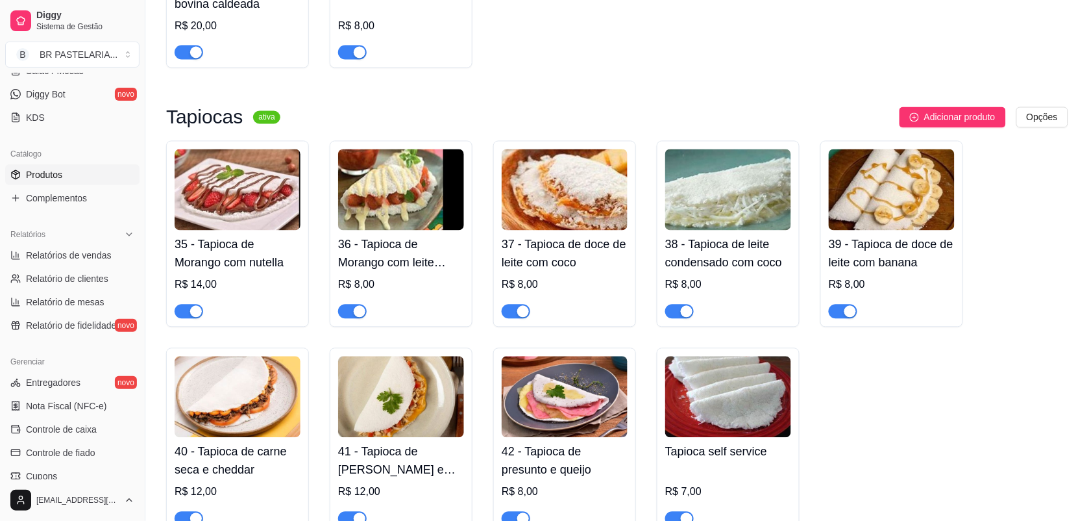
drag, startPoint x: 849, startPoint y: 325, endPoint x: 782, endPoint y: 332, distance: 67.2
click at [848, 317] on div "button" at bounding box center [850, 312] width 12 height 12
click at [672, 319] on span "button" at bounding box center [679, 311] width 29 height 14
drag, startPoint x: 519, startPoint y: 325, endPoint x: 402, endPoint y: 330, distance: 116.9
click at [518, 317] on div "button" at bounding box center [523, 312] width 12 height 12
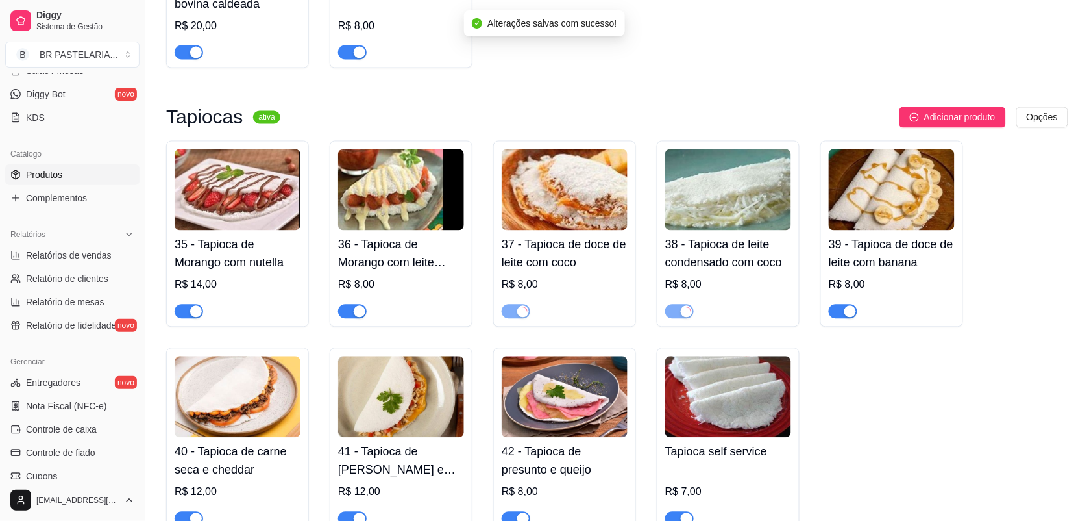
drag, startPoint x: 355, startPoint y: 325, endPoint x: 156, endPoint y: 333, distance: 198.8
click at [354, 317] on div "button" at bounding box center [360, 312] width 12 height 12
click at [182, 319] on span "button" at bounding box center [189, 311] width 29 height 14
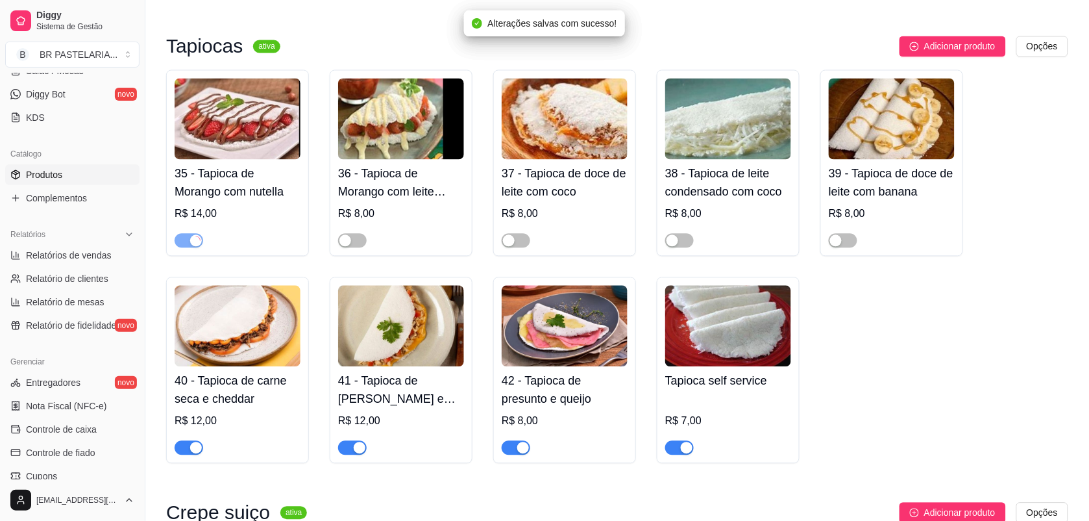
scroll to position [2191, 0]
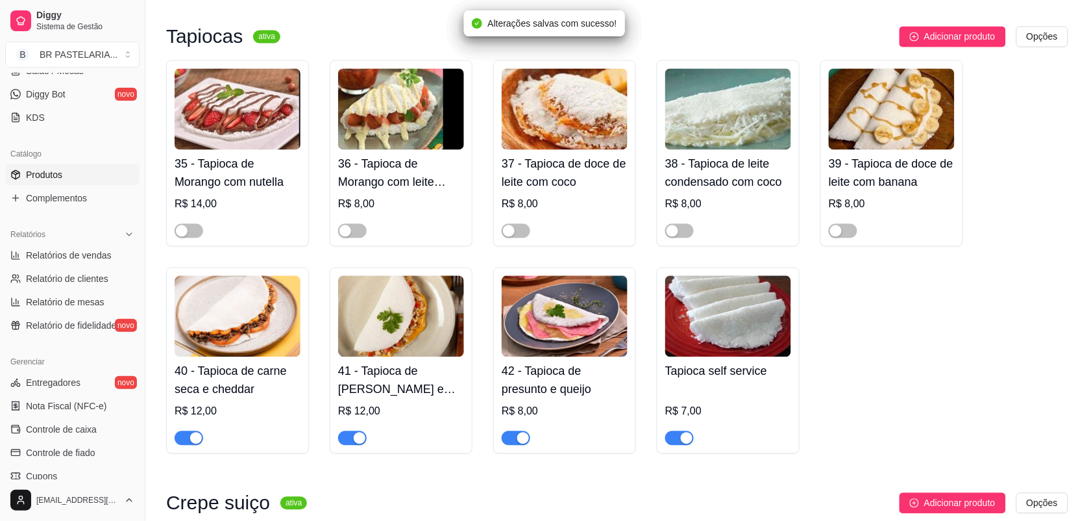
click at [193, 443] on div "button" at bounding box center [196, 438] width 12 height 12
drag, startPoint x: 357, startPoint y: 454, endPoint x: 485, endPoint y: 461, distance: 128.1
click at [357, 443] on div "button" at bounding box center [360, 438] width 12 height 12
click at [513, 445] on span "button" at bounding box center [516, 437] width 29 height 14
click at [680, 445] on button "button" at bounding box center [679, 437] width 29 height 14
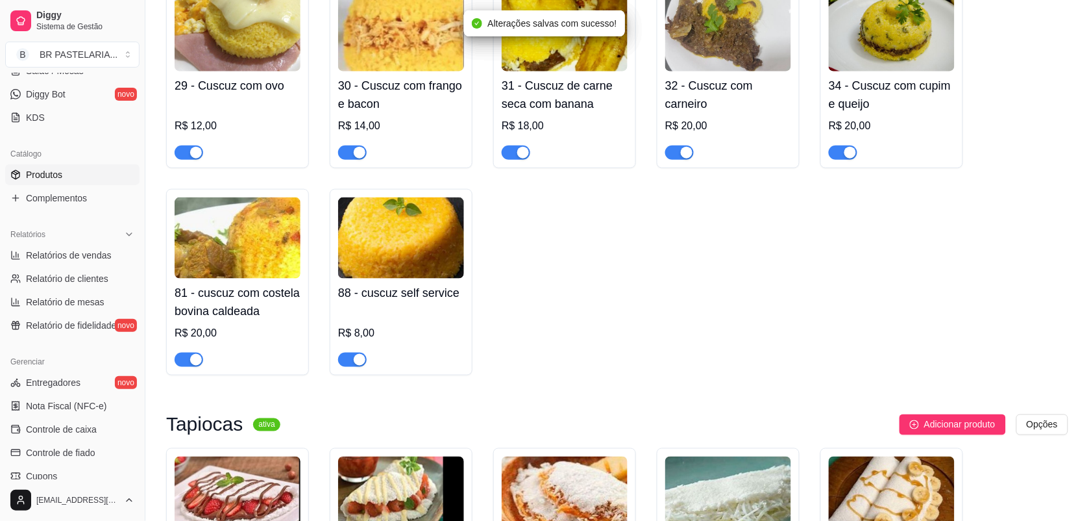
scroll to position [1785, 0]
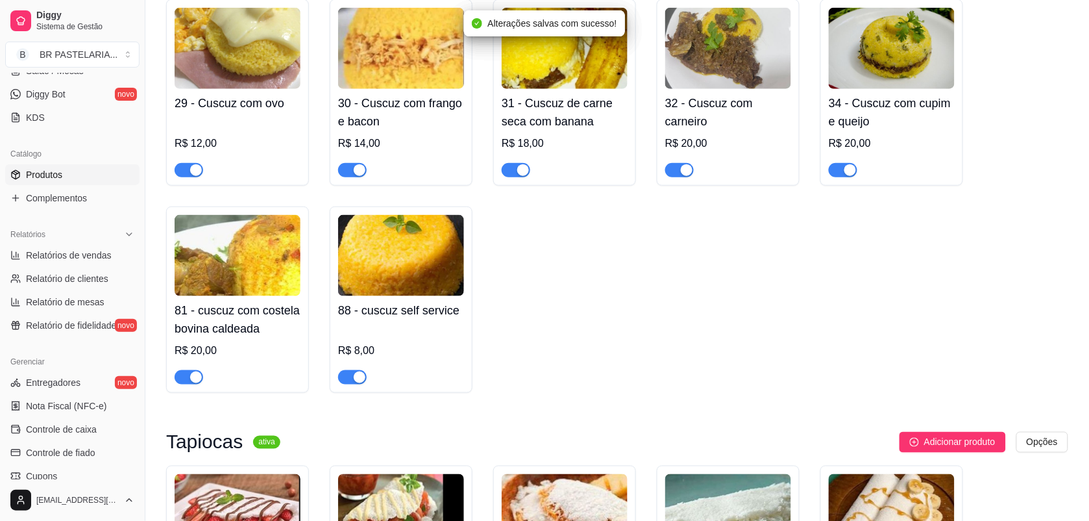
drag, startPoint x: 358, startPoint y: 182, endPoint x: 325, endPoint y: 182, distance: 33.8
click at [358, 176] on div "button" at bounding box center [360, 170] width 12 height 12
click at [183, 177] on span "button" at bounding box center [189, 170] width 29 height 14
click at [190, 393] on div "81 - cuscuz com costela bovina caldeada R$ 20,00" at bounding box center [237, 299] width 143 height 186
click at [187, 384] on span "button" at bounding box center [189, 377] width 29 height 14
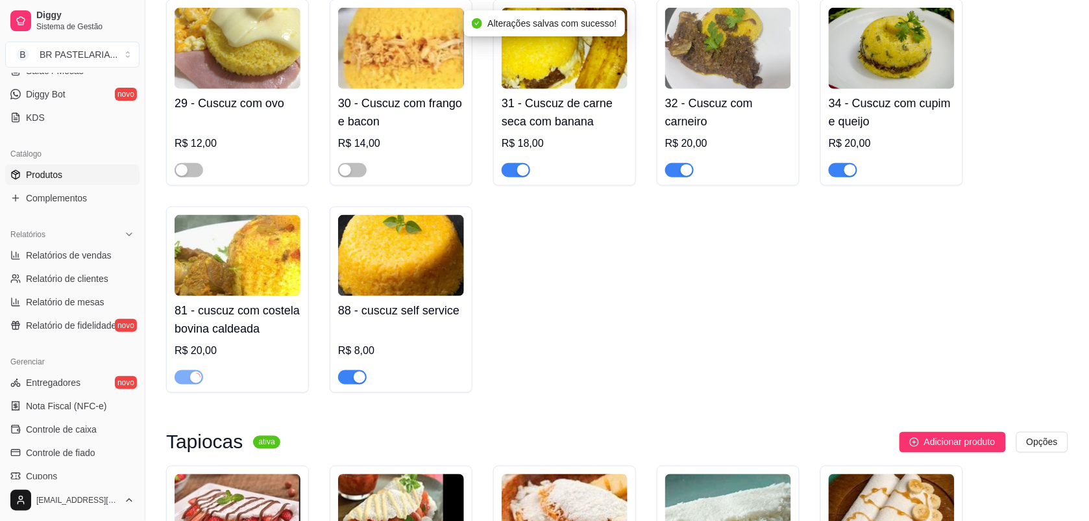
click at [349, 384] on span "button" at bounding box center [352, 377] width 29 height 14
click at [517, 176] on div "button" at bounding box center [523, 170] width 12 height 12
click at [679, 177] on span "button" at bounding box center [679, 170] width 29 height 14
click at [850, 176] on div "button" at bounding box center [850, 170] width 12 height 12
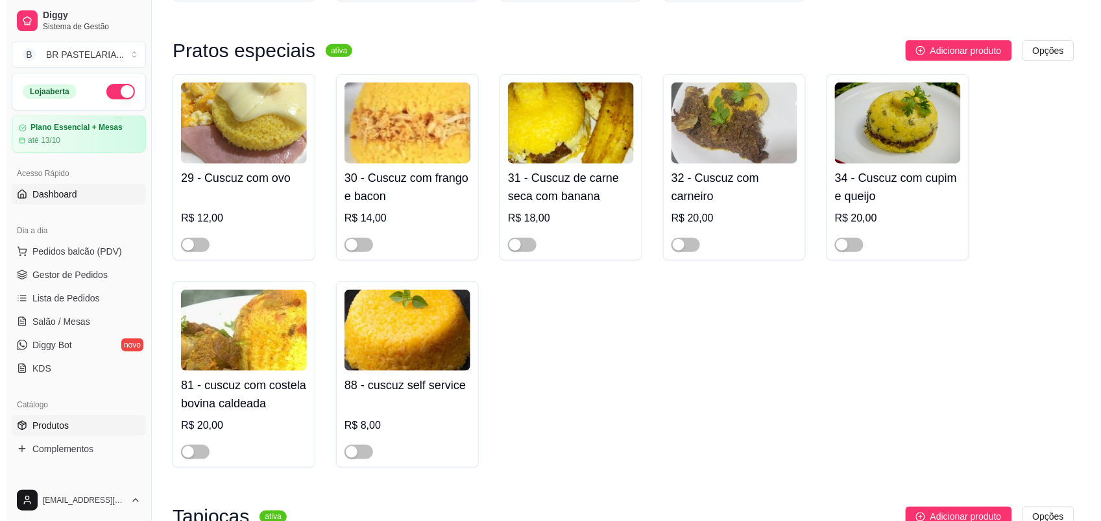
scroll to position [1704, 0]
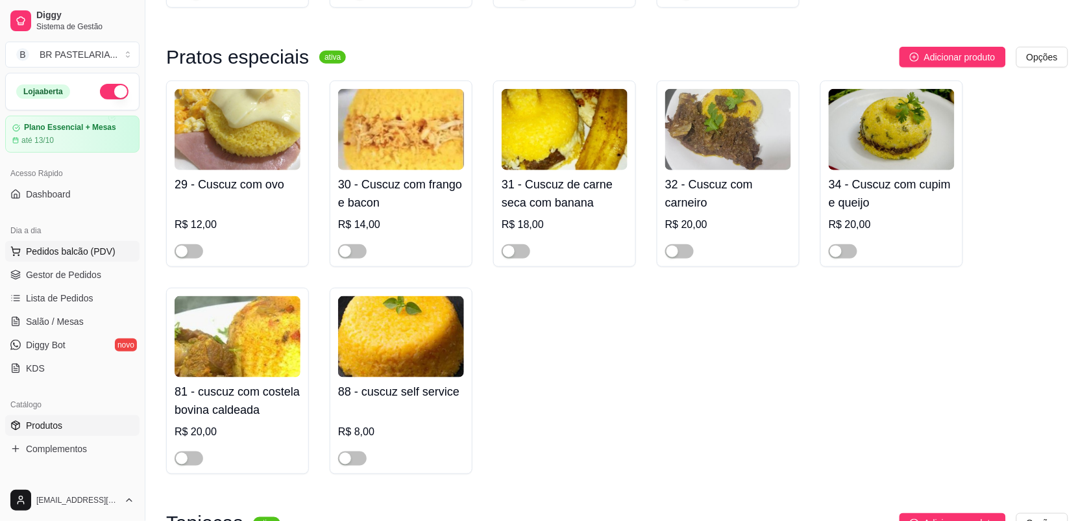
click at [60, 247] on span "Pedidos balcão (PDV)" at bounding box center [71, 251] width 90 height 13
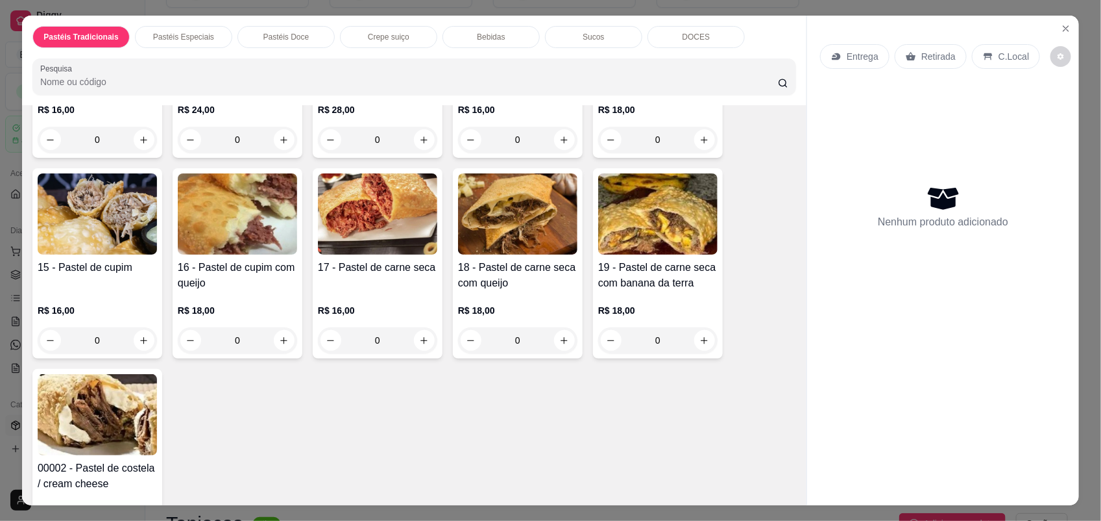
scroll to position [487, 0]
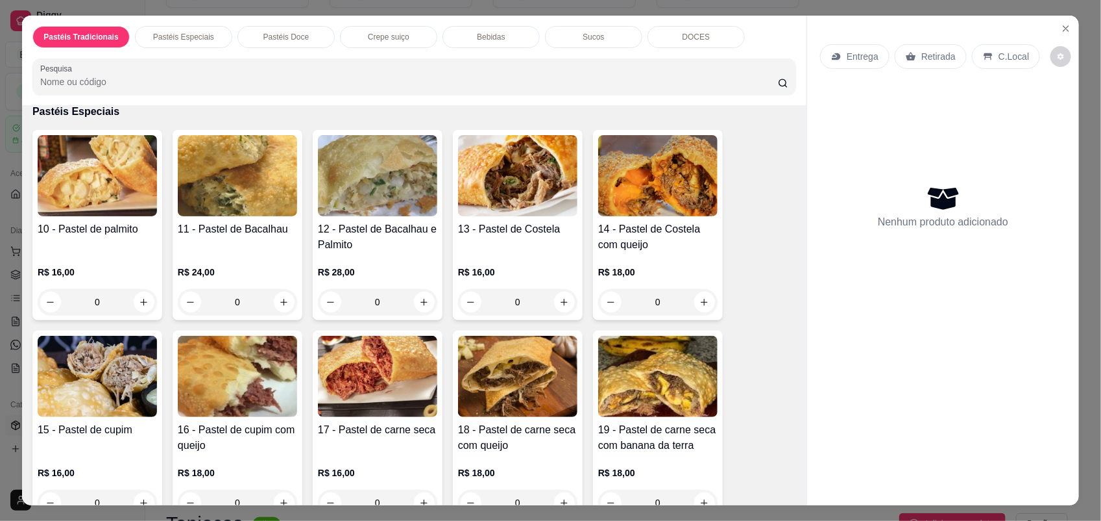
click at [565, 301] on div "0" at bounding box center [517, 302] width 119 height 26
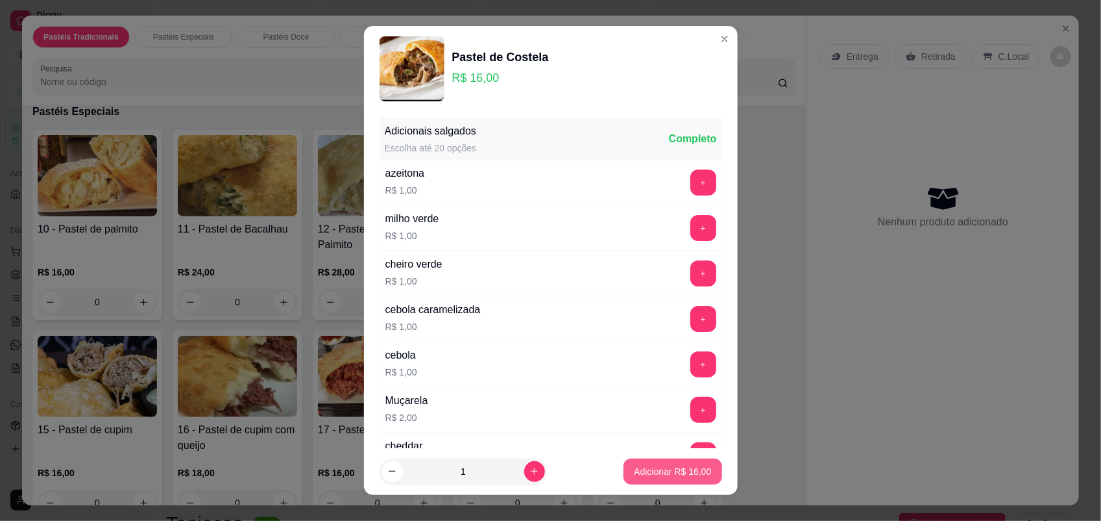
click at [634, 466] on p "Adicionar R$ 16,00" at bounding box center [672, 471] width 77 height 13
type input "1"
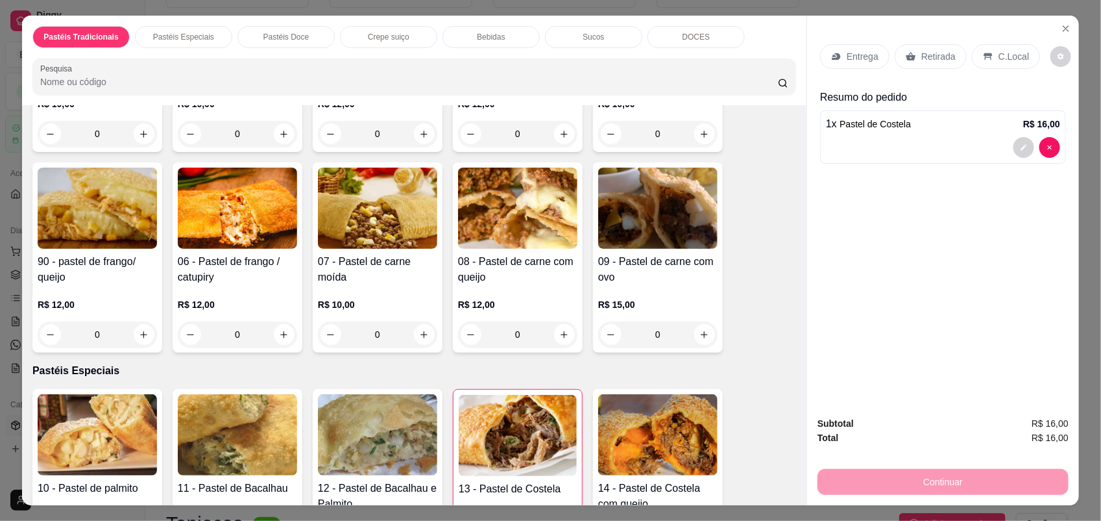
scroll to position [243, 0]
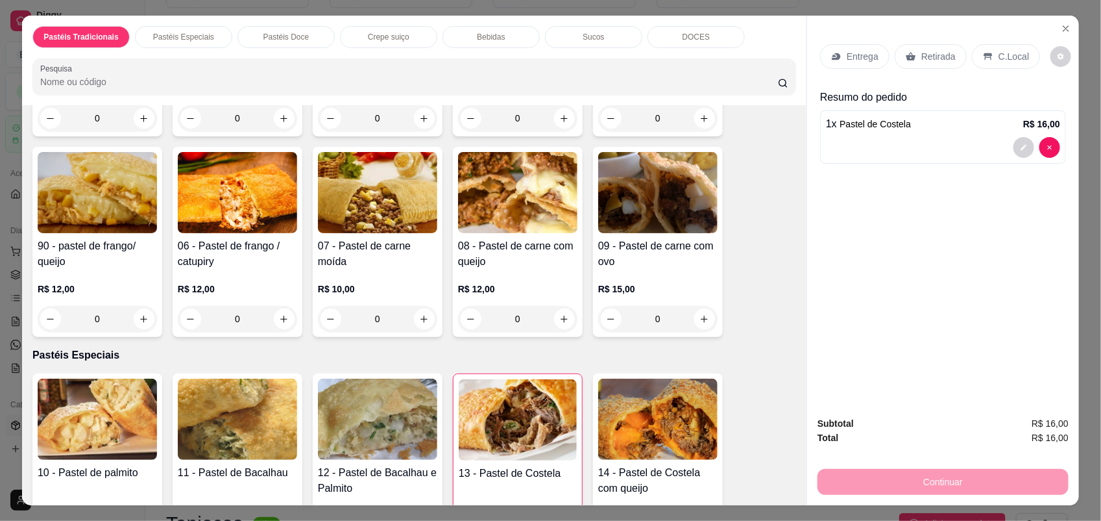
click at [565, 315] on div "0" at bounding box center [517, 319] width 119 height 26
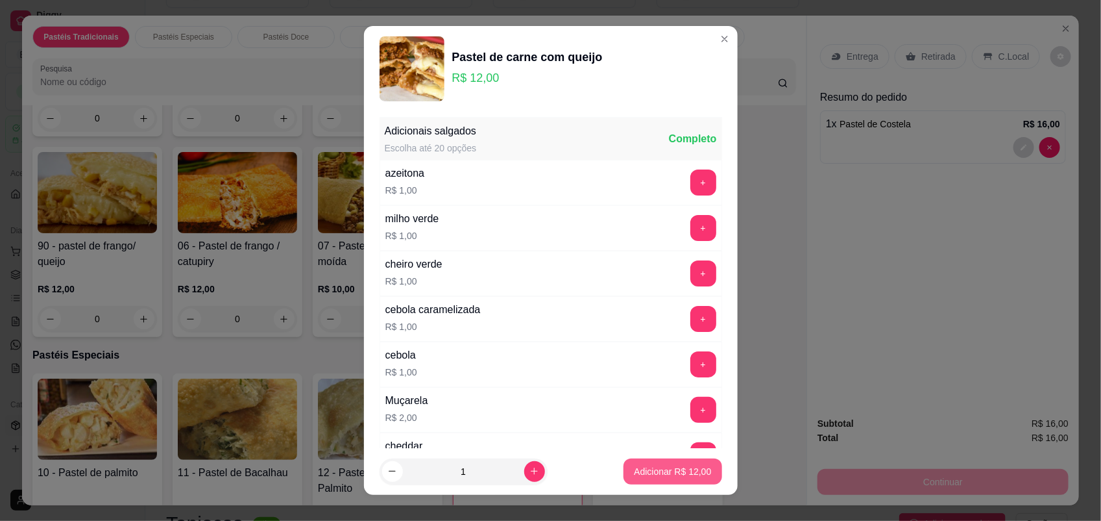
click at [674, 482] on button "Adicionar R$ 12,00" at bounding box center [673, 471] width 98 height 26
type input "1"
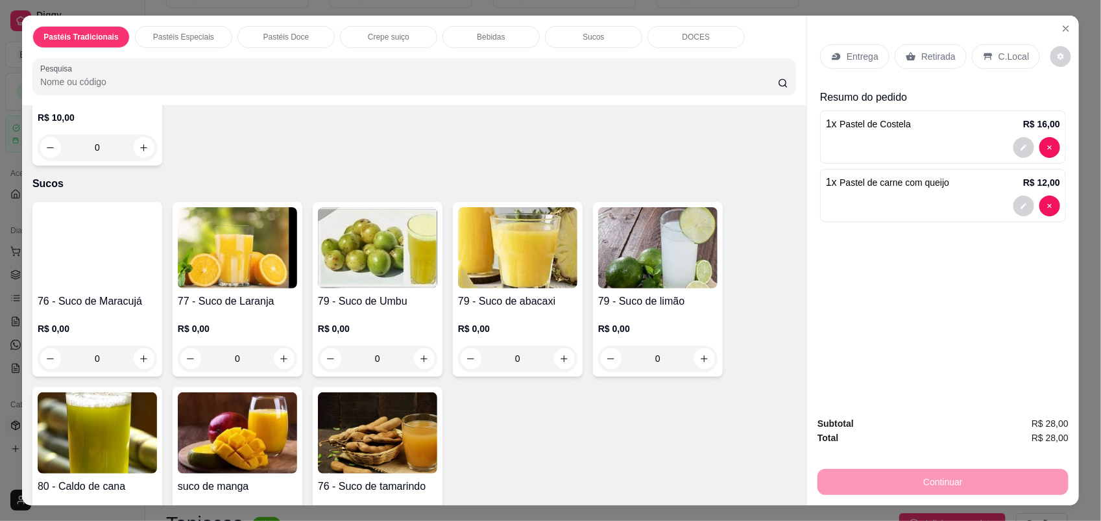
scroll to position [3083, 0]
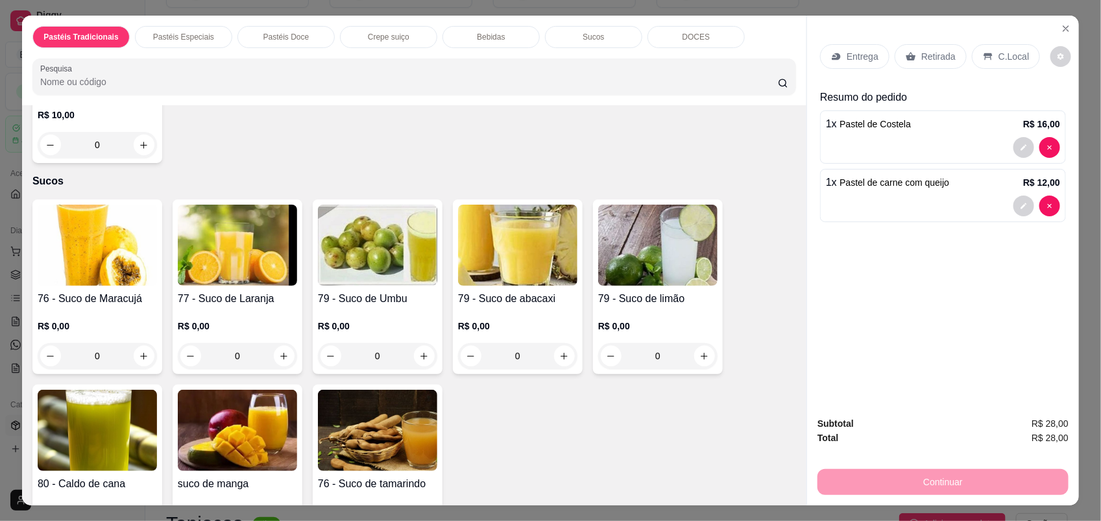
click at [225, 319] on p "R$ 0,00" at bounding box center [237, 325] width 119 height 13
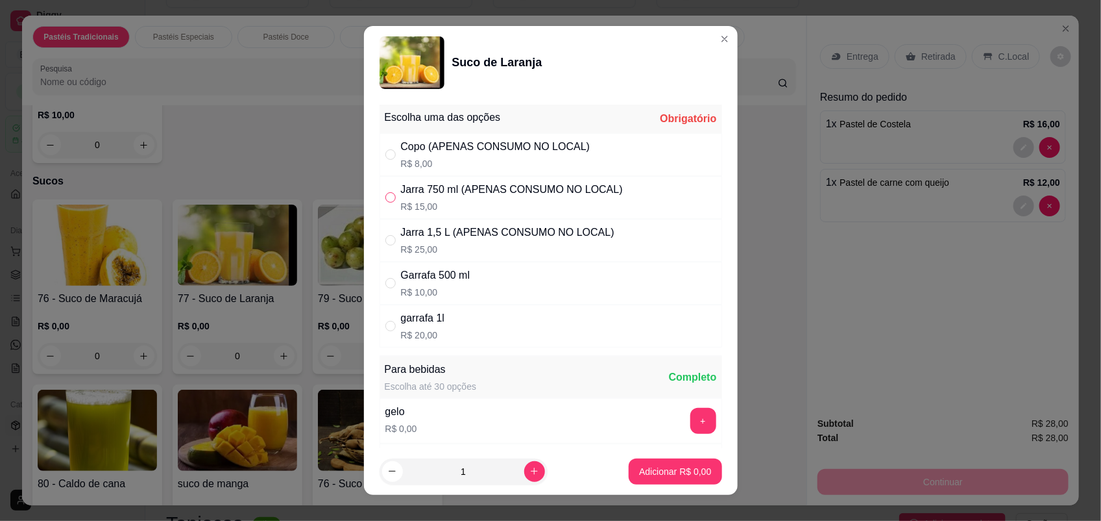
click at [387, 198] on input "" at bounding box center [391, 197] width 10 height 10
radio input "true"
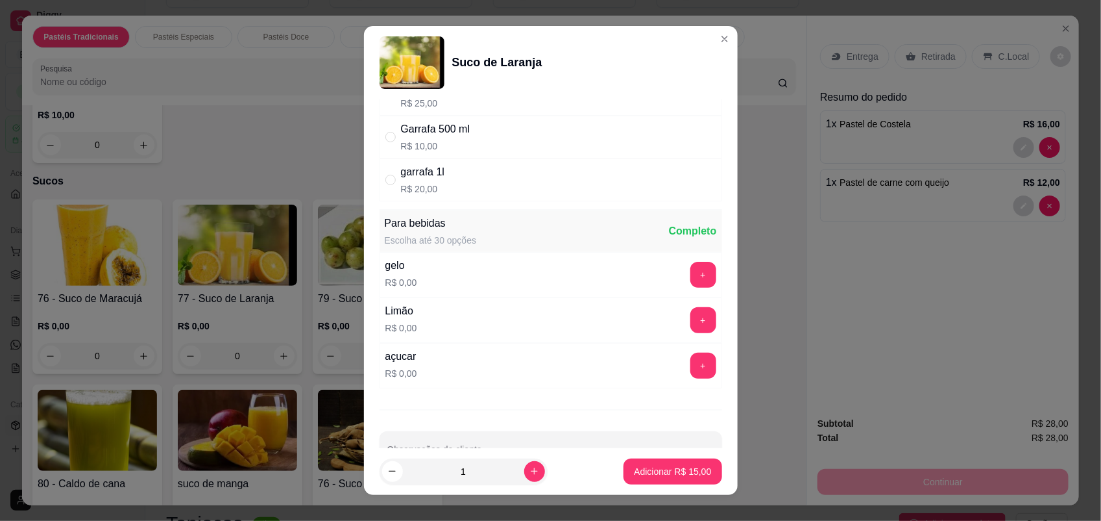
scroll to position [186, 0]
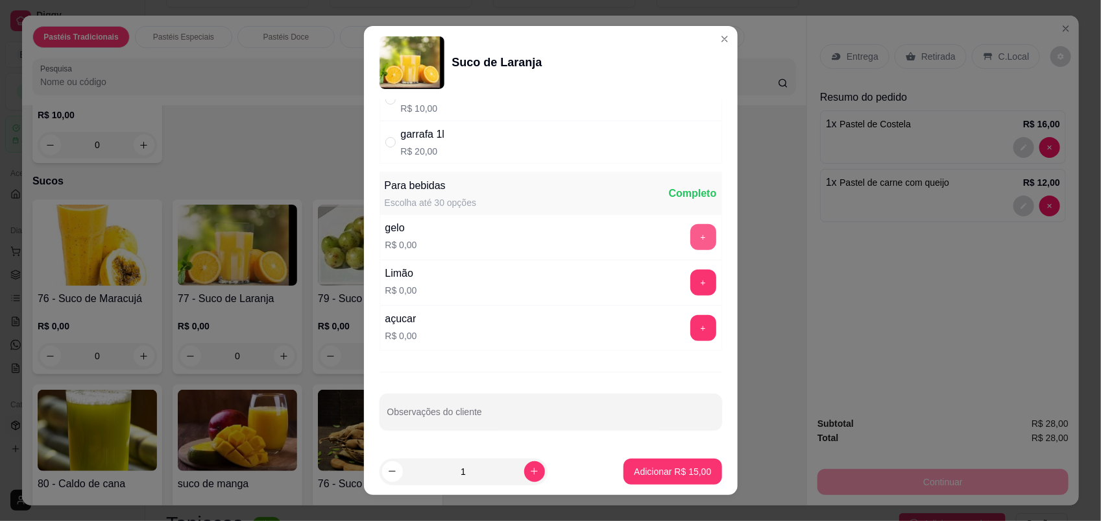
click at [691, 234] on button "+" at bounding box center [704, 237] width 26 height 26
click at [691, 328] on button "+" at bounding box center [704, 328] width 26 height 26
click at [633, 332] on button "-" at bounding box center [646, 328] width 26 height 26
click at [633, 235] on button "-" at bounding box center [645, 236] width 25 height 25
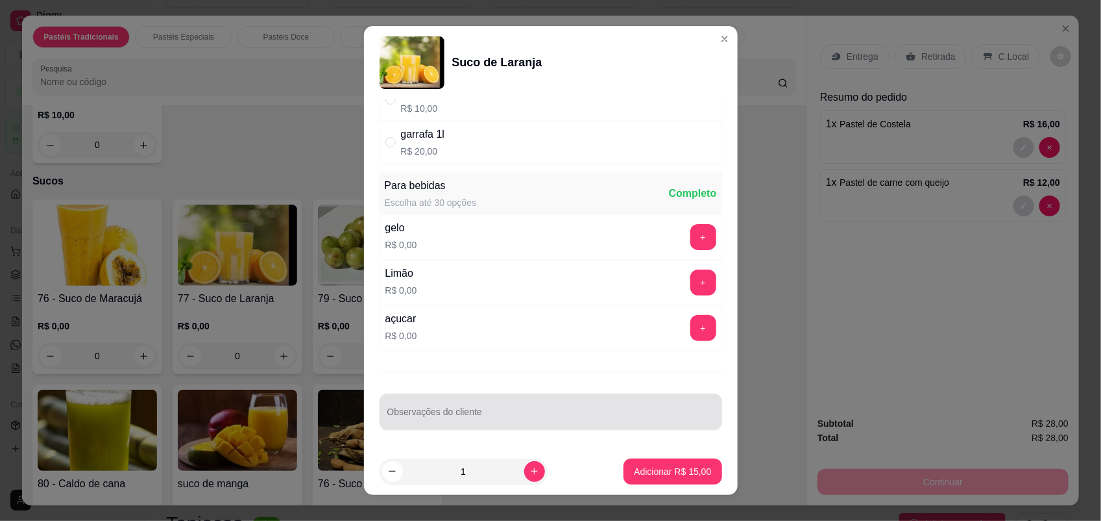
click at [510, 400] on div at bounding box center [550, 412] width 327 height 26
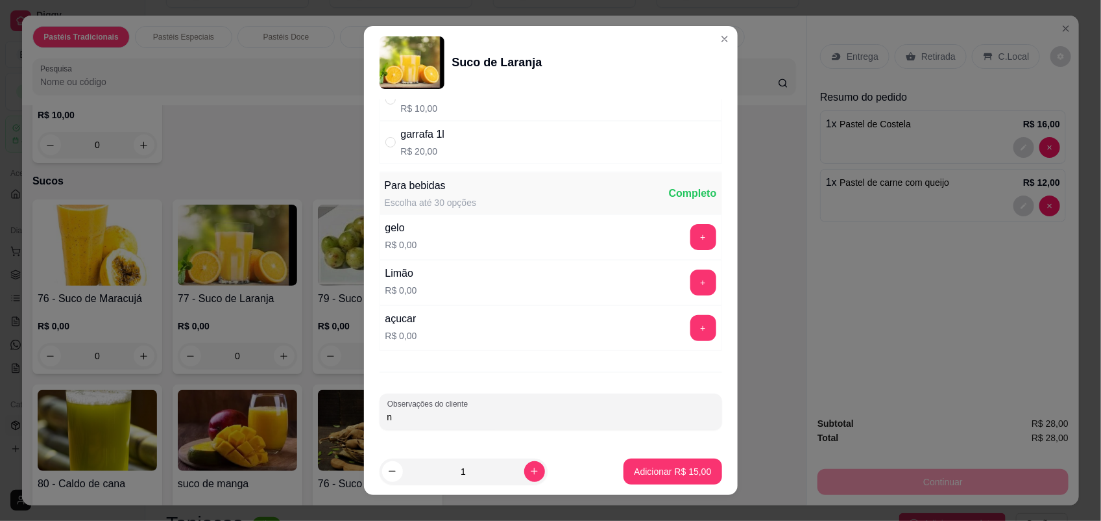
type input "n"
type input "GARRAFA"
click at [659, 468] on p "Adicionar R$ 15,00" at bounding box center [672, 471] width 77 height 13
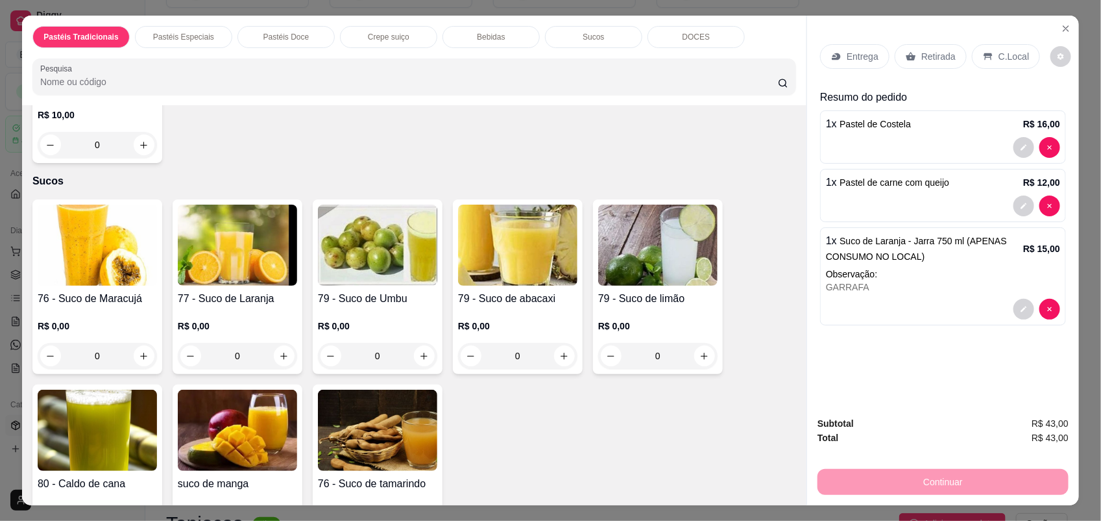
click at [861, 50] on p "Entrega" at bounding box center [863, 56] width 32 height 13
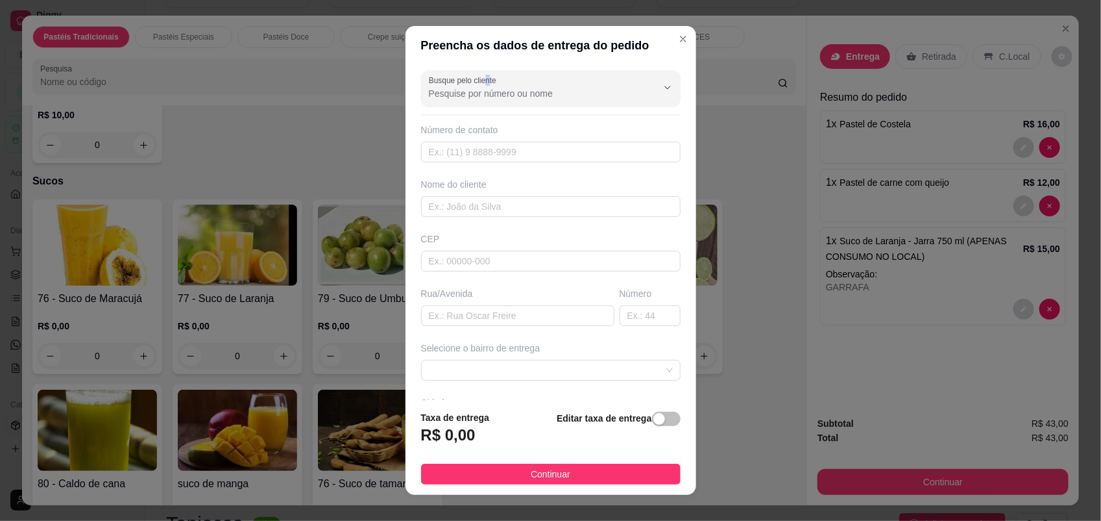
click at [480, 78] on label "Busque pelo cliente" at bounding box center [465, 80] width 72 height 11
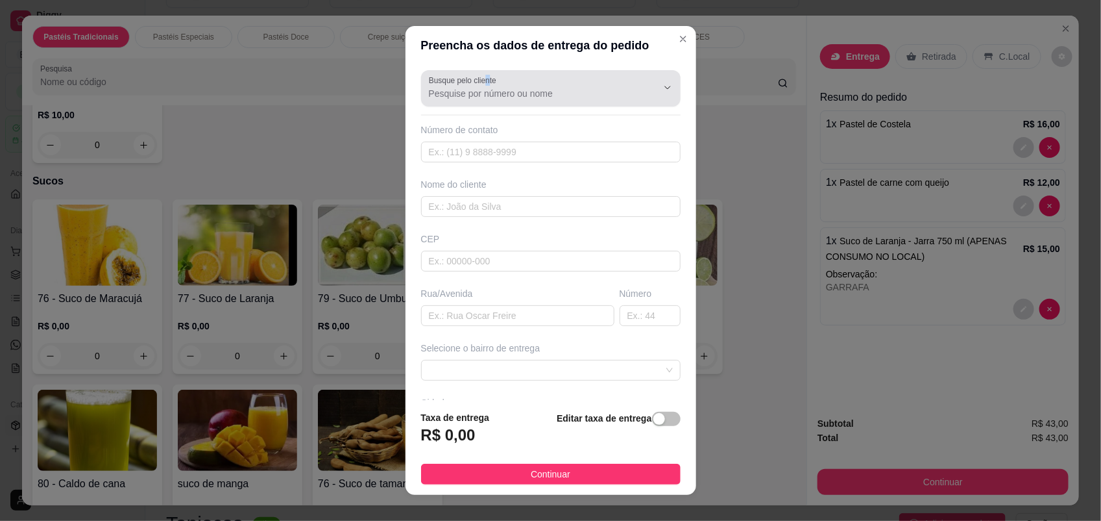
click at [482, 90] on input "Busque pelo cliente" at bounding box center [533, 93] width 208 height 13
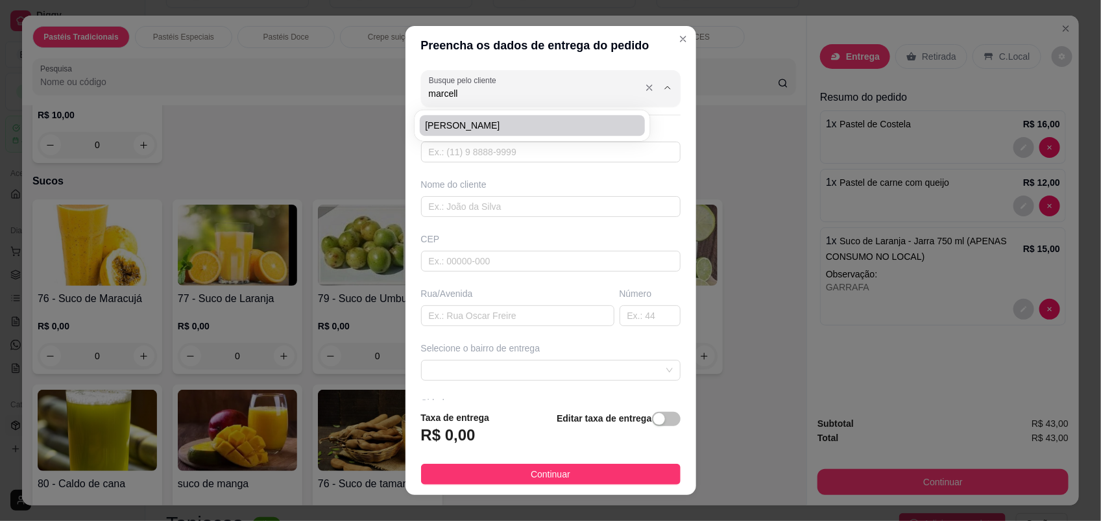
click at [575, 87] on input "marcell" at bounding box center [533, 93] width 208 height 13
type input "marcell"
click at [645, 88] on icon "Show suggestions" at bounding box center [650, 87] width 10 height 10
type input "nana"
type input "11968342264"
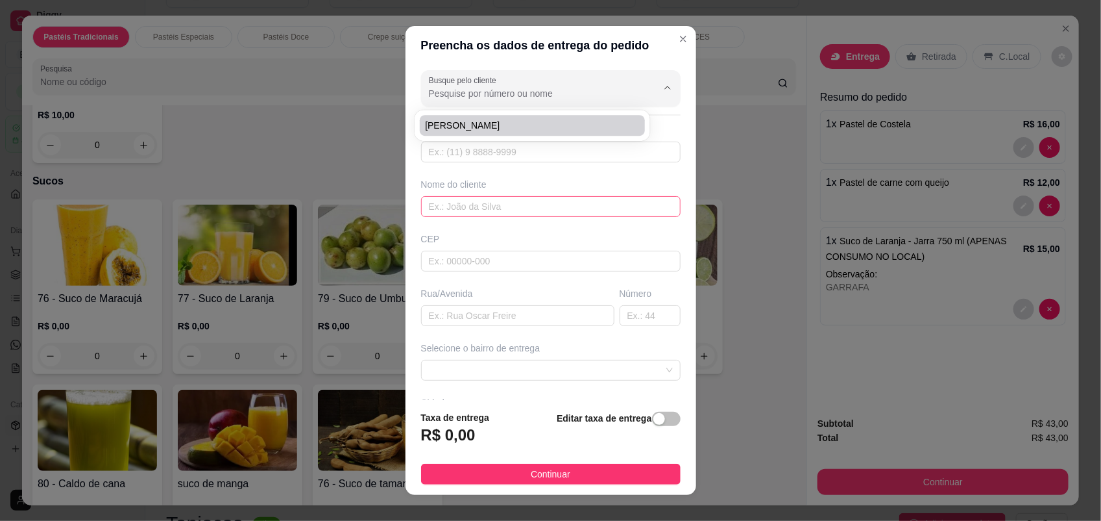
type input "nana"
type input "[GEOGRAPHIC_DATA][PERSON_NAME]"
type input "65"
type input "em frente a [PERSON_NAME]"
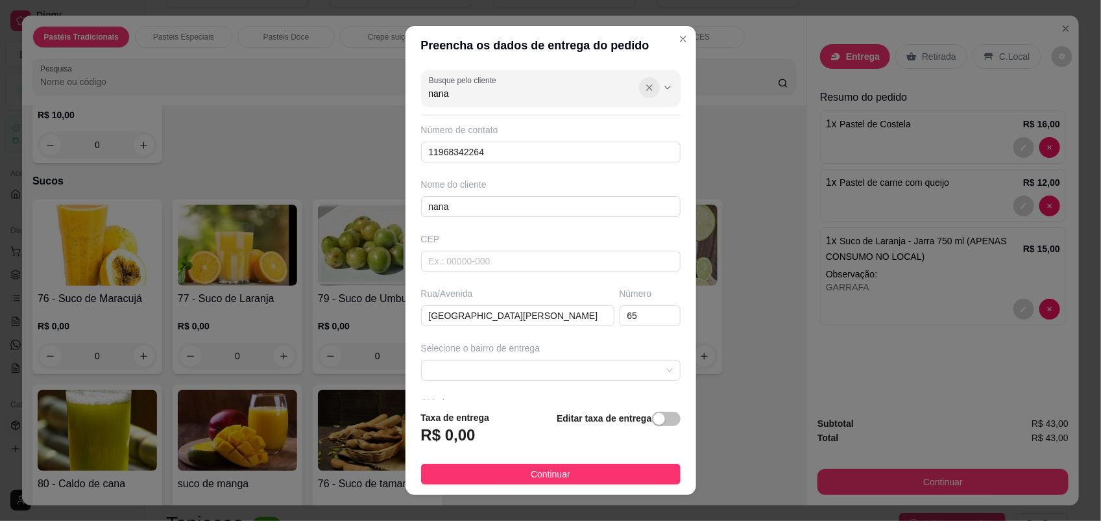
click at [645, 85] on icon "Show suggestions" at bounding box center [650, 87] width 10 height 10
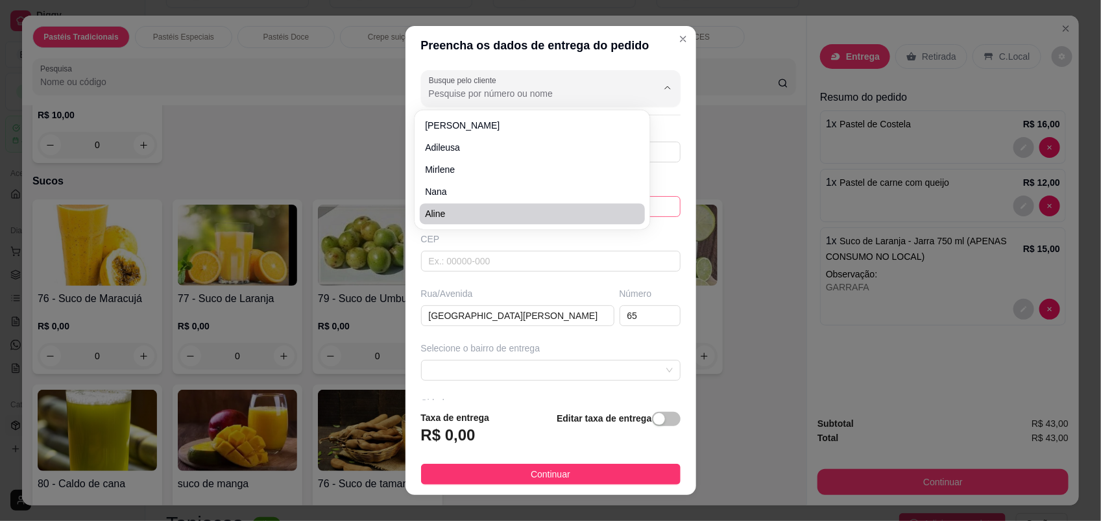
click at [515, 207] on span "Aline" at bounding box center [526, 213] width 202 height 13
type input "Aline"
type input "7781068555"
type input "Aline"
type input "46360000"
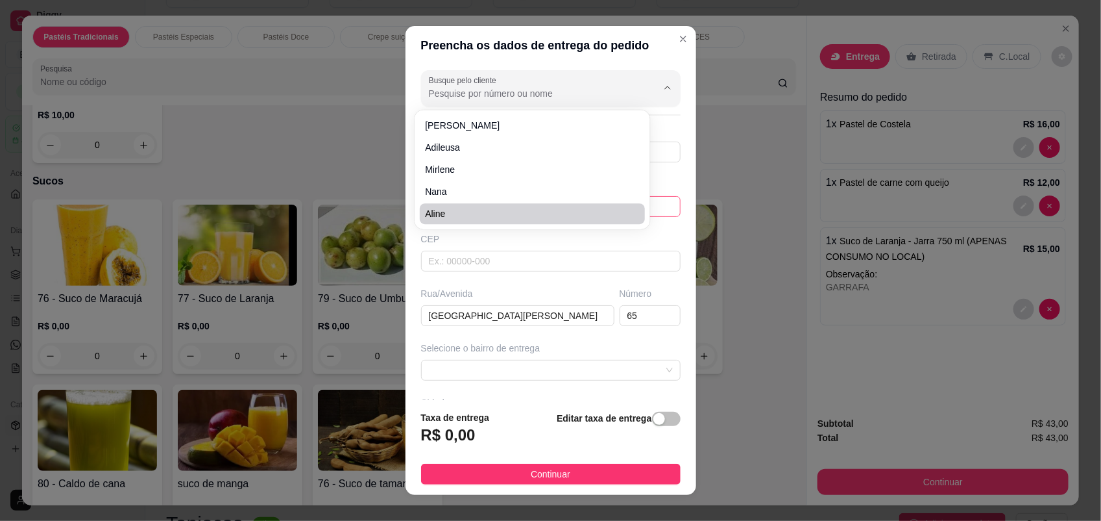
type input "[STREET_ADDRESS]"
type input "61"
type input "Pindai"
type input "entregar na casa de [PERSON_NAME], do lado da casa de [PERSON_NAME]"
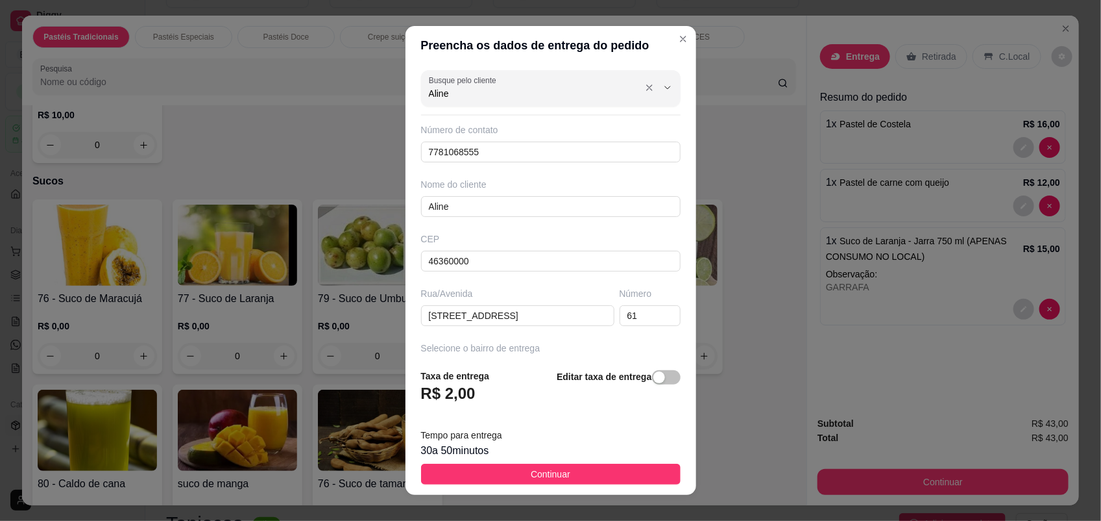
drag, startPoint x: 606, startPoint y: 90, endPoint x: 620, endPoint y: 90, distance: 14.3
click at [637, 90] on div at bounding box center [658, 87] width 42 height 25
click at [647, 88] on icon "Show suggestions" at bounding box center [649, 87] width 5 height 5
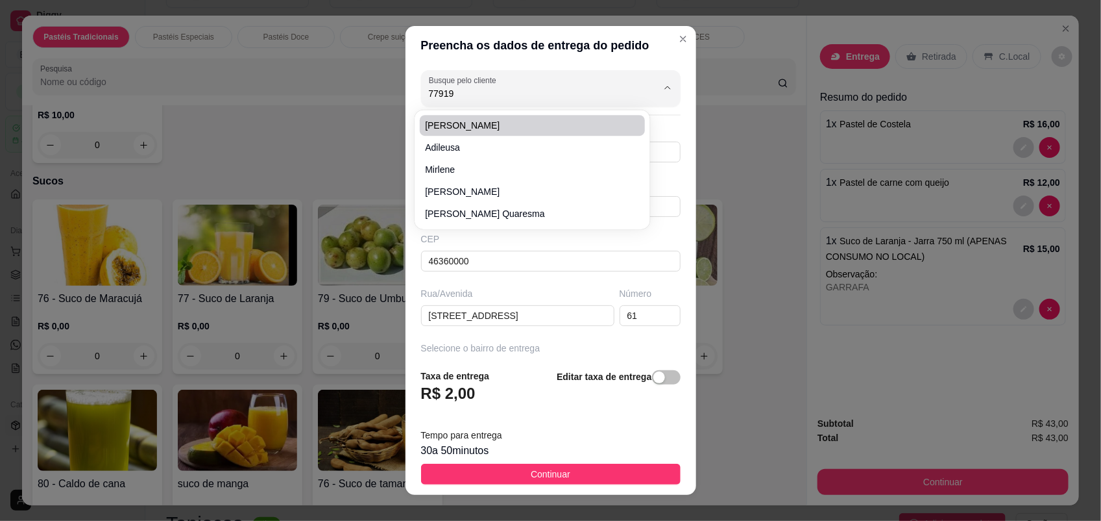
type input "779197"
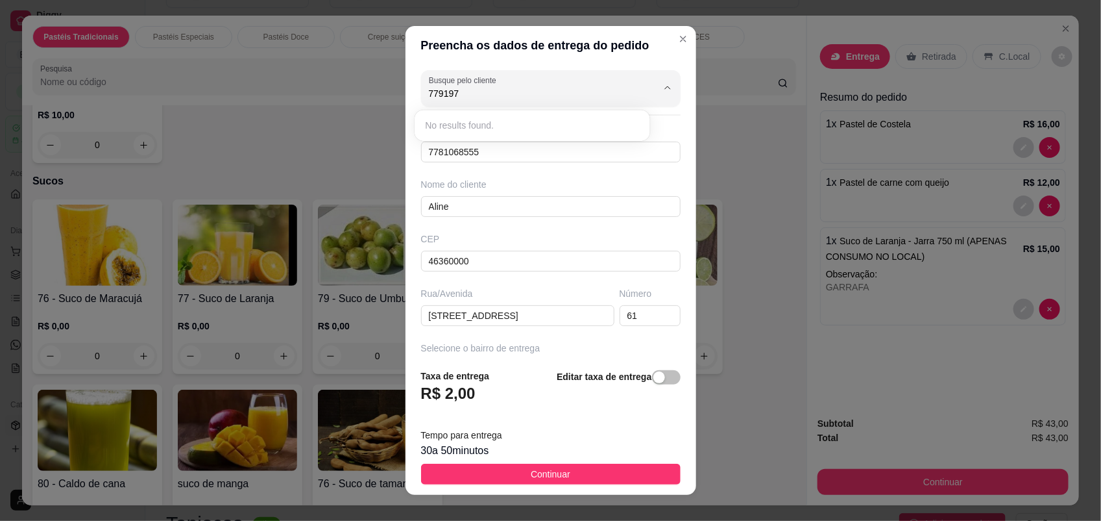
click at [563, 179] on div "Nome do cliente" at bounding box center [551, 184] width 260 height 13
drag, startPoint x: 519, startPoint y: 154, endPoint x: 221, endPoint y: 153, distance: 298.6
click at [223, 153] on div "Preencha os dados de entrega do pedido Busque pelo cliente Número de contato 77…" at bounding box center [550, 260] width 1101 height 521
type input "[PHONE_NUMBER]"
drag, startPoint x: 492, startPoint y: 204, endPoint x: 391, endPoint y: 192, distance: 101.4
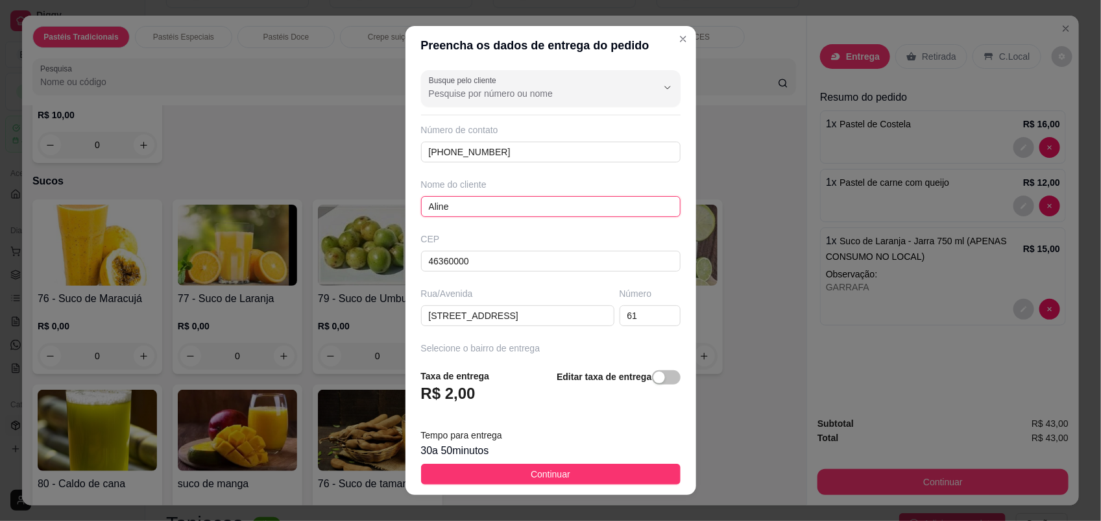
click at [393, 192] on div "Preencha os dados de entrega do pedido Busque pelo cliente Número de contato [P…" at bounding box center [550, 260] width 1101 height 521
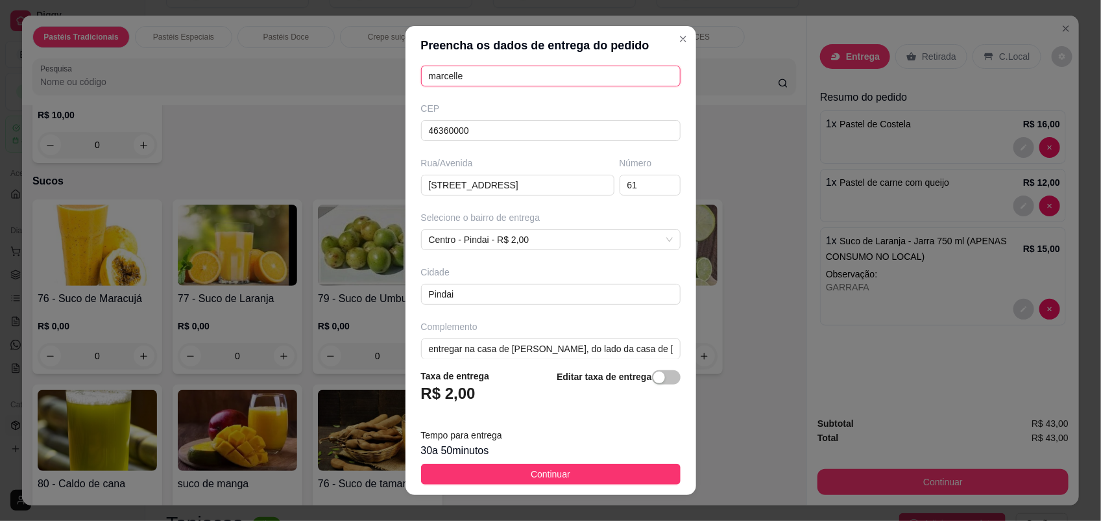
scroll to position [146, 0]
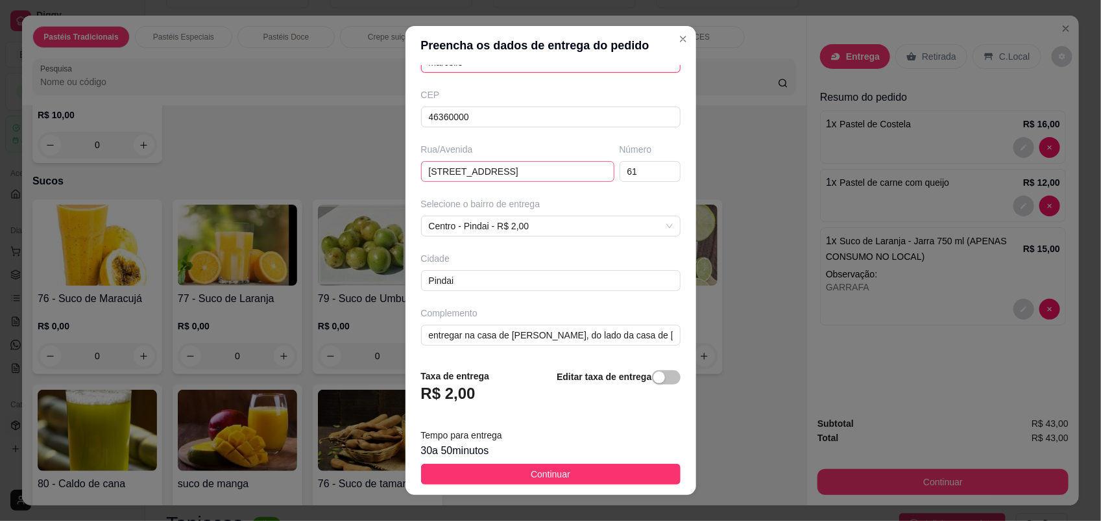
type input "marcelle"
drag, startPoint x: 528, startPoint y: 166, endPoint x: 359, endPoint y: 171, distance: 168.8
click at [361, 171] on div "Preencha os dados de entrega do pedido Busque pelo cliente Número de contato [P…" at bounding box center [550, 260] width 1101 height 521
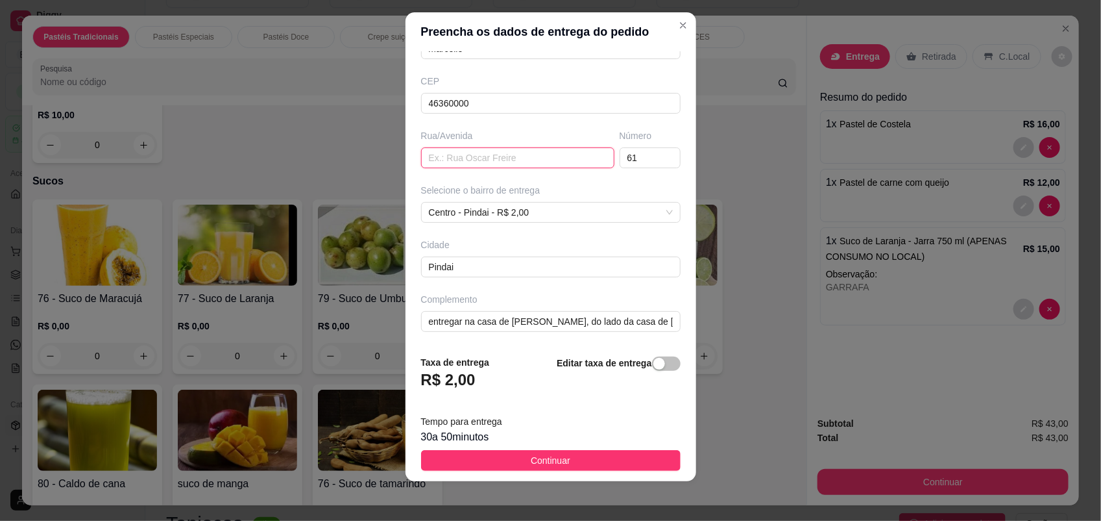
scroll to position [15, 0]
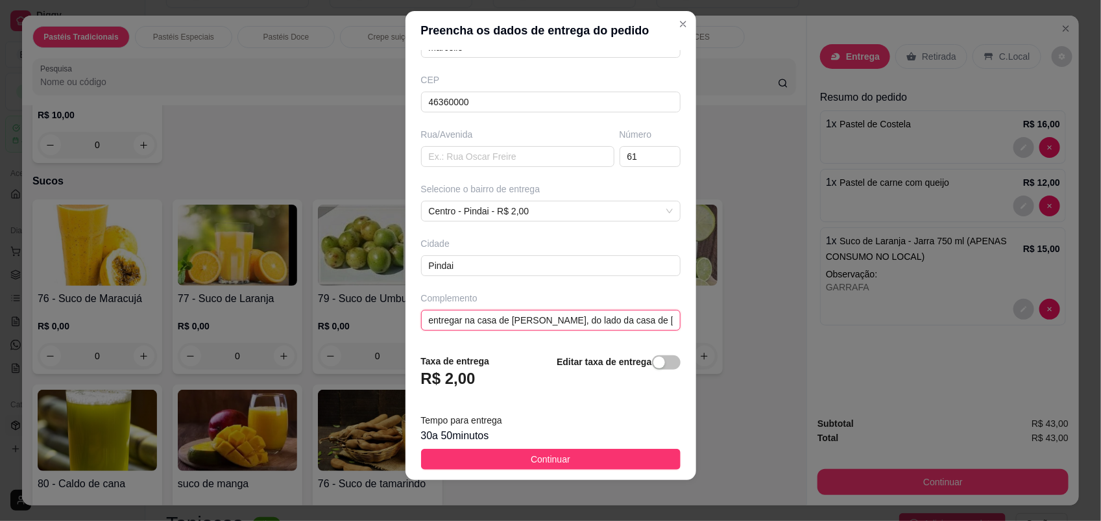
click at [640, 322] on input "entregar na casa de [PERSON_NAME], do lado da casa de [PERSON_NAME]" at bounding box center [551, 320] width 260 height 21
click at [641, 322] on input "entregar na casa de [PERSON_NAME], do lado da casa de [PERSON_NAME]" at bounding box center [551, 320] width 260 height 21
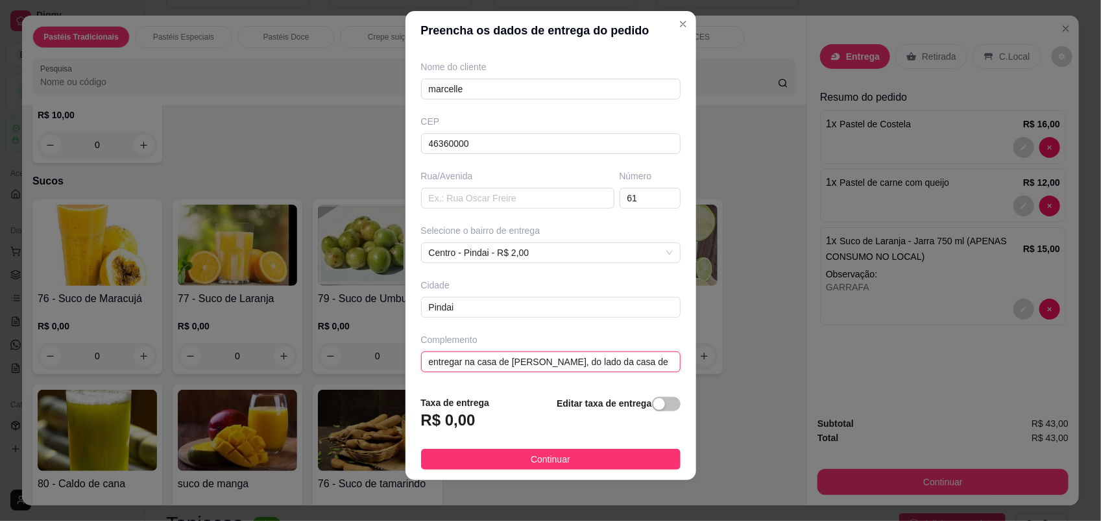
scroll to position [104, 0]
type input "e"
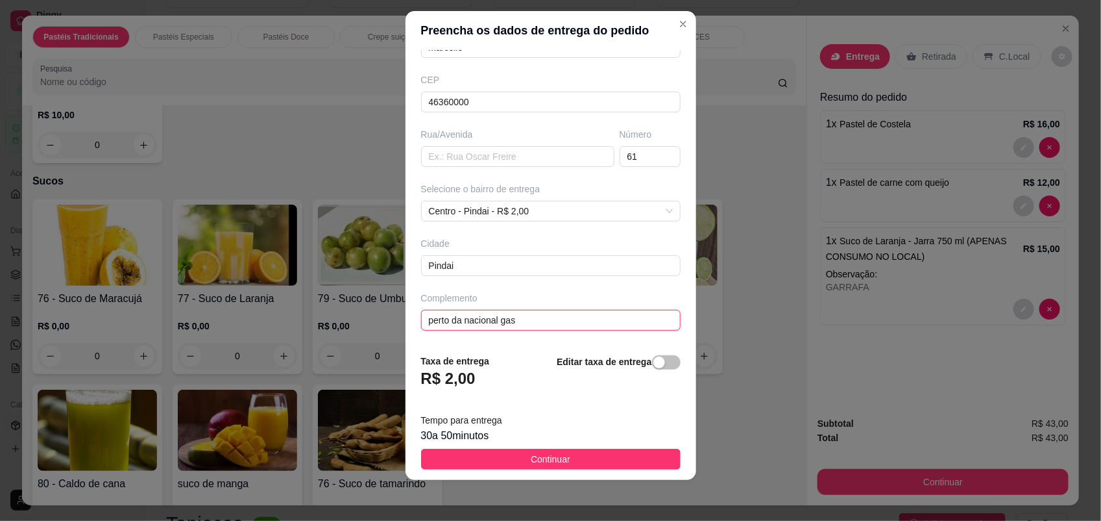
scroll to position [146, 0]
type input "perto da nacional gas"
click at [638, 156] on input "61" at bounding box center [650, 156] width 61 height 21
type input "6"
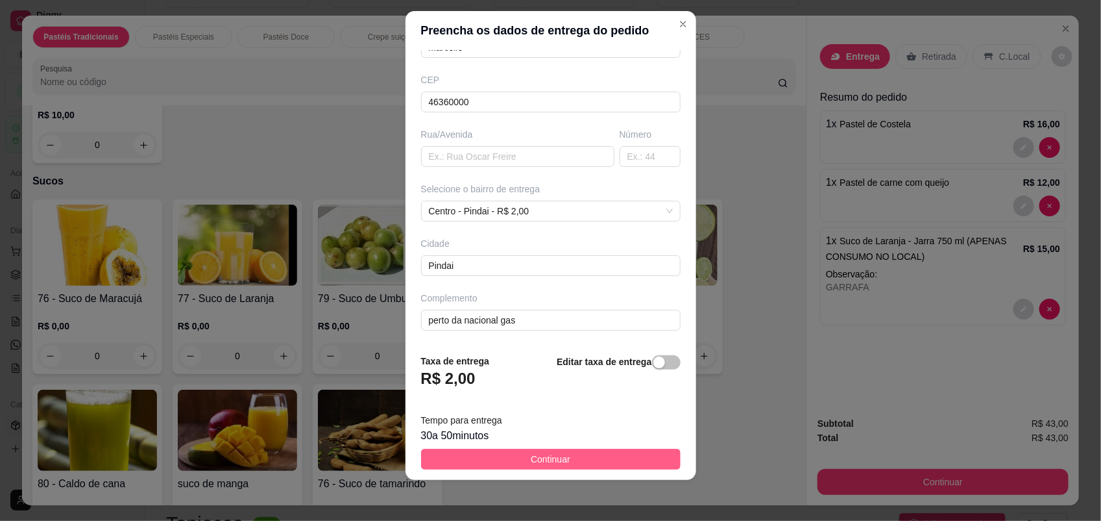
click at [511, 465] on button "Continuar" at bounding box center [551, 458] width 260 height 21
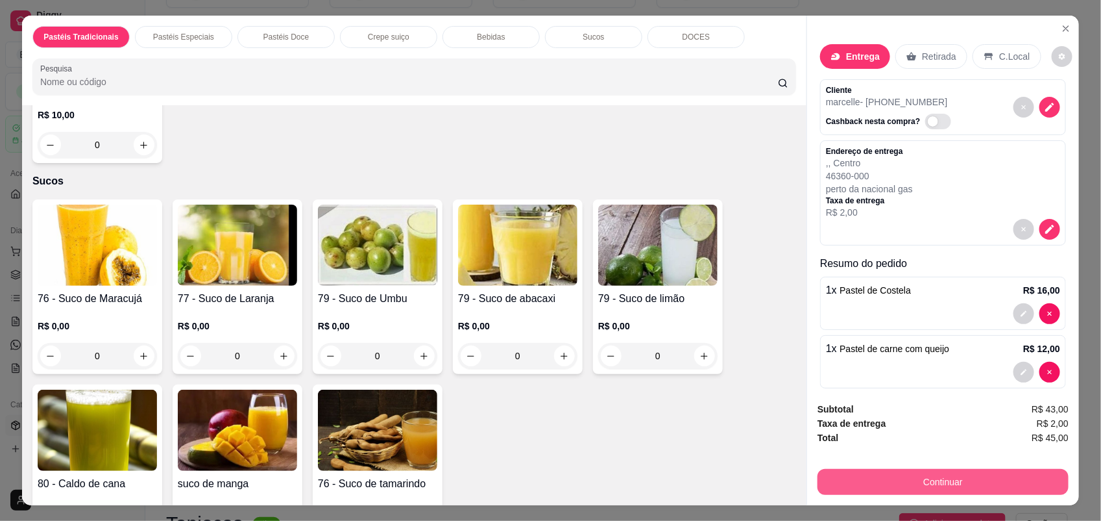
click at [981, 471] on button "Continuar" at bounding box center [943, 482] width 251 height 26
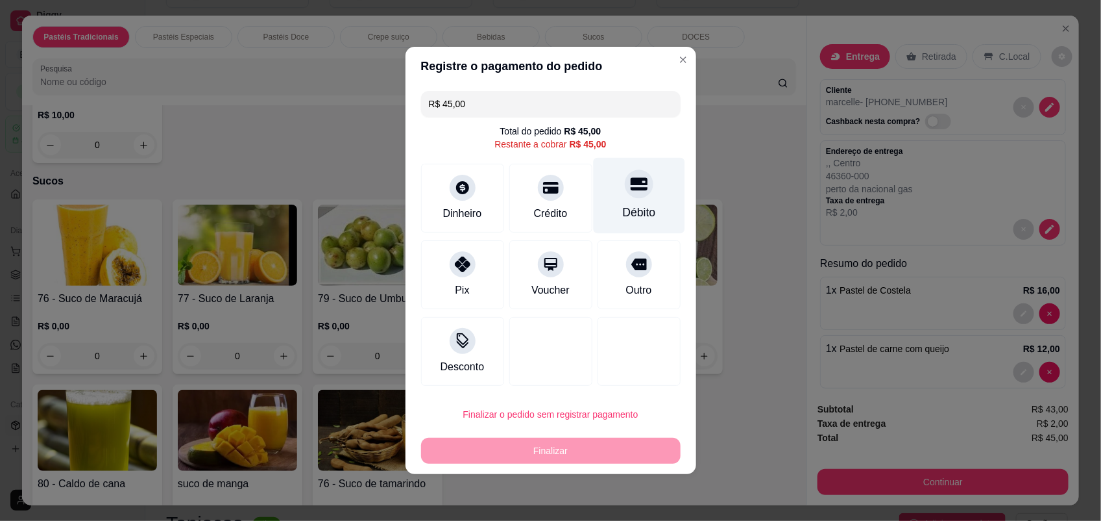
click at [625, 193] on div at bounding box center [639, 183] width 29 height 29
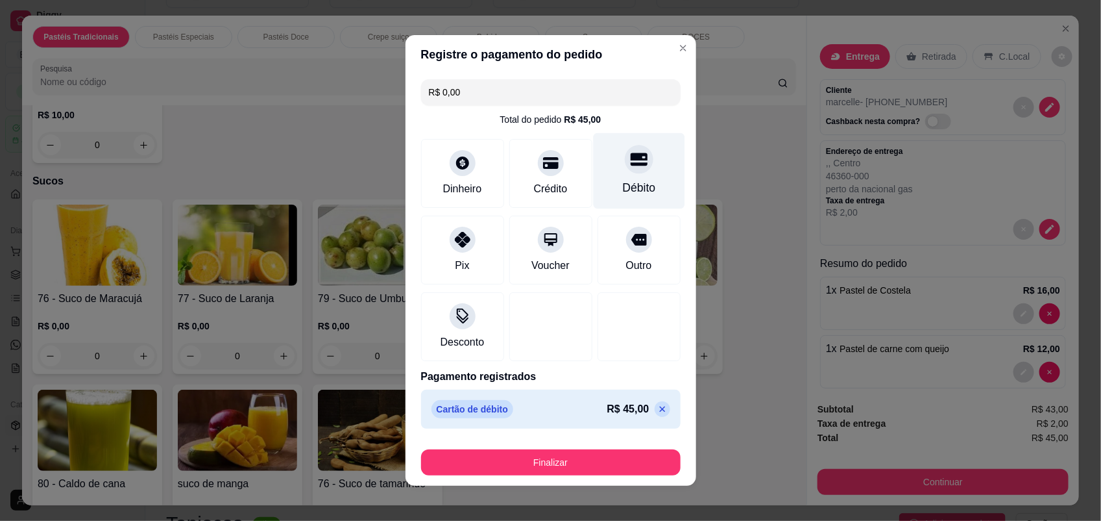
type input "R$ 0,00"
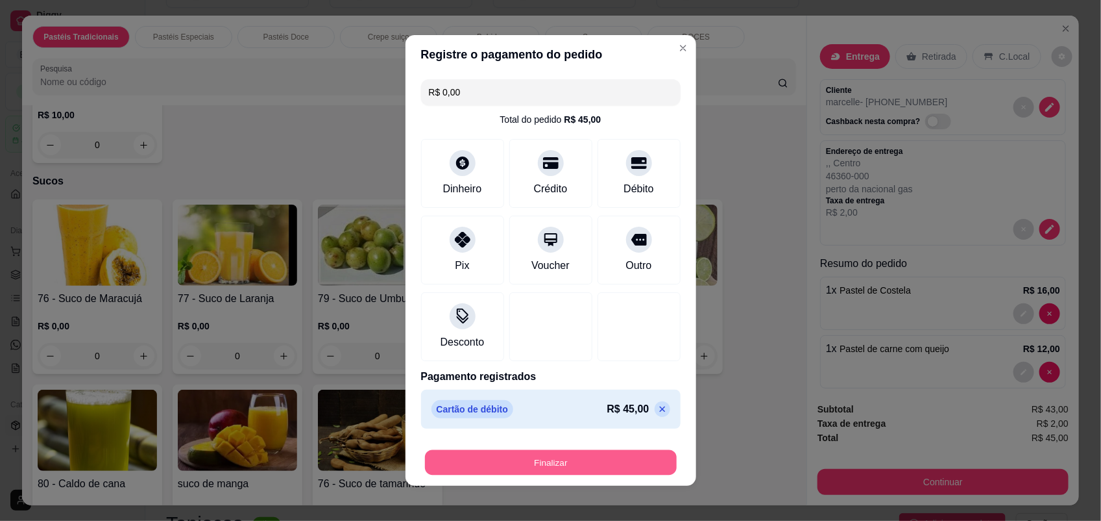
click at [565, 469] on button "Finalizar" at bounding box center [551, 462] width 252 height 25
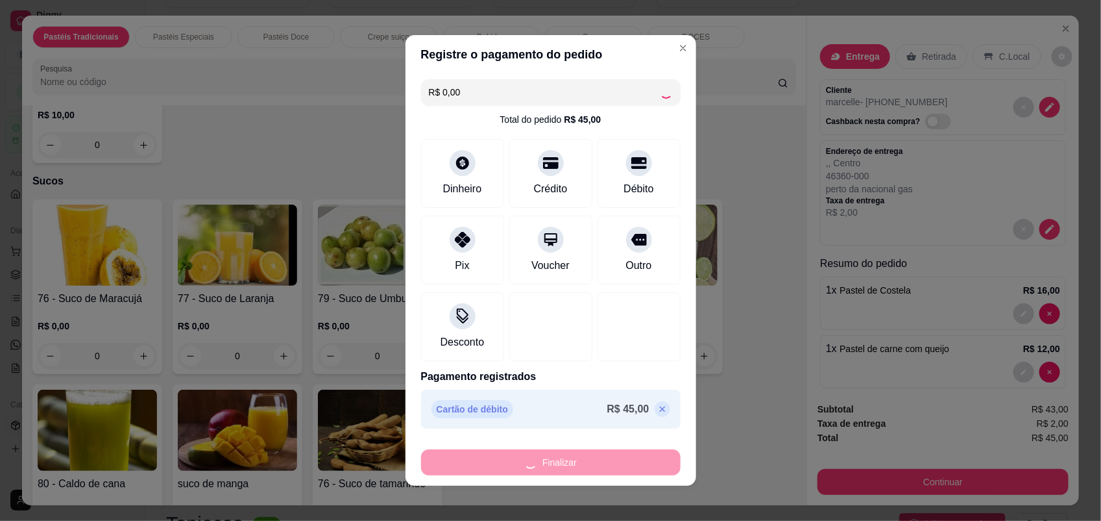
type input "0"
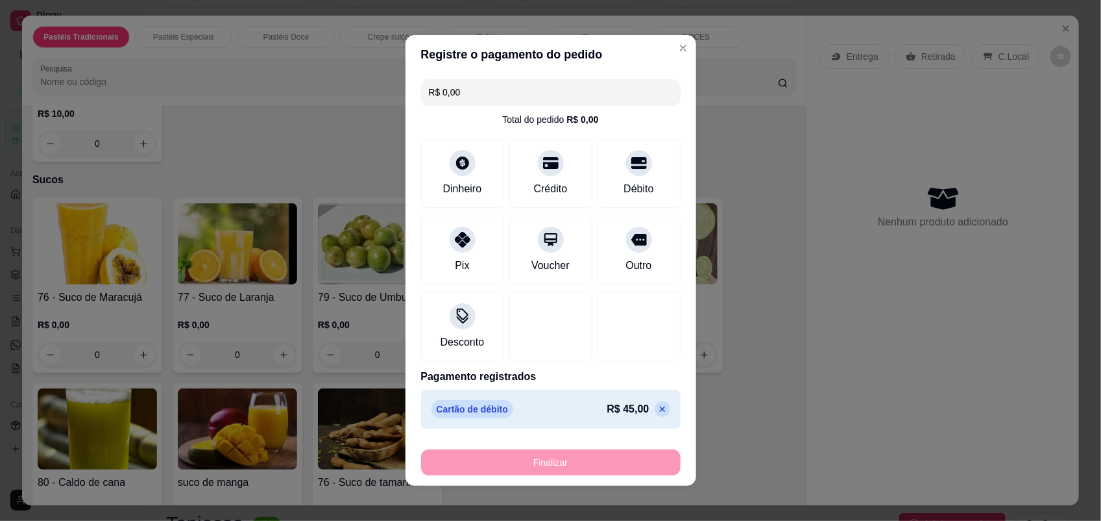
type input "-R$ 45,00"
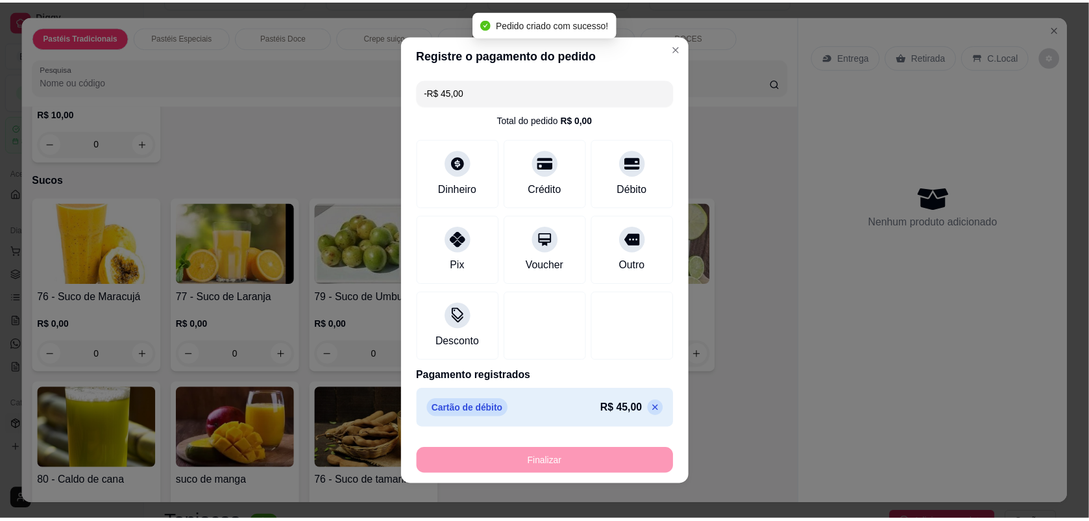
scroll to position [3081, 0]
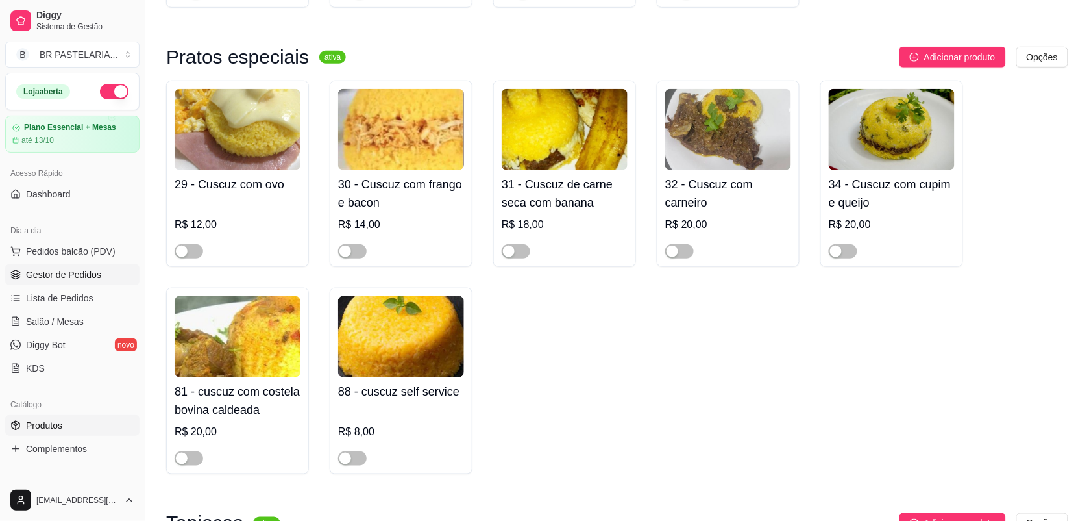
click at [81, 267] on link "Gestor de Pedidos" at bounding box center [72, 274] width 134 height 21
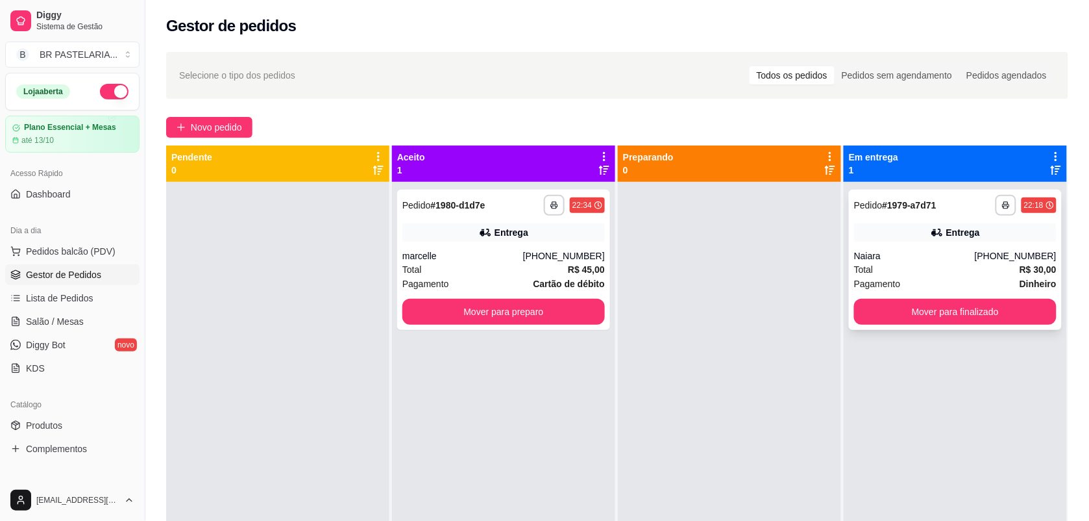
click at [946, 282] on div "Pagamento Dinheiro" at bounding box center [955, 283] width 203 height 14
click at [544, 201] on button "button" at bounding box center [554, 205] width 20 height 20
click at [545, 248] on button "IMPRESSORA" at bounding box center [515, 250] width 94 height 21
click at [764, 258] on div at bounding box center [729, 442] width 223 height 521
click at [922, 254] on div "Naiara" at bounding box center [914, 255] width 121 height 13
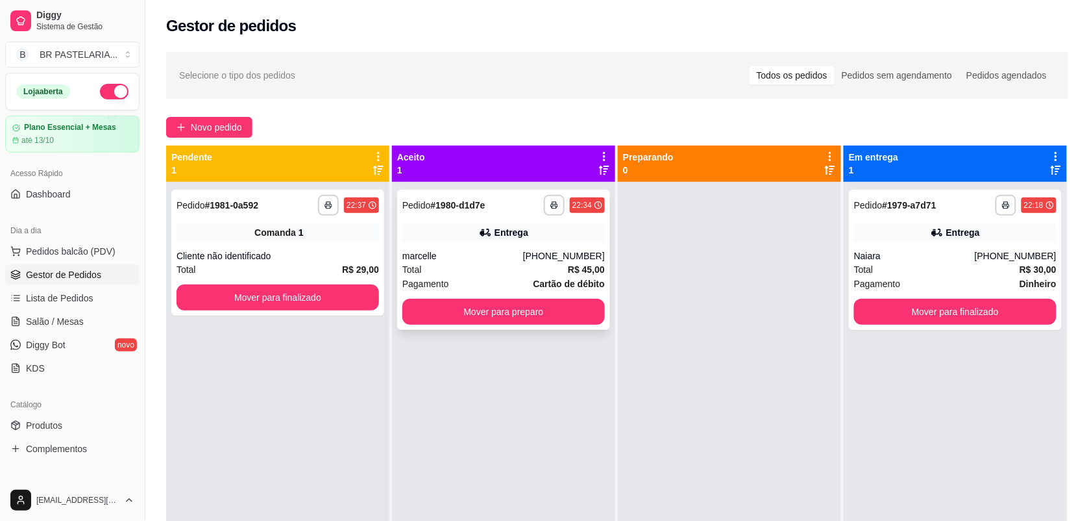
click at [549, 239] on div "Entrega" at bounding box center [503, 232] width 203 height 18
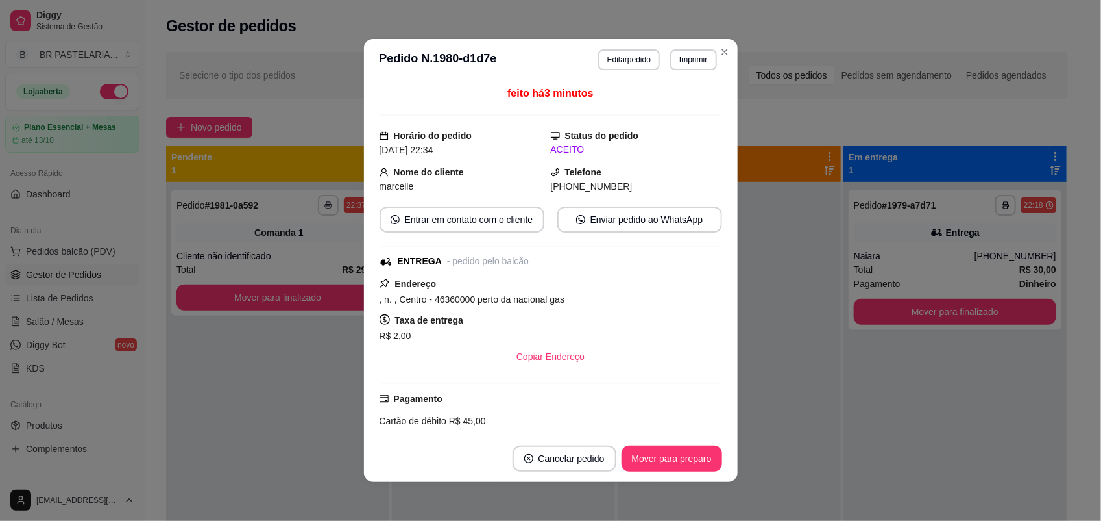
click at [663, 295] on div ", n. , Centro - 46360000 perto da nacional gas" at bounding box center [551, 299] width 343 height 16
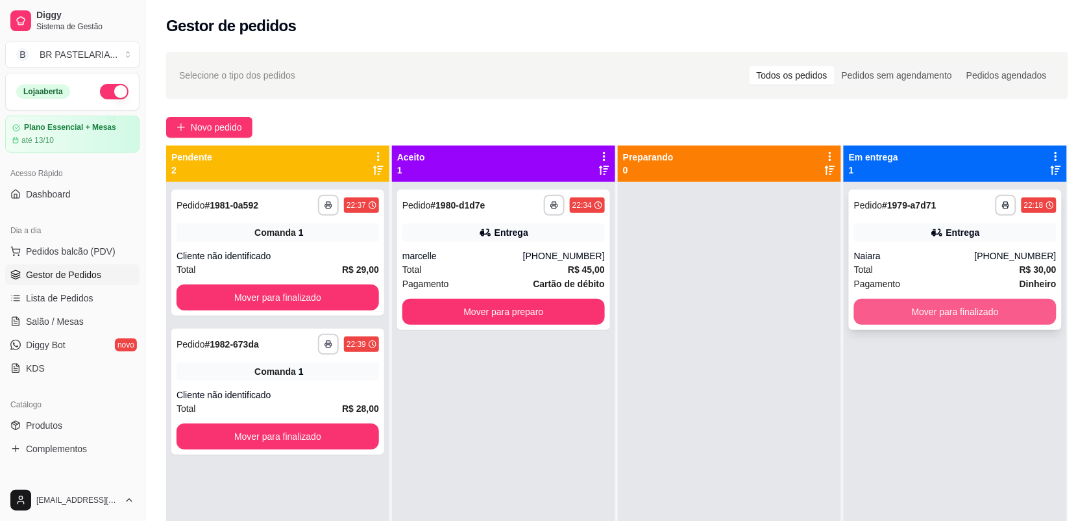
click at [942, 320] on button "Mover para finalizado" at bounding box center [955, 312] width 203 height 26
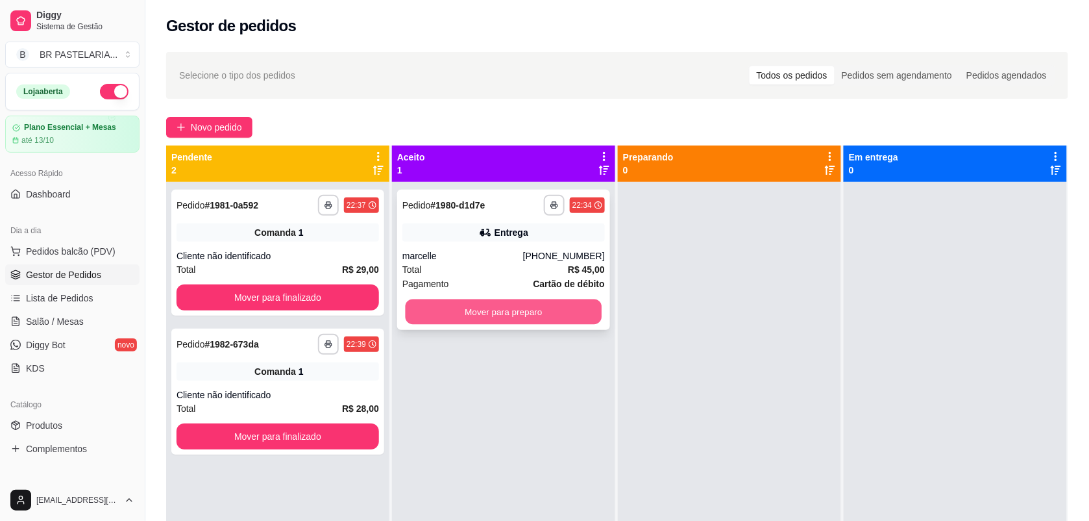
click at [519, 312] on button "Mover para preparo" at bounding box center [504, 311] width 197 height 25
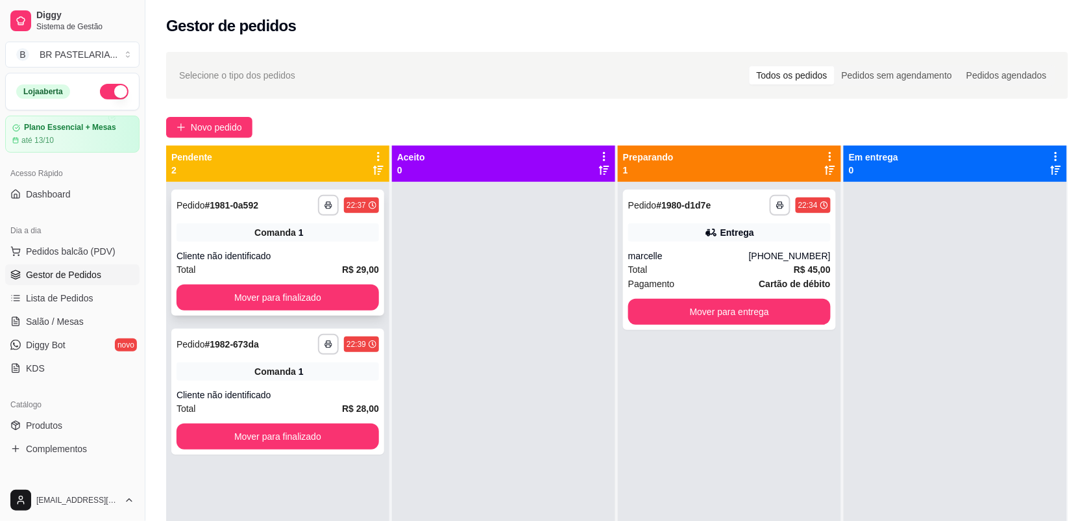
click at [238, 244] on div "**********" at bounding box center [277, 253] width 213 height 126
click at [269, 400] on div "Cliente não identificado" at bounding box center [278, 394] width 203 height 13
click at [257, 262] on div "Cliente não identificado" at bounding box center [278, 255] width 203 height 13
click at [275, 389] on div "Cliente não identificado" at bounding box center [278, 394] width 203 height 13
click at [49, 321] on span "Salão / Mesas" at bounding box center [55, 321] width 58 height 13
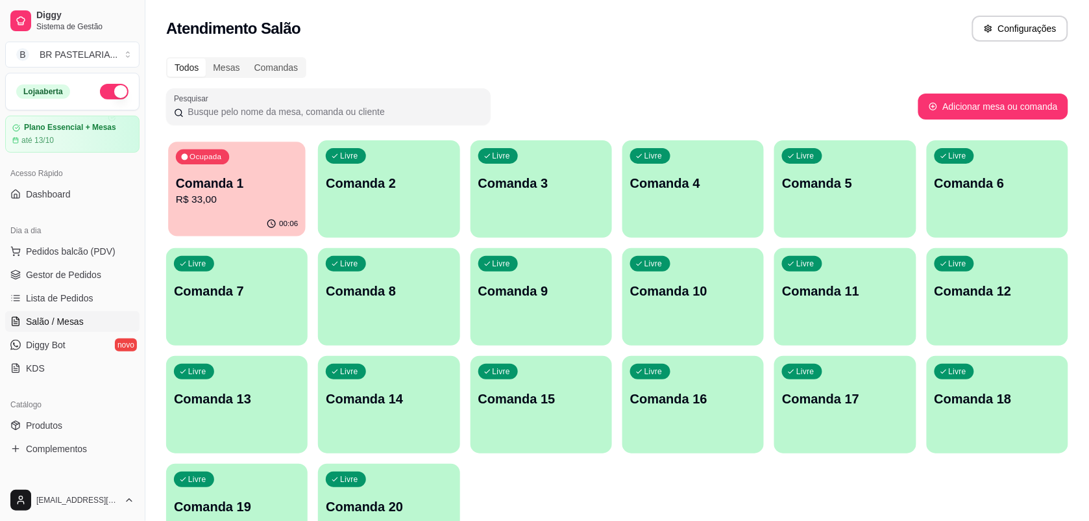
click at [221, 219] on div "00:06" at bounding box center [237, 224] width 138 height 25
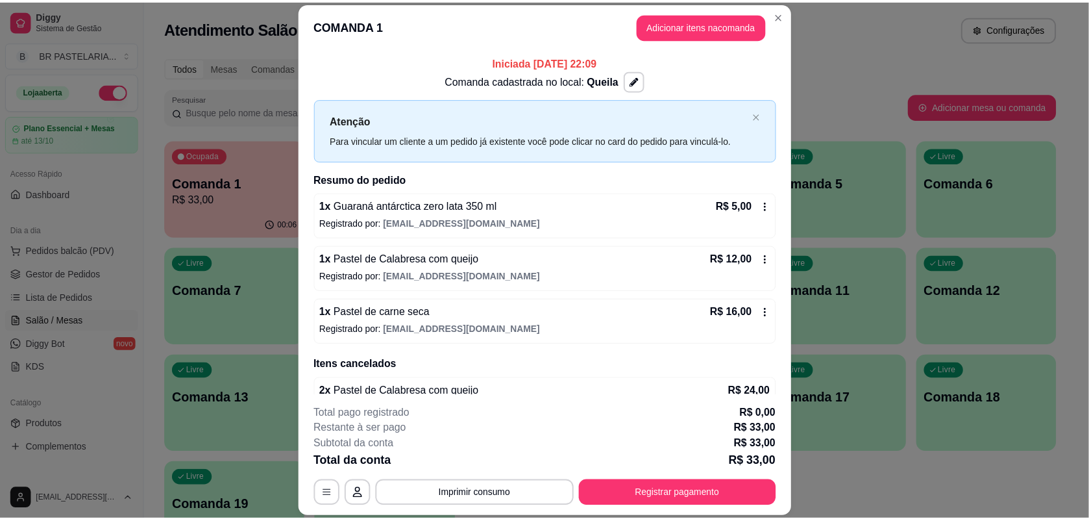
scroll to position [28, 0]
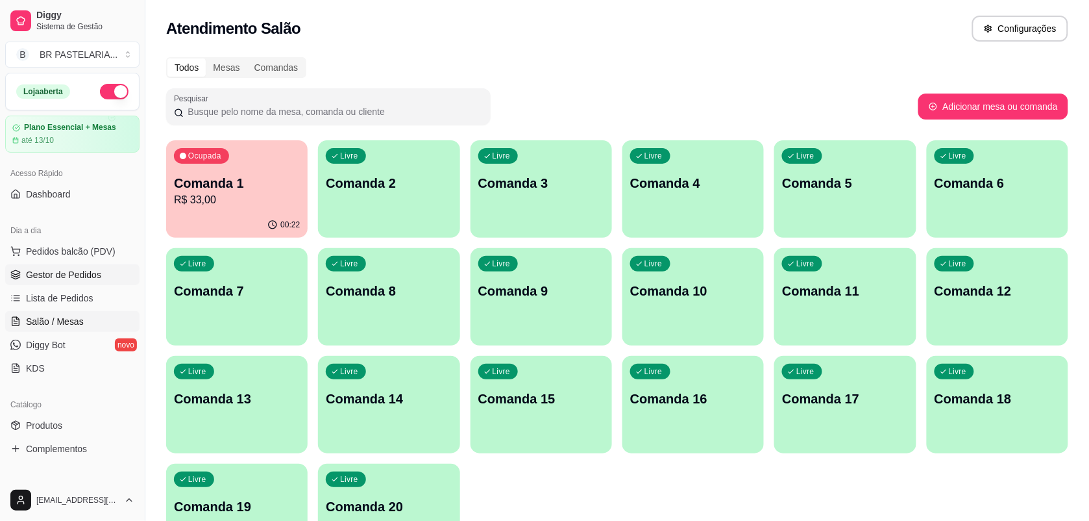
click at [72, 266] on link "Gestor de Pedidos" at bounding box center [72, 274] width 134 height 21
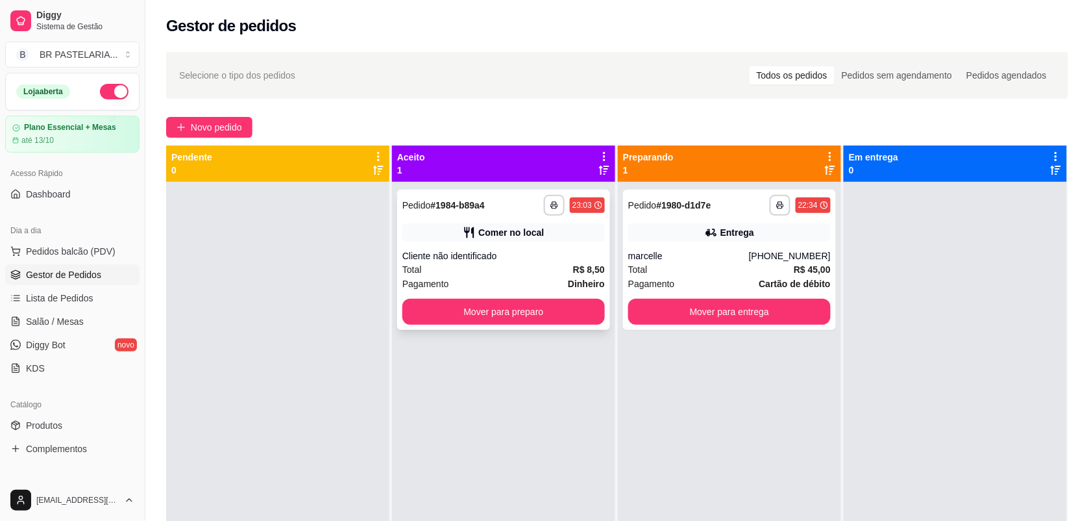
click at [579, 306] on button "Mover para preparo" at bounding box center [503, 312] width 203 height 26
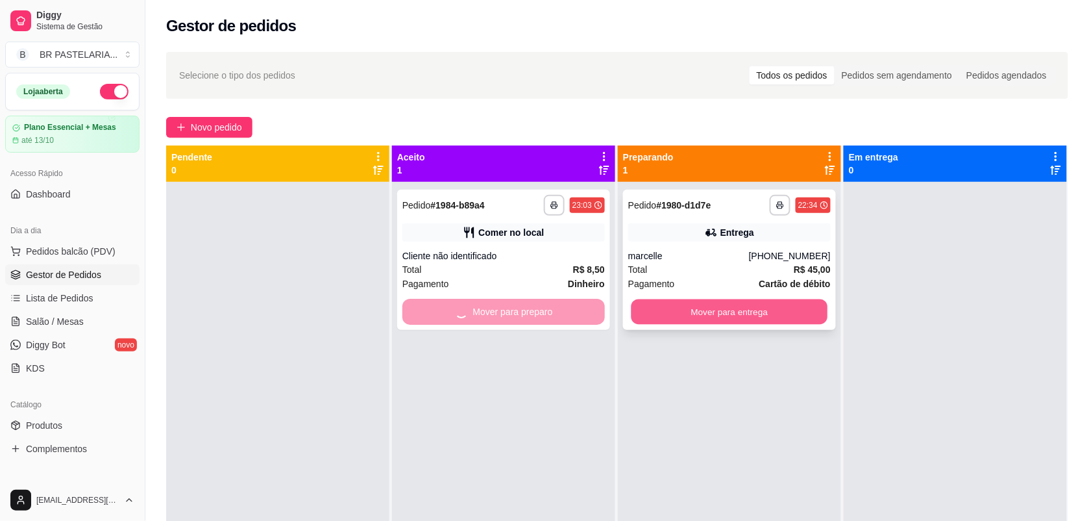
click at [688, 313] on button "Mover para entrega" at bounding box center [730, 311] width 197 height 25
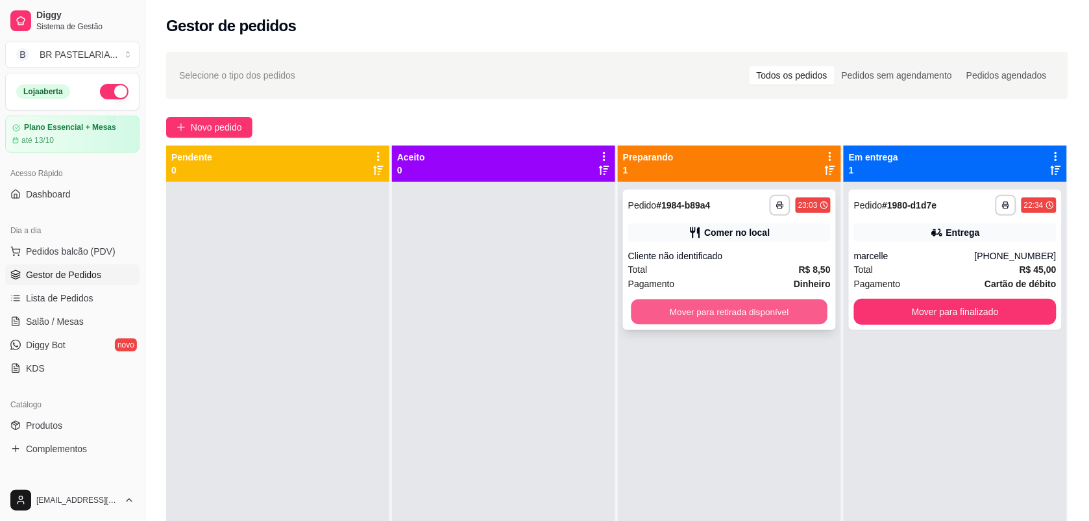
click at [761, 304] on button "Mover para retirada disponível" at bounding box center [730, 311] width 197 height 25
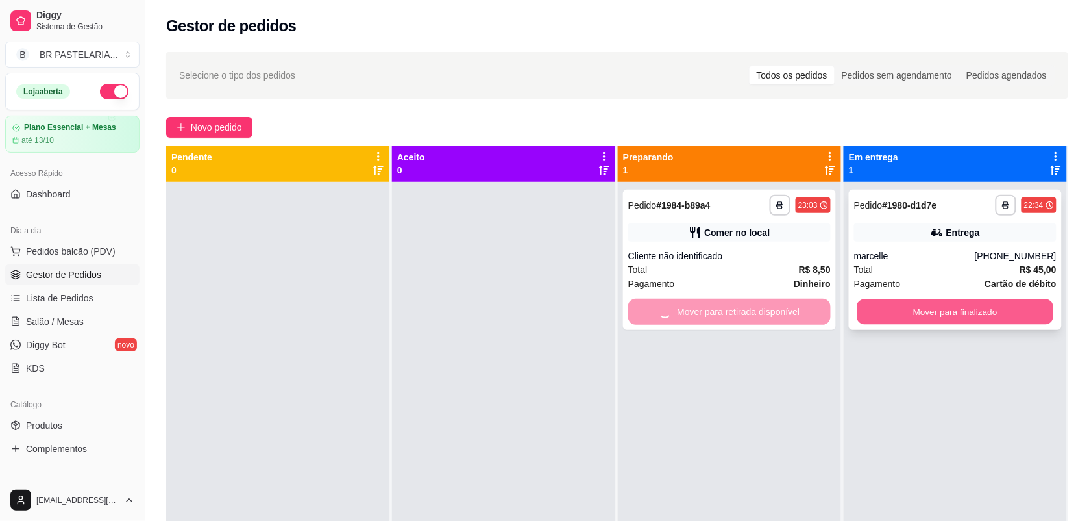
click at [897, 315] on button "Mover para finalizado" at bounding box center [955, 311] width 197 height 25
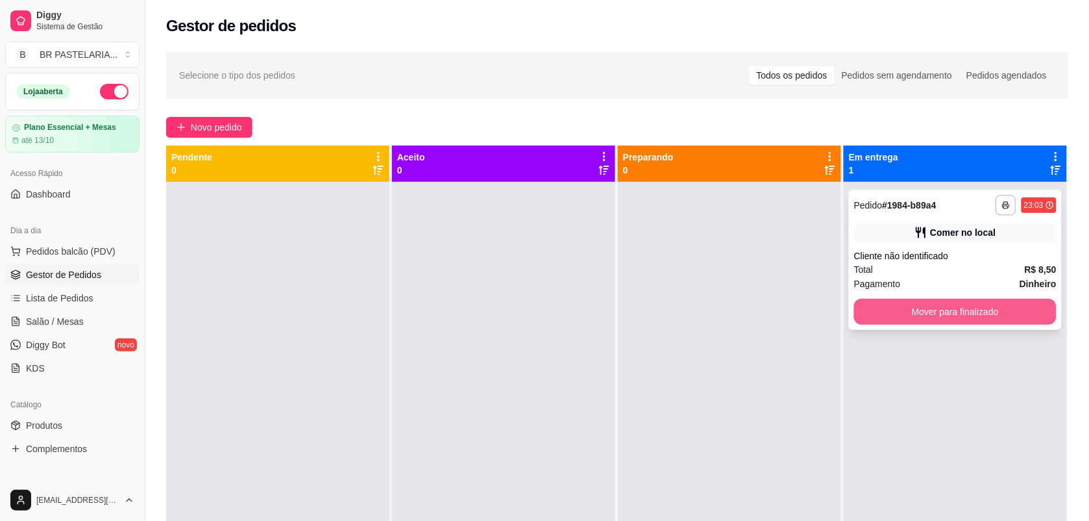
click at [894, 303] on button "Mover para finalizado" at bounding box center [955, 312] width 203 height 26
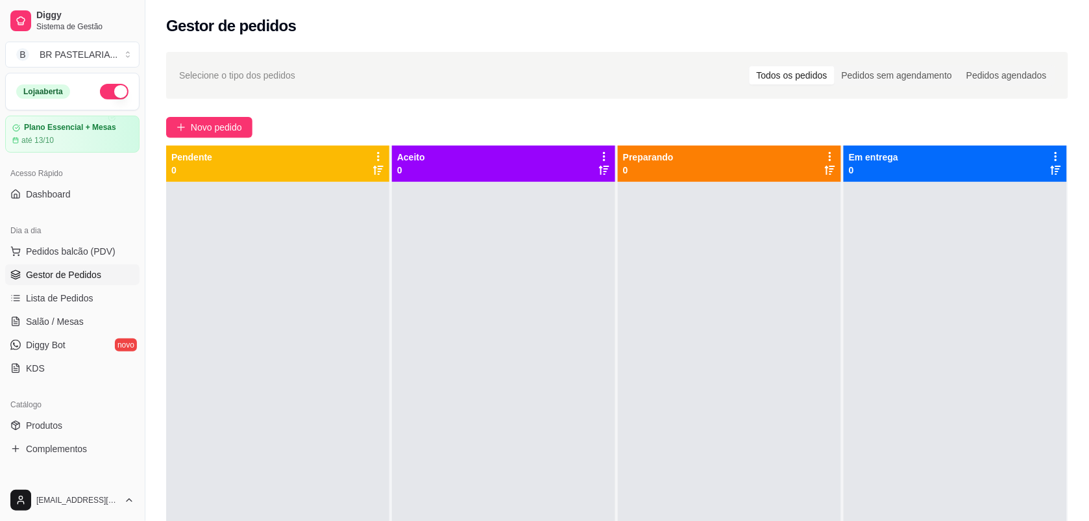
click at [812, 328] on div at bounding box center [729, 442] width 223 height 521
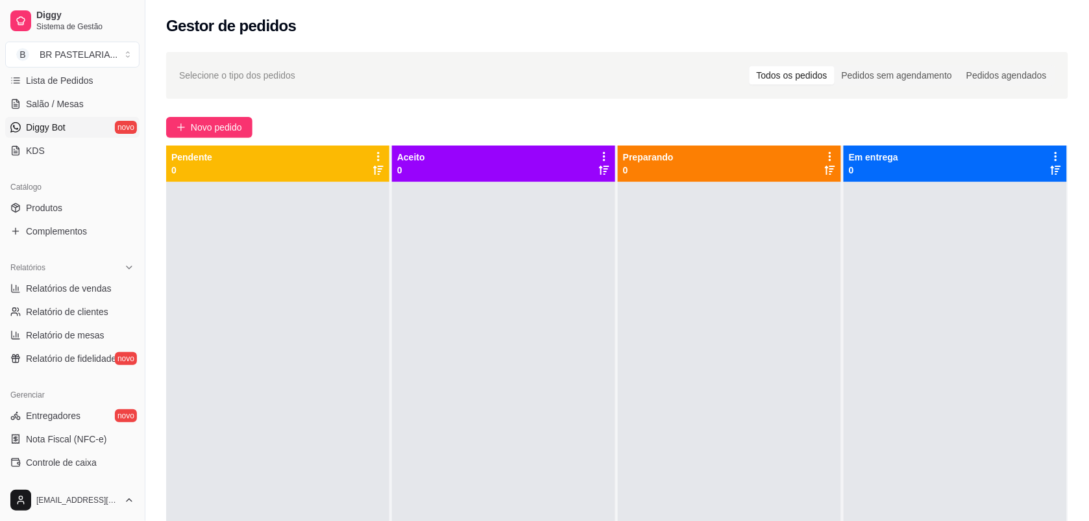
scroll to position [243, 0]
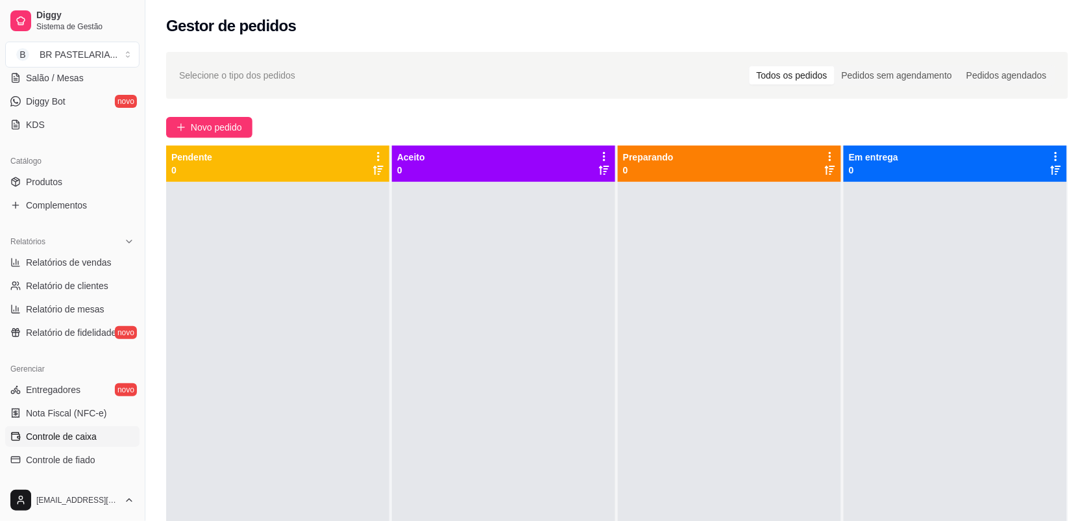
click at [73, 426] on link "Controle de caixa" at bounding box center [72, 436] width 134 height 21
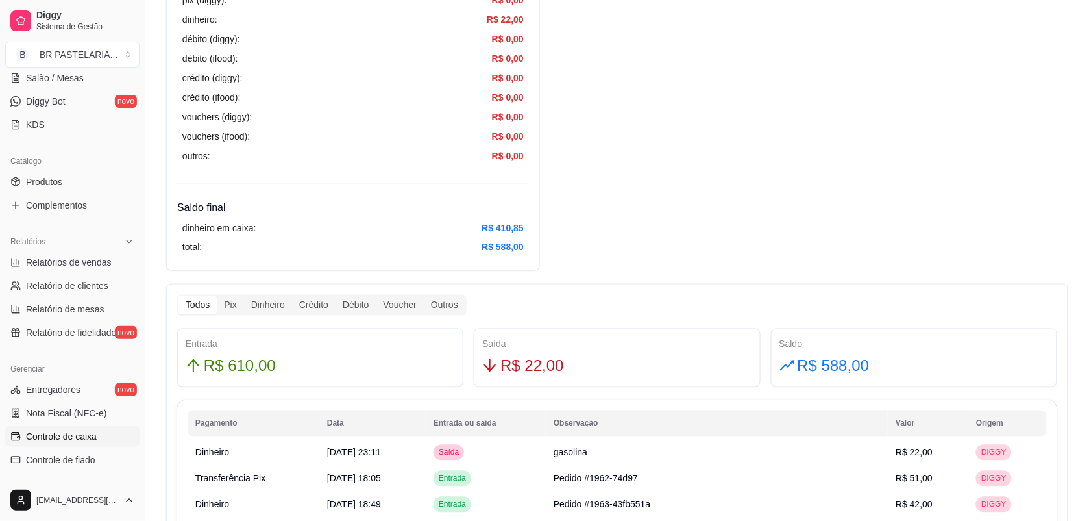
scroll to position [487, 0]
click at [273, 310] on div "Dinheiro" at bounding box center [268, 304] width 48 height 18
click at [244, 295] on input "Dinheiro" at bounding box center [244, 295] width 0 height 0
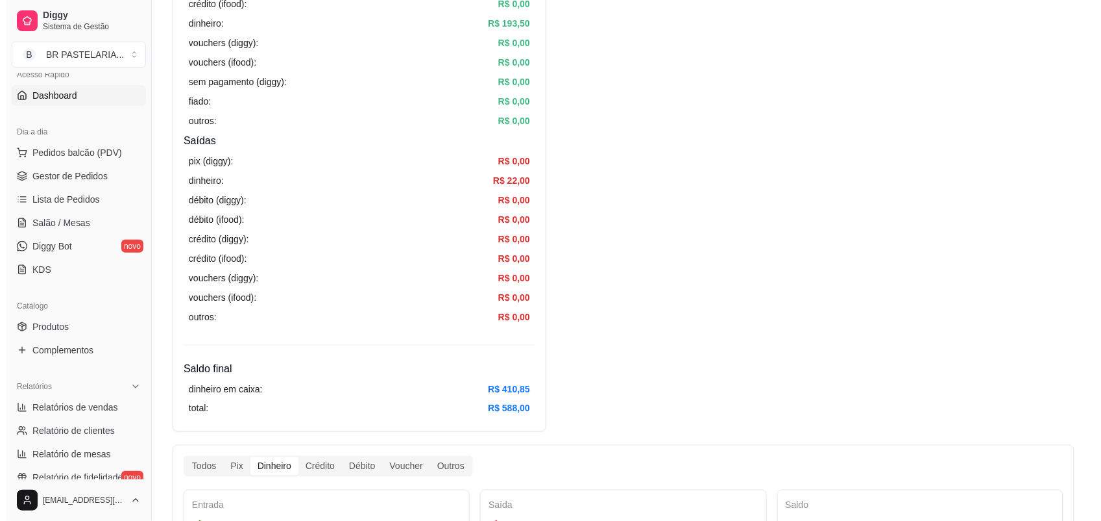
scroll to position [81, 0]
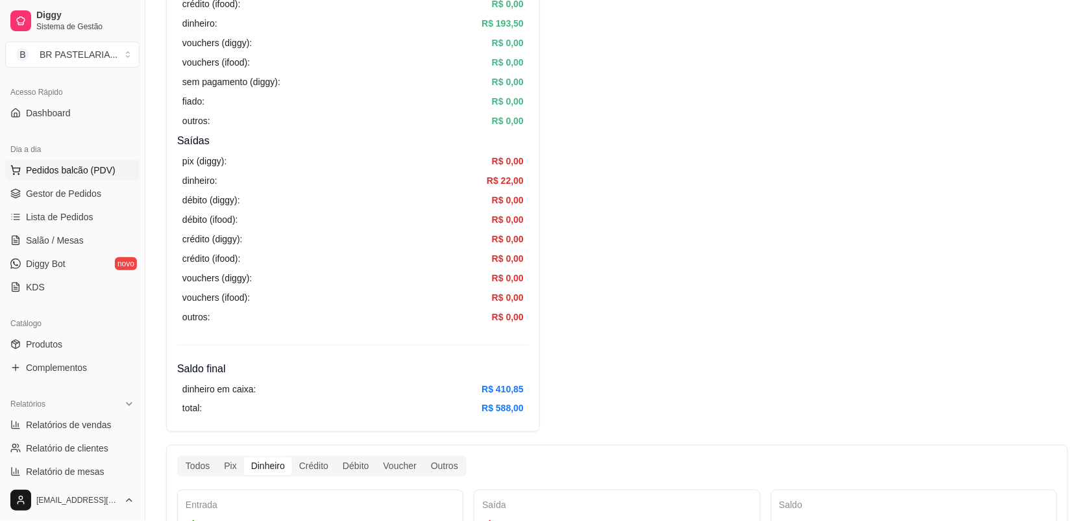
click at [75, 162] on button "Pedidos balcão (PDV)" at bounding box center [72, 170] width 134 height 21
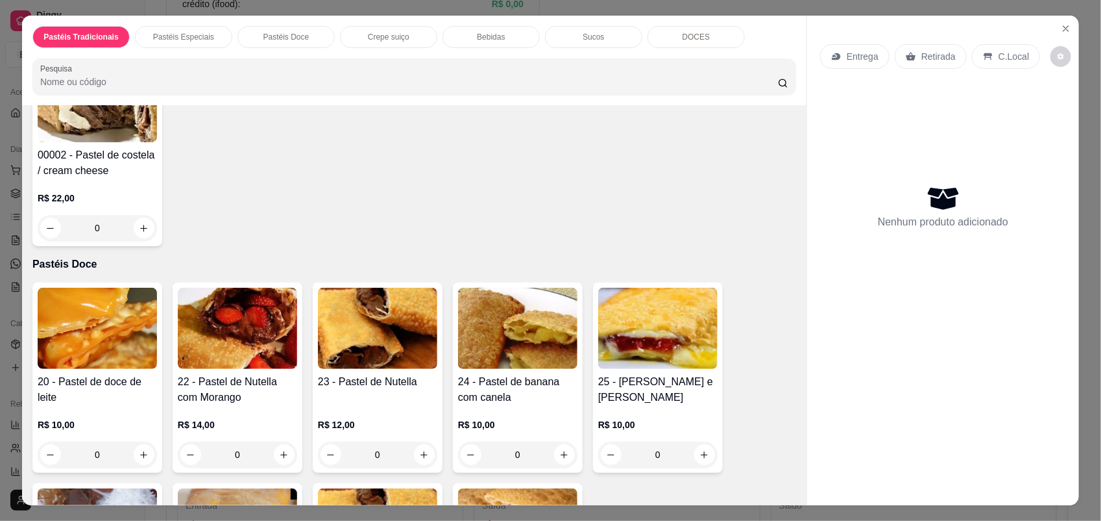
scroll to position [974, 0]
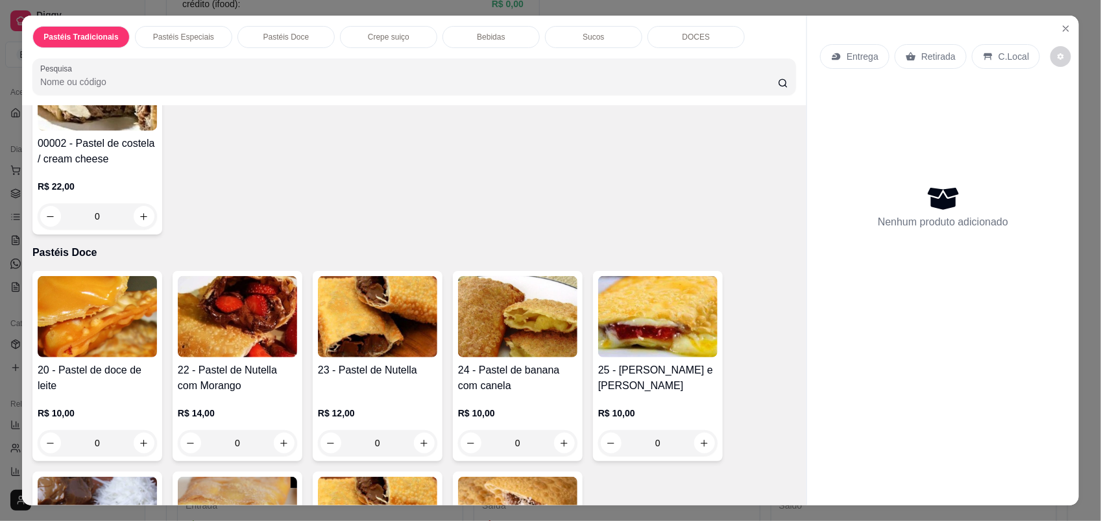
click at [423, 441] on div "0" at bounding box center [377, 443] width 119 height 26
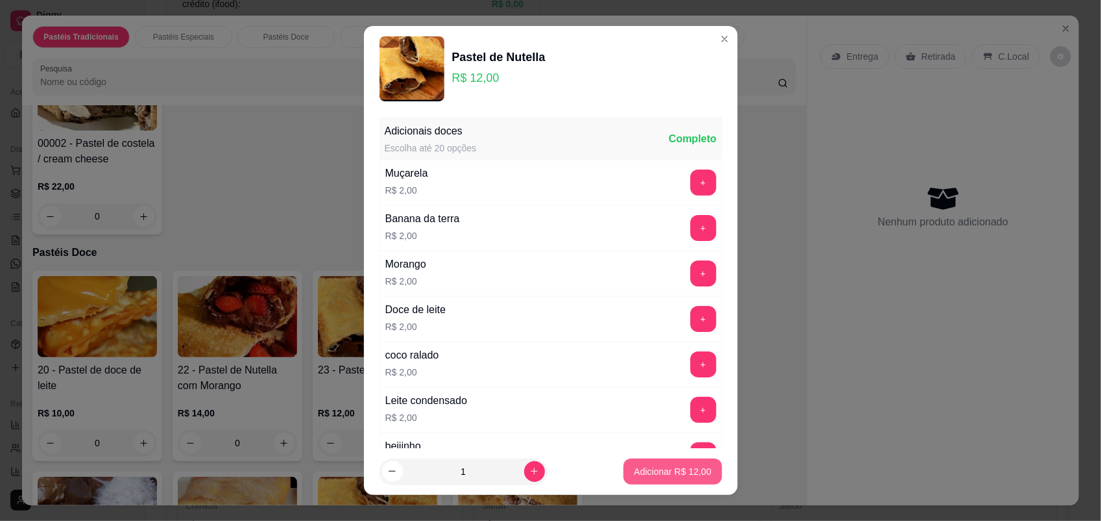
click at [663, 479] on button "Adicionar R$ 12,00" at bounding box center [673, 471] width 98 height 26
type input "1"
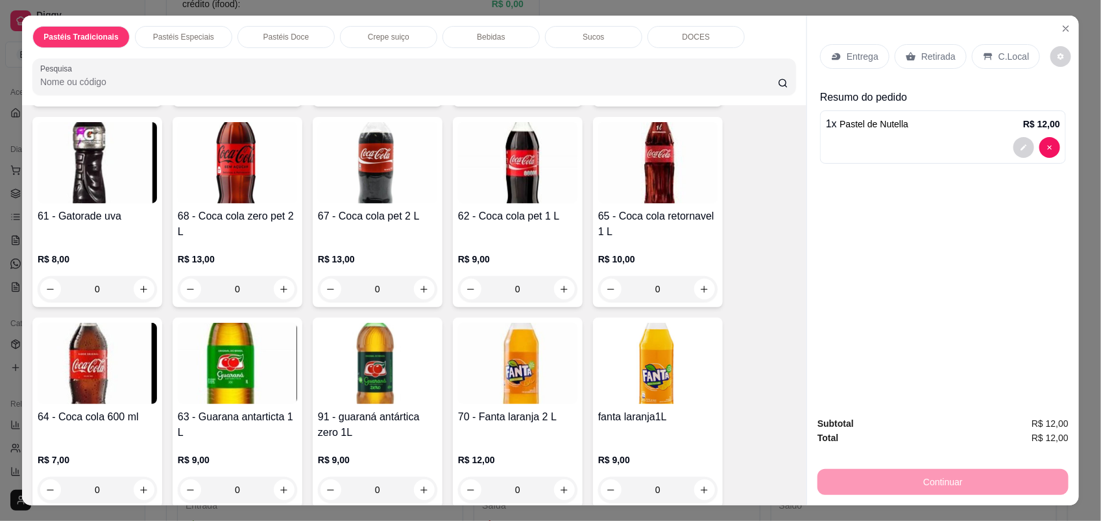
scroll to position [2353, 0]
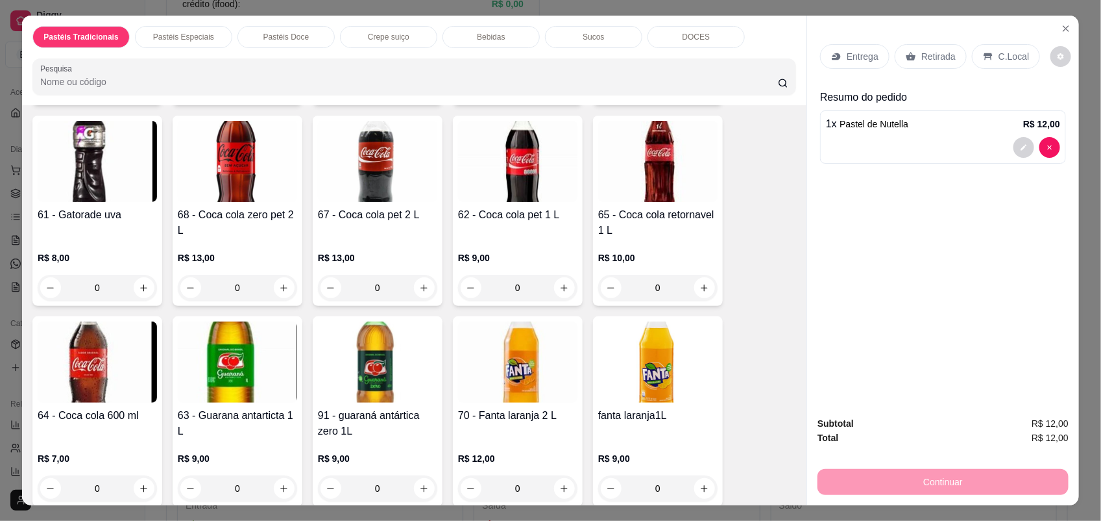
click at [138, 492] on div "0" at bounding box center [97, 488] width 119 height 26
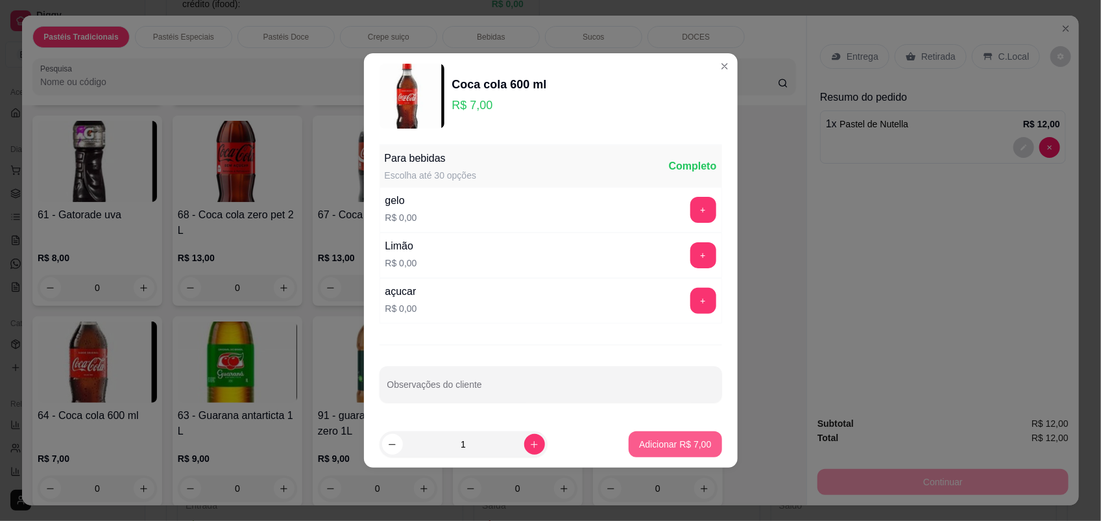
click at [639, 449] on p "Adicionar R$ 7,00" at bounding box center [675, 443] width 72 height 13
type input "1"
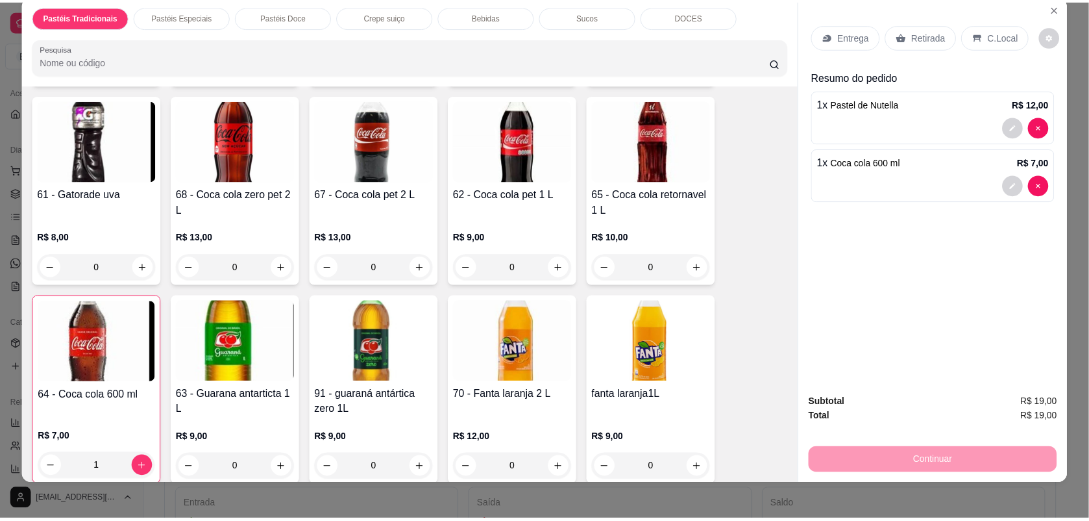
scroll to position [26, 0]
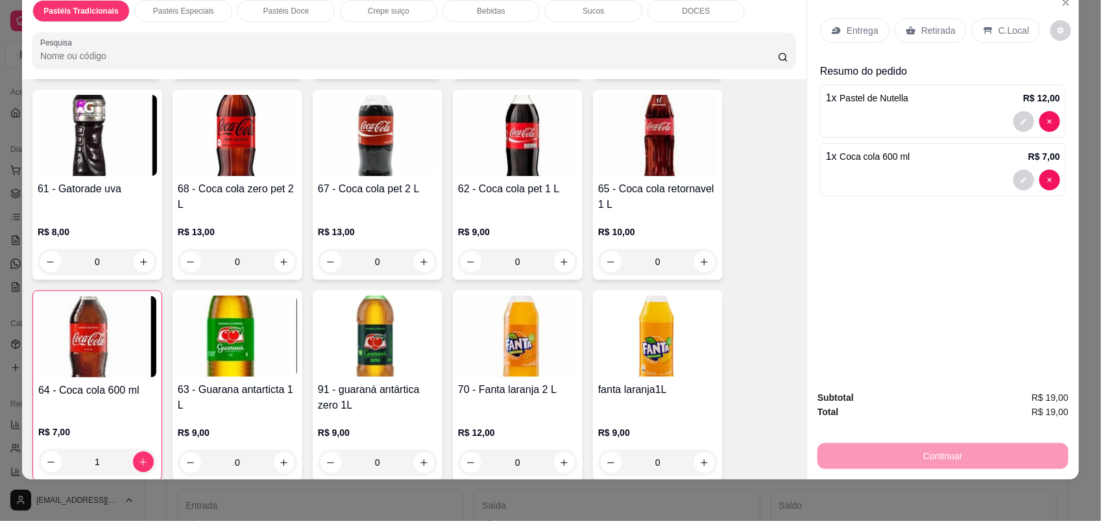
click at [936, 23] on div "Retirada" at bounding box center [931, 30] width 72 height 25
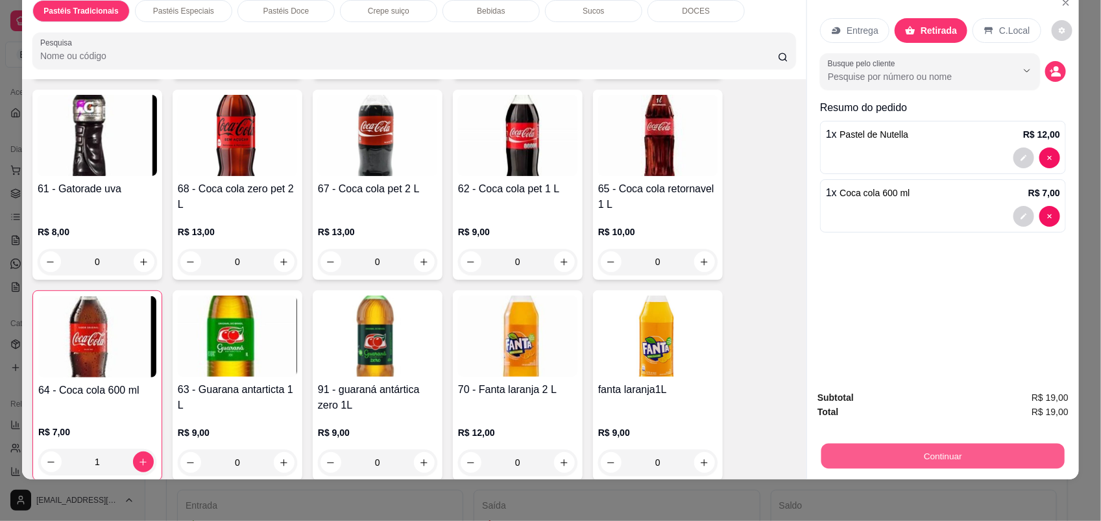
click at [959, 448] on button "Continuar" at bounding box center [943, 455] width 243 height 25
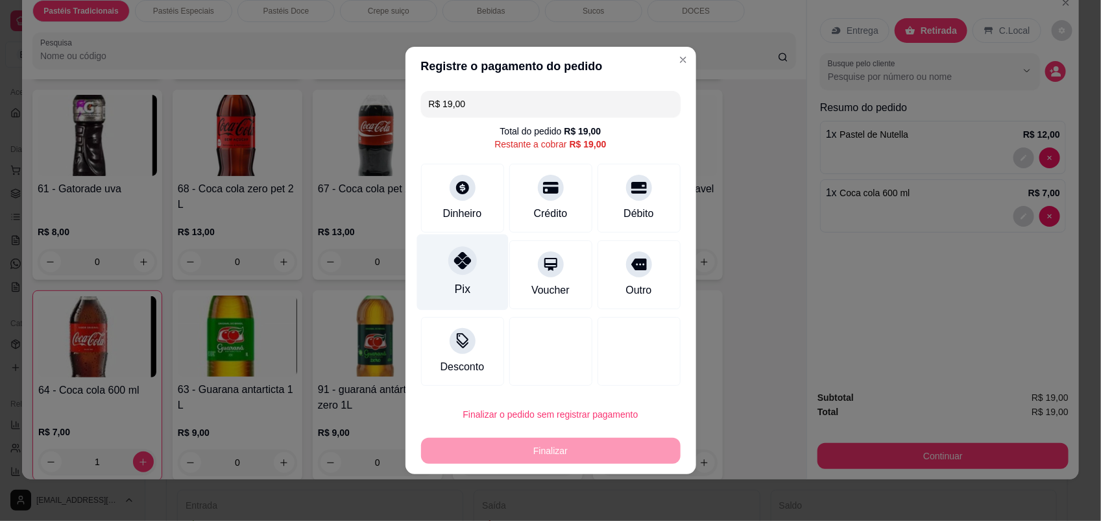
click at [482, 284] on div "Pix" at bounding box center [463, 272] width 92 height 76
type input "R$ 0,00"
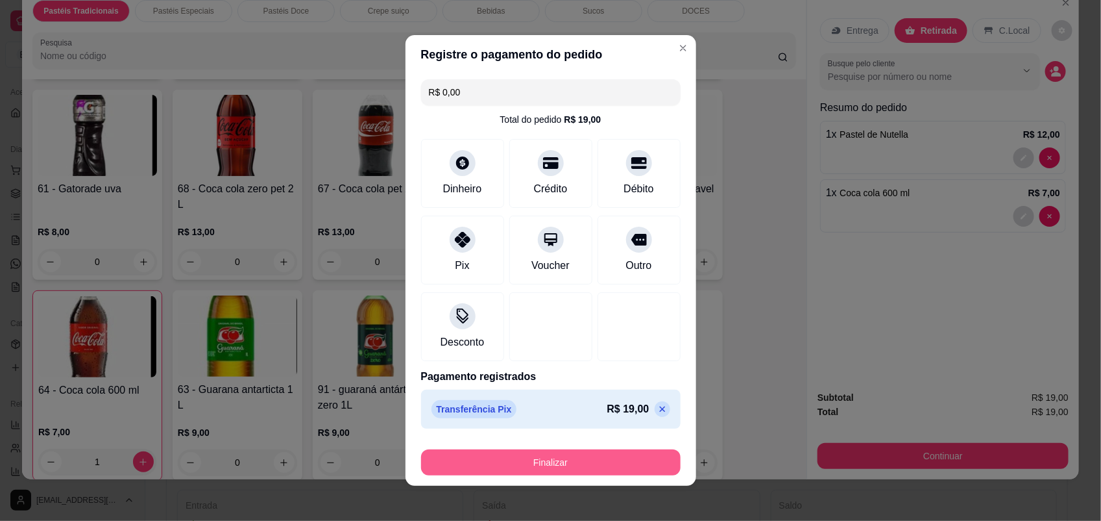
click at [567, 453] on button "Finalizar" at bounding box center [551, 462] width 260 height 26
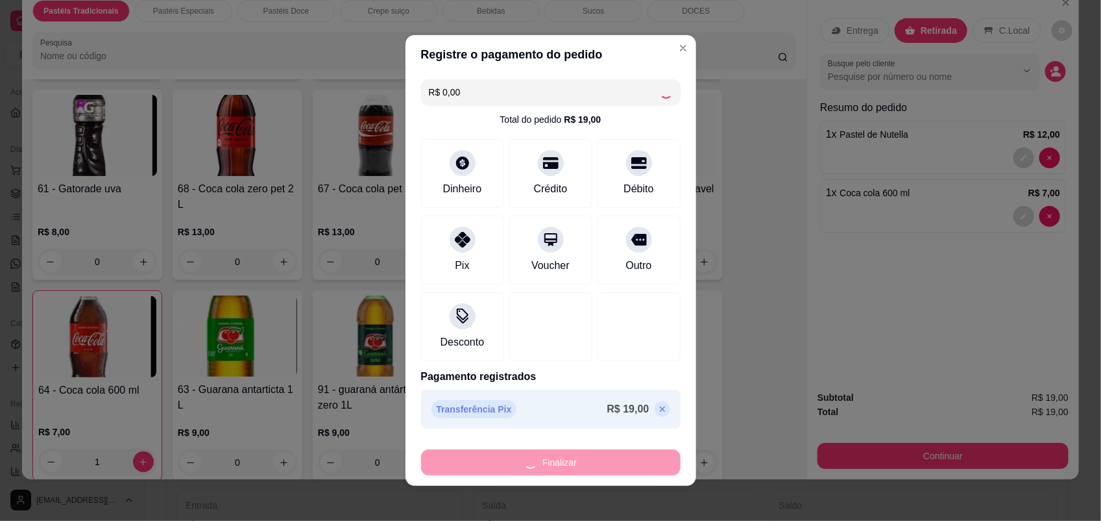
type input "0"
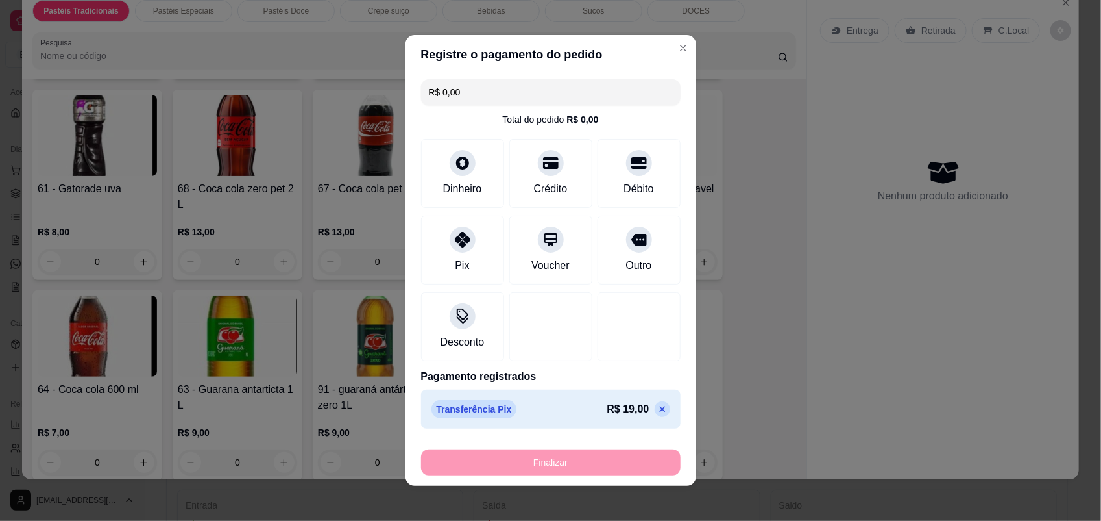
type input "-R$ 19,00"
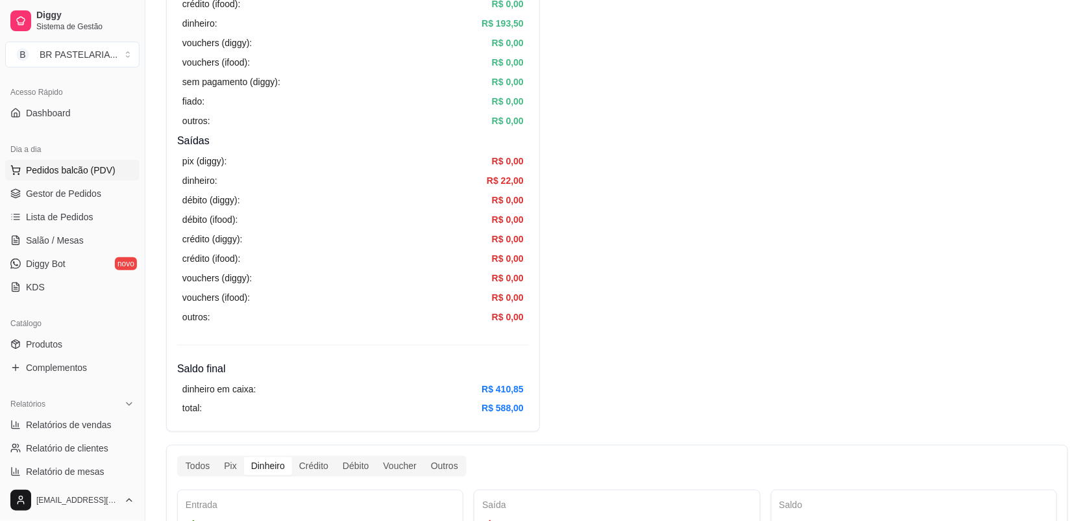
click at [53, 167] on span "Pedidos balcão (PDV)" at bounding box center [71, 170] width 90 height 13
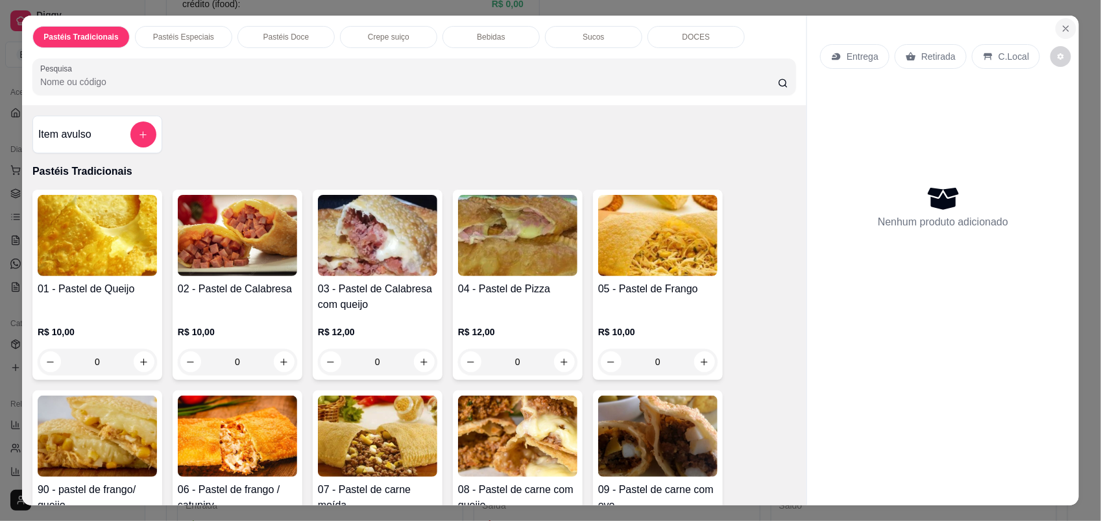
click at [1065, 27] on icon "Close" at bounding box center [1066, 28] width 10 height 10
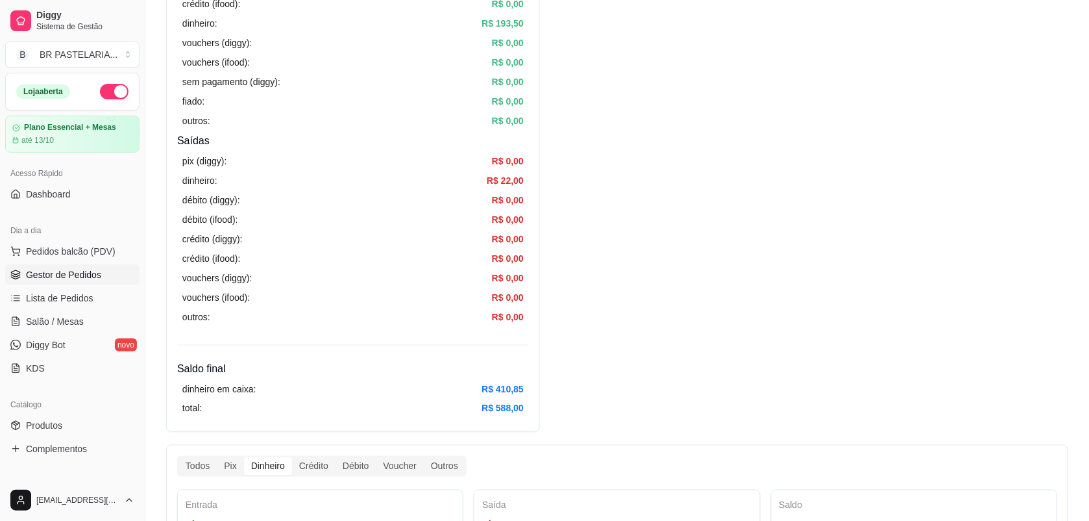
click at [86, 271] on span "Gestor de Pedidos" at bounding box center [63, 274] width 75 height 13
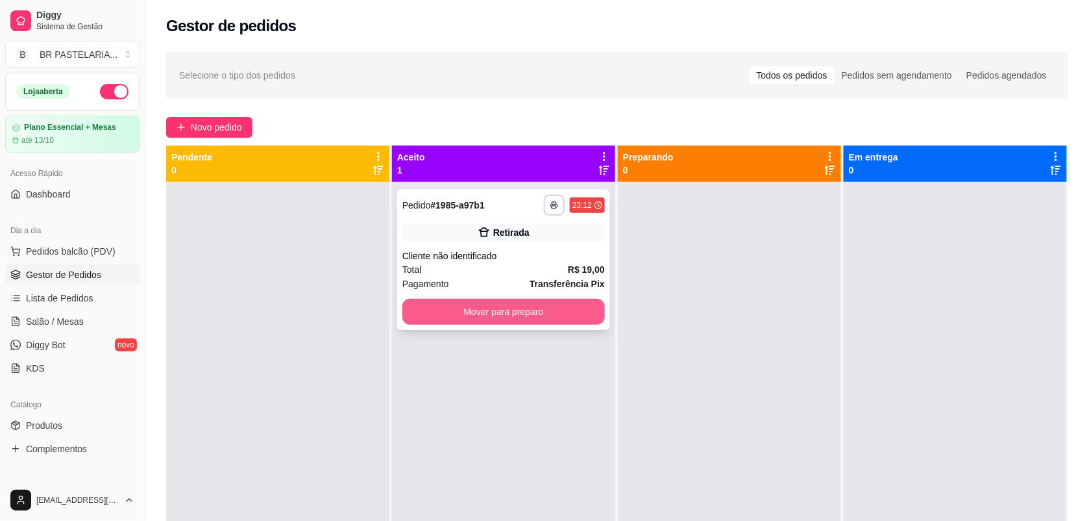
click at [537, 299] on button "Mover para preparo" at bounding box center [503, 312] width 203 height 26
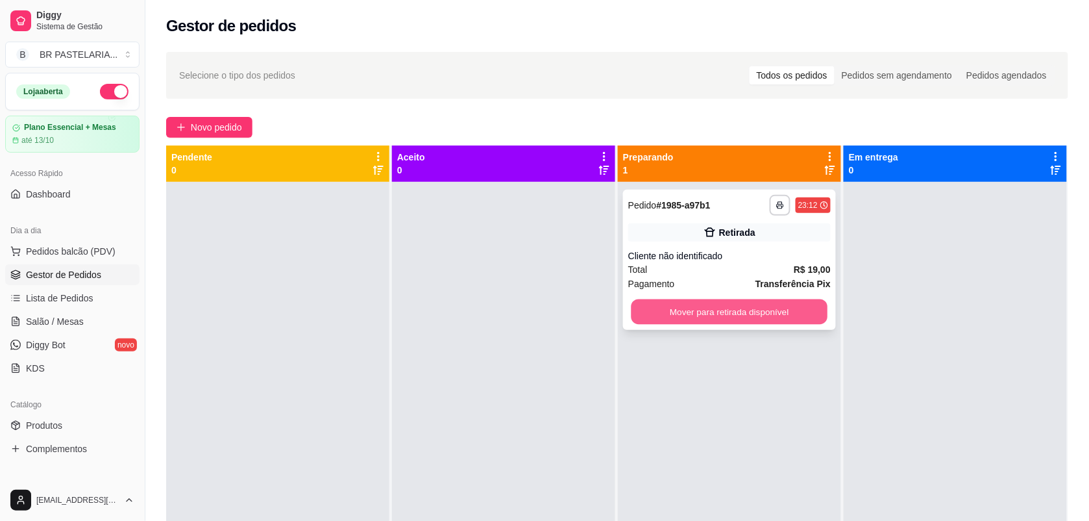
click at [714, 301] on button "Mover para retirada disponível" at bounding box center [730, 311] width 197 height 25
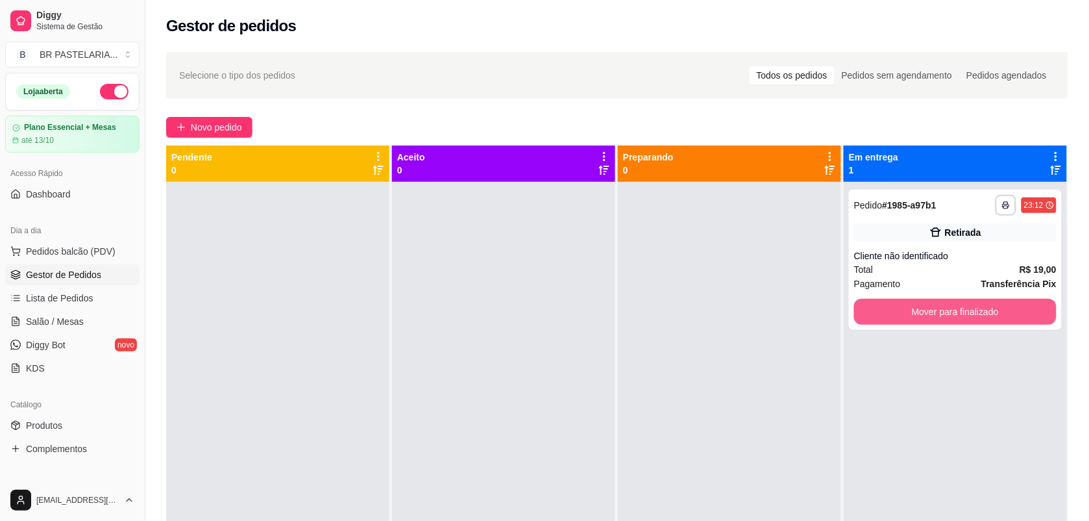
click at [980, 303] on button "Mover para finalizado" at bounding box center [955, 312] width 203 height 26
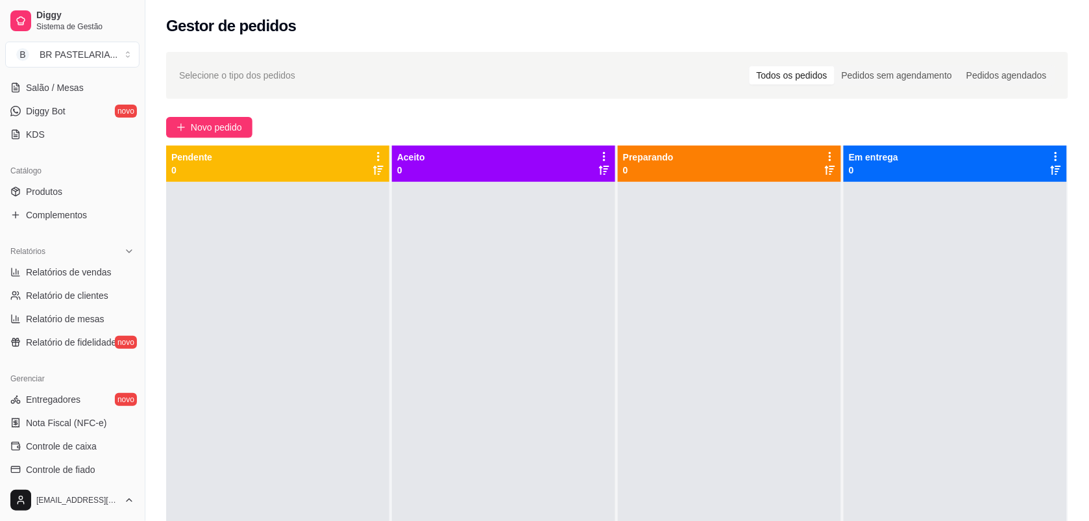
scroll to position [243, 0]
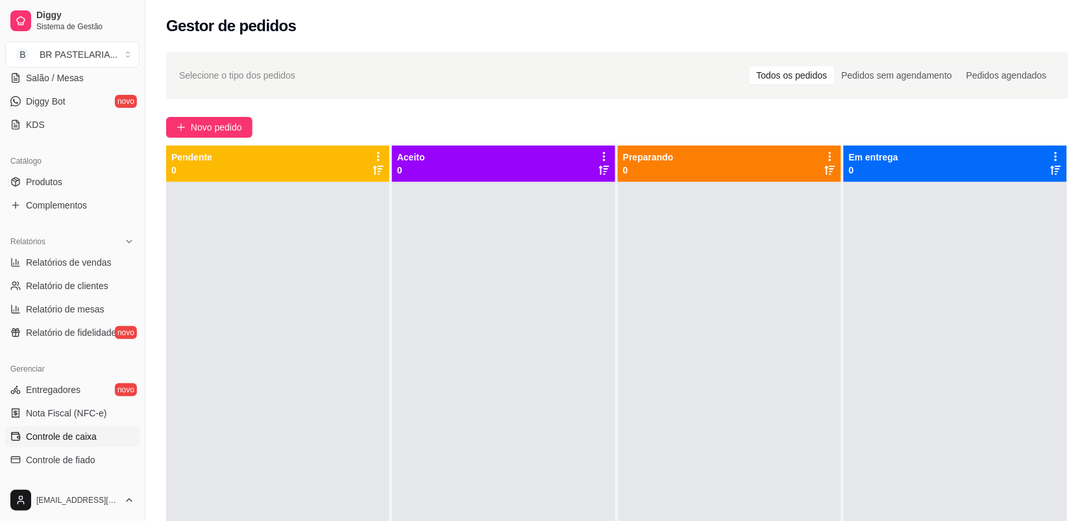
click at [49, 436] on span "Controle de caixa" at bounding box center [61, 436] width 71 height 13
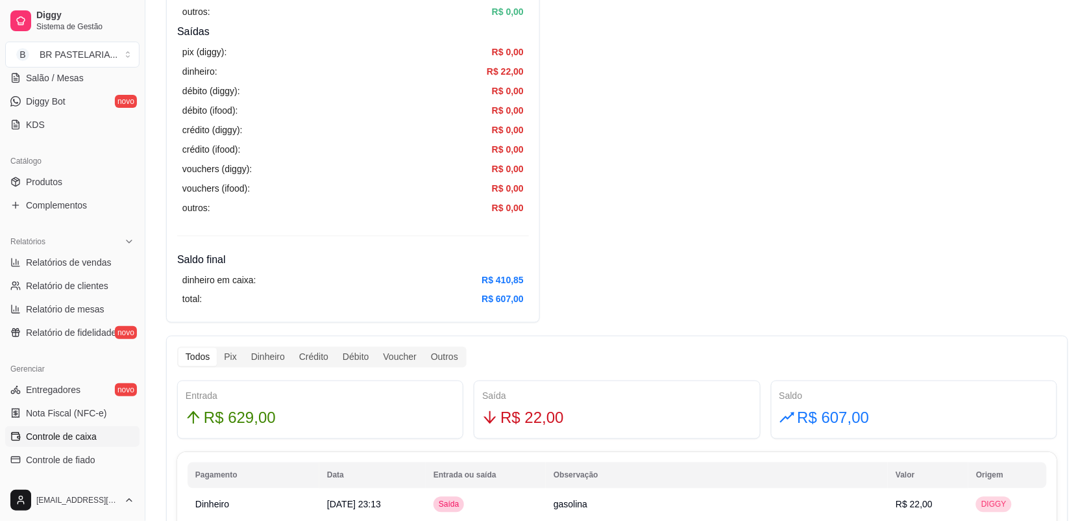
scroll to position [487, 0]
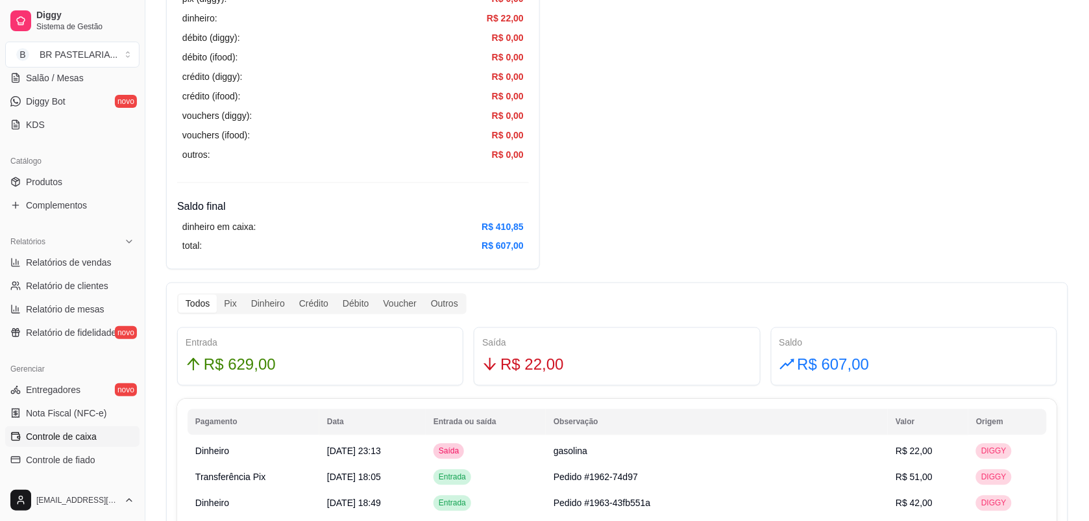
drag, startPoint x: 263, startPoint y: 303, endPoint x: 302, endPoint y: 326, distance: 46.0
click at [264, 302] on div "Dinheiro" at bounding box center [268, 304] width 48 height 18
click at [244, 295] on input "Dinheiro" at bounding box center [244, 295] width 0 height 0
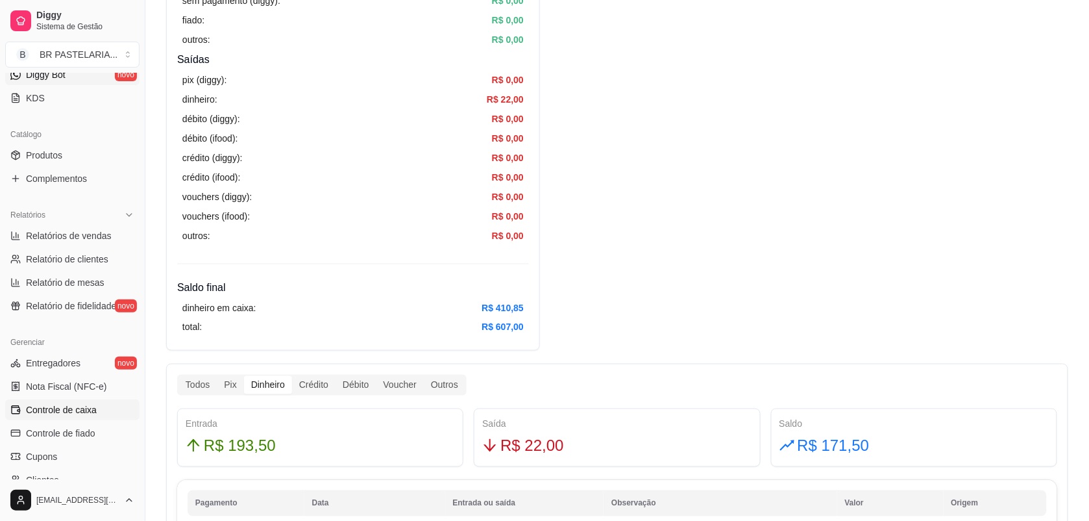
scroll to position [325, 0]
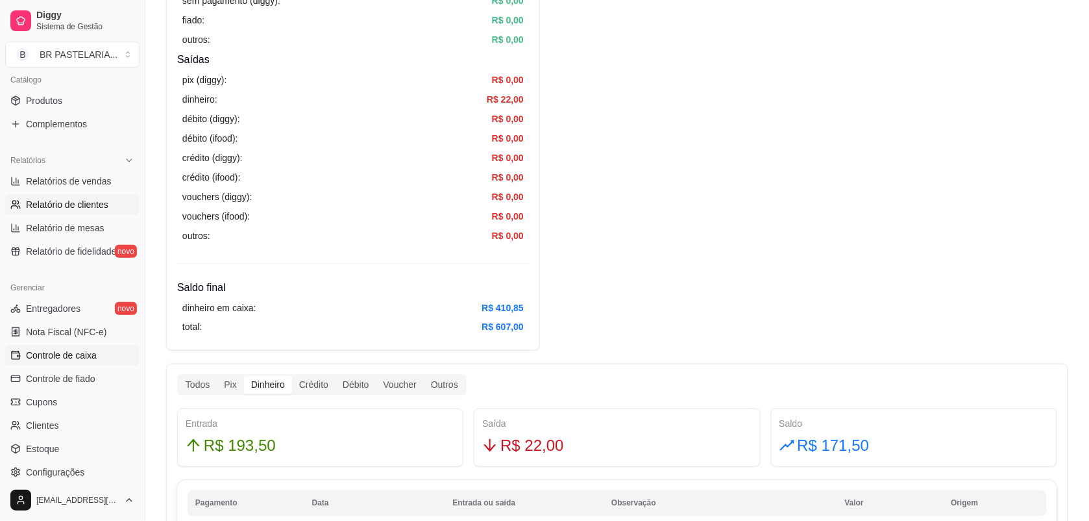
drag, startPoint x: 78, startPoint y: 189, endPoint x: 68, endPoint y: 199, distance: 13.8
click at [78, 189] on link "Relatórios de vendas" at bounding box center [72, 181] width 134 height 21
select select "ALL"
select select "0"
